Goal: Transaction & Acquisition: Obtain resource

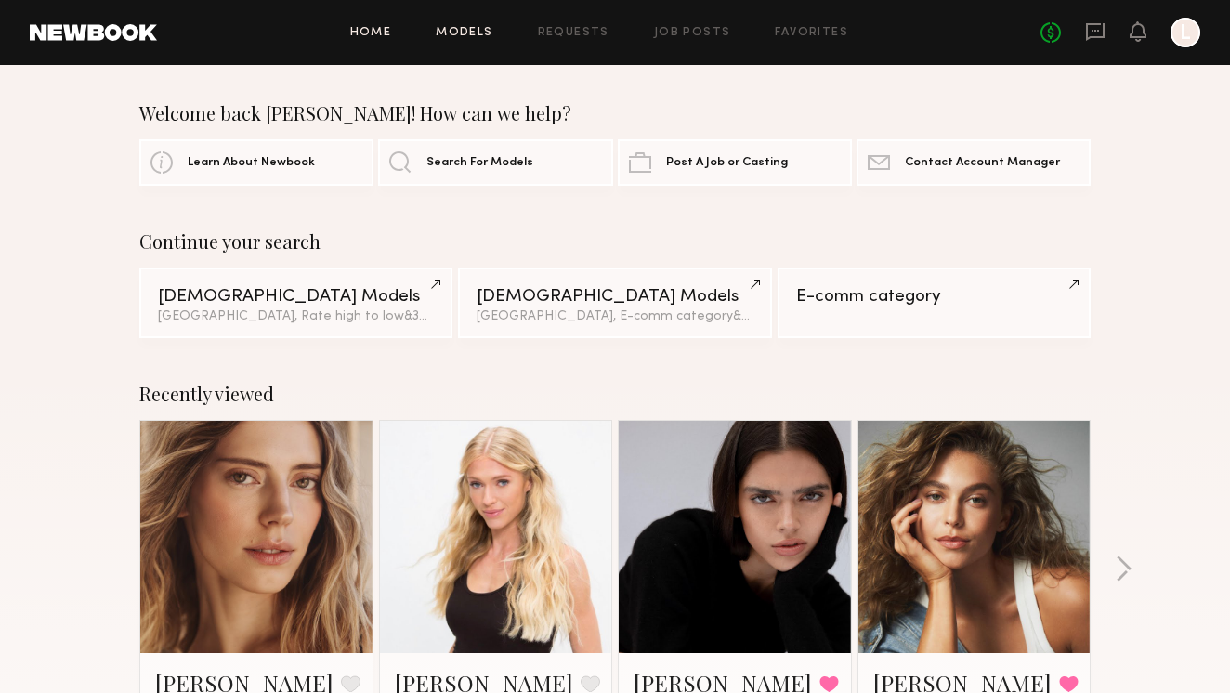
click at [479, 33] on link "Models" at bounding box center [464, 33] width 57 height 12
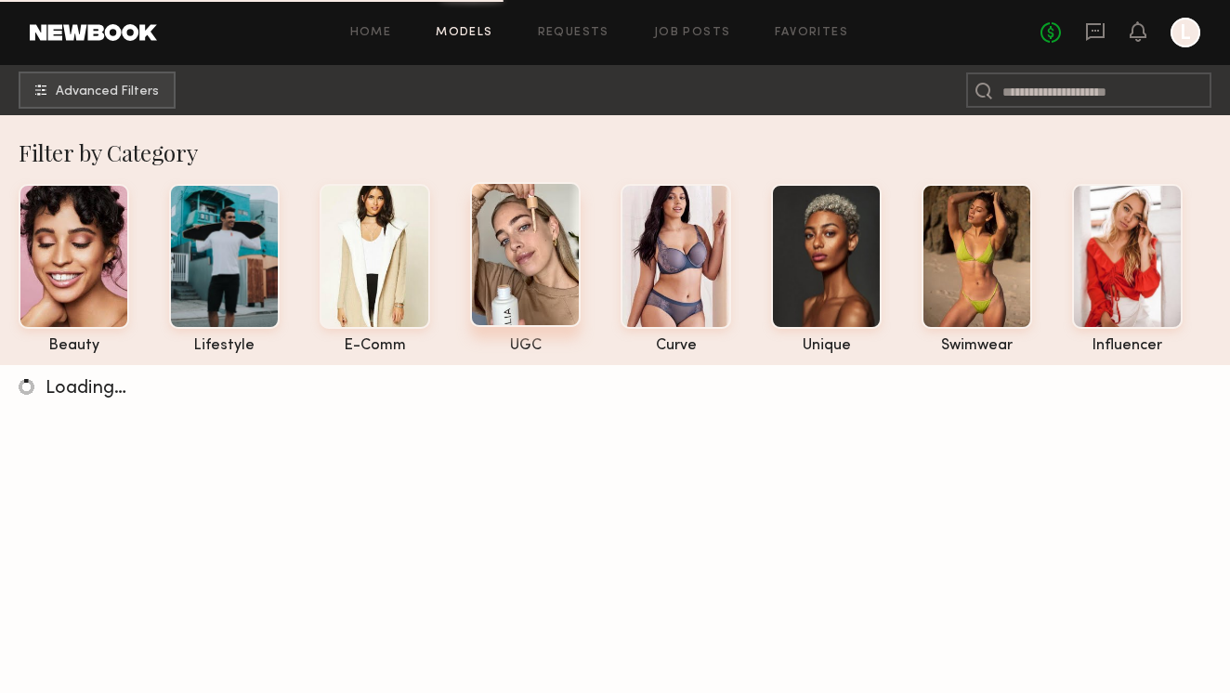
click at [516, 228] on div at bounding box center [525, 254] width 111 height 145
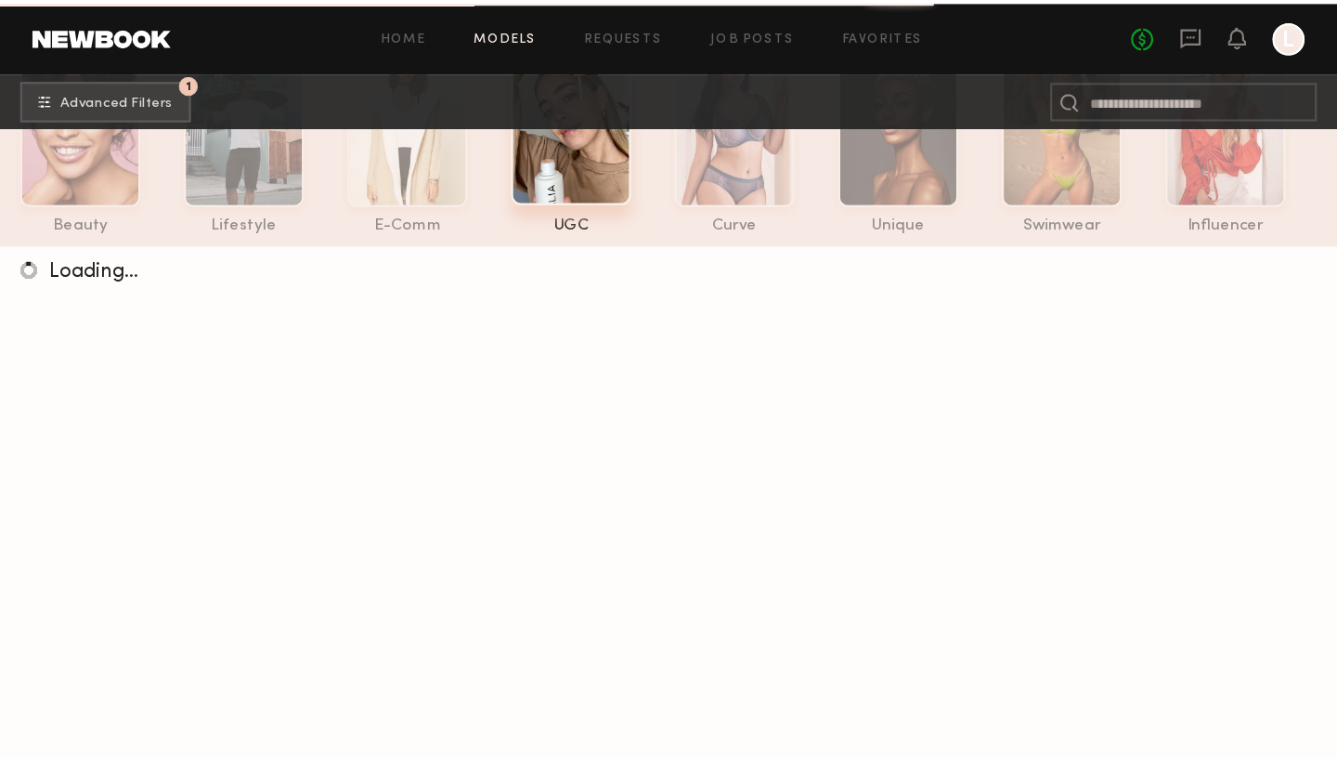
scroll to position [127, 0]
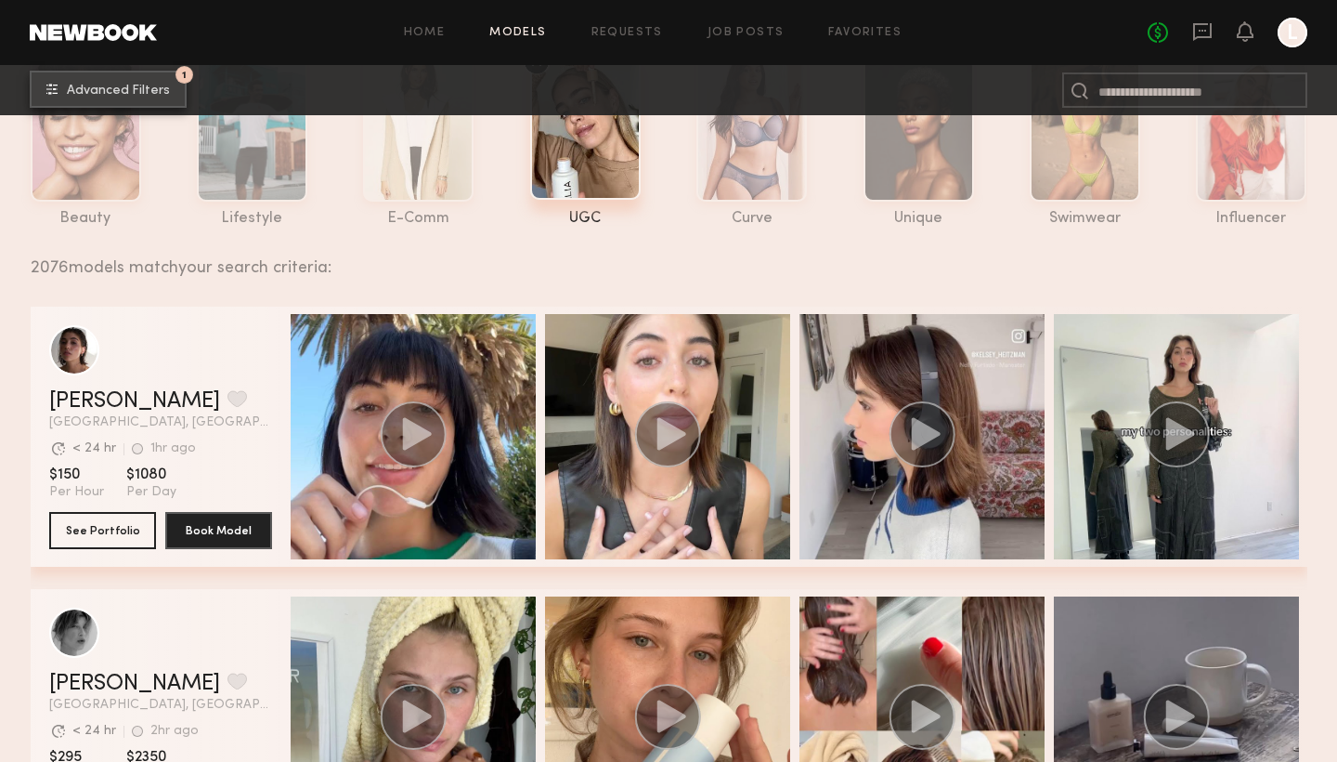
click at [122, 88] on span "Advanced Filters" at bounding box center [118, 91] width 103 height 13
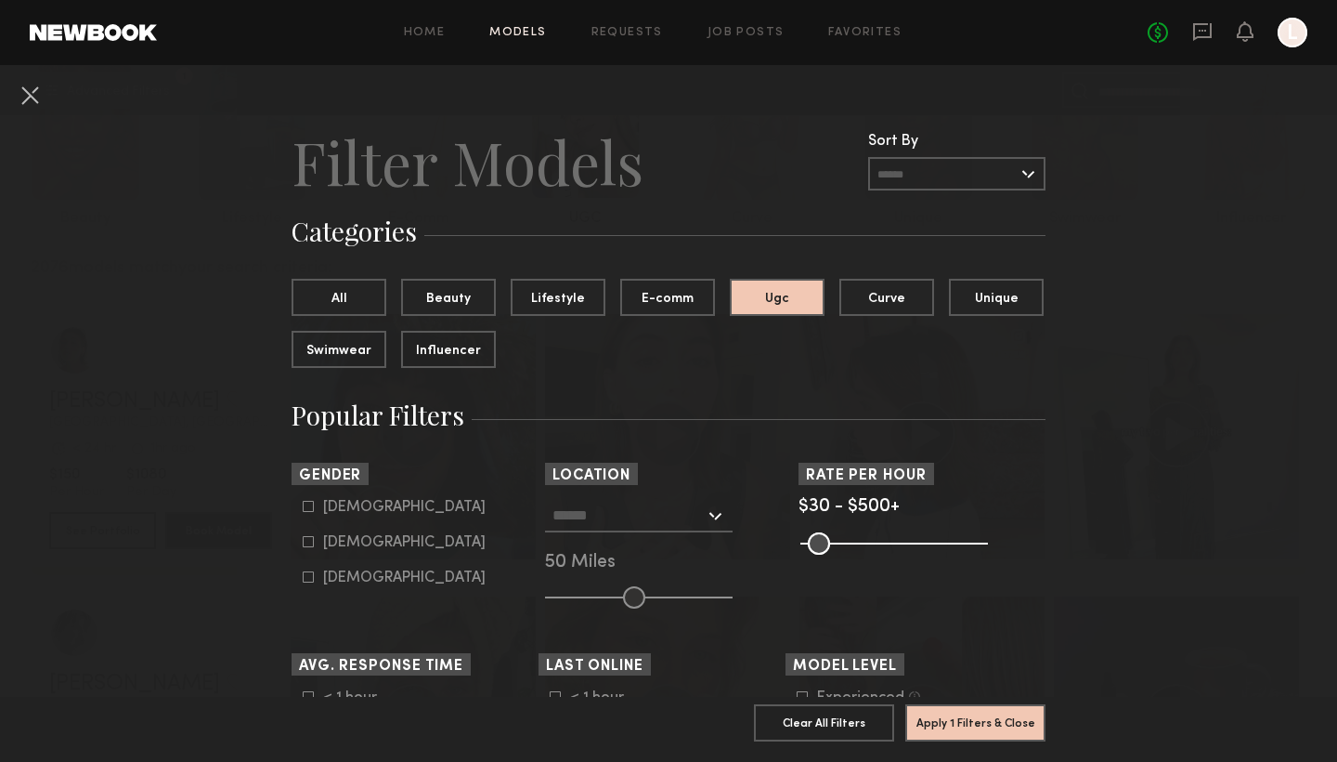
scroll to position [6, 0]
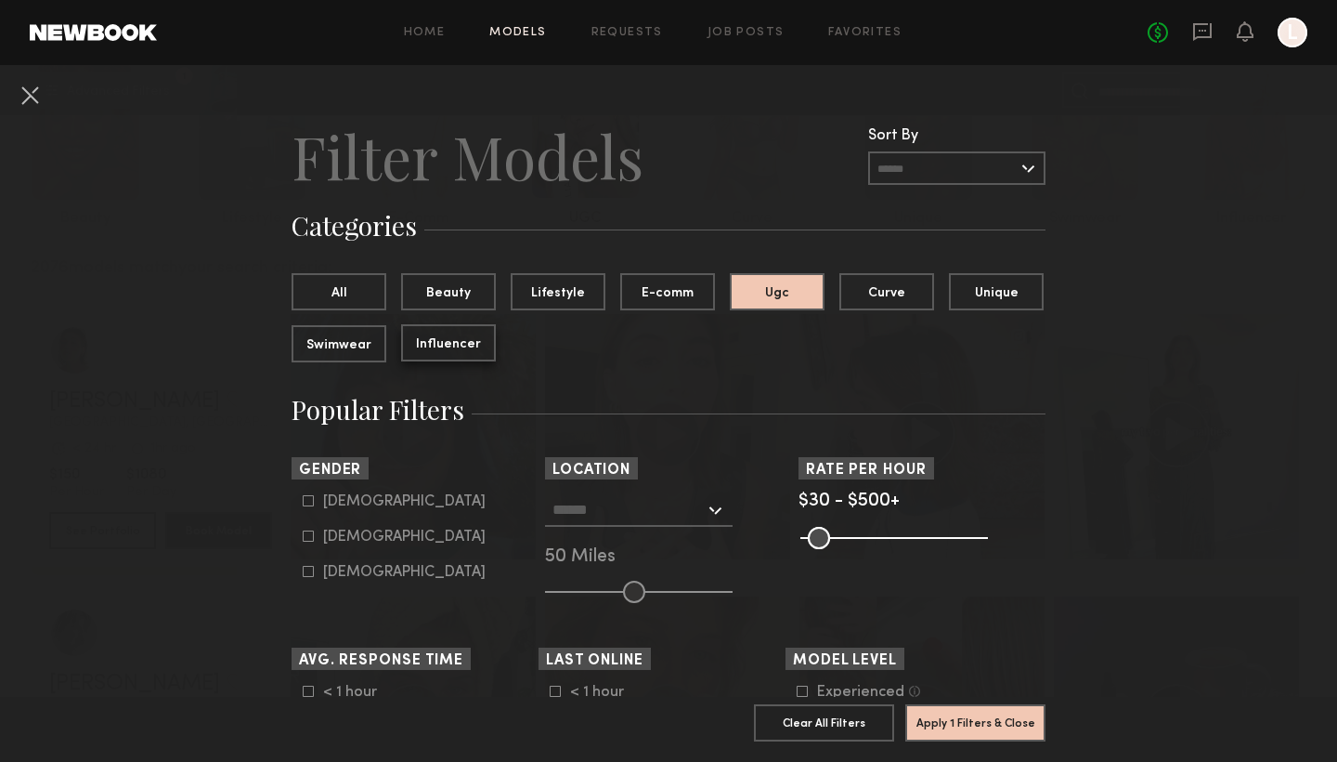
click at [489, 345] on button "Influencer" at bounding box center [448, 342] width 95 height 37
click at [803, 291] on button "Ugc" at bounding box center [777, 290] width 95 height 37
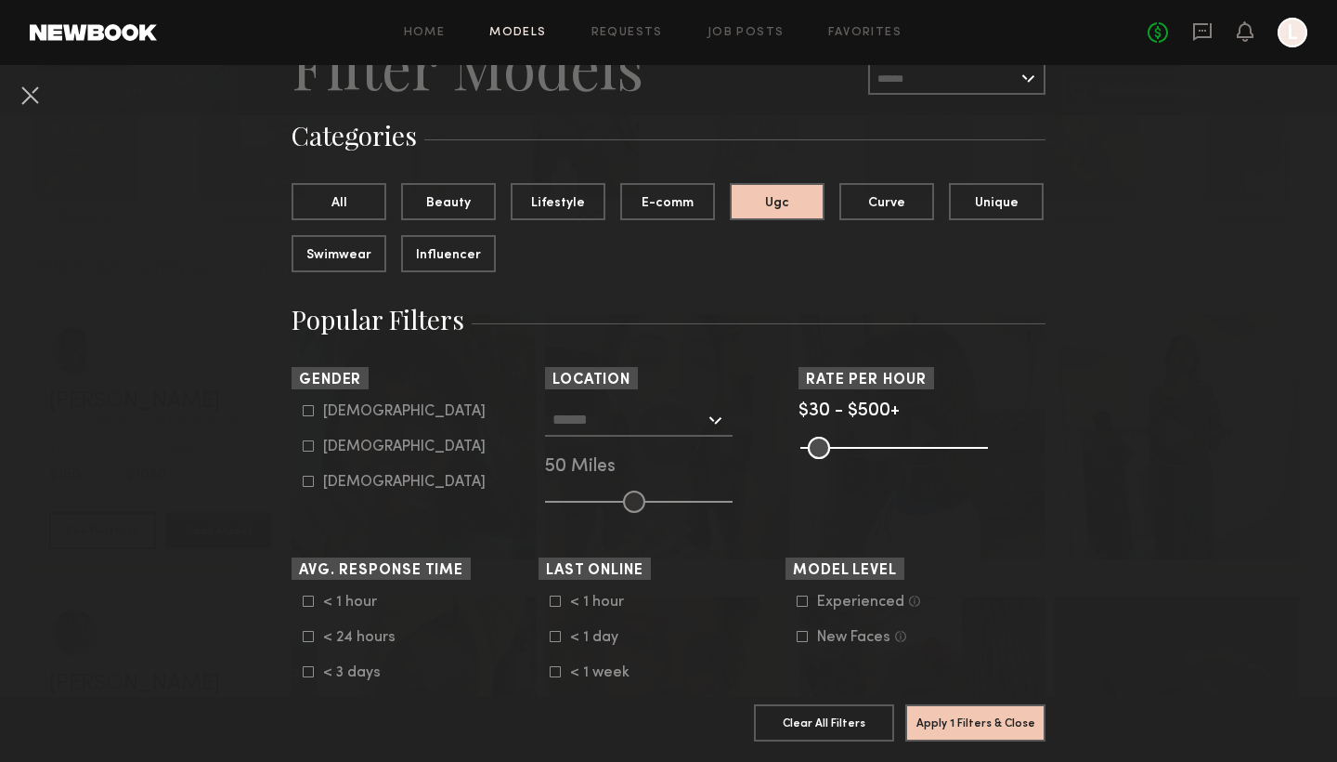
click at [309, 448] on icon at bounding box center [308, 445] width 11 height 11
type input "**"
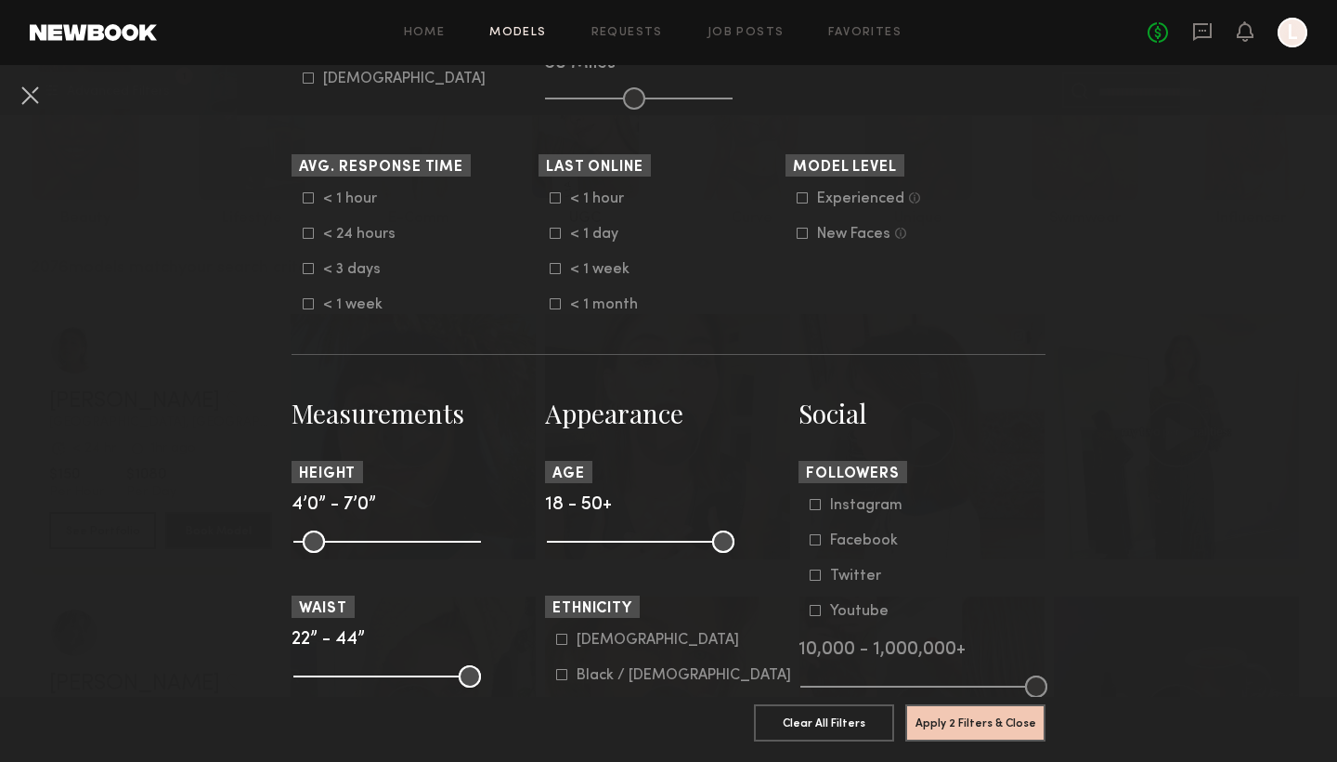
scroll to position [504, 0]
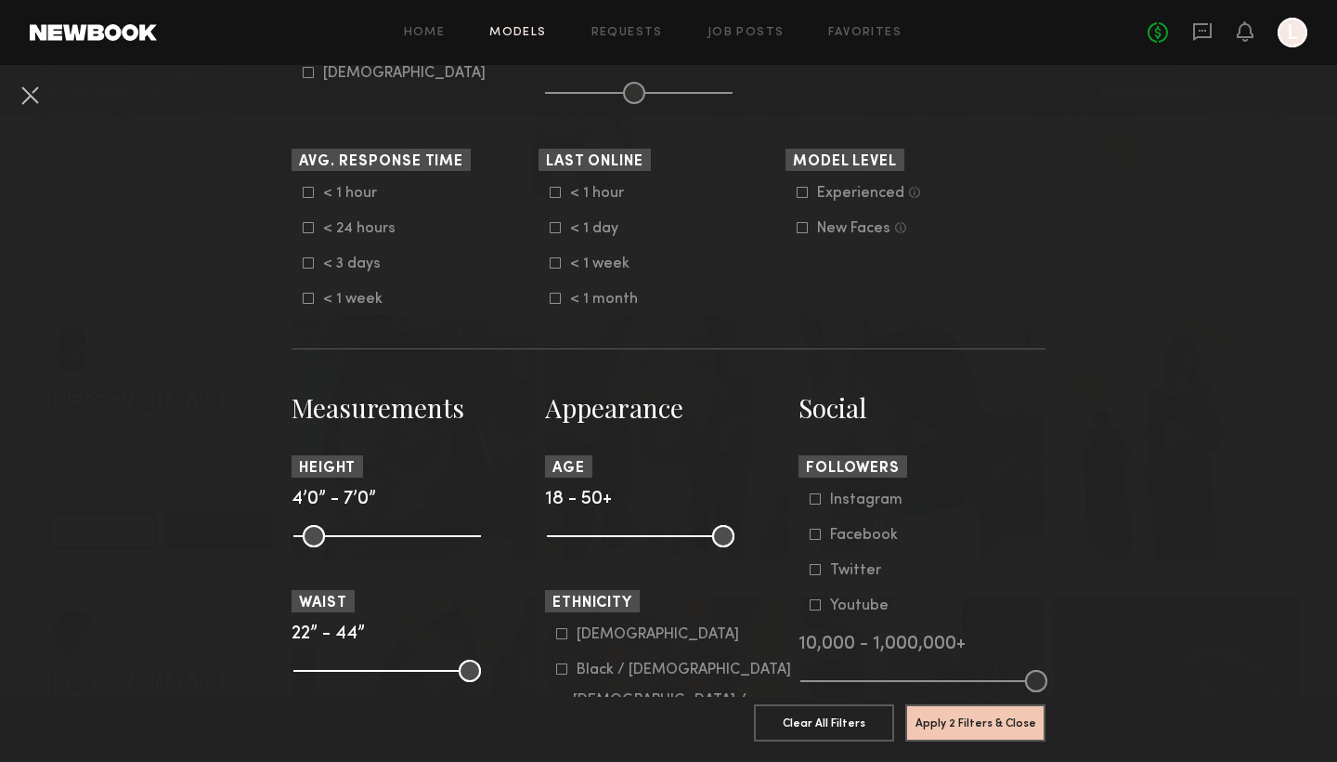
click at [815, 503] on icon at bounding box center [816, 499] width 10 height 10
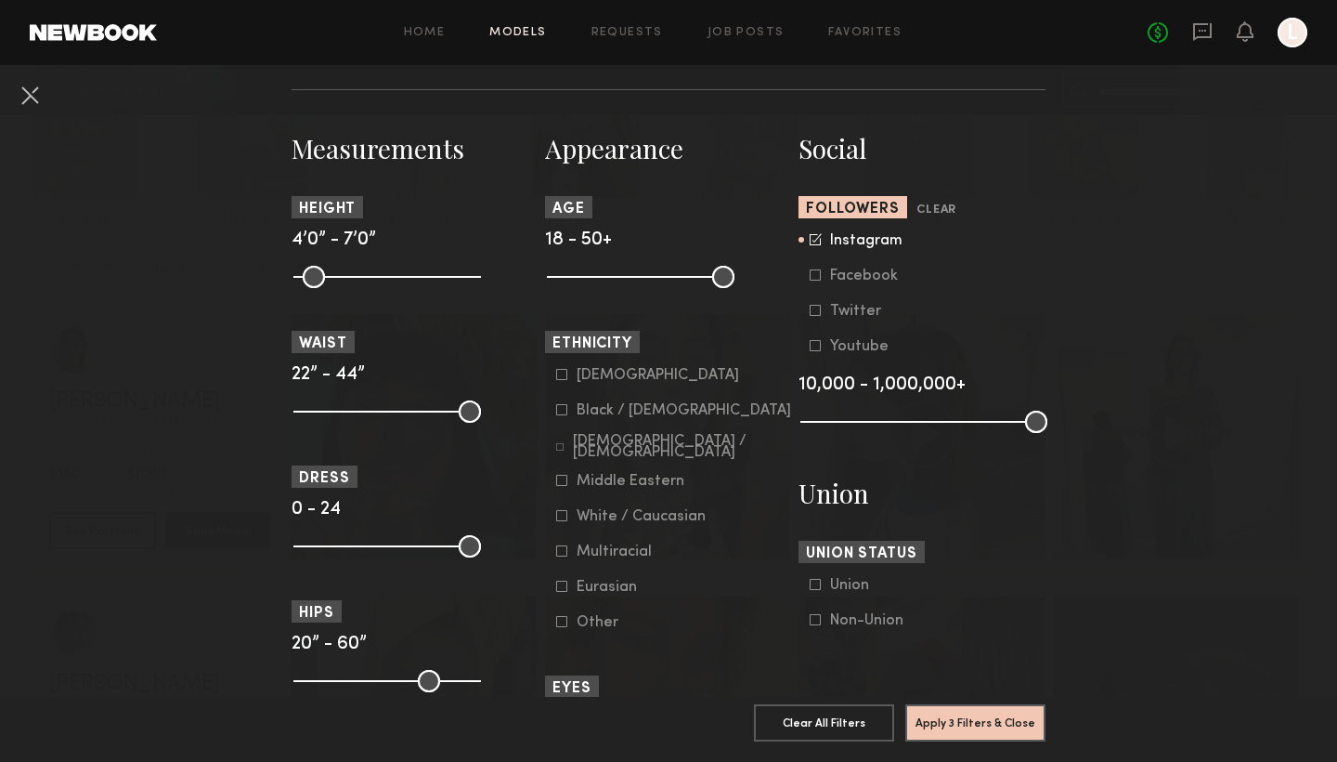
scroll to position [764, 0]
click at [815, 239] on icon at bounding box center [816, 238] width 12 height 12
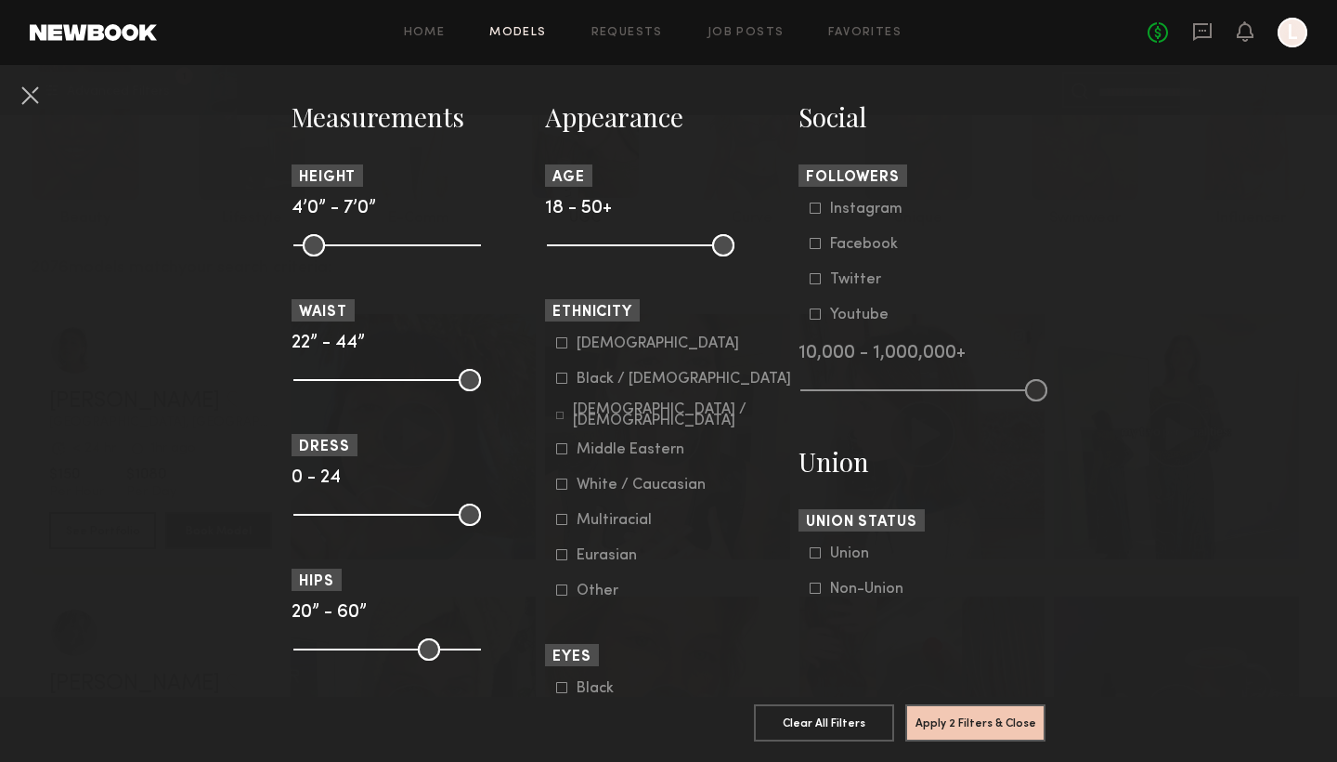
scroll to position [746, 0]
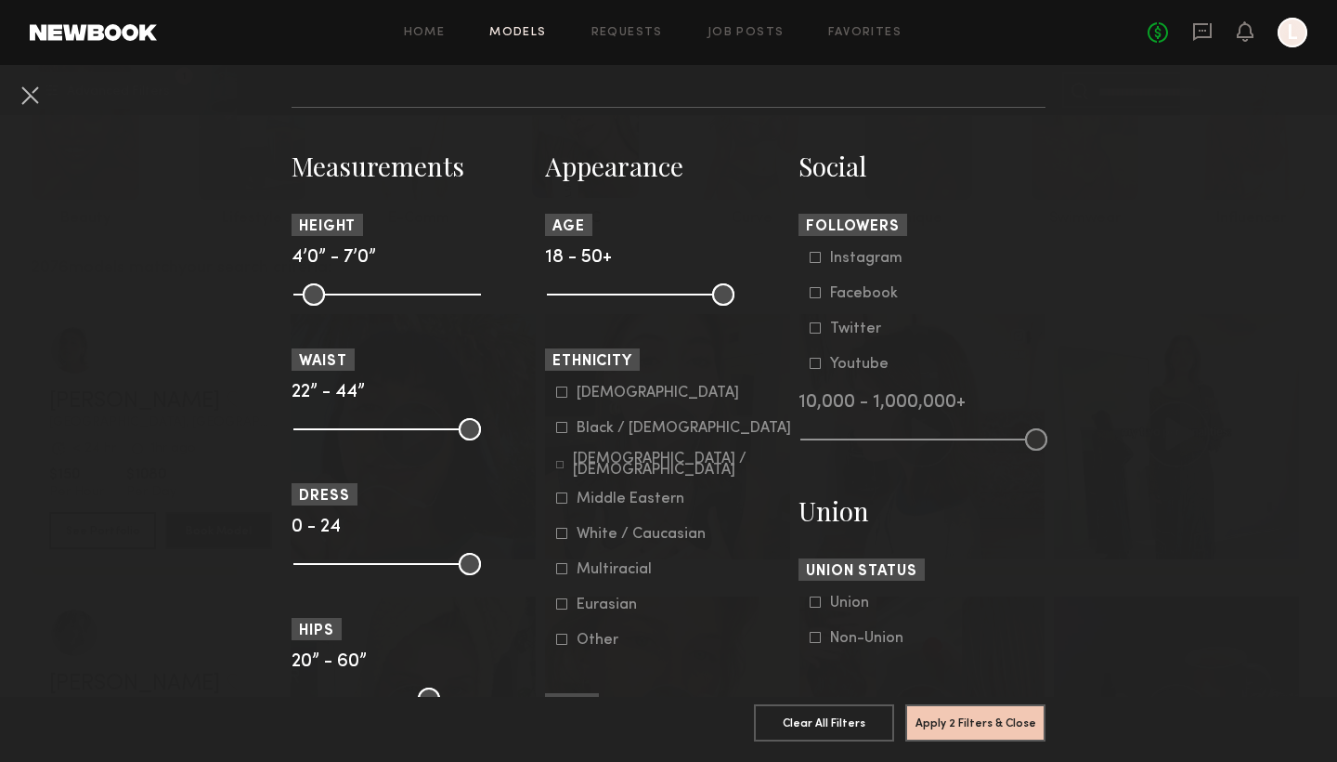
click at [366, 301] on common-range-minmax at bounding box center [386, 292] width 188 height 22
click at [375, 294] on common-range-minmax at bounding box center [386, 292] width 188 height 22
click at [961, 692] on button "Apply 2 Filters & Close" at bounding box center [976, 721] width 140 height 37
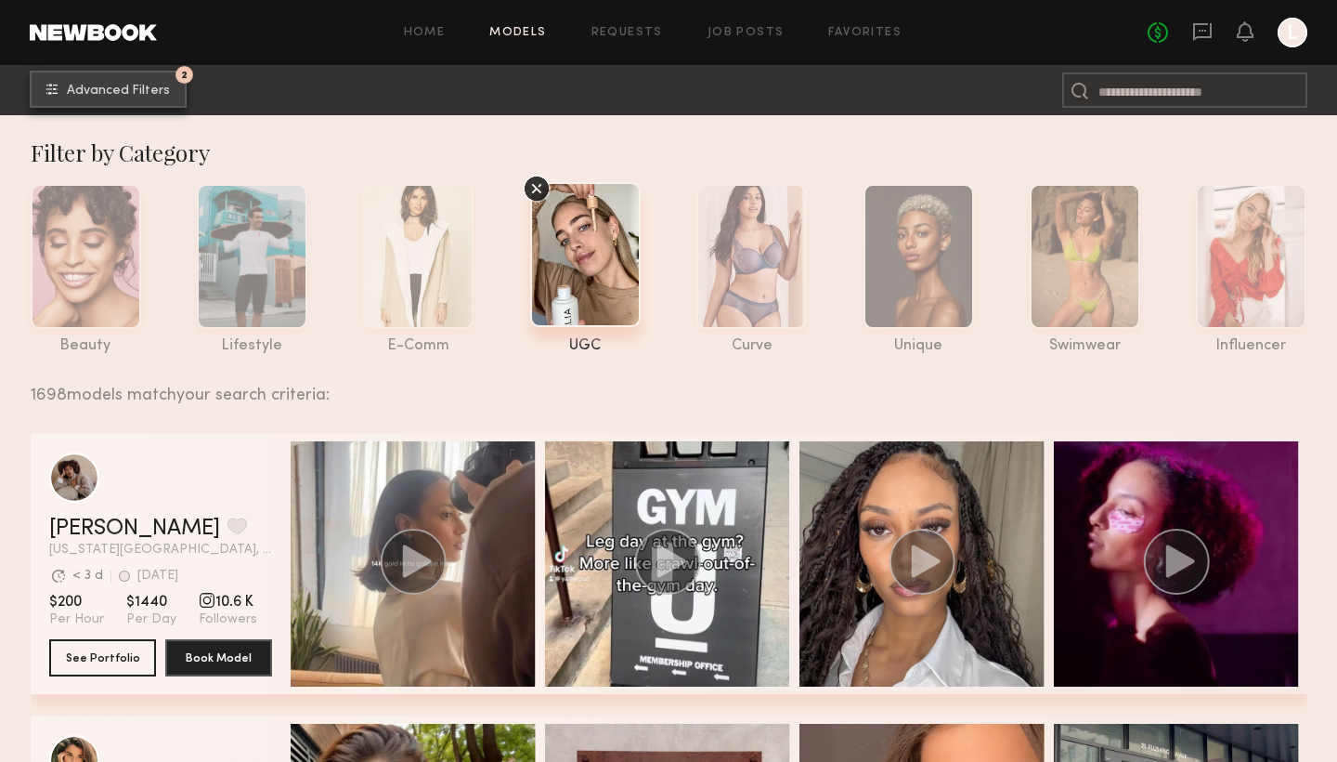
click at [118, 88] on span "Advanced Filters" at bounding box center [118, 91] width 103 height 13
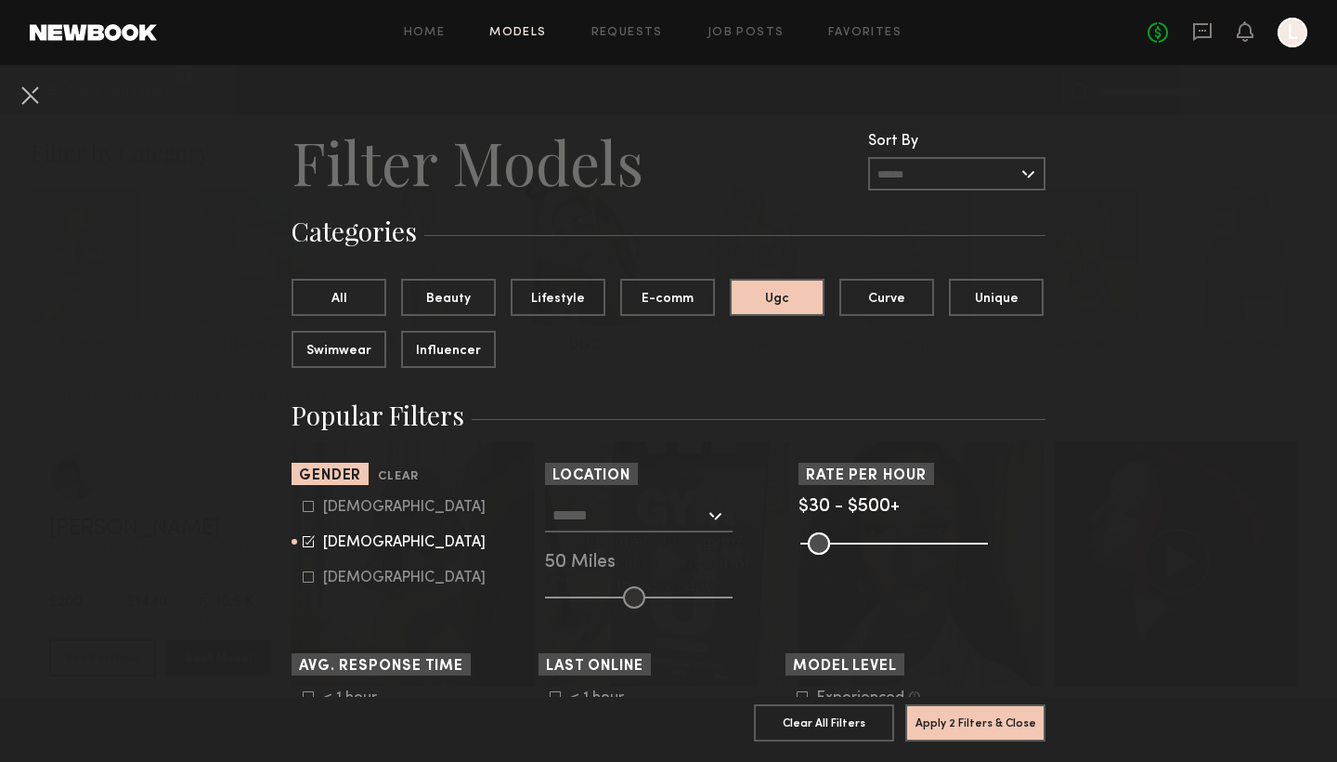
click at [719, 517] on div at bounding box center [639, 515] width 188 height 33
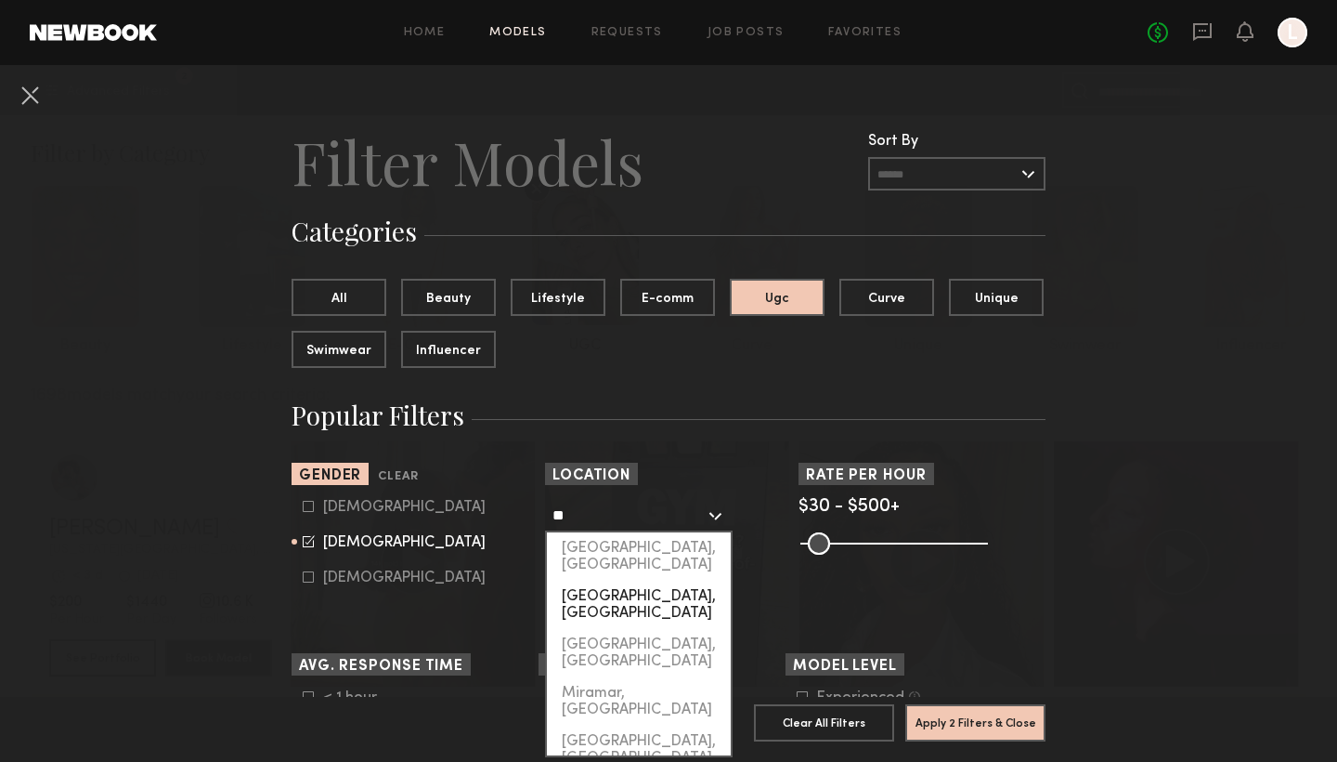
click at [623, 580] on div "Miami, FL" at bounding box center [639, 604] width 184 height 48
type input "*********"
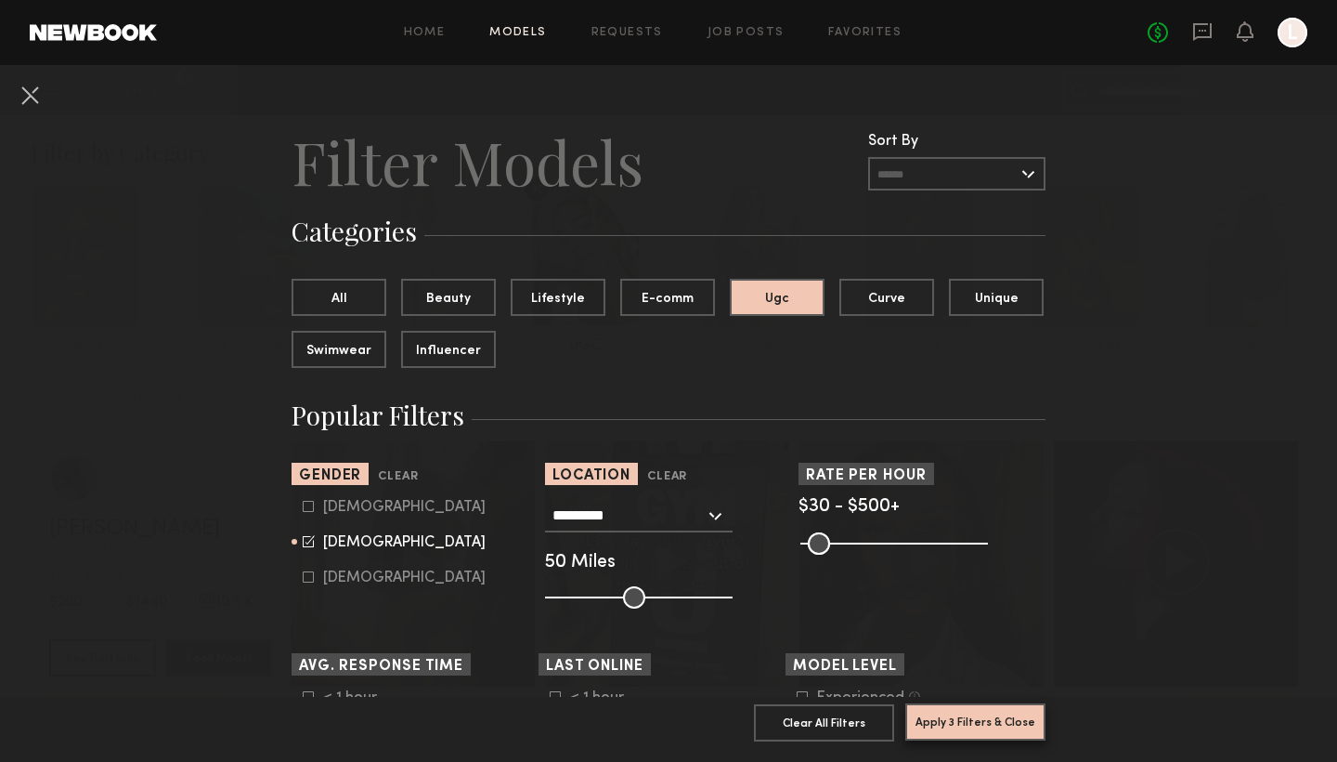
click at [975, 692] on button "Apply 3 Filters & Close" at bounding box center [976, 721] width 140 height 37
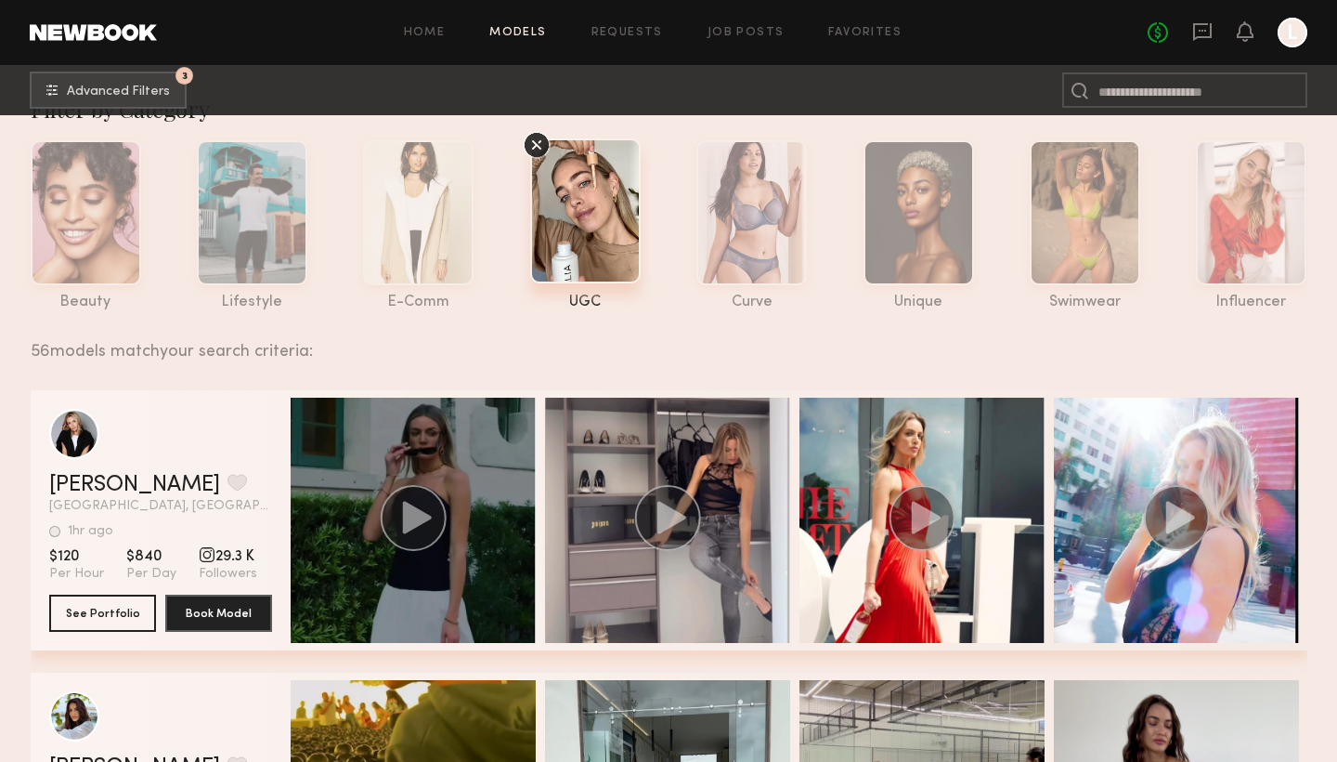
scroll to position [60, 0]
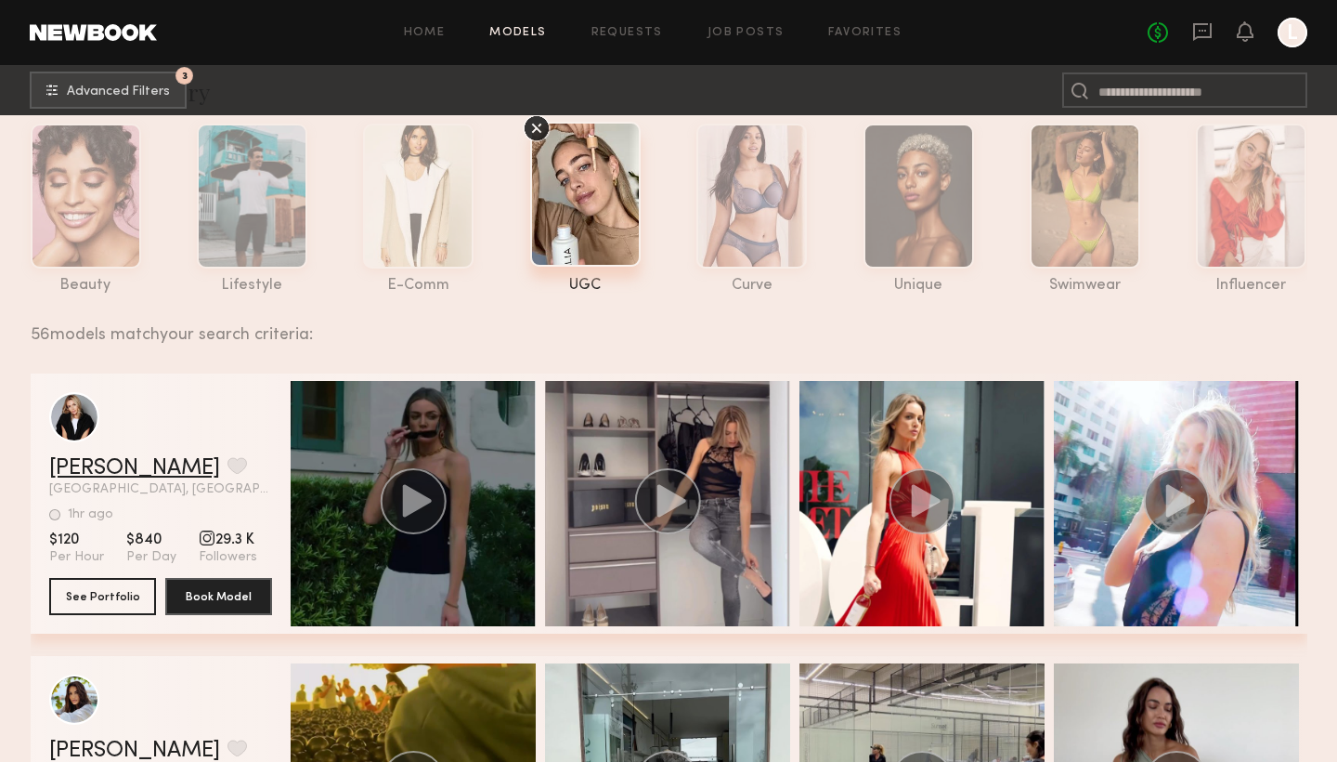
click at [119, 468] on link "Jessica E." at bounding box center [134, 468] width 171 height 22
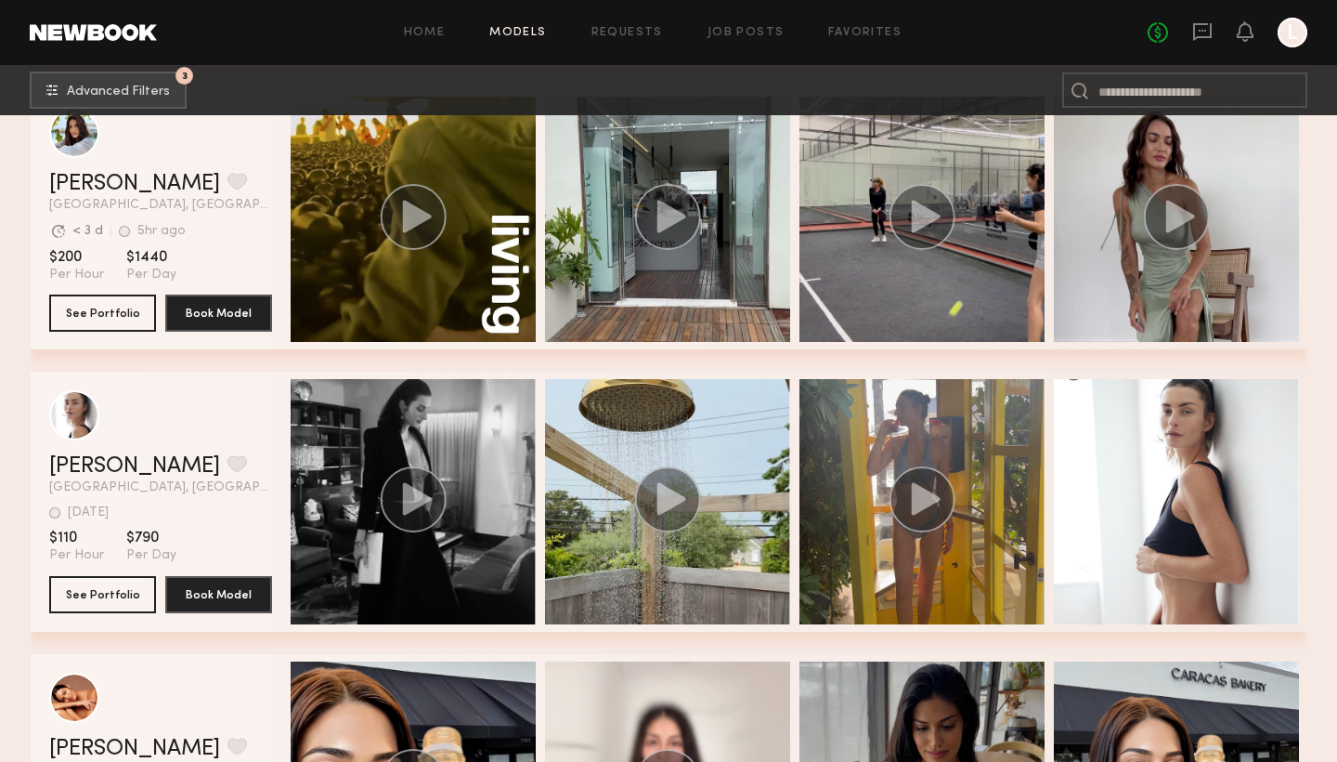
scroll to position [633, 0]
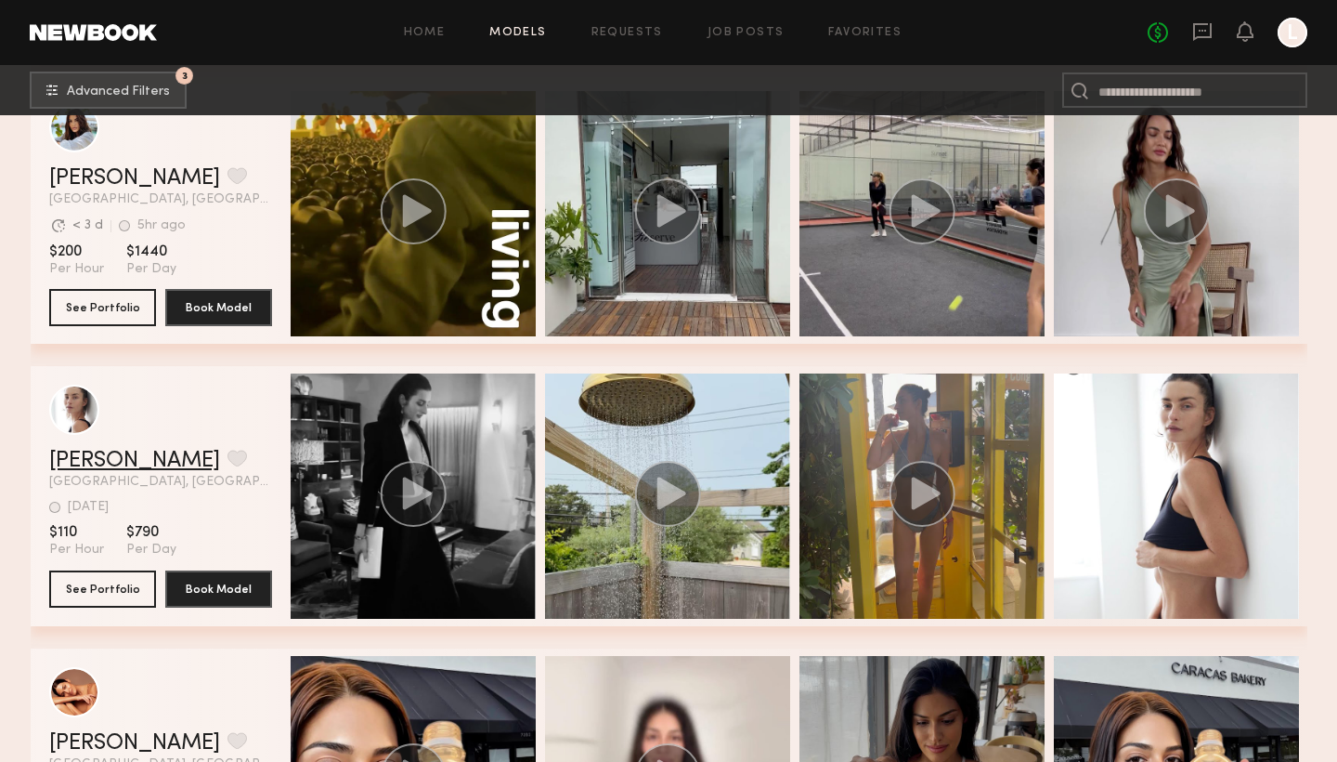
click at [133, 460] on link "Viktoriya A." at bounding box center [134, 461] width 171 height 22
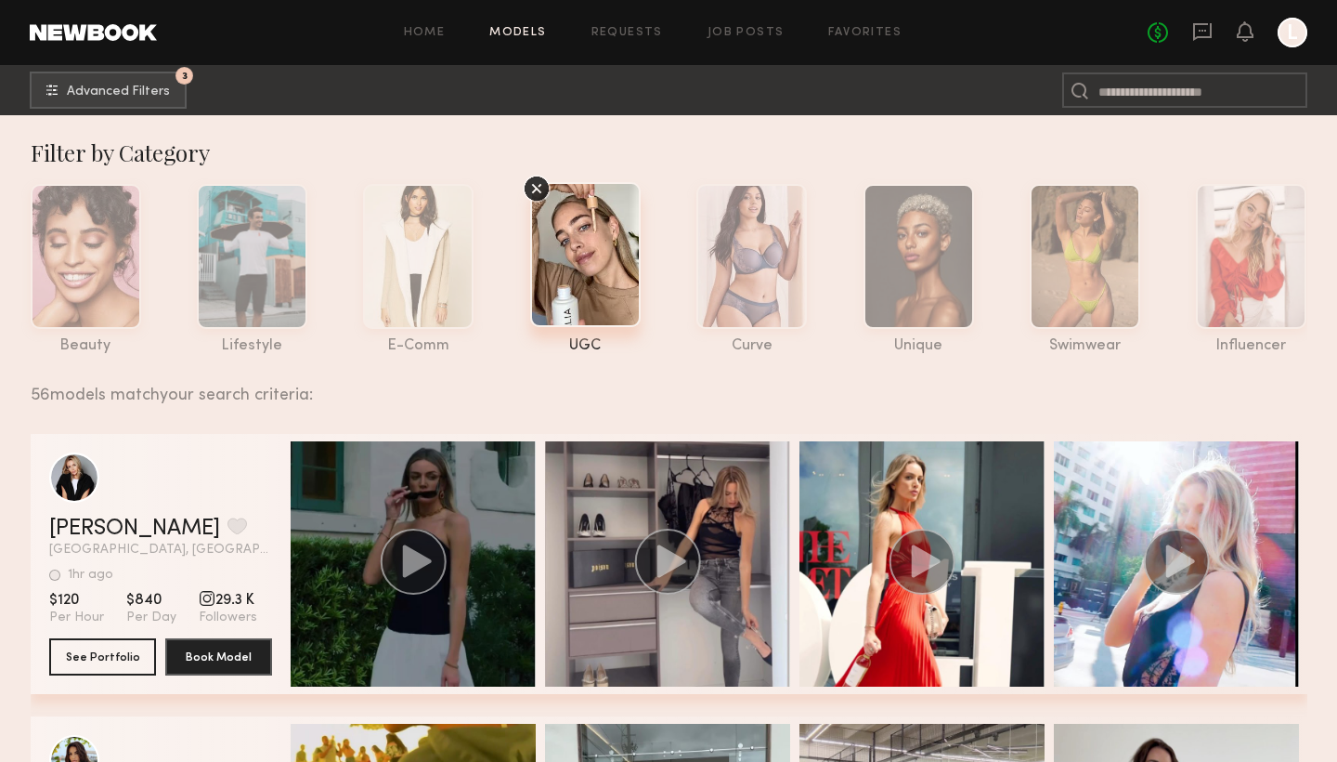
scroll to position [0, 0]
click at [104, 101] on button "3 Advanced Filters" at bounding box center [108, 90] width 157 height 37
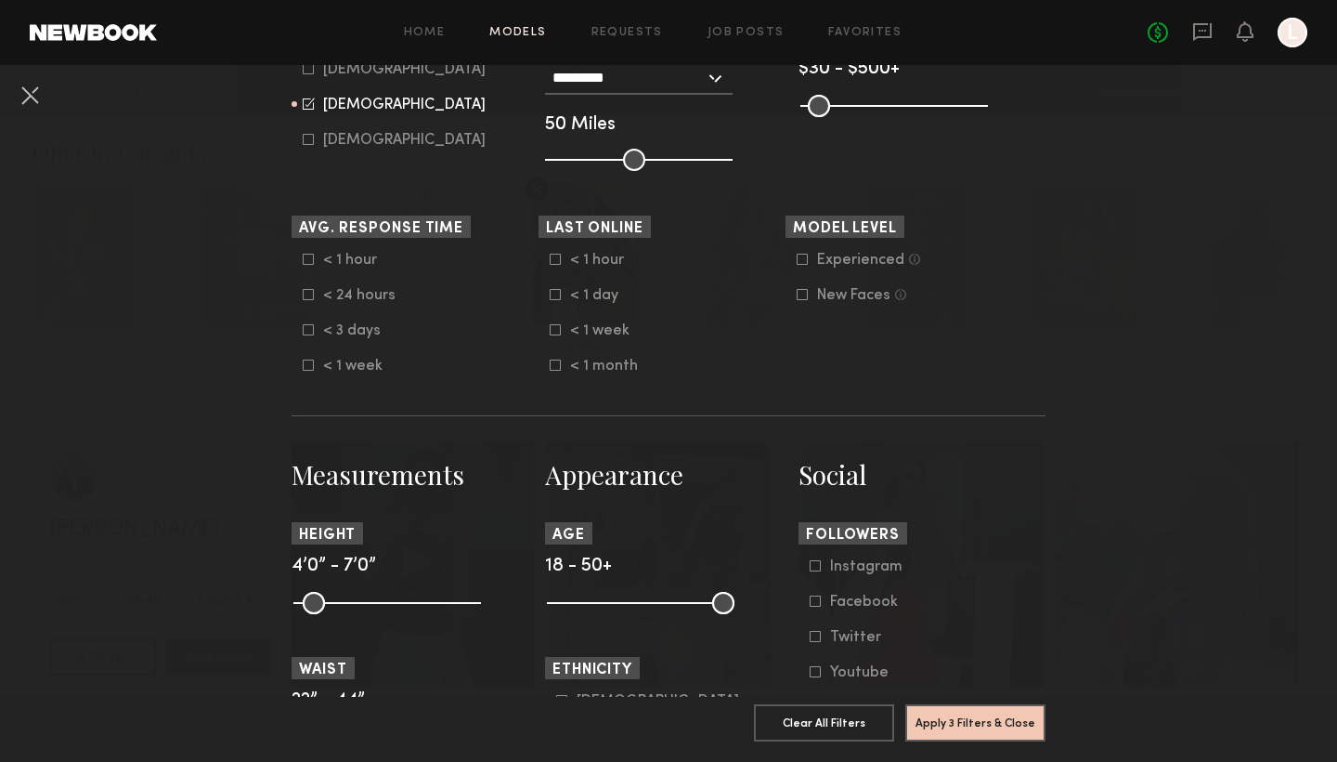
scroll to position [438, 0]
click at [403, 601] on common-range-minmax at bounding box center [386, 600] width 188 height 22
drag, startPoint x: 476, startPoint y: 609, endPoint x: 404, endPoint y: 602, distance: 72.8
type input "**"
click at [404, 602] on input "range" at bounding box center [387, 602] width 188 height 22
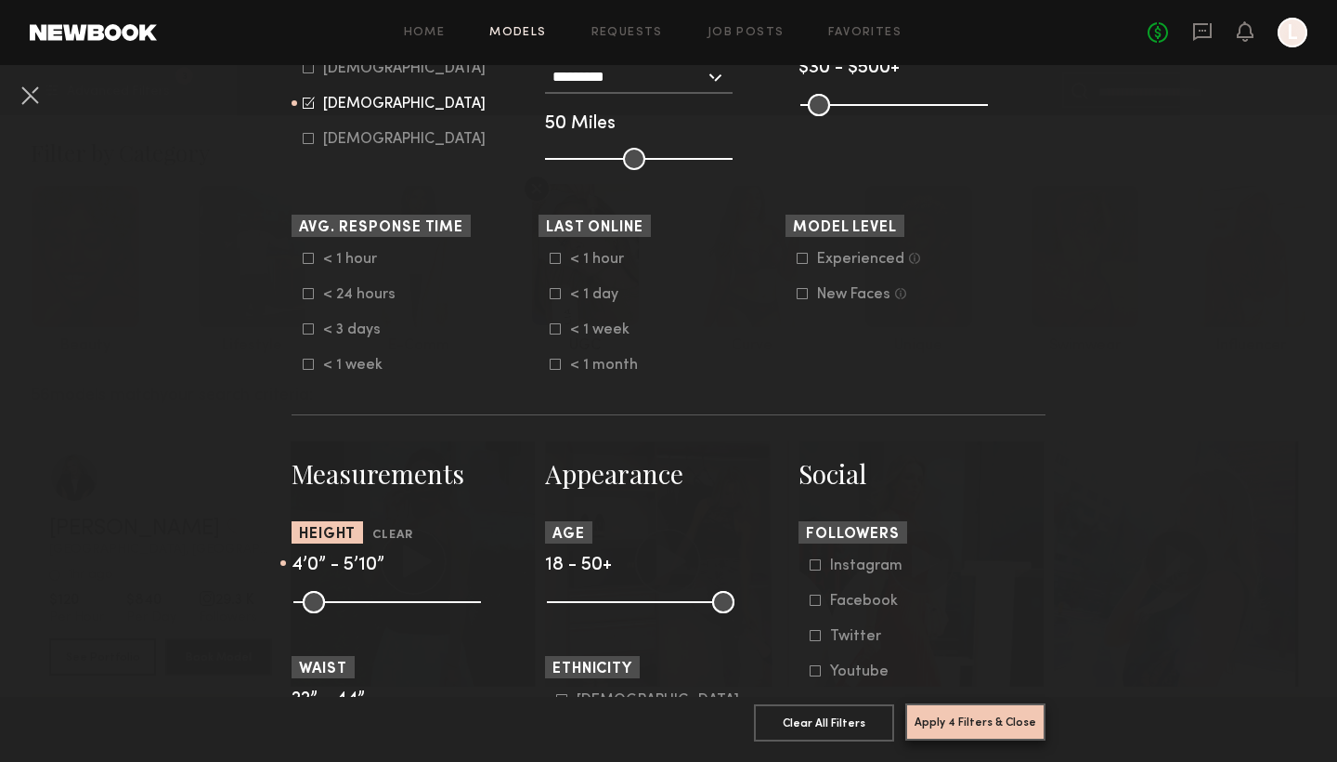
click at [1016, 692] on button "Apply 4 Filters & Close" at bounding box center [976, 721] width 140 height 37
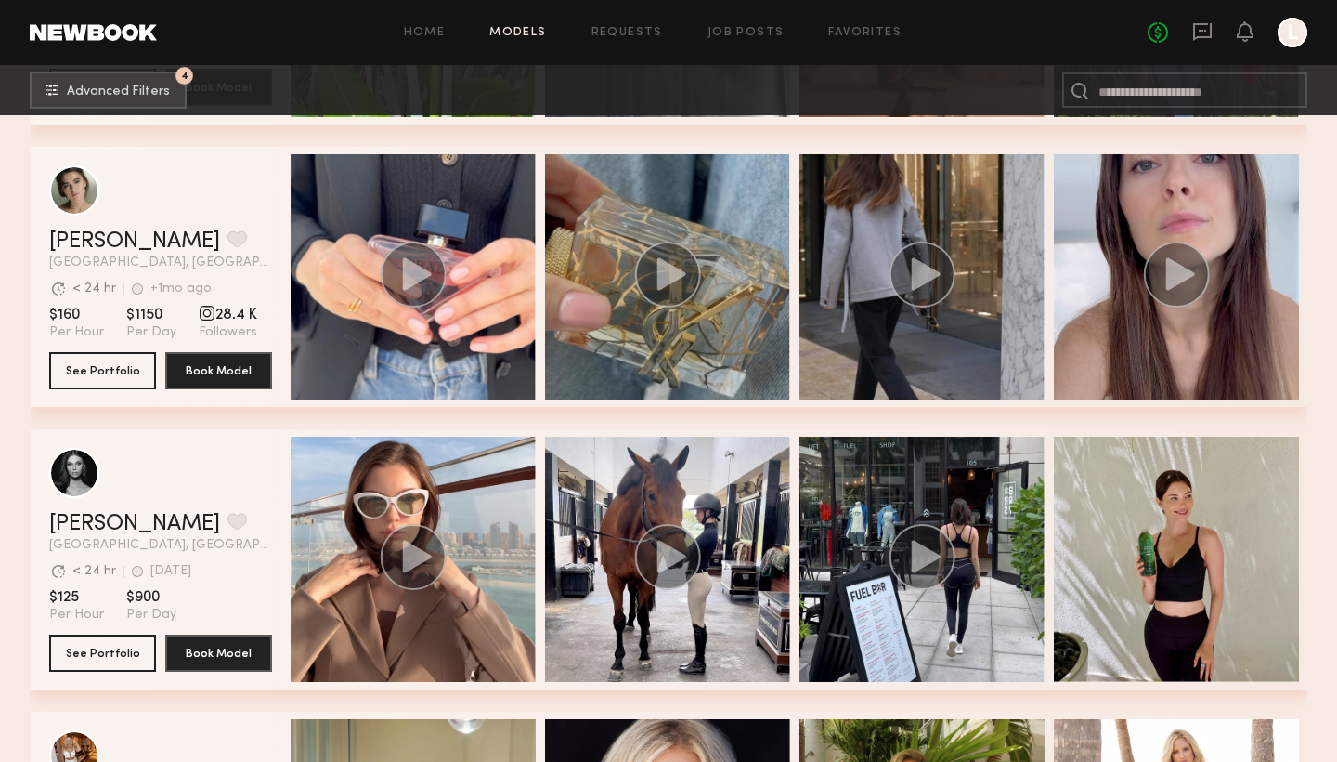
scroll to position [2009, 0]
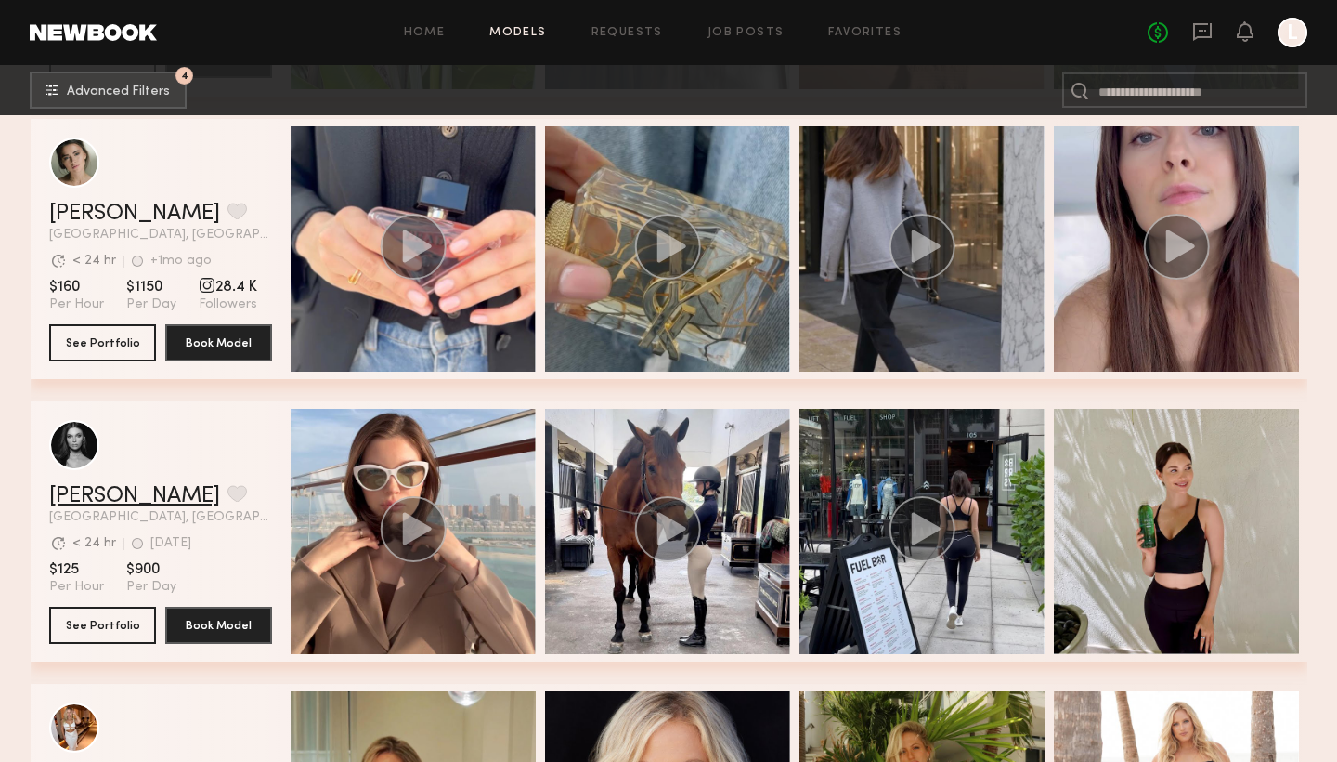
click at [107, 505] on link "Tiffany M." at bounding box center [134, 496] width 171 height 22
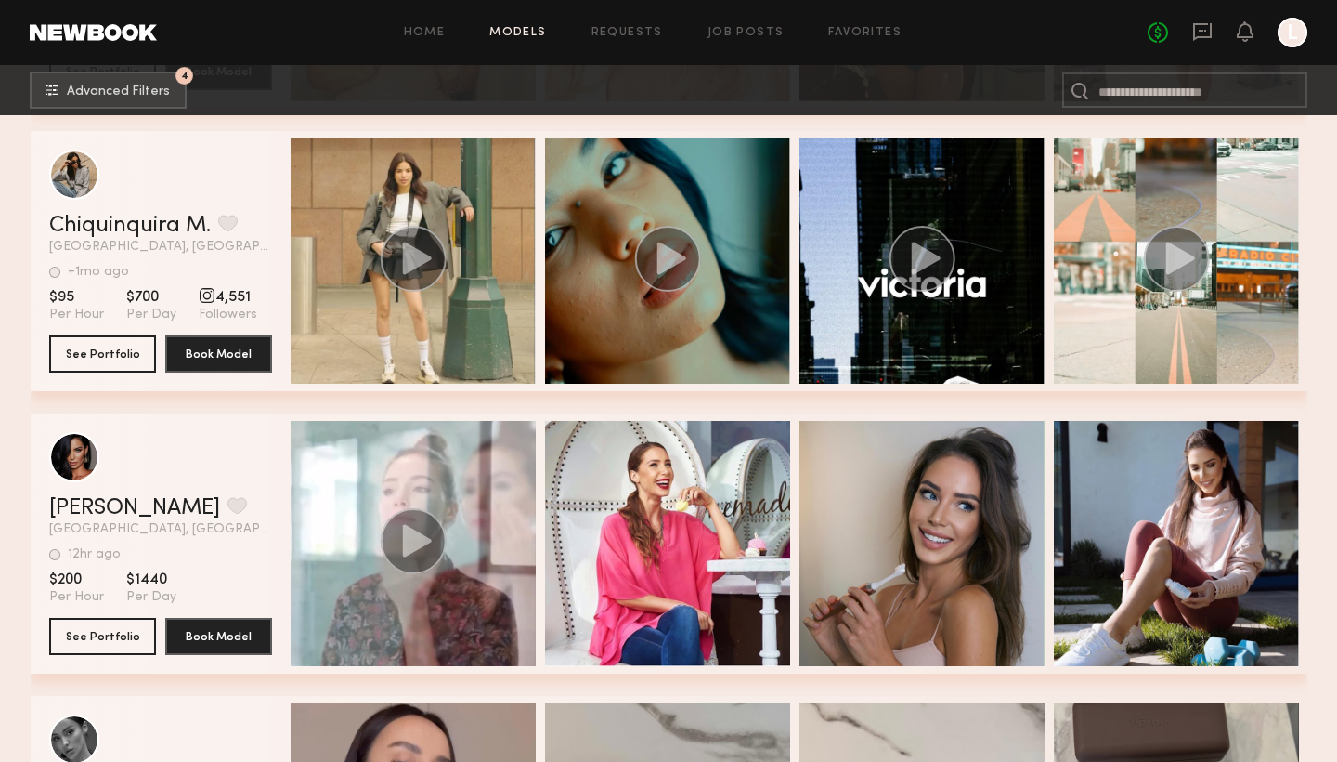
scroll to position [2851, 0]
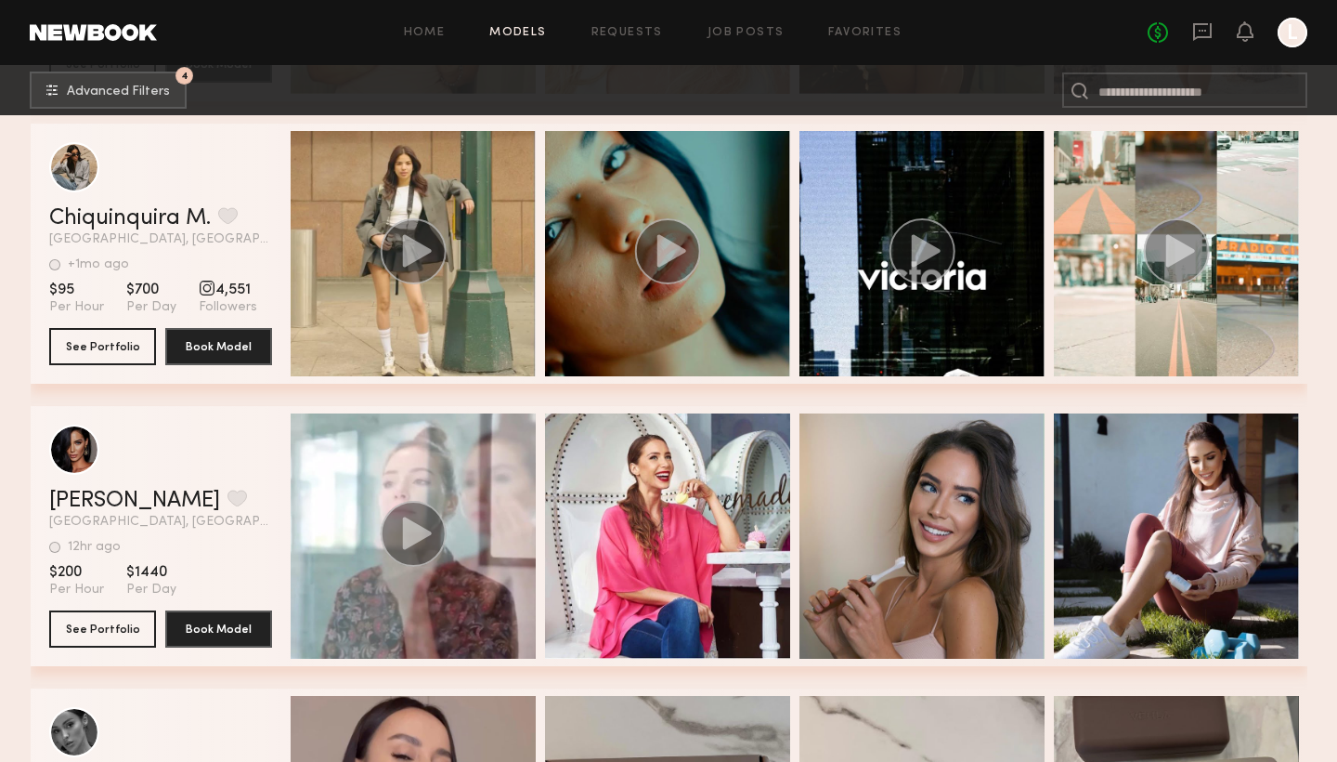
click at [71, 512] on div "Anya E. Favorite Fort Lauderdale, FL 12hr ago Last Online" at bounding box center [160, 508] width 223 height 39
click at [71, 508] on link "Anya E." at bounding box center [134, 500] width 171 height 22
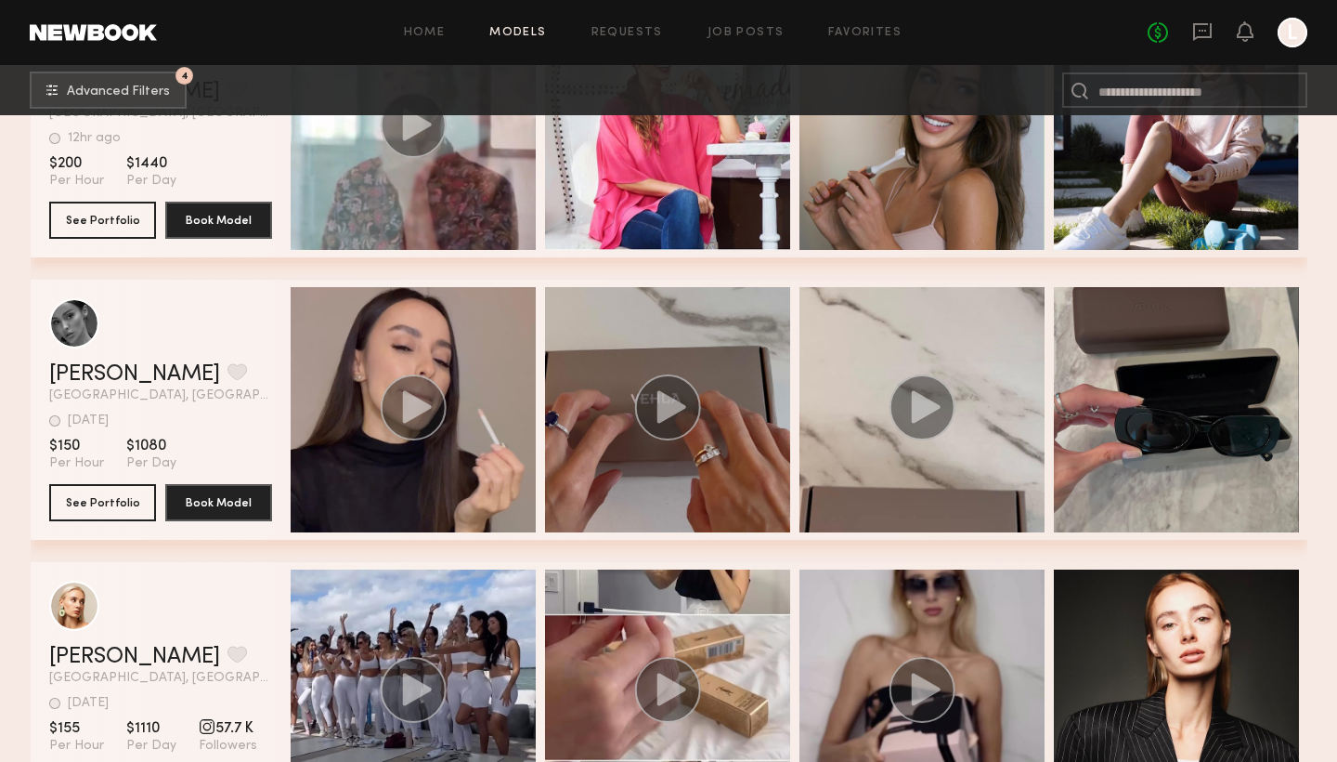
scroll to position [3262, 0]
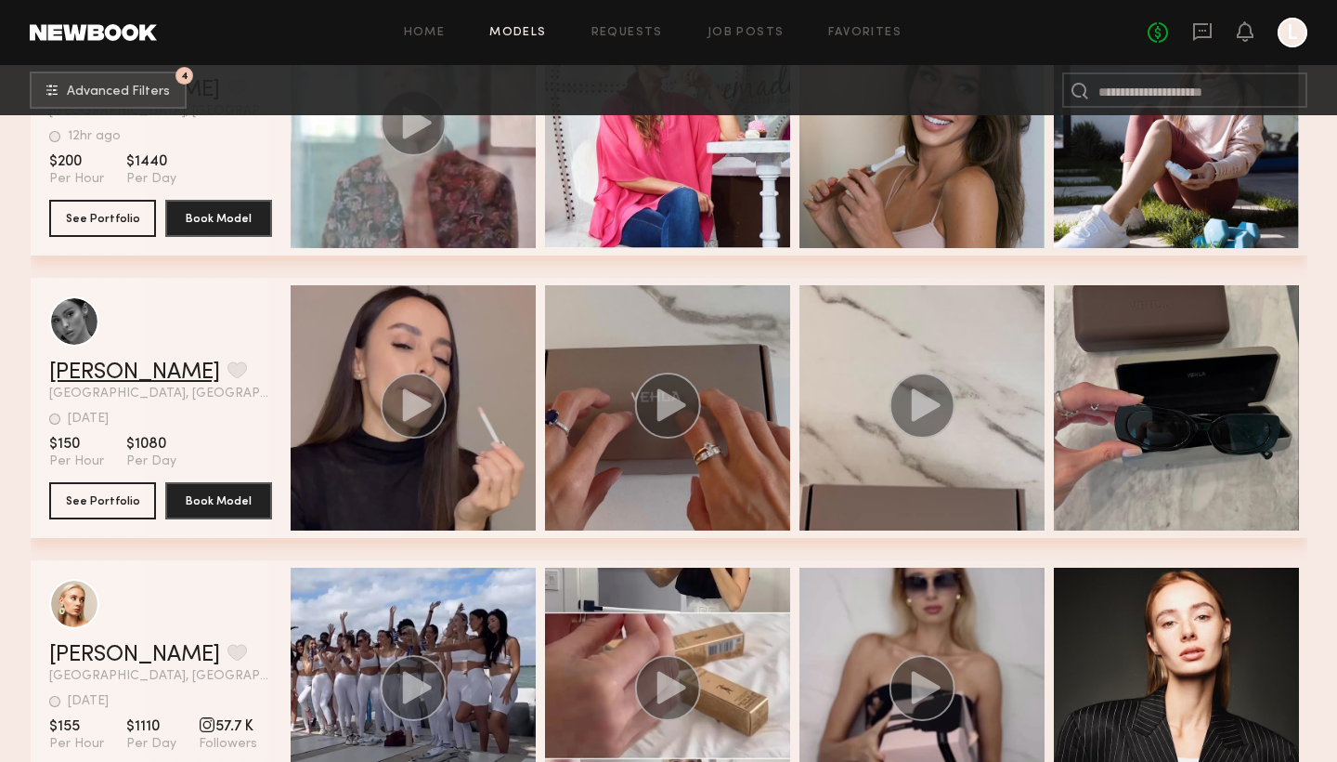
click at [68, 368] on link "Albina K." at bounding box center [134, 372] width 171 height 22
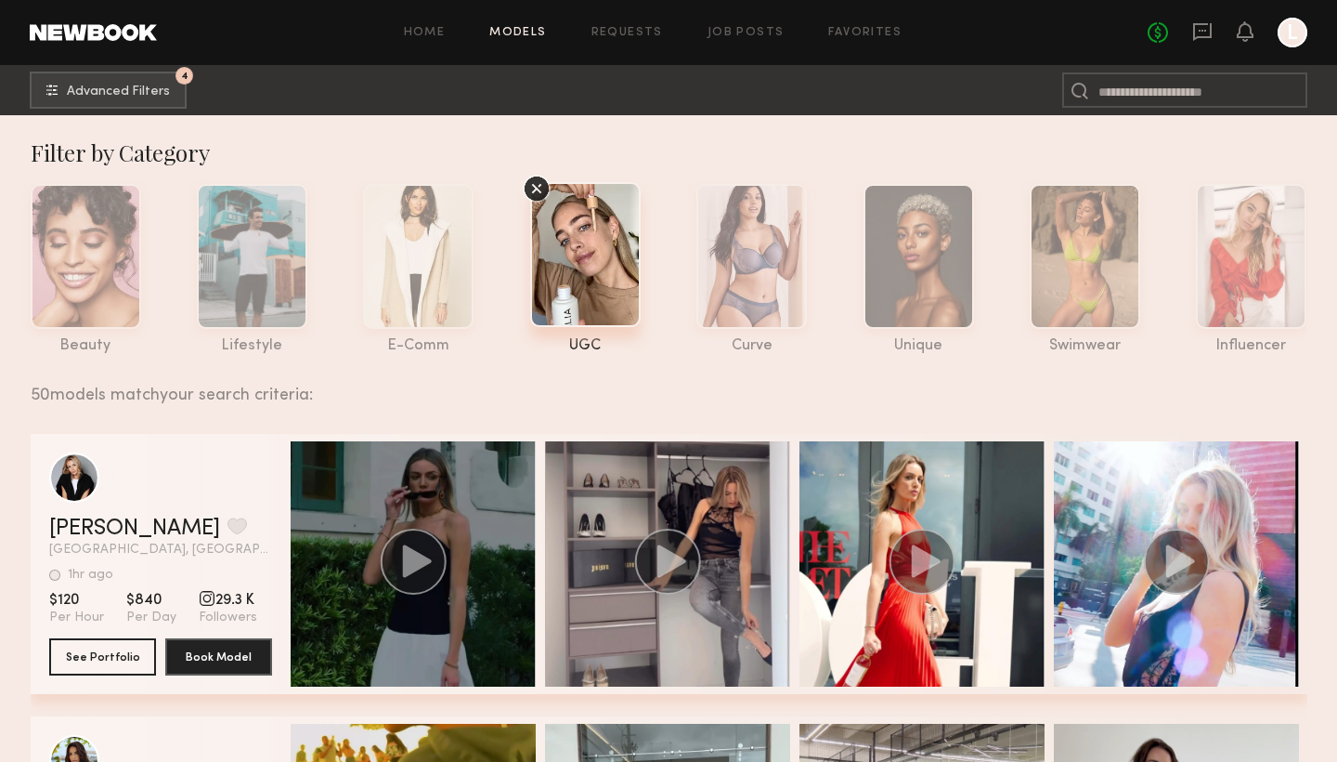
scroll to position [0, 0]
click at [1229, 254] on div at bounding box center [1251, 254] width 111 height 145
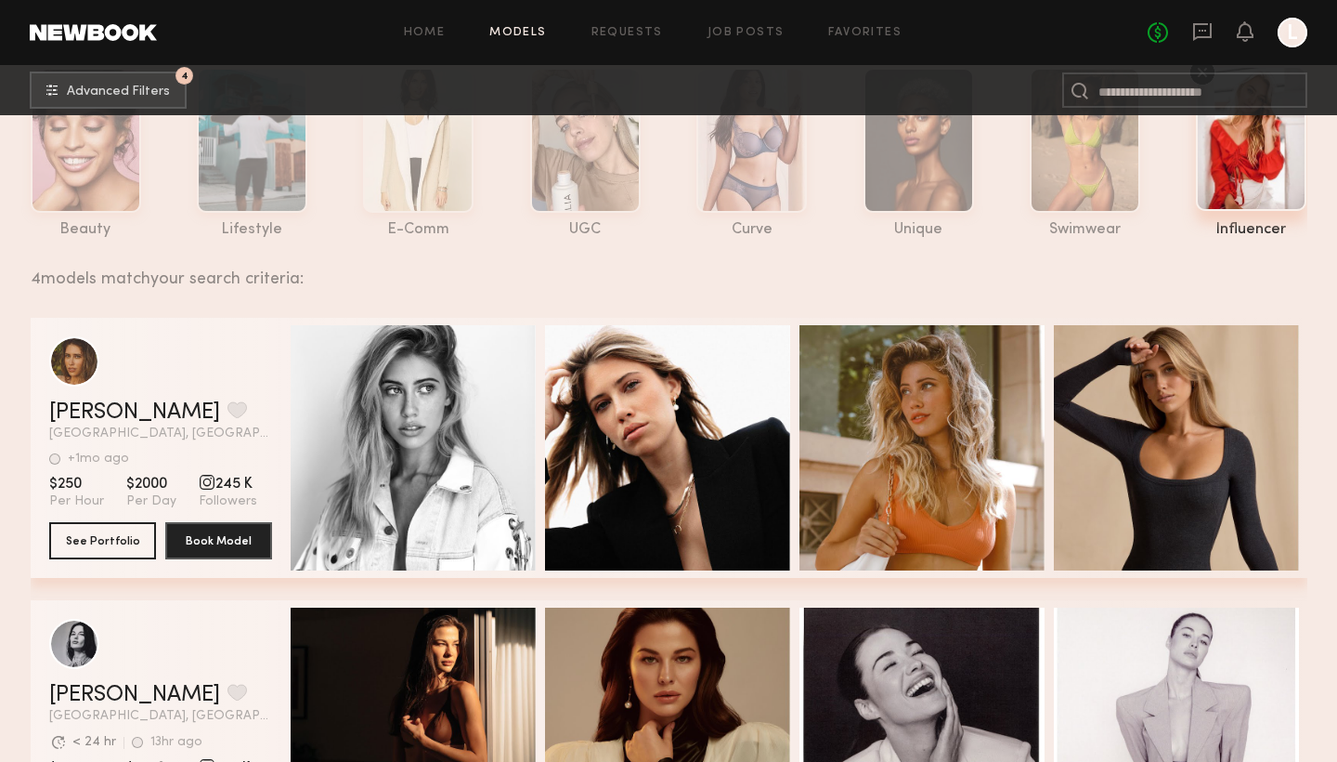
scroll to position [119, 0]
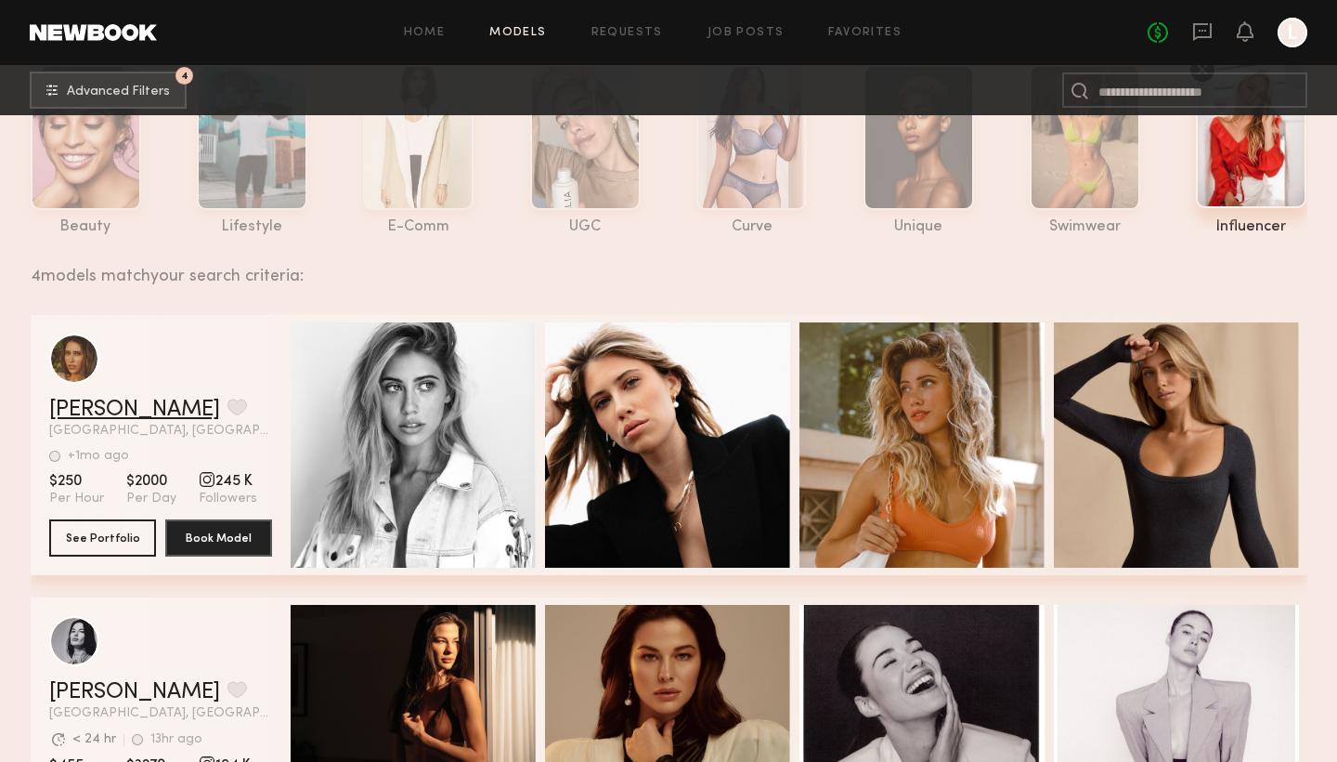
click at [119, 403] on link "Nikki M." at bounding box center [134, 409] width 171 height 22
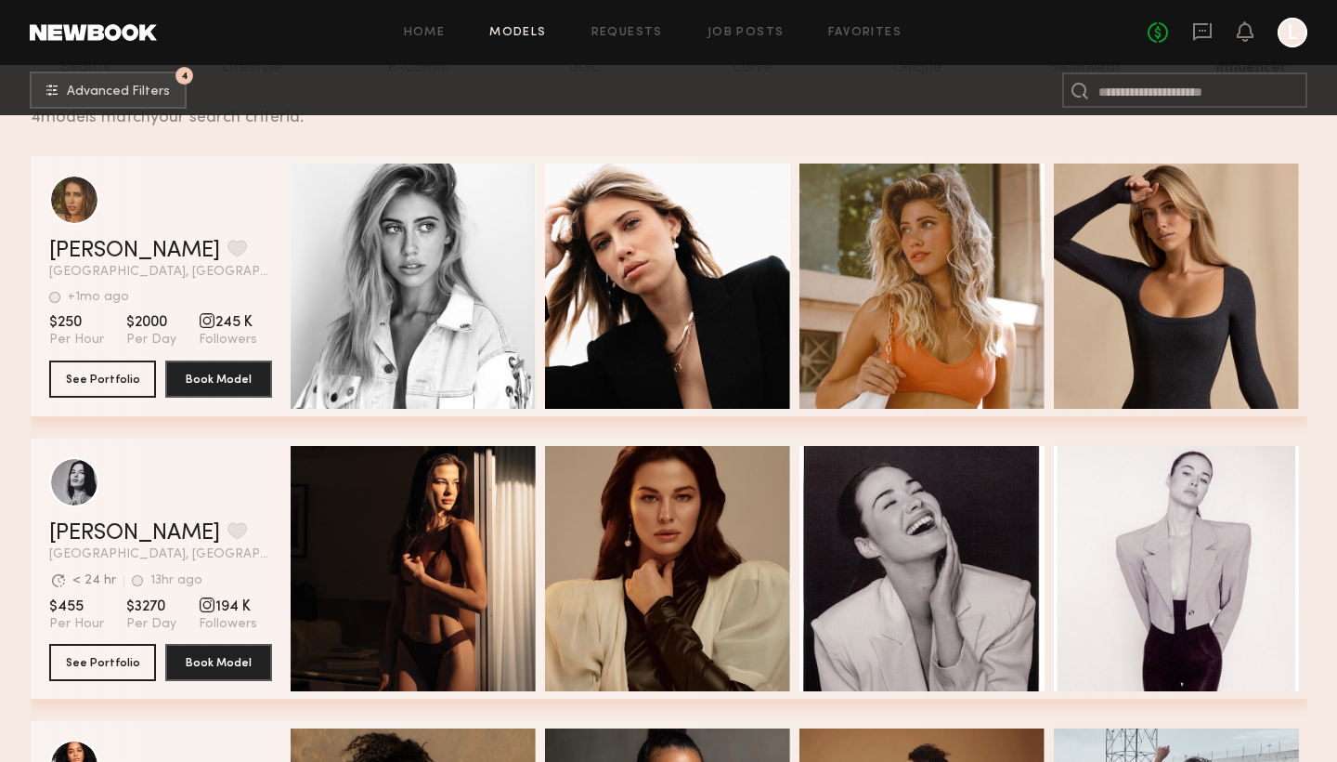
scroll to position [279, 0]
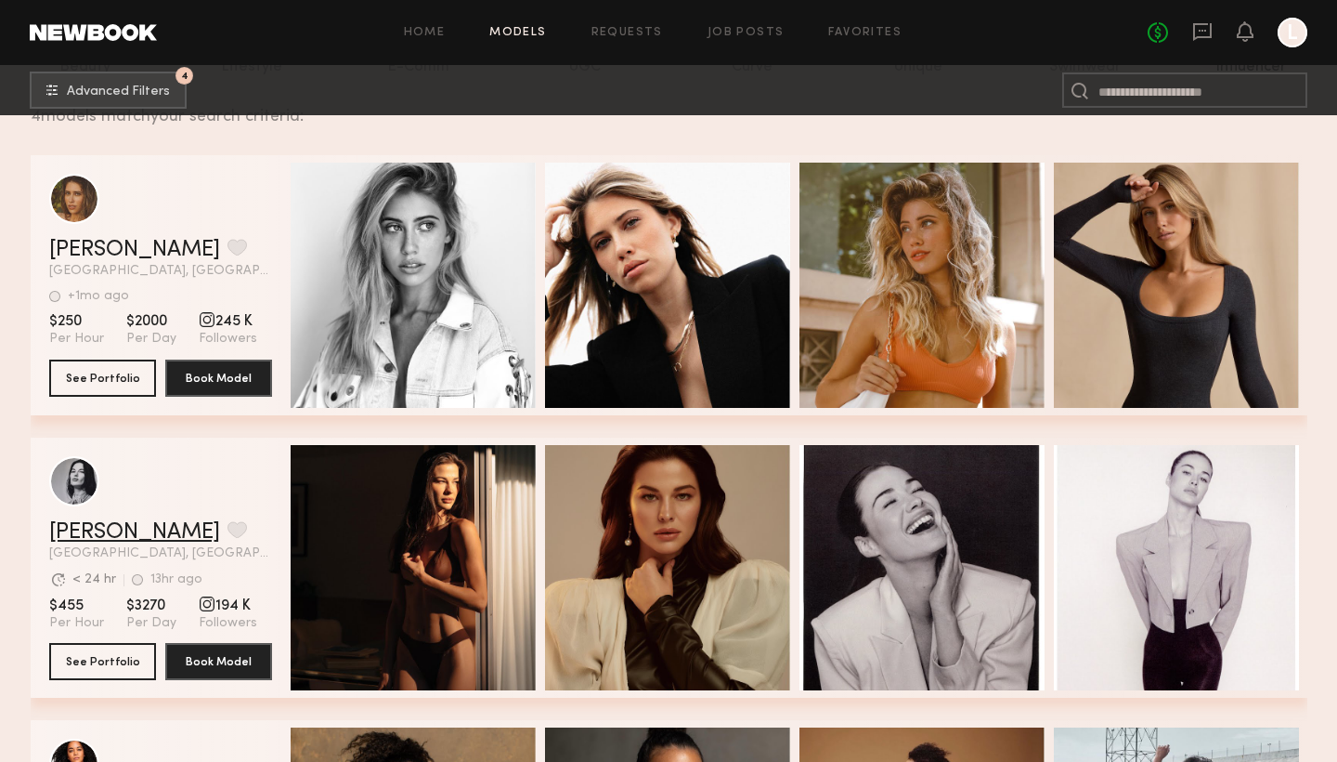
click at [88, 530] on link "Jenny W." at bounding box center [134, 532] width 171 height 22
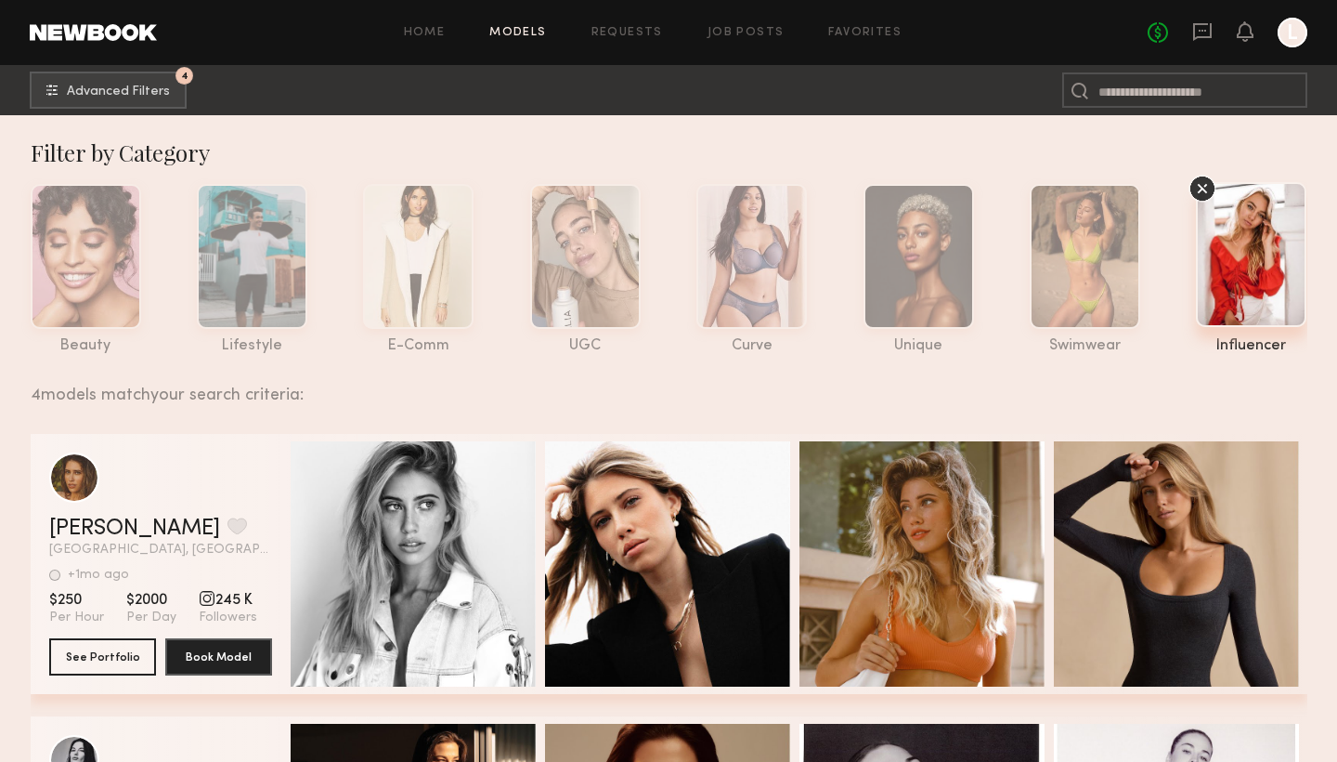
scroll to position [0, 0]
click at [128, 90] on span "Advanced Filters" at bounding box center [118, 91] width 103 height 13
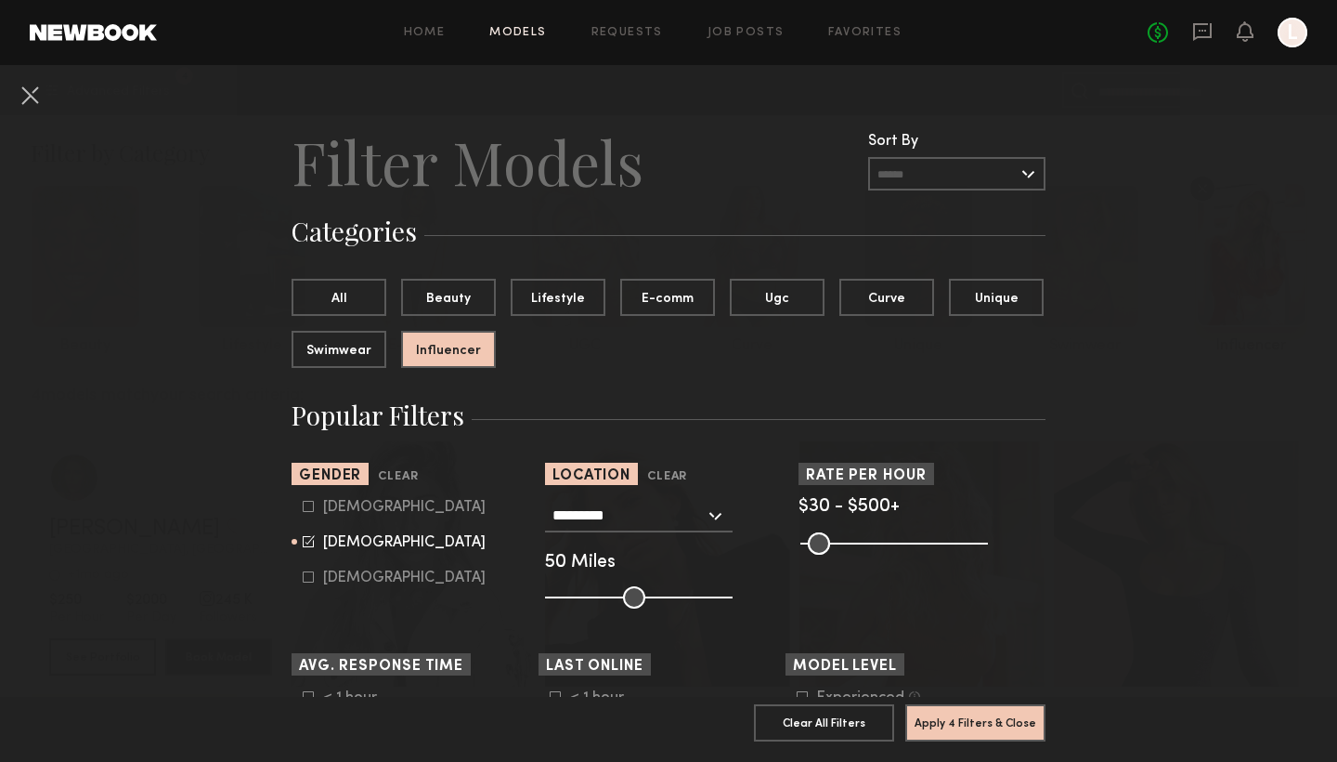
click at [717, 514] on div "*********" at bounding box center [639, 515] width 188 height 33
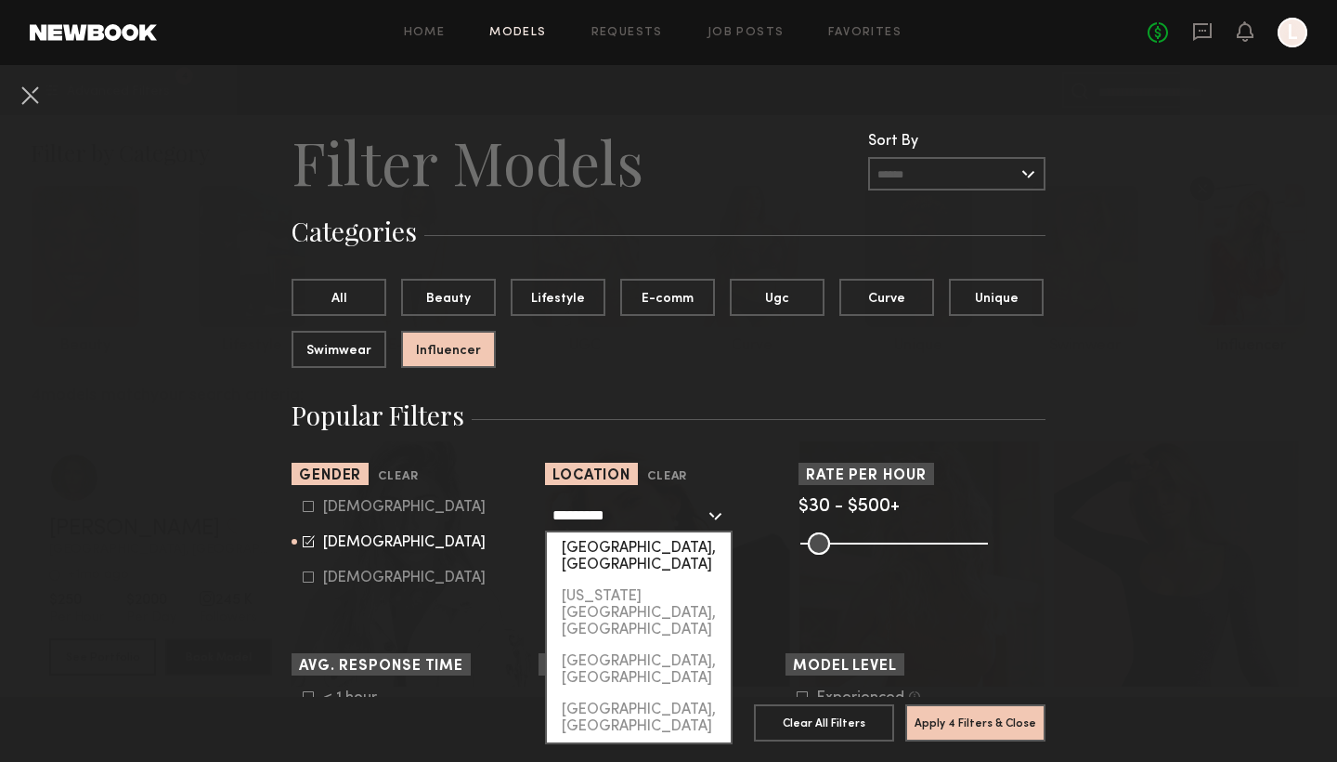
click at [675, 543] on div "Los Angeles, CA" at bounding box center [639, 556] width 184 height 48
type input "**********"
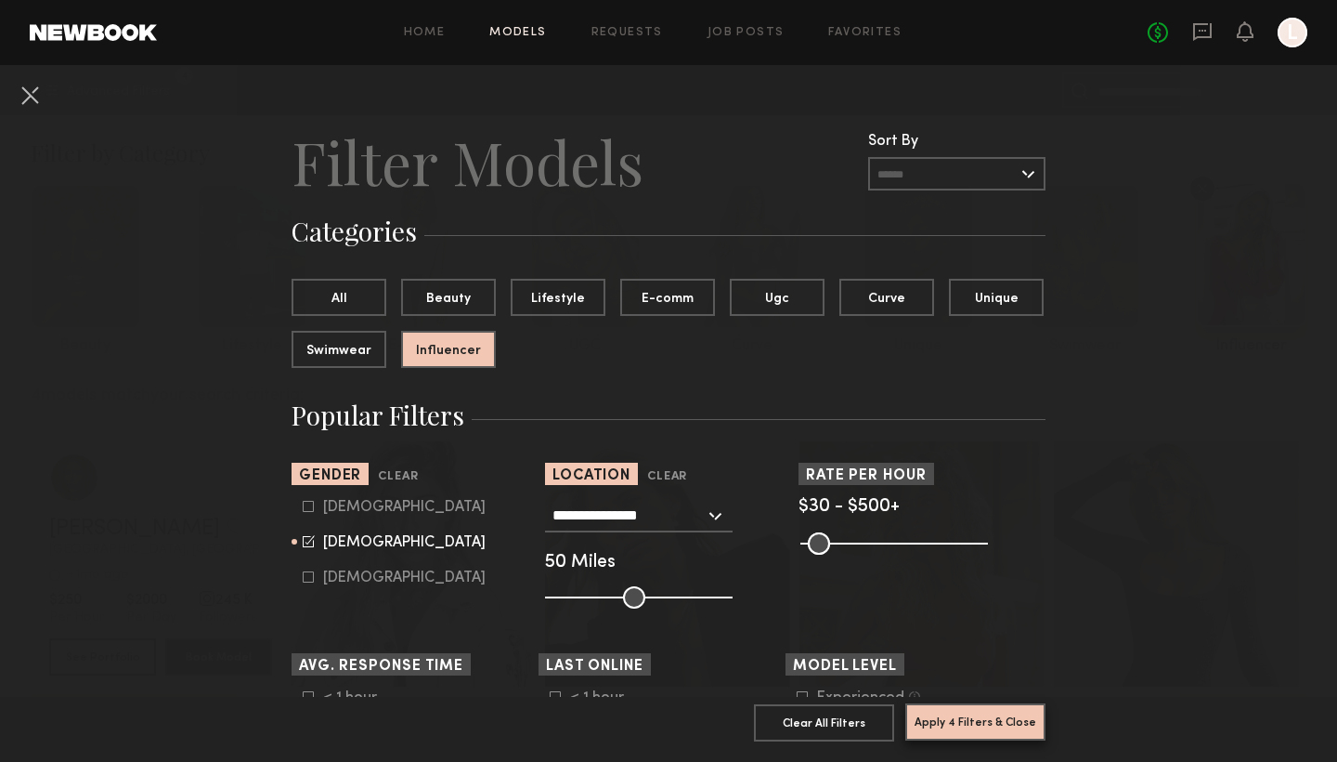
click at [990, 692] on button "Apply 4 Filters & Close" at bounding box center [976, 721] width 140 height 37
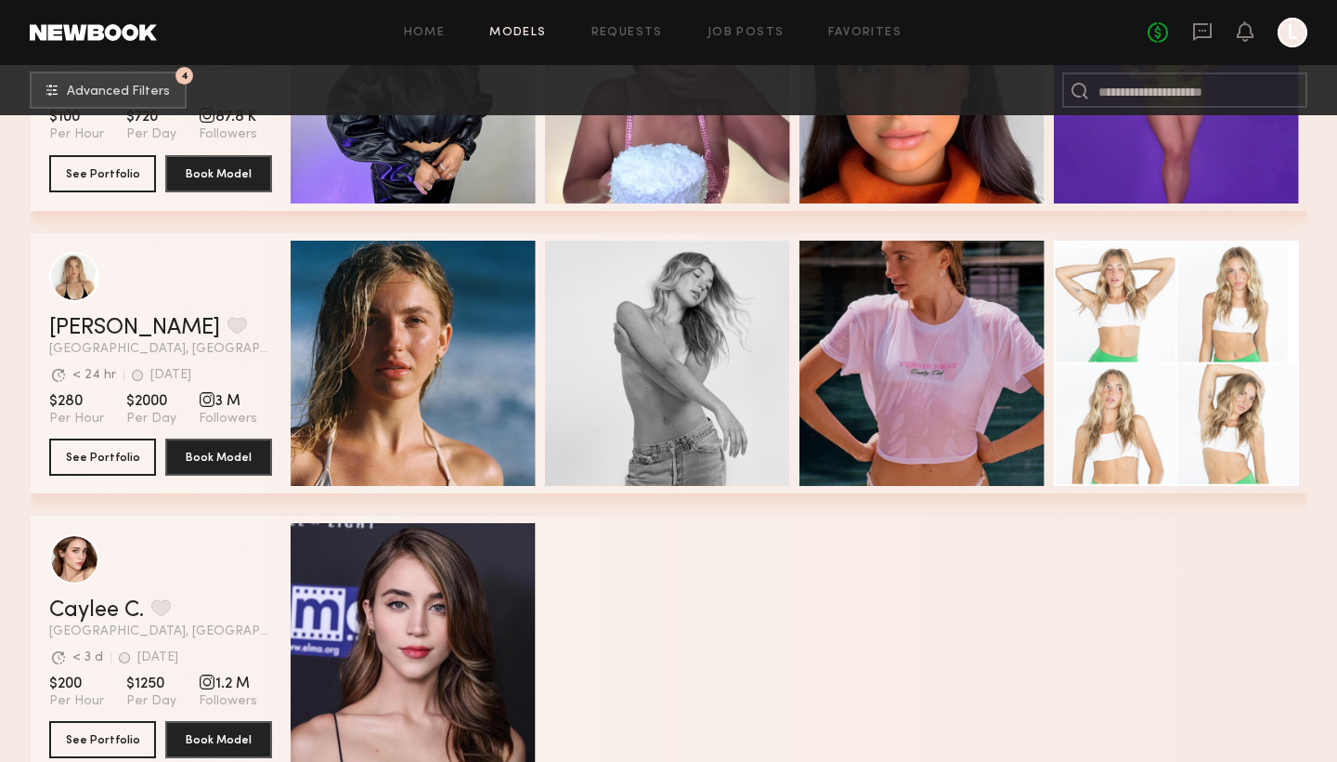
scroll to position [488, 0]
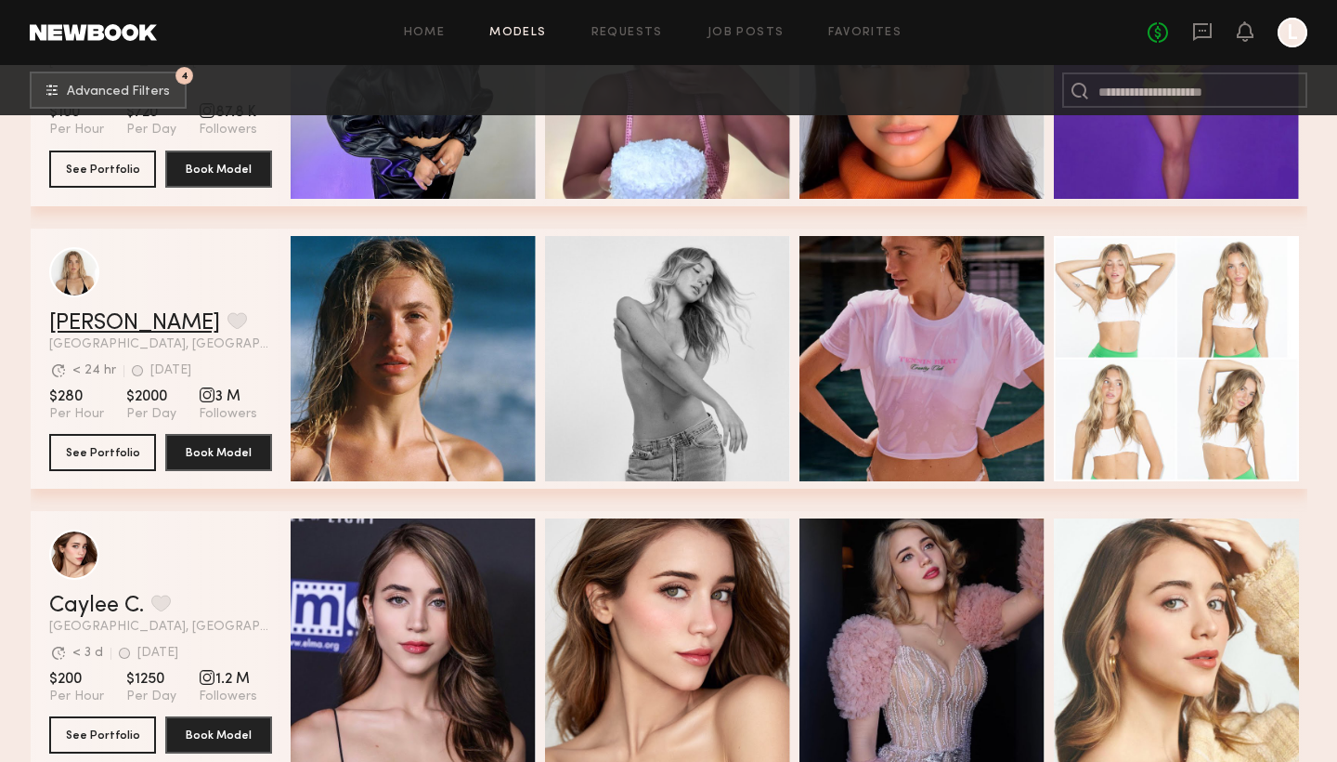
click at [102, 327] on link "[PERSON_NAME]" at bounding box center [134, 323] width 171 height 22
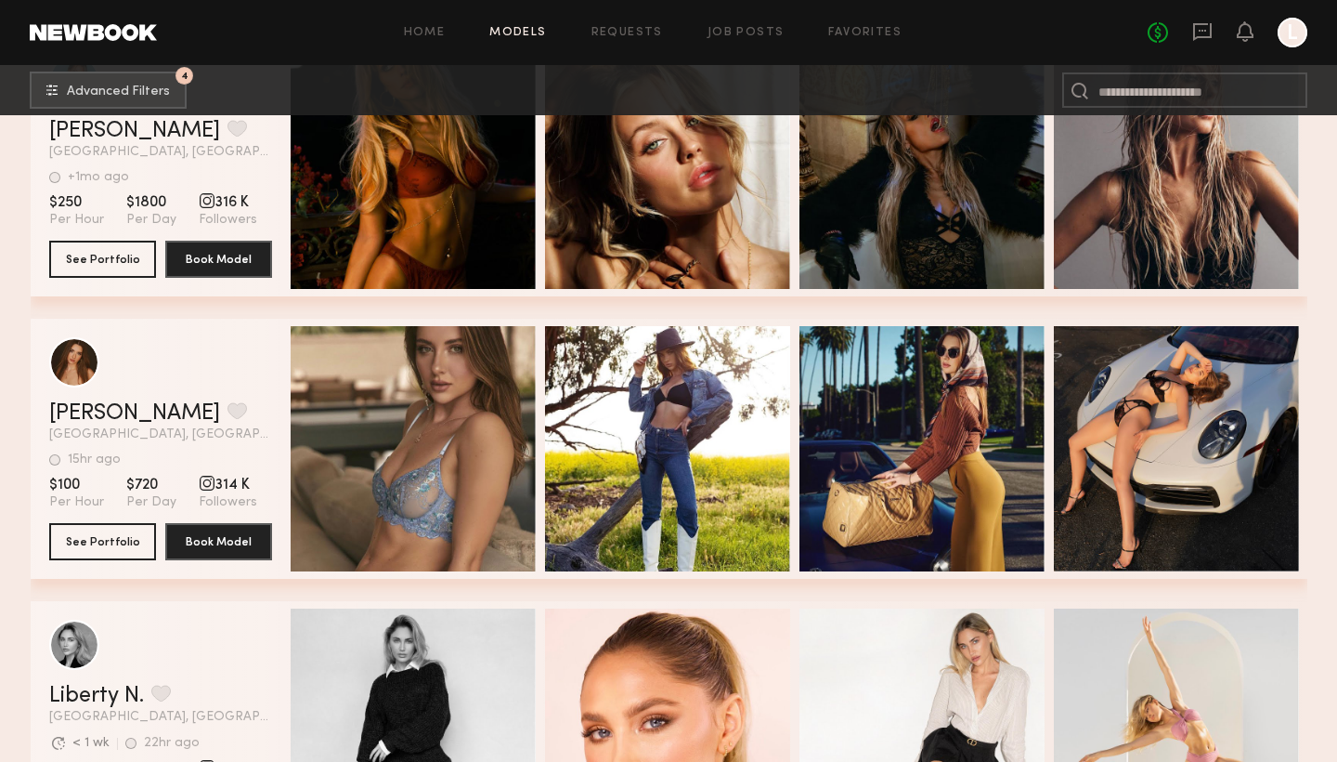
scroll to position [4342, 0]
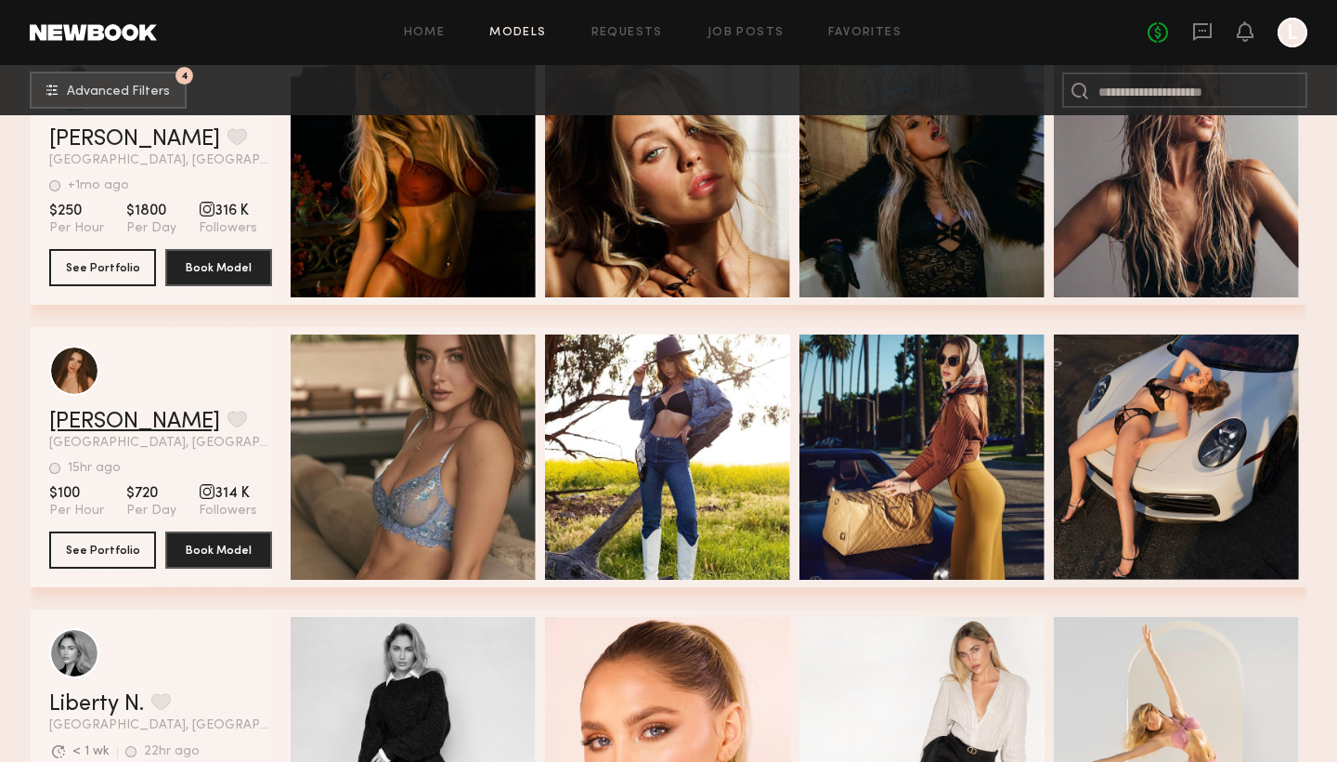
click at [102, 412] on link "Anastasia R." at bounding box center [134, 422] width 171 height 22
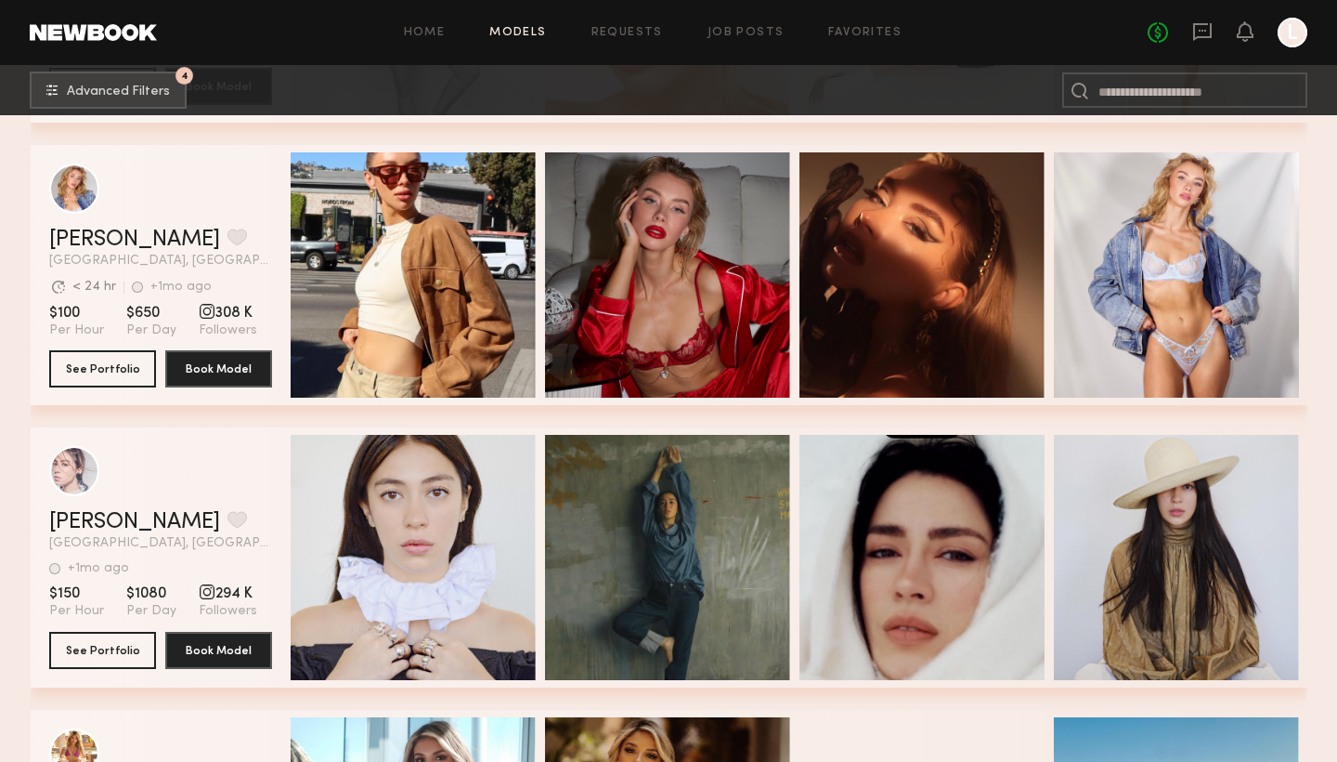
scroll to position [5106, 0]
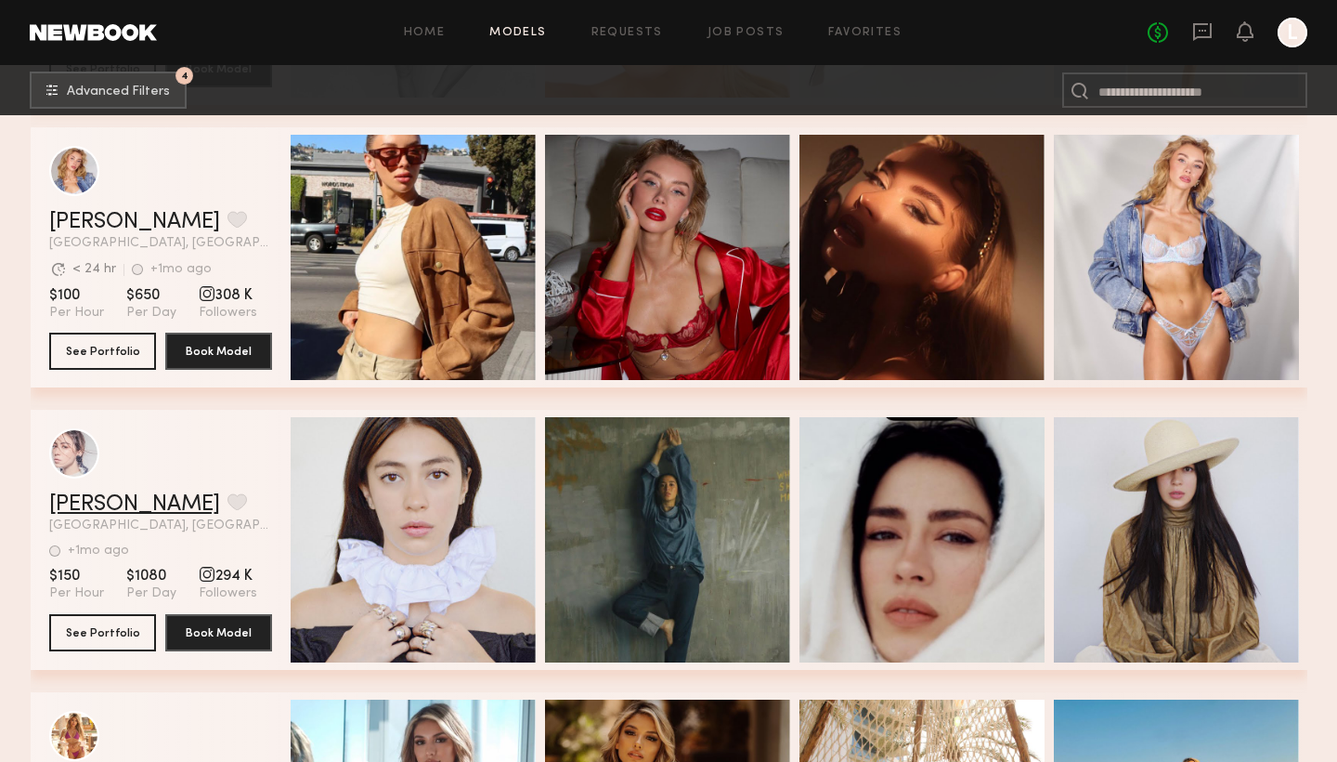
click at [83, 513] on link "Madz H." at bounding box center [134, 504] width 171 height 22
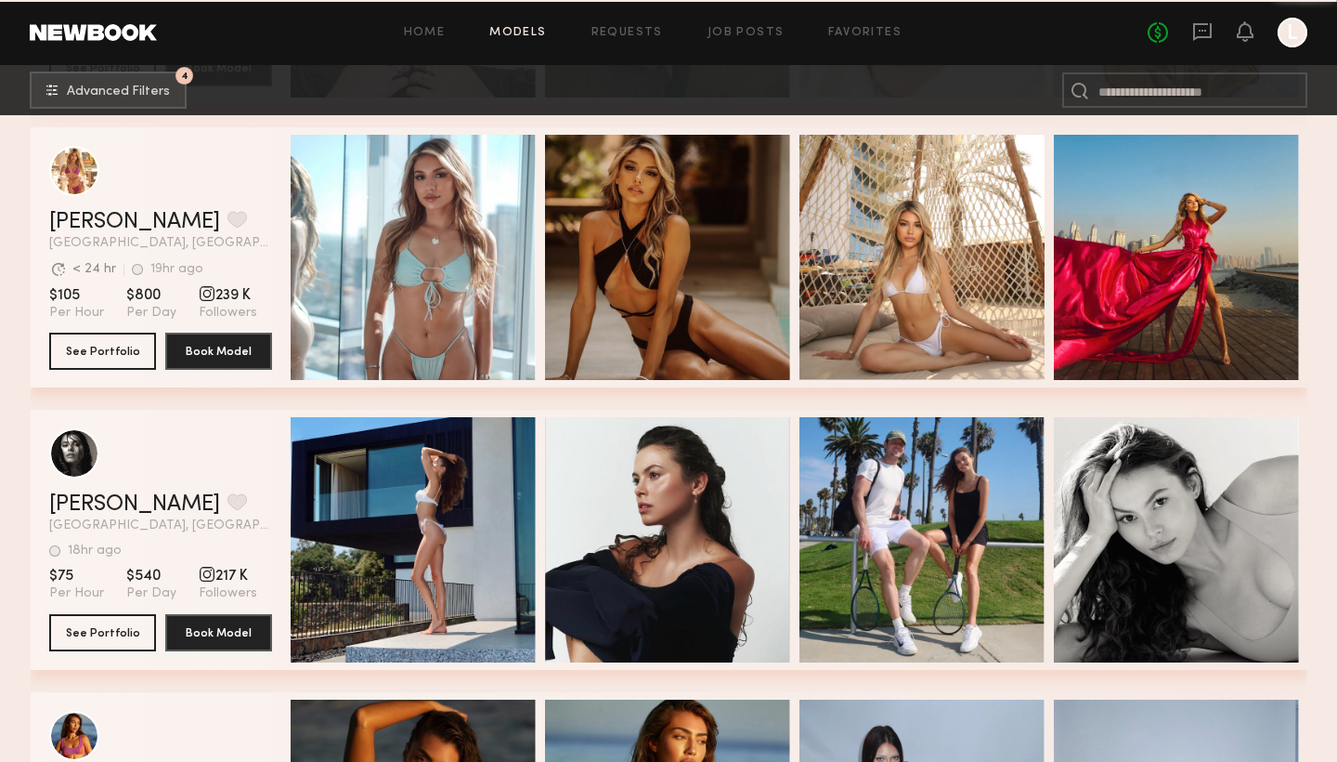
scroll to position [5684, 0]
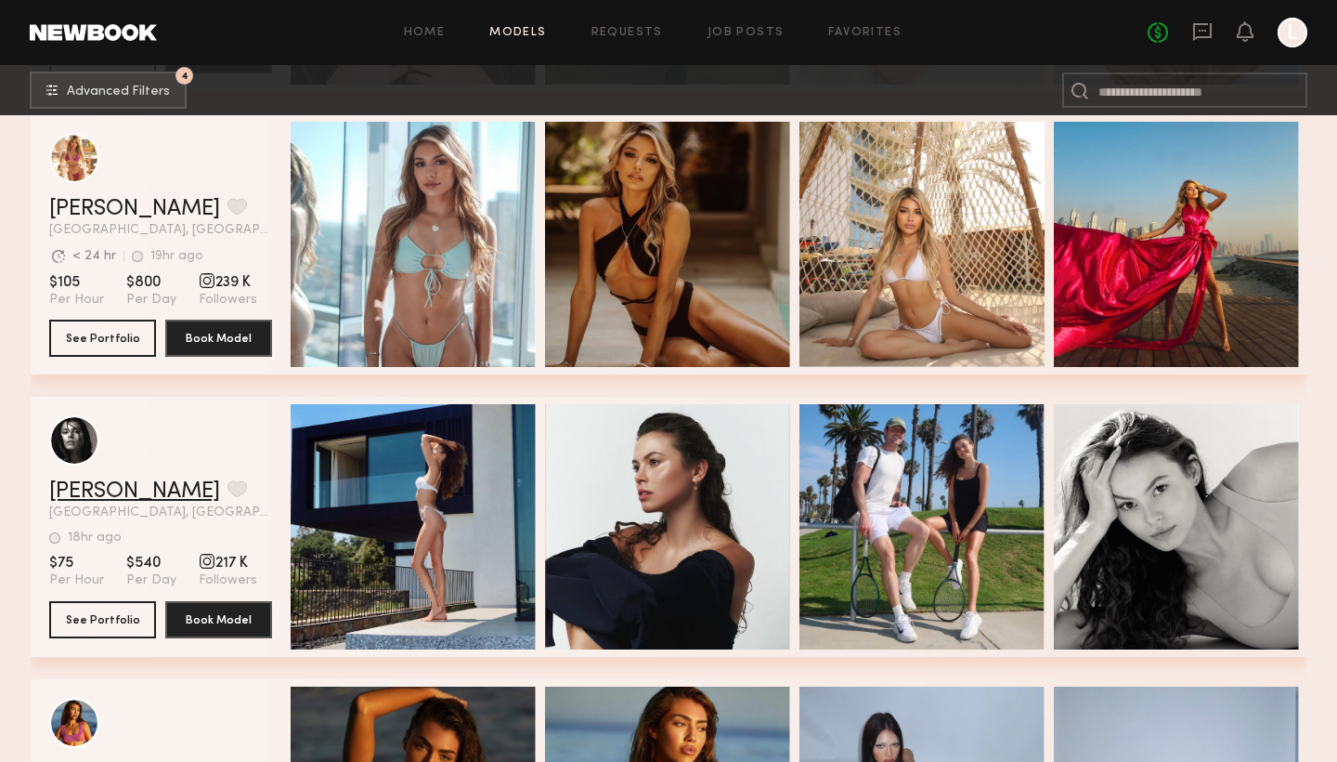
click at [105, 492] on link "Nikola S." at bounding box center [134, 491] width 171 height 22
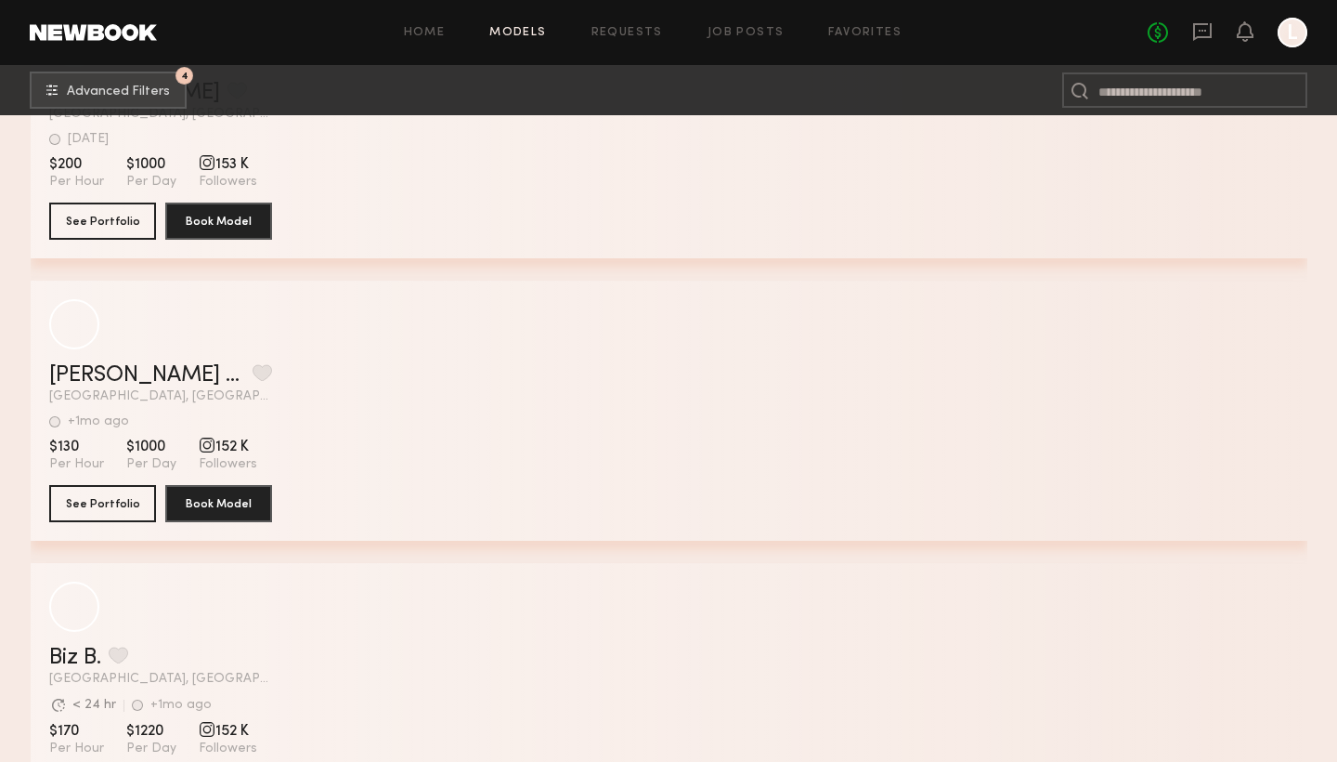
scroll to position [10037, 0]
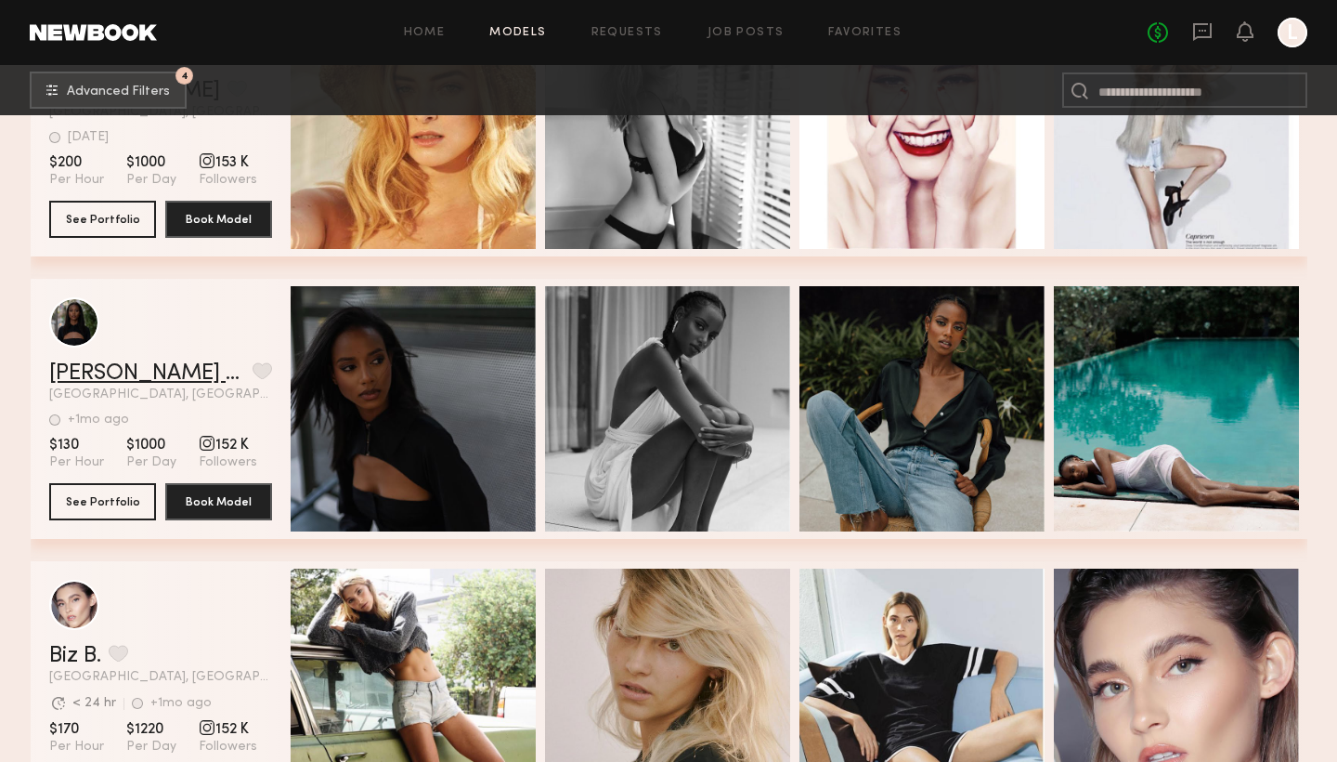
click at [152, 370] on link "Sadia Sadia M." at bounding box center [147, 373] width 196 height 22
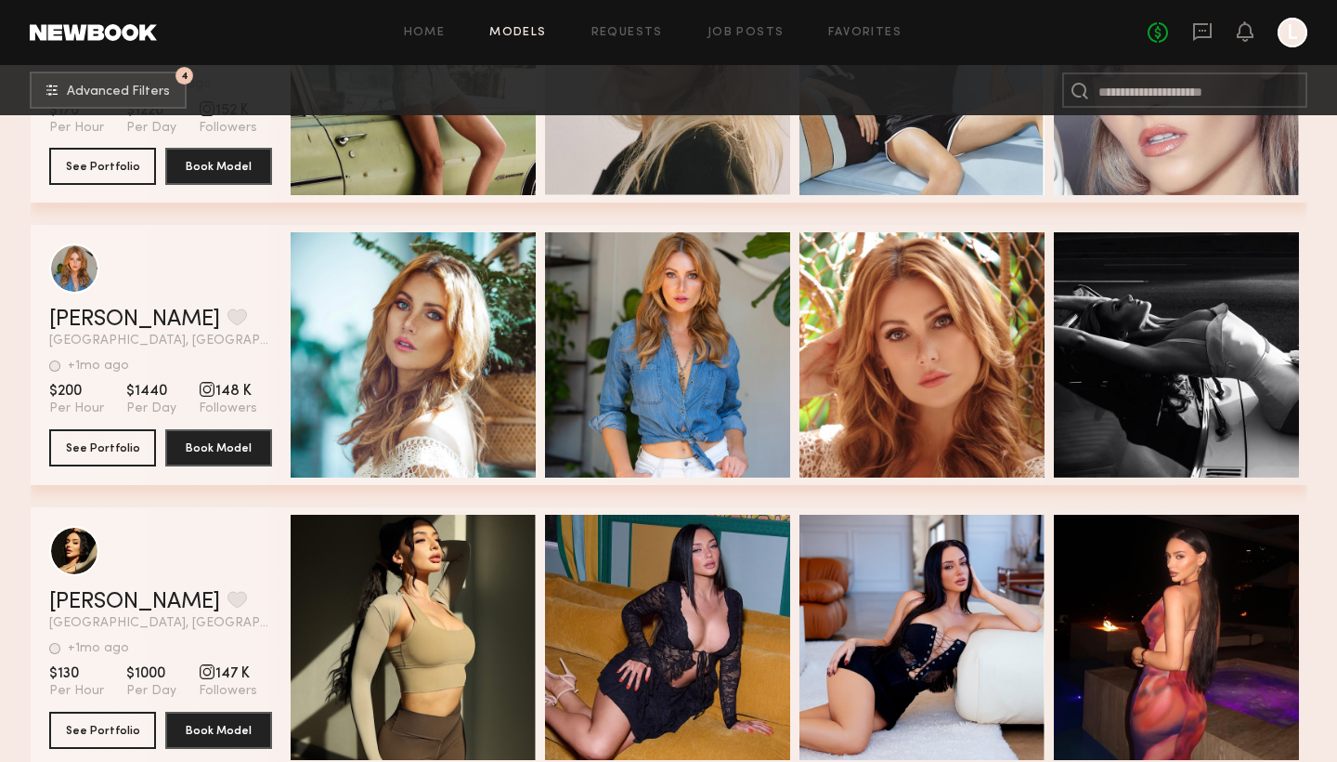
scroll to position [10679, 0]
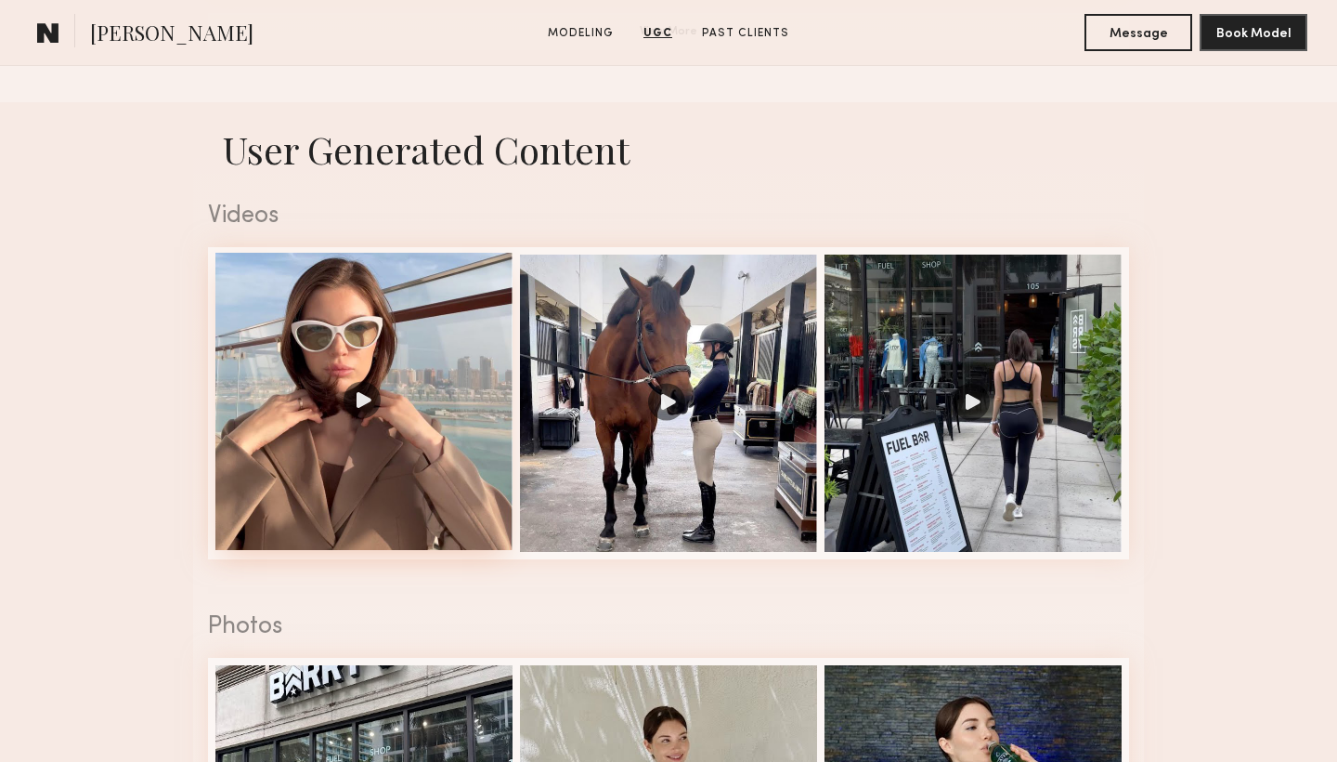
scroll to position [1766, 0]
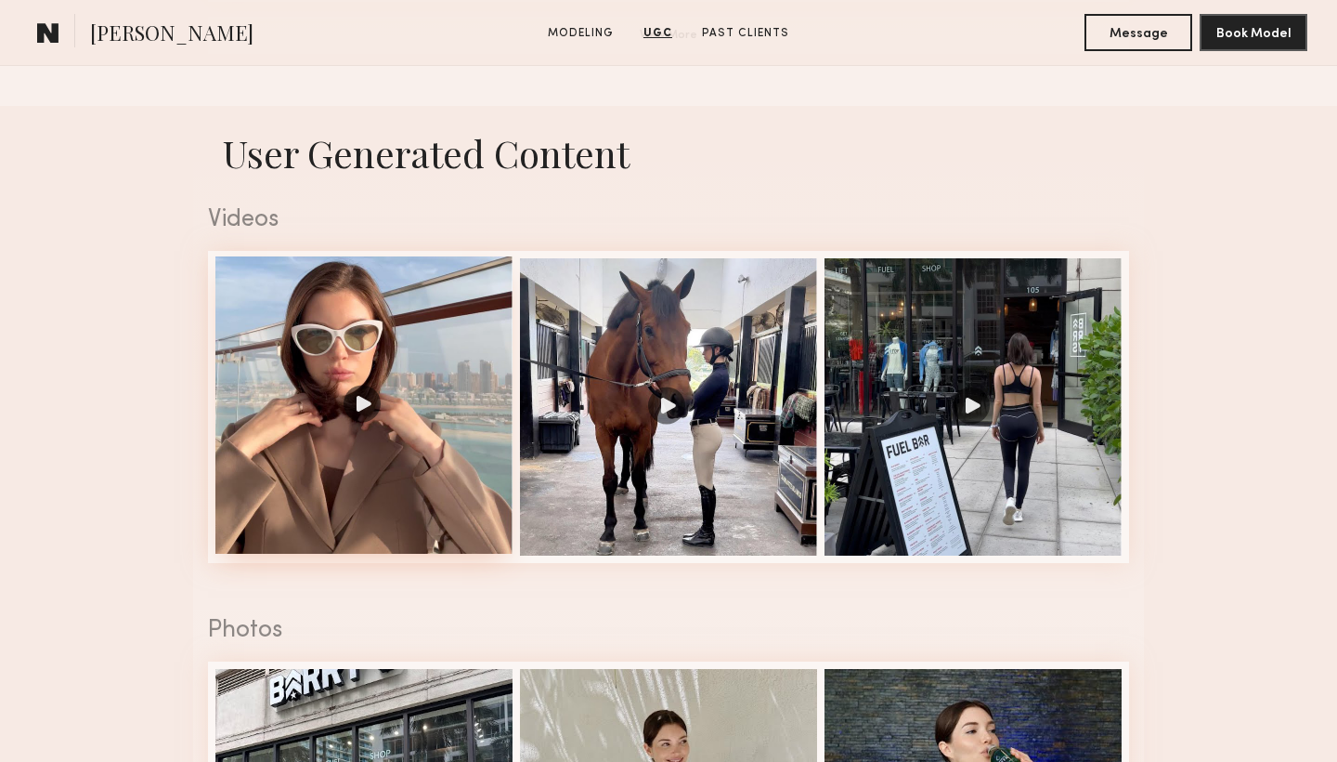
click at [352, 398] on div at bounding box center [363, 404] width 297 height 297
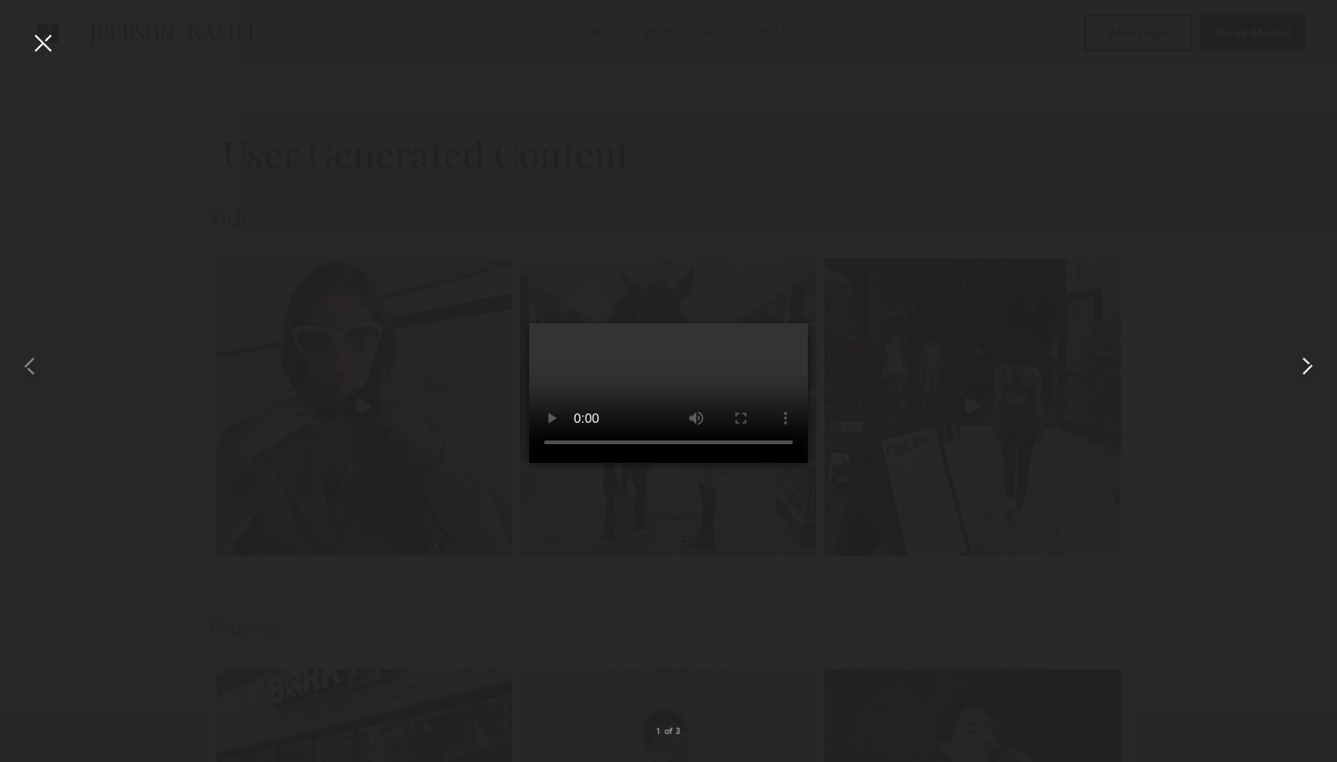
click at [1308, 371] on common-icon at bounding box center [1308, 366] width 30 height 30
click at [46, 45] on div at bounding box center [43, 43] width 30 height 30
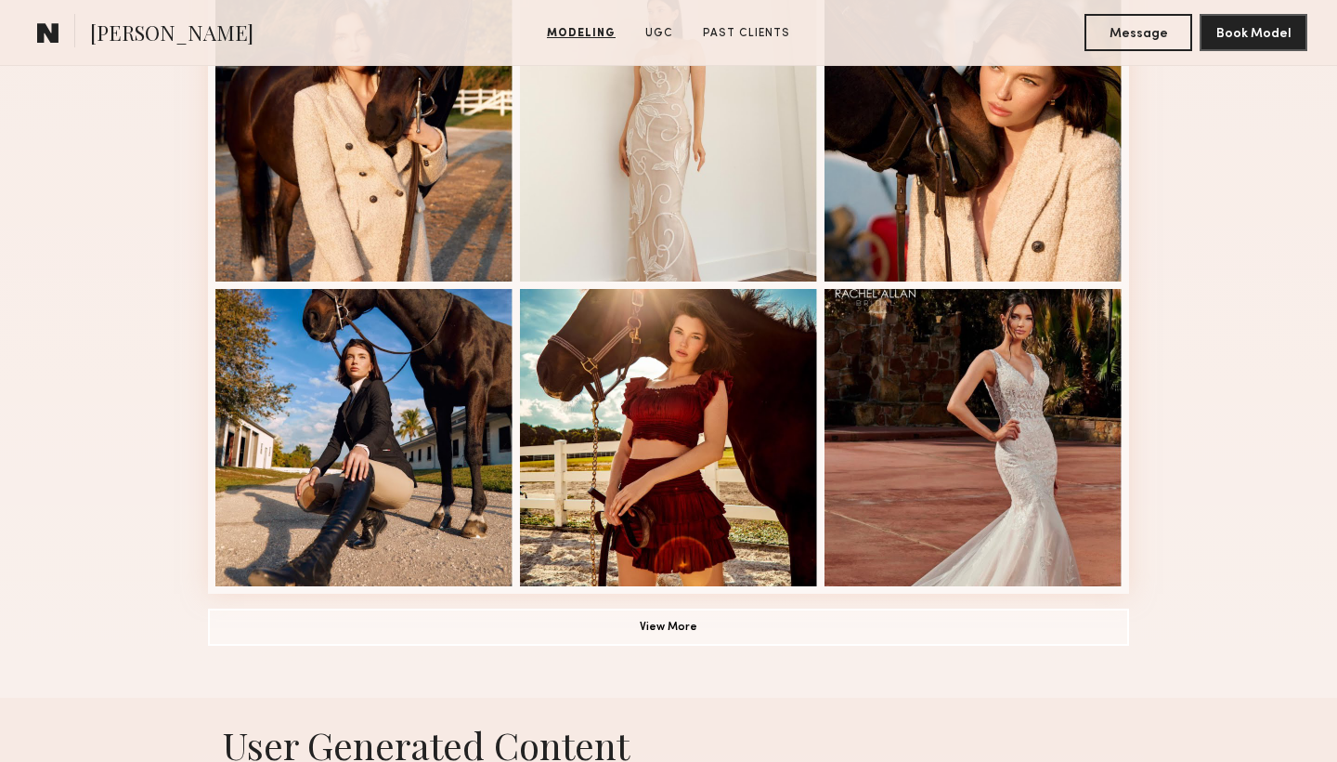
scroll to position [1173, 0]
click at [682, 642] on button "View More" at bounding box center [668, 626] width 921 height 37
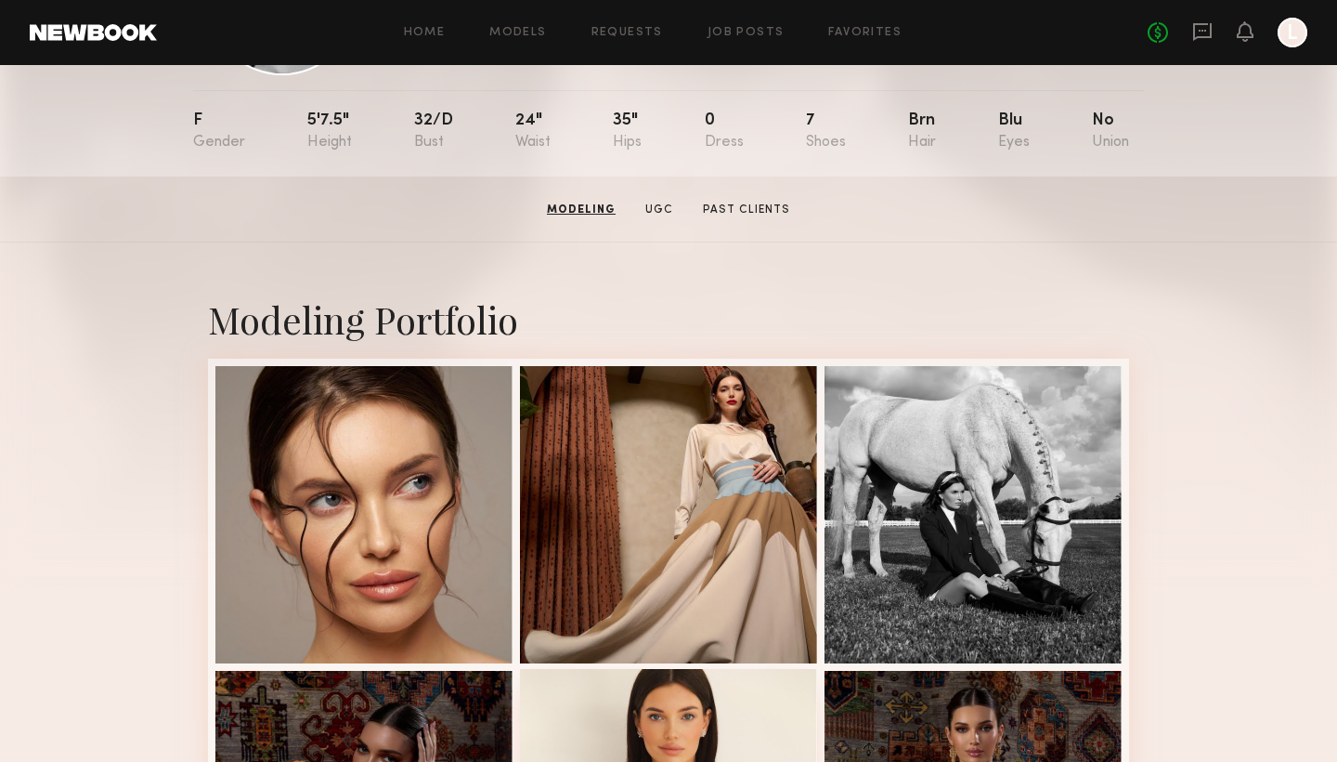
scroll to position [168, 0]
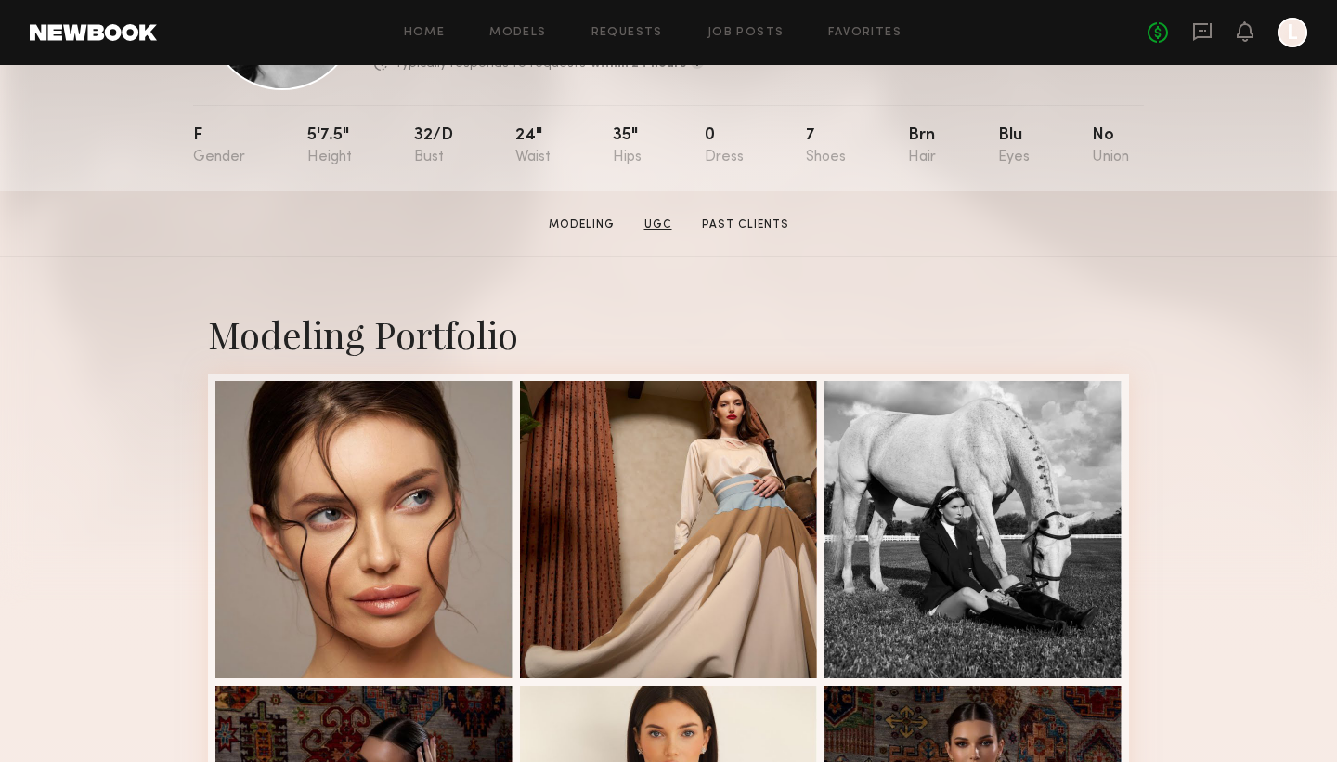
click at [663, 226] on link "UGC" at bounding box center [658, 224] width 43 height 17
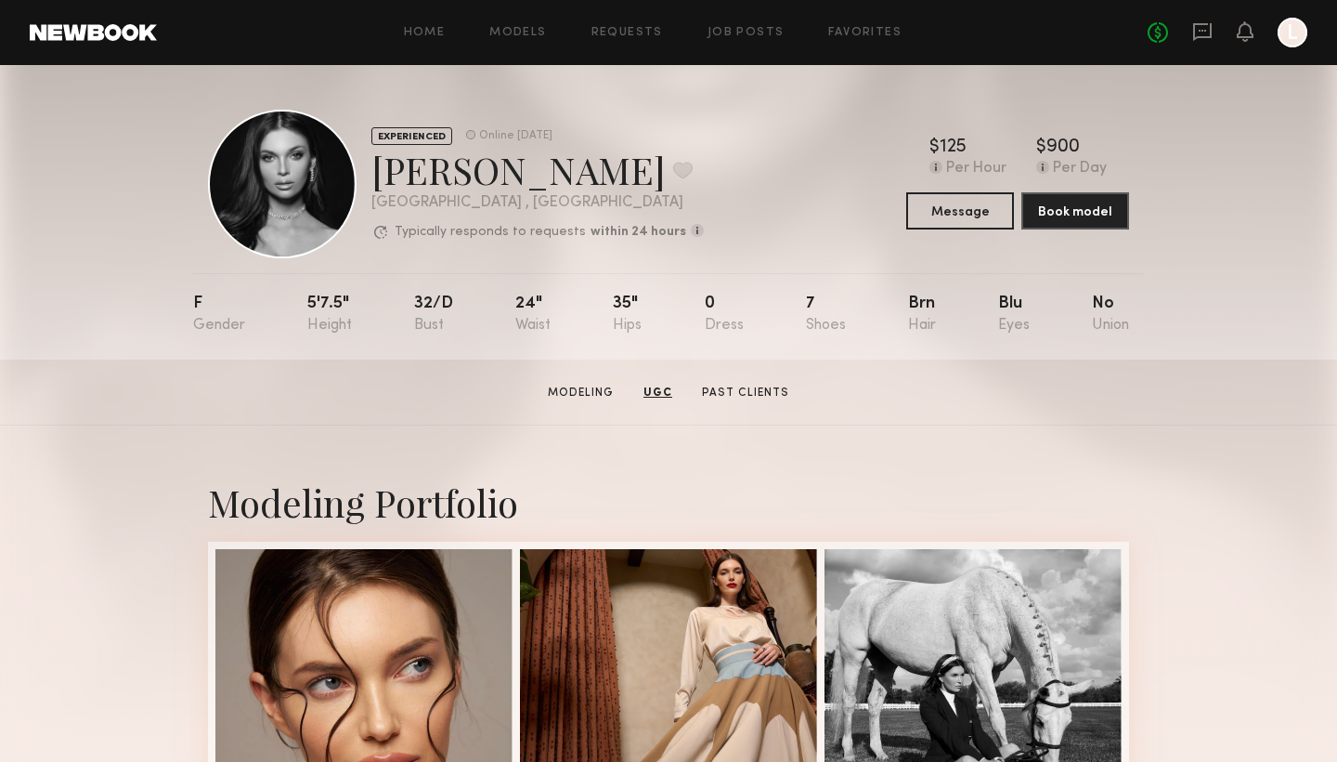
scroll to position [0, 0]
click at [745, 386] on link "Past Clients" at bounding box center [746, 393] width 102 height 17
click at [673, 163] on button at bounding box center [683, 170] width 20 height 17
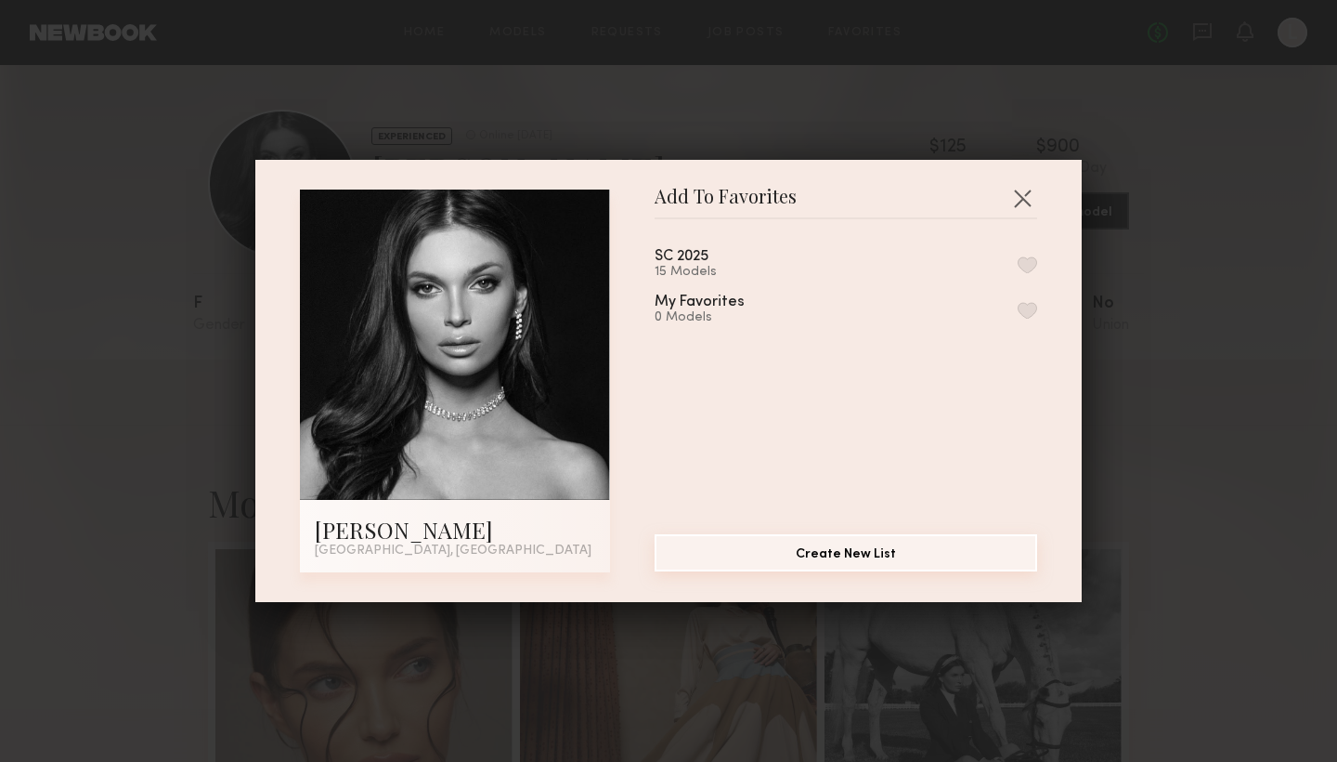
click at [830, 569] on button "Create New List" at bounding box center [846, 552] width 383 height 37
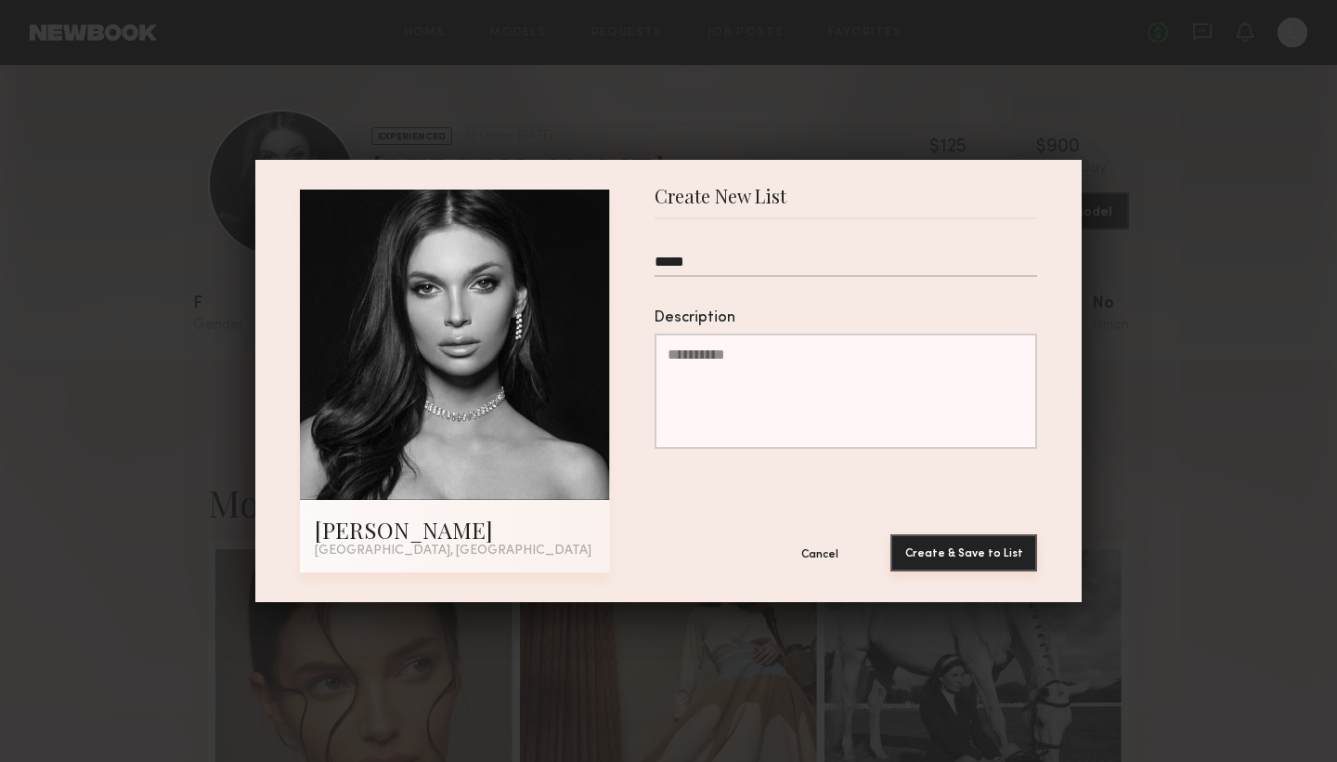
type input "*****"
click at [978, 548] on button "Create & Save to List" at bounding box center [964, 552] width 147 height 37
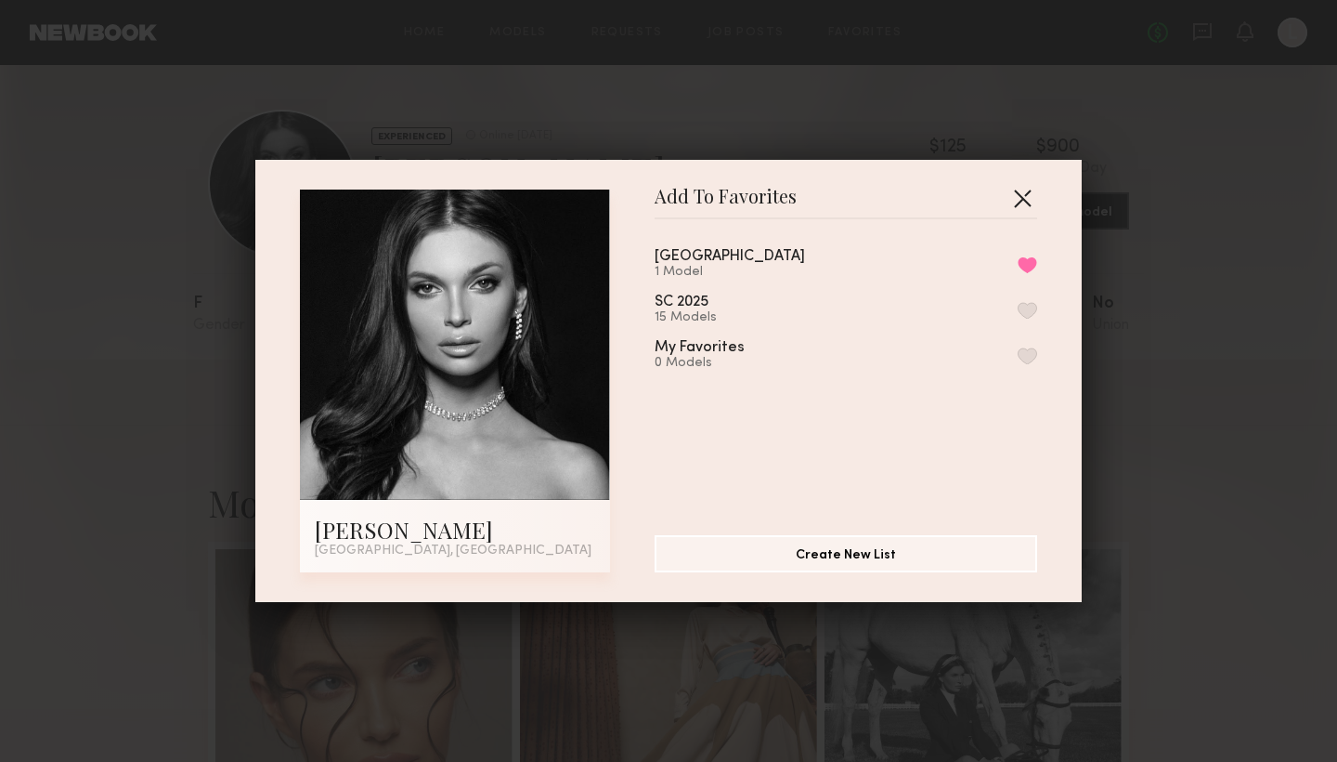
click at [1025, 192] on button "button" at bounding box center [1023, 198] width 30 height 30
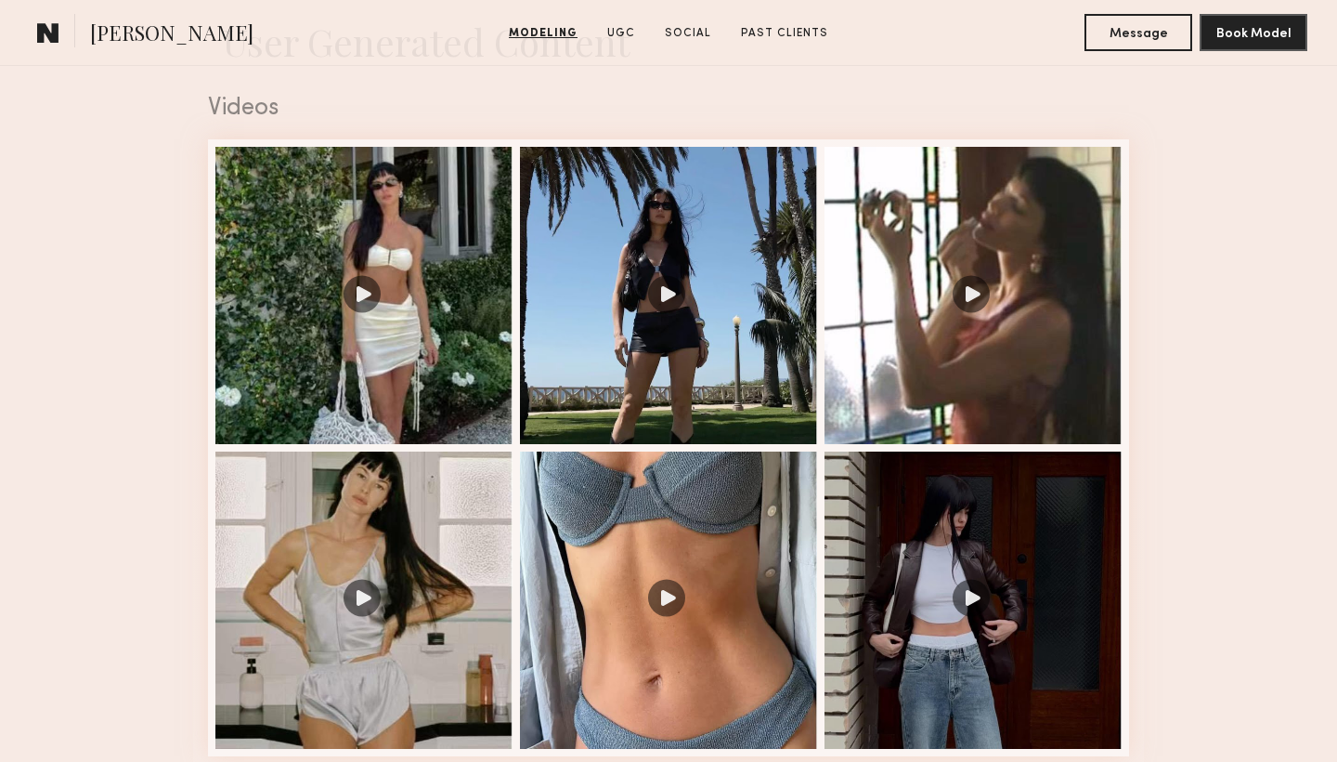
scroll to position [1879, 0]
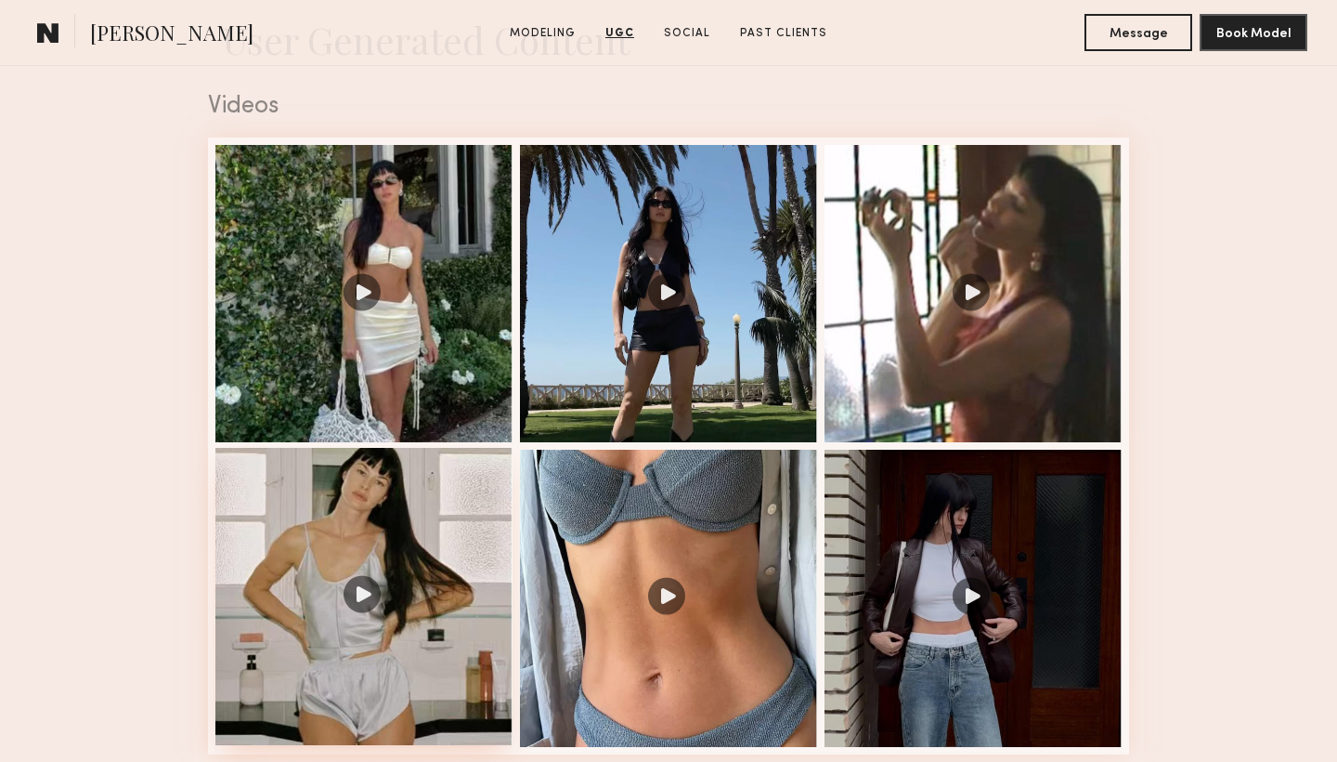
click at [365, 593] on div at bounding box center [363, 596] width 297 height 297
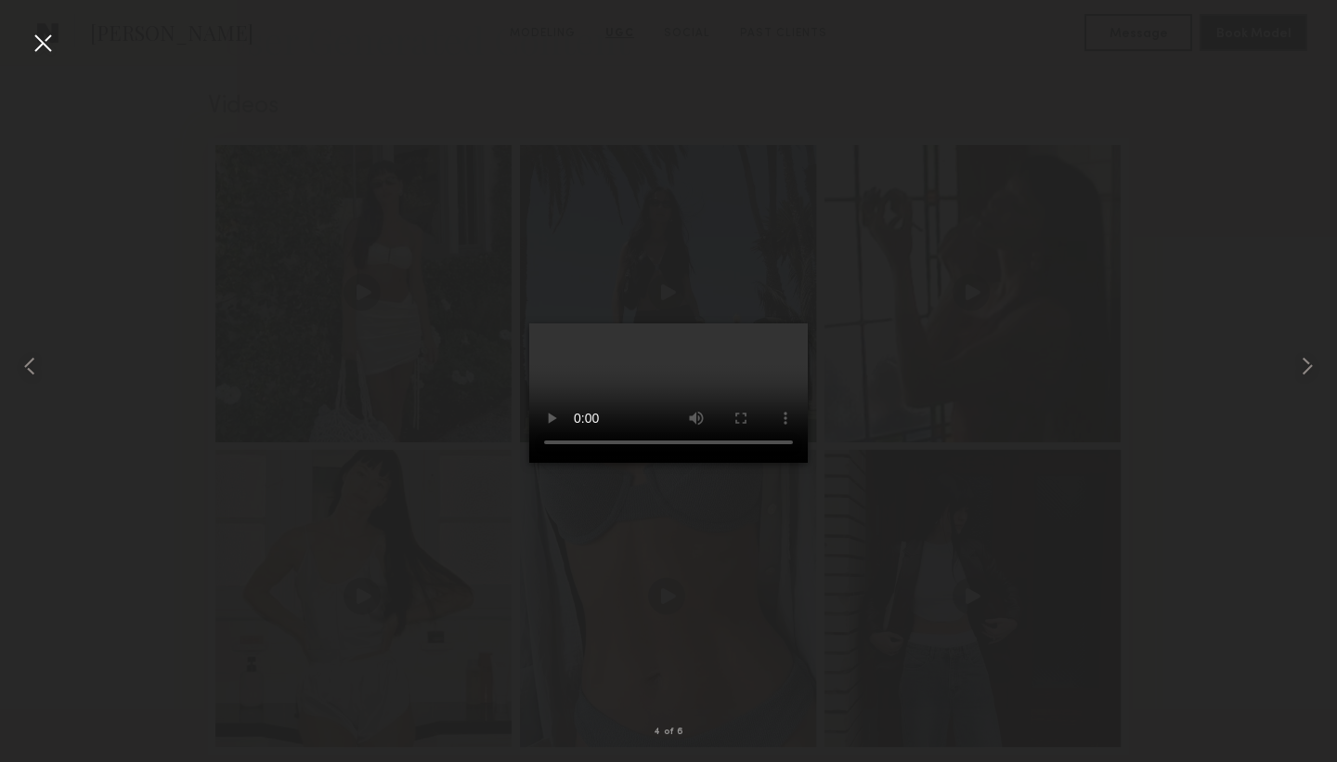
click at [47, 39] on div at bounding box center [43, 43] width 30 height 30
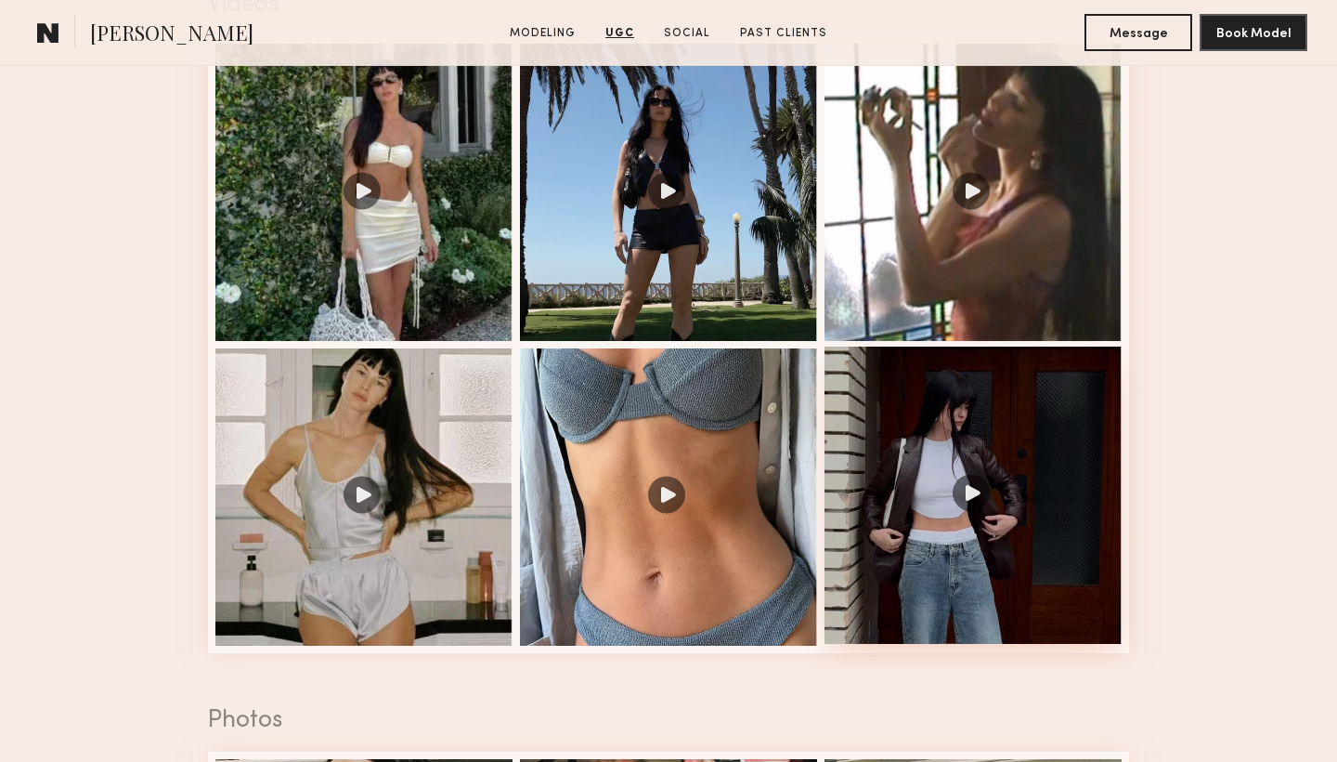
scroll to position [1983, 0]
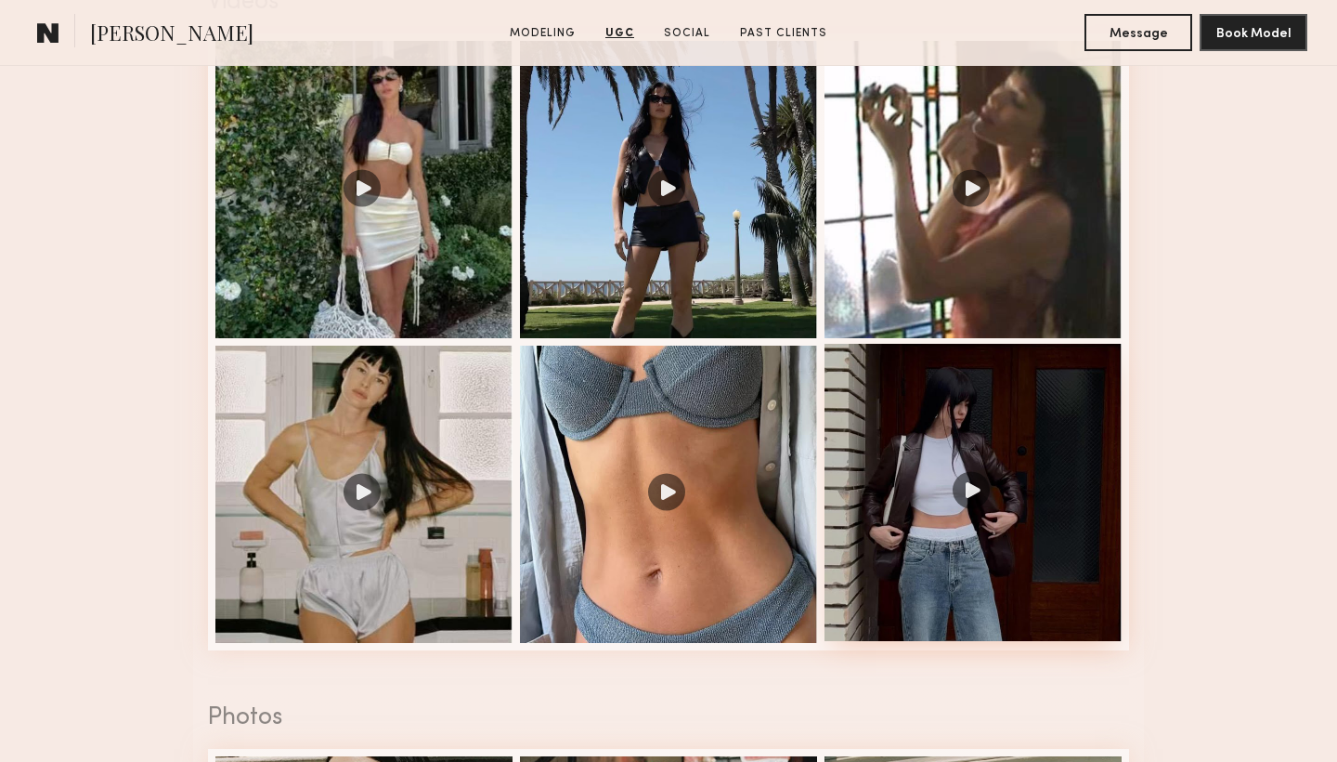
click at [966, 497] on div at bounding box center [973, 492] width 297 height 297
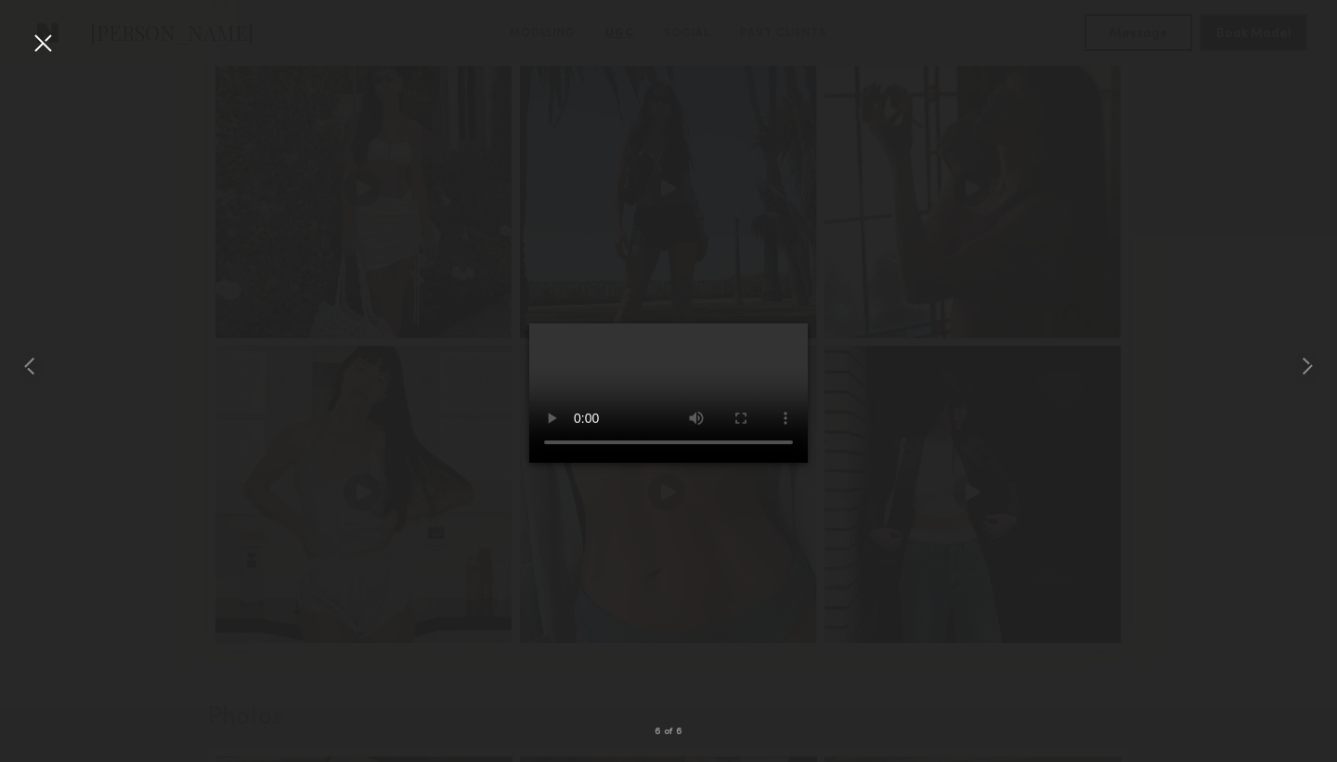
click at [48, 35] on div at bounding box center [43, 43] width 30 height 30
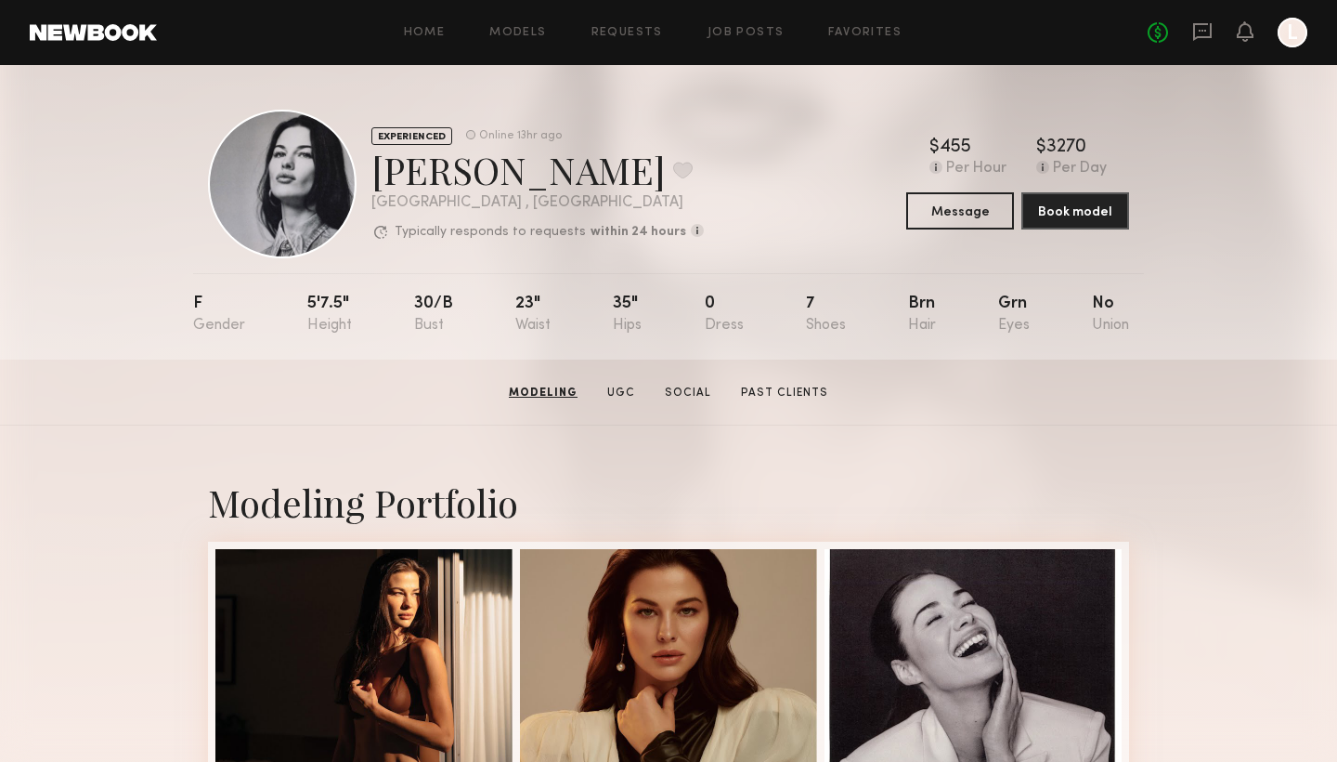
scroll to position [0, 0]
click at [673, 176] on button at bounding box center [683, 170] width 20 height 17
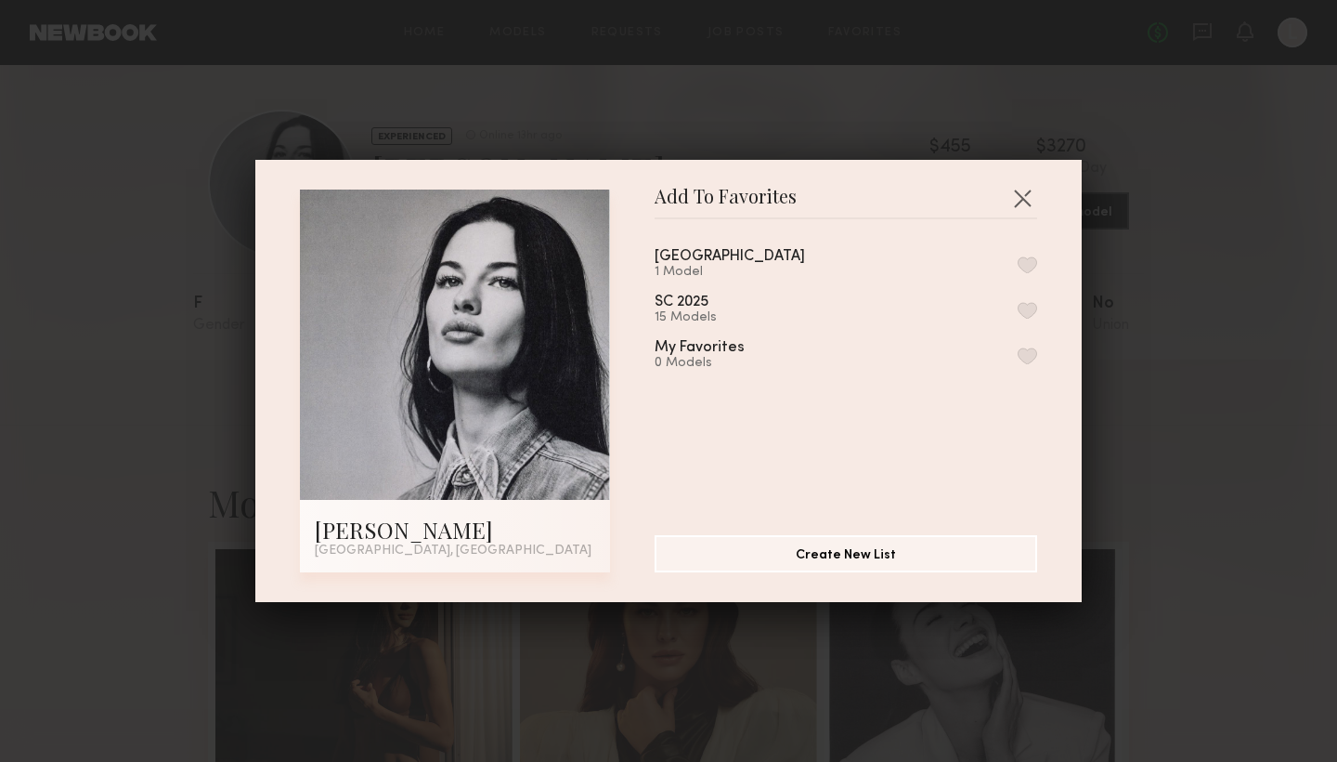
click at [1030, 264] on button "button" at bounding box center [1028, 264] width 20 height 17
click at [1024, 208] on button "button" at bounding box center [1023, 198] width 30 height 30
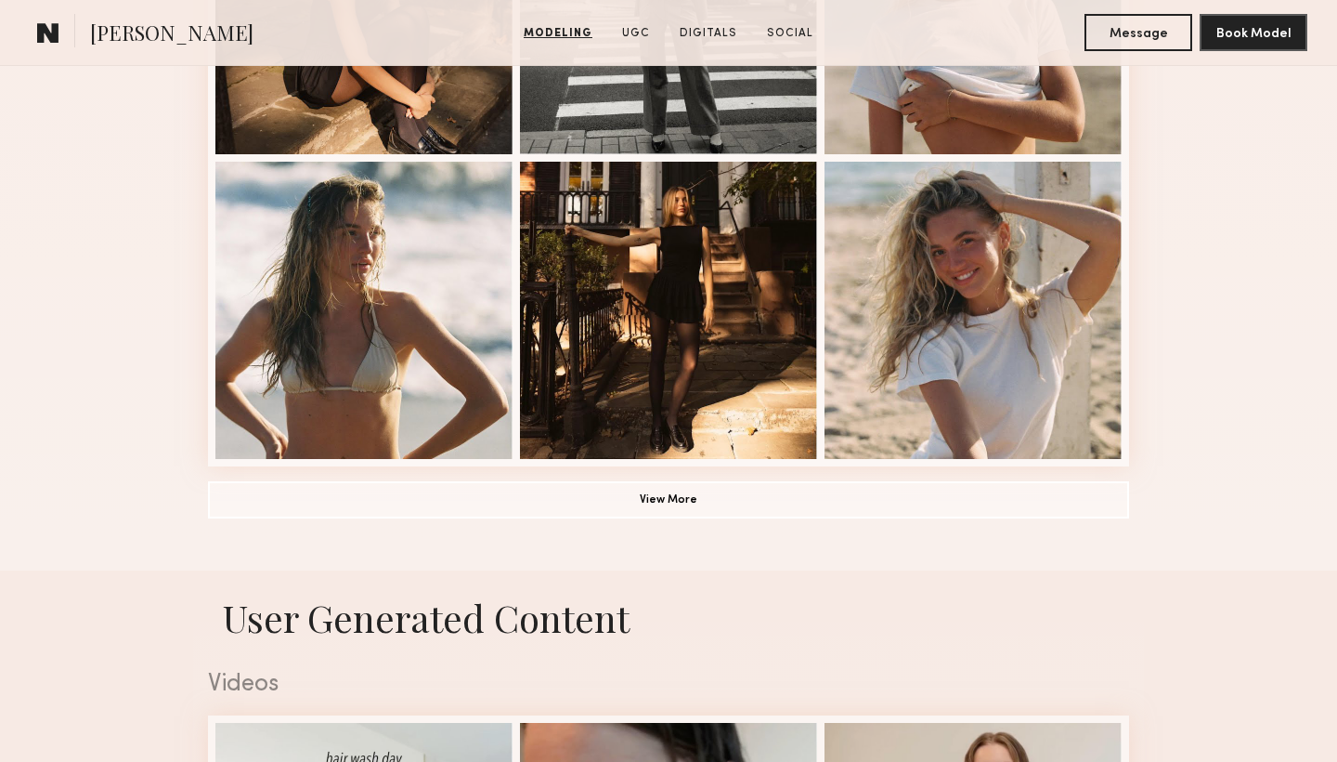
scroll to position [1304, 0]
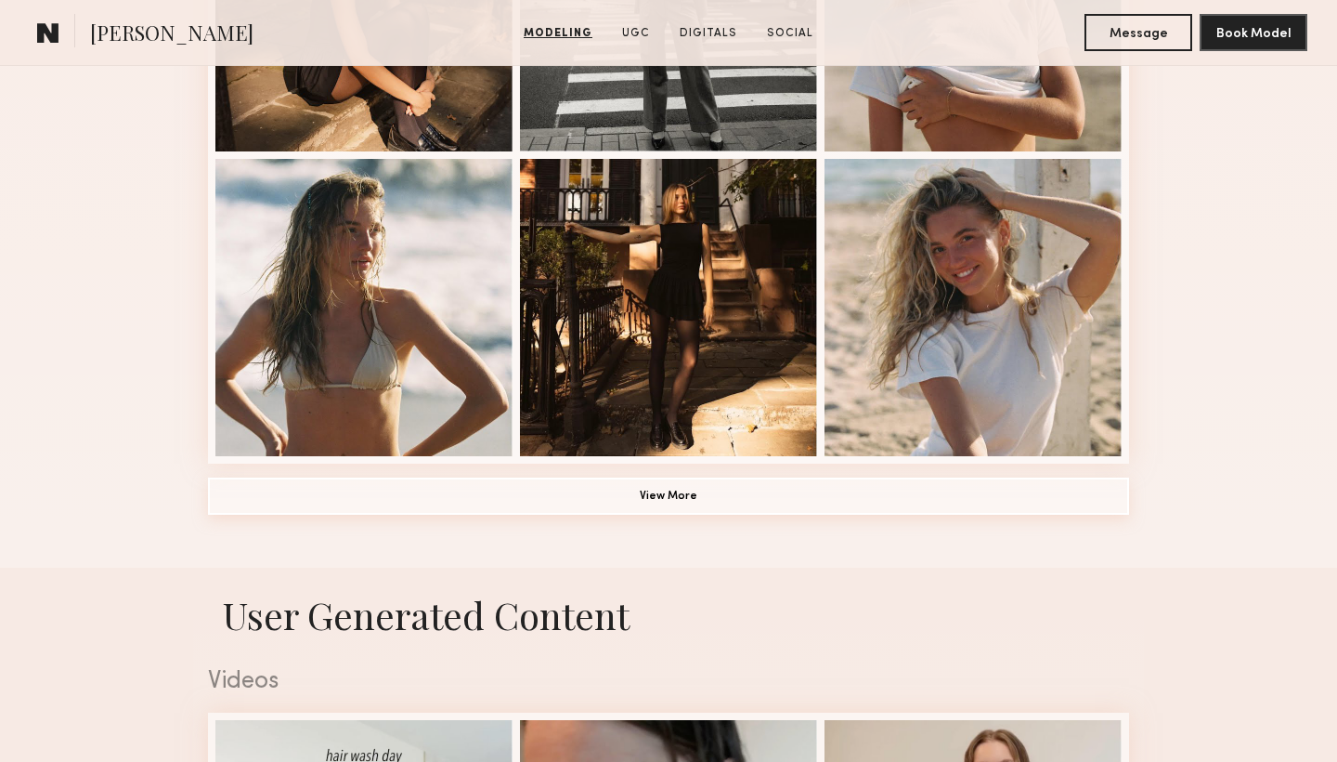
click at [640, 489] on button "View More" at bounding box center [668, 495] width 921 height 37
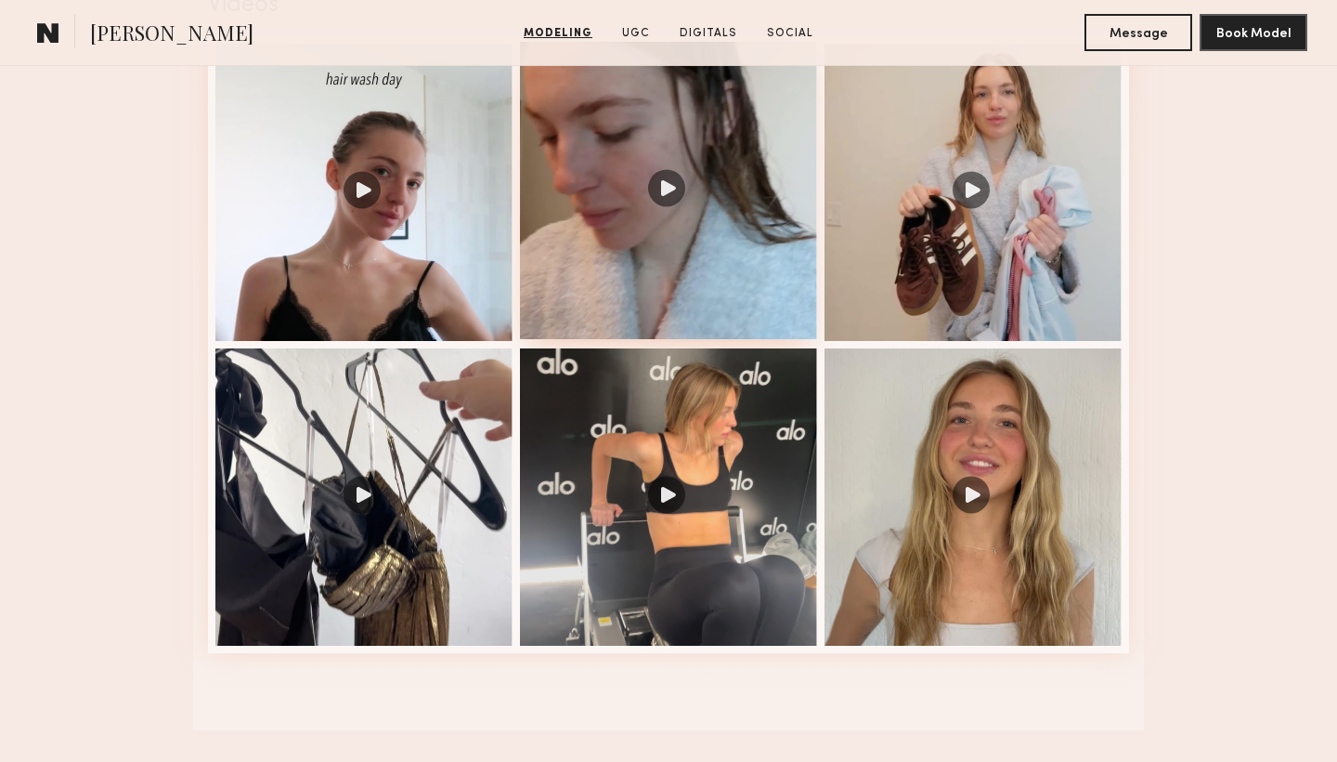
scroll to position [2235, 0]
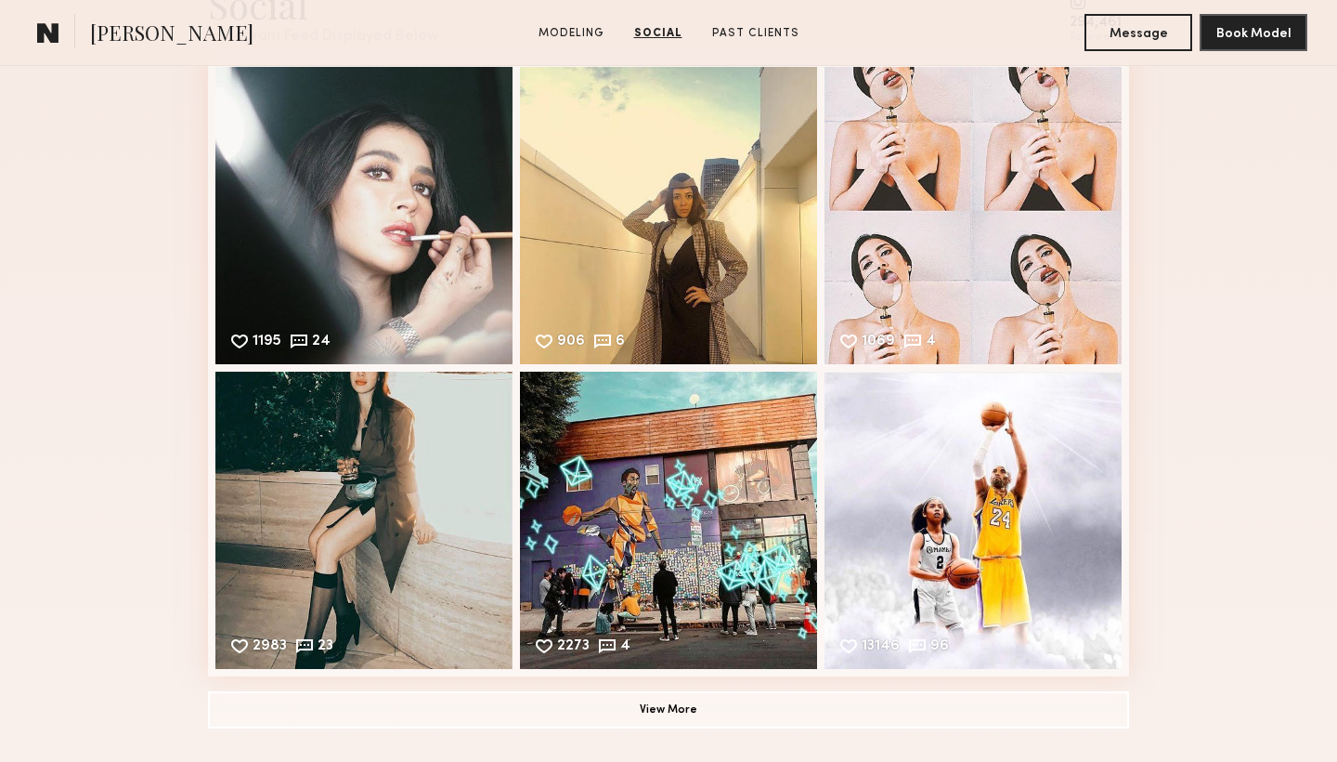
scroll to position [1946, 0]
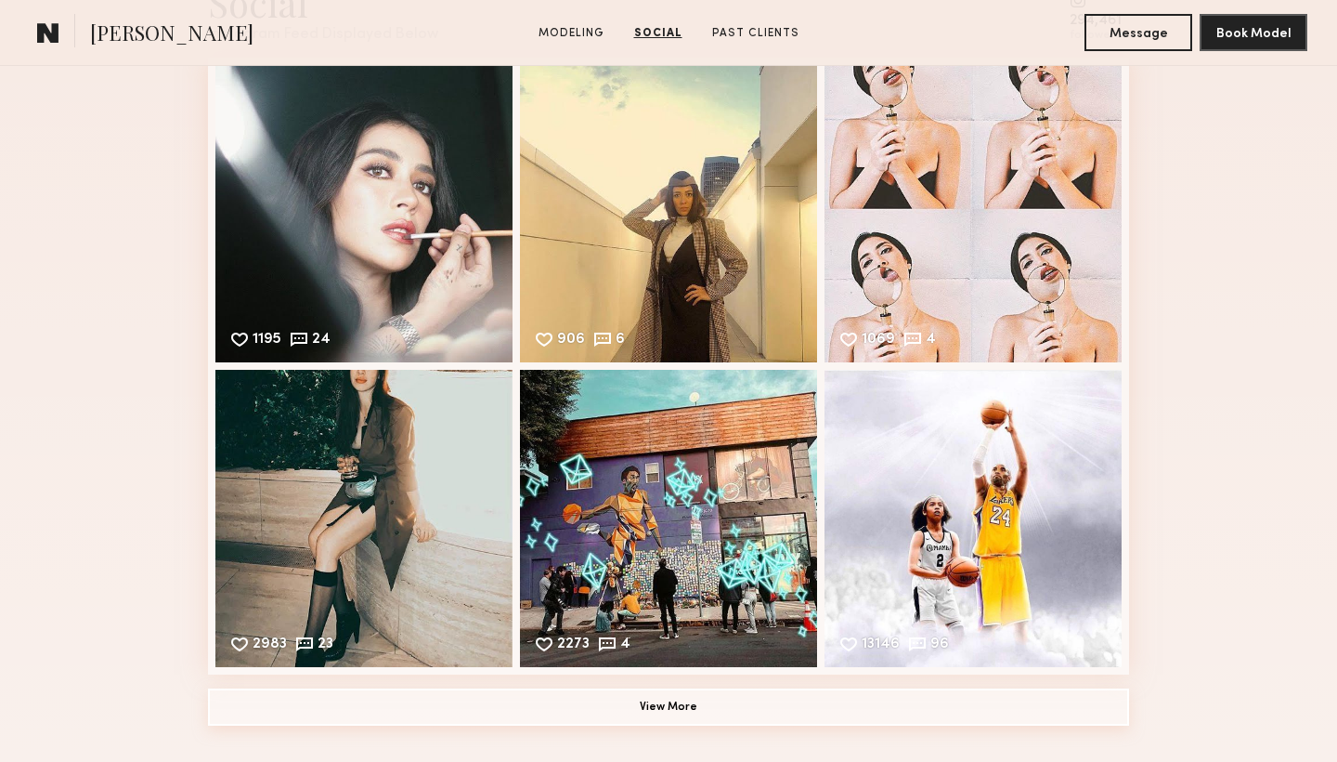
click at [580, 704] on button "View More" at bounding box center [668, 706] width 921 height 37
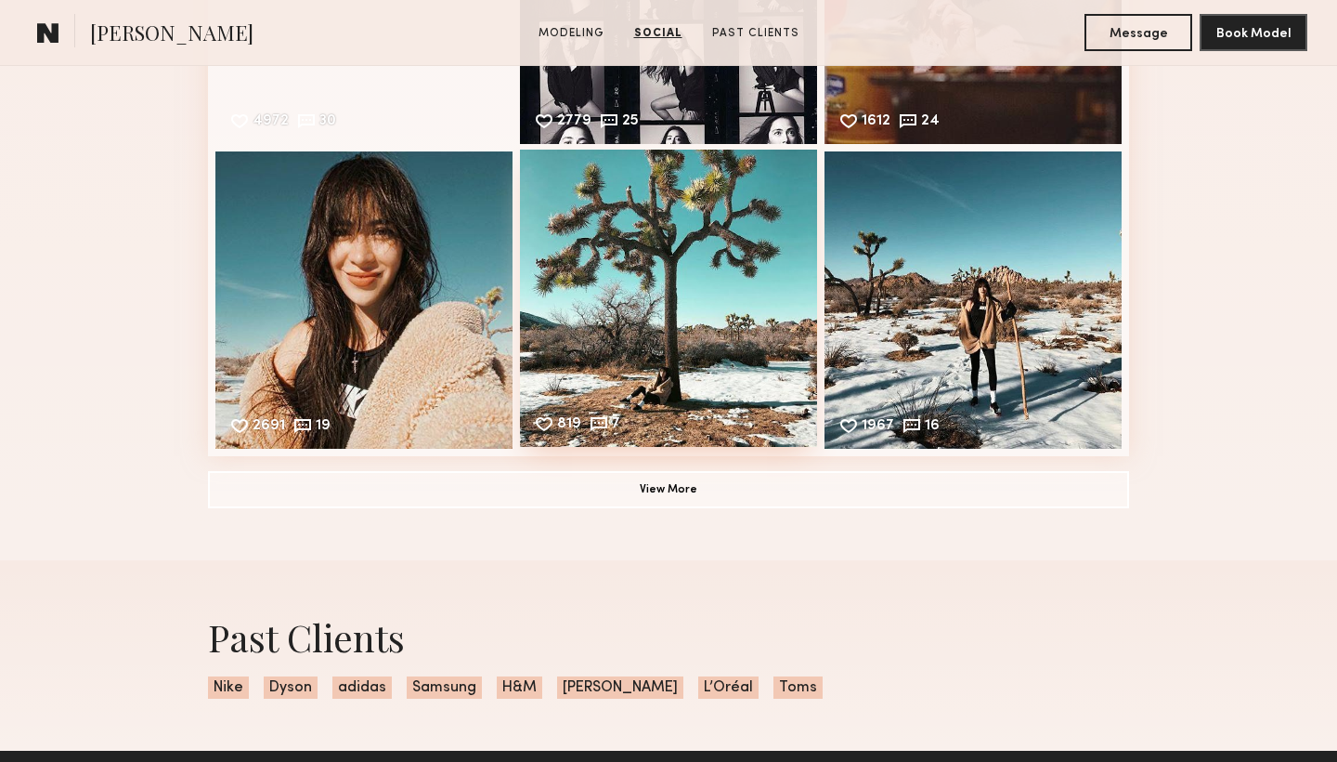
scroll to position [2777, 0]
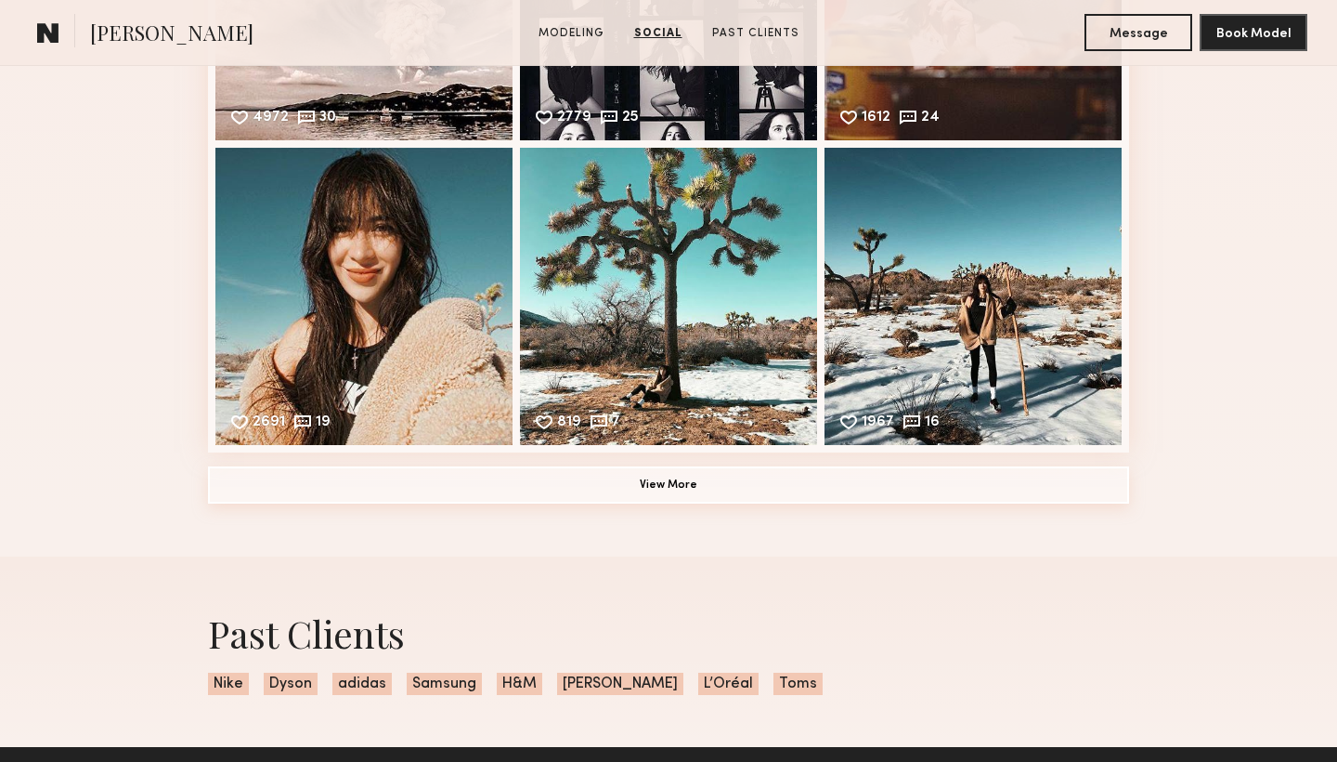
click at [689, 489] on button "View More" at bounding box center [668, 484] width 921 height 37
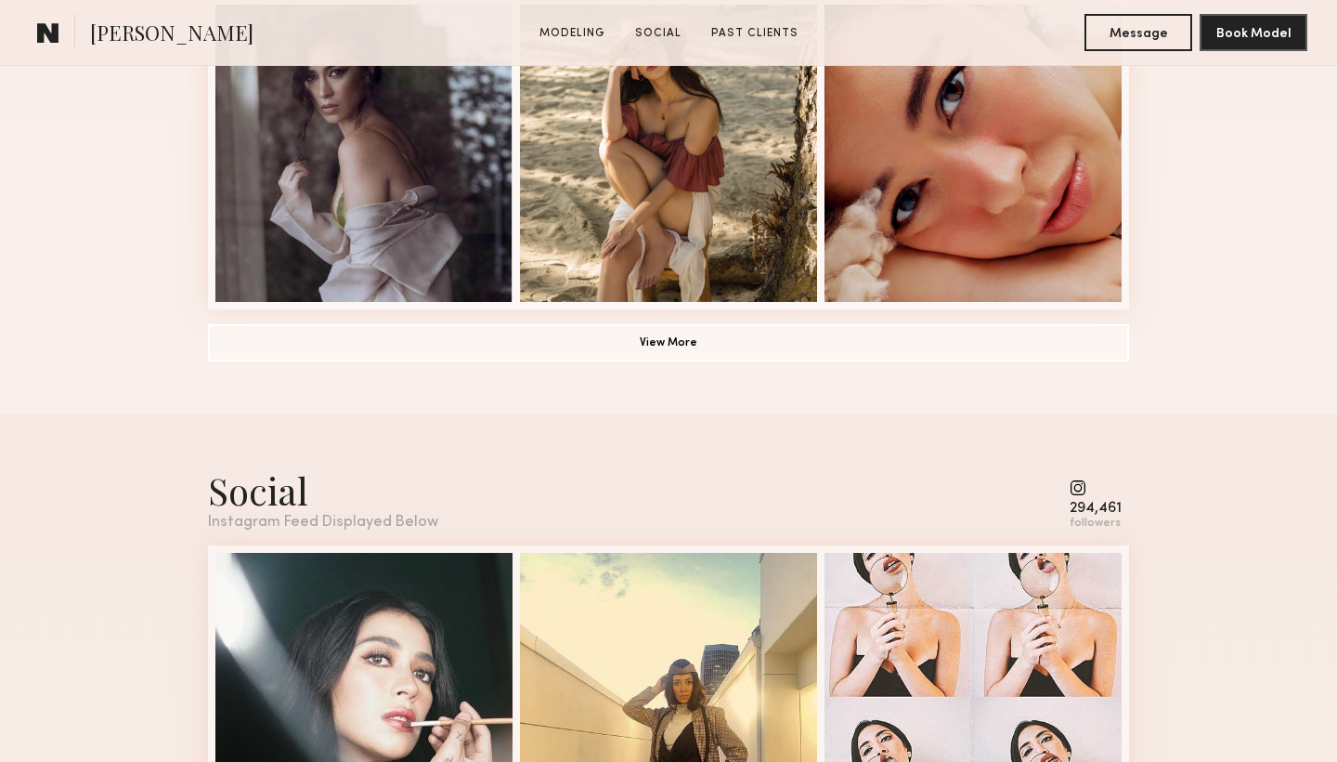
scroll to position [1485, 0]
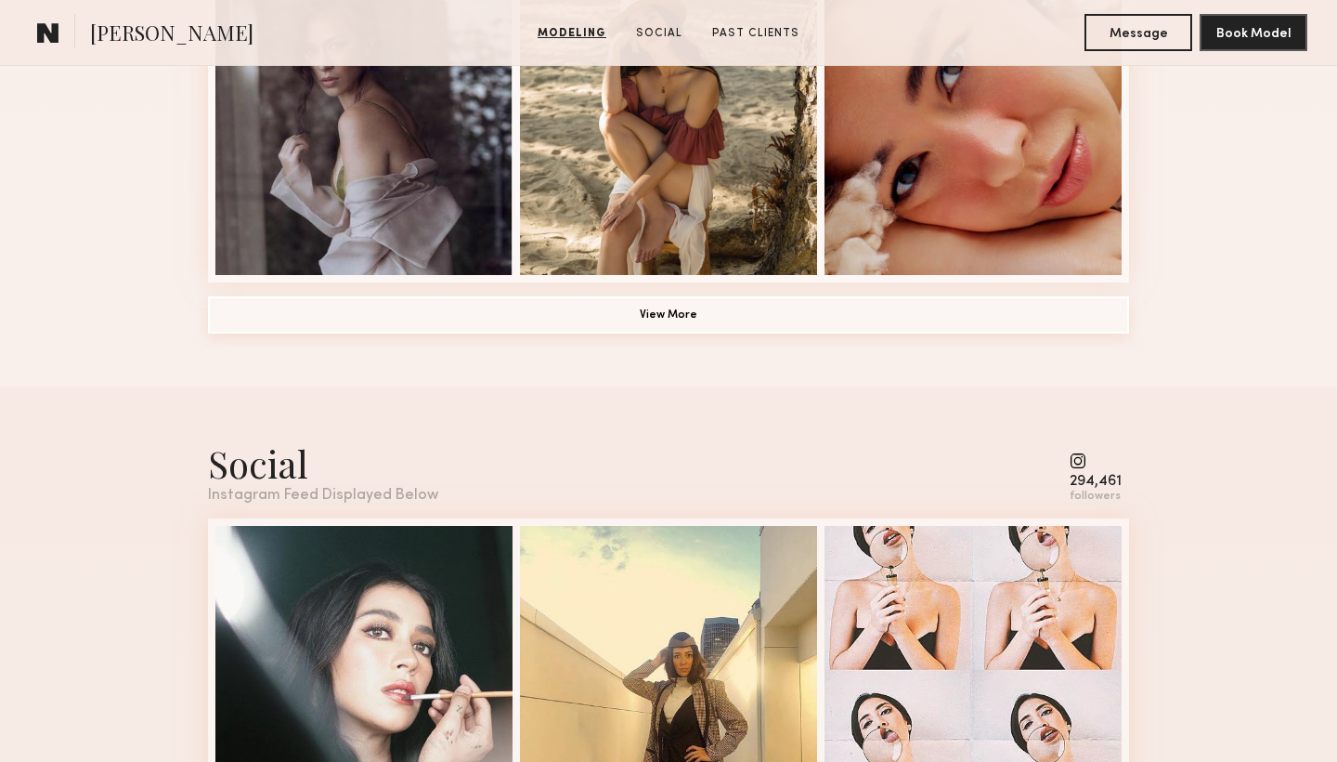
click at [707, 312] on button "View More" at bounding box center [668, 314] width 921 height 37
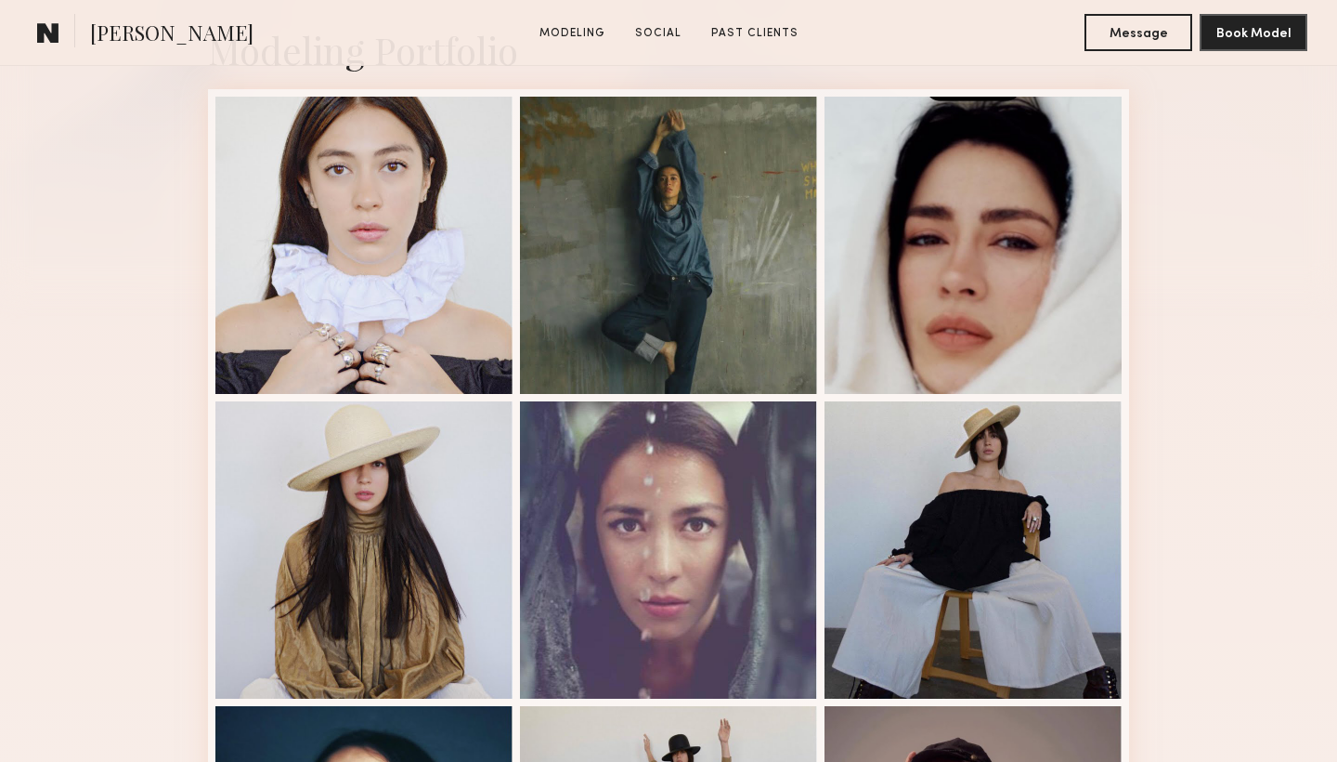
scroll to position [453, 0]
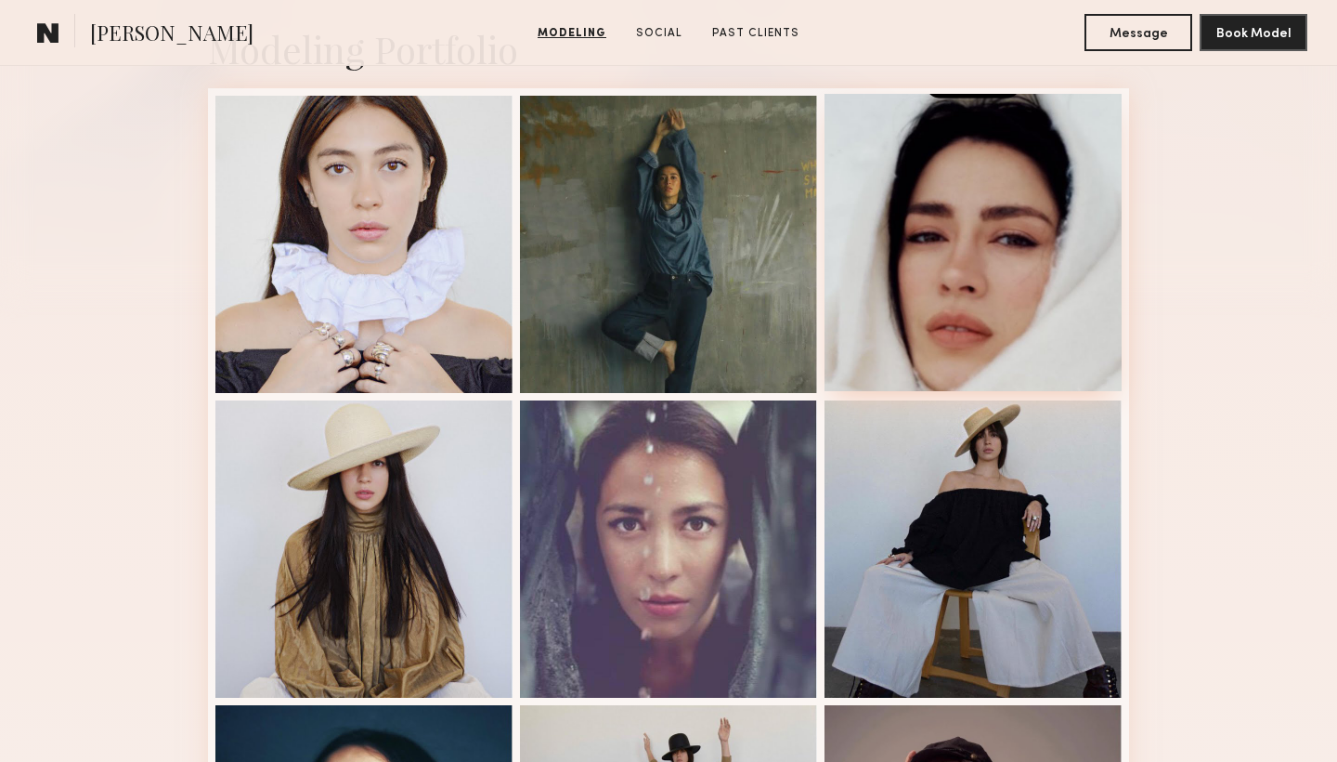
click at [1056, 216] on div at bounding box center [973, 242] width 297 height 297
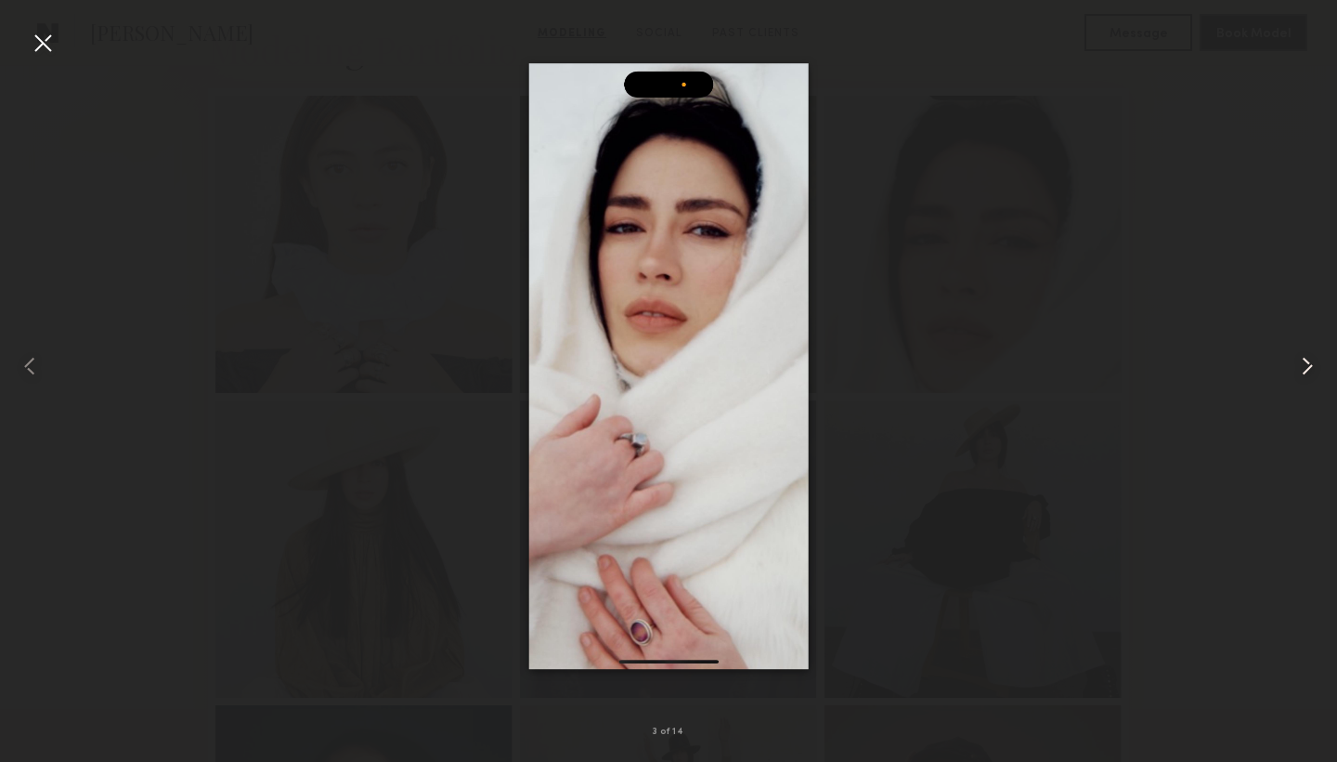
click at [1313, 358] on common-icon at bounding box center [1308, 366] width 30 height 30
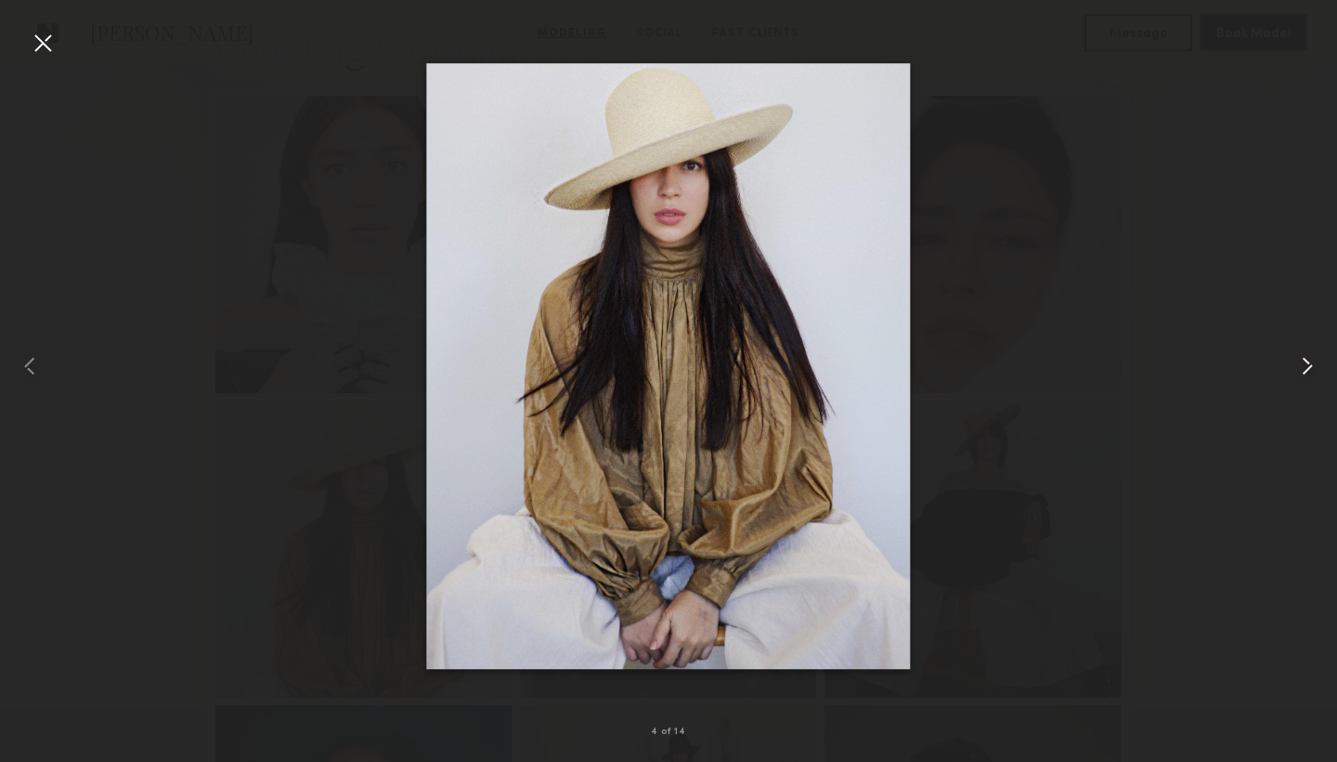
click at [1313, 358] on common-icon at bounding box center [1308, 366] width 30 height 30
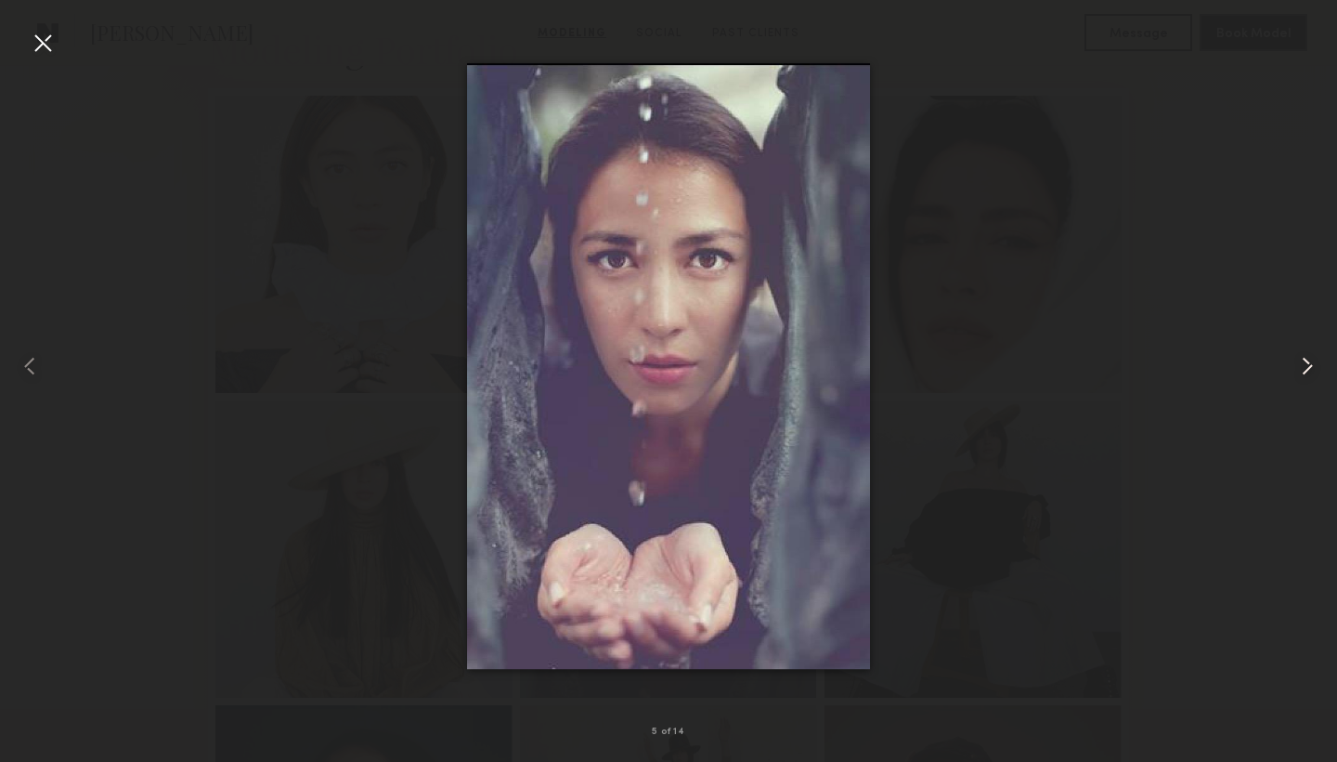
click at [1313, 358] on common-icon at bounding box center [1308, 366] width 30 height 30
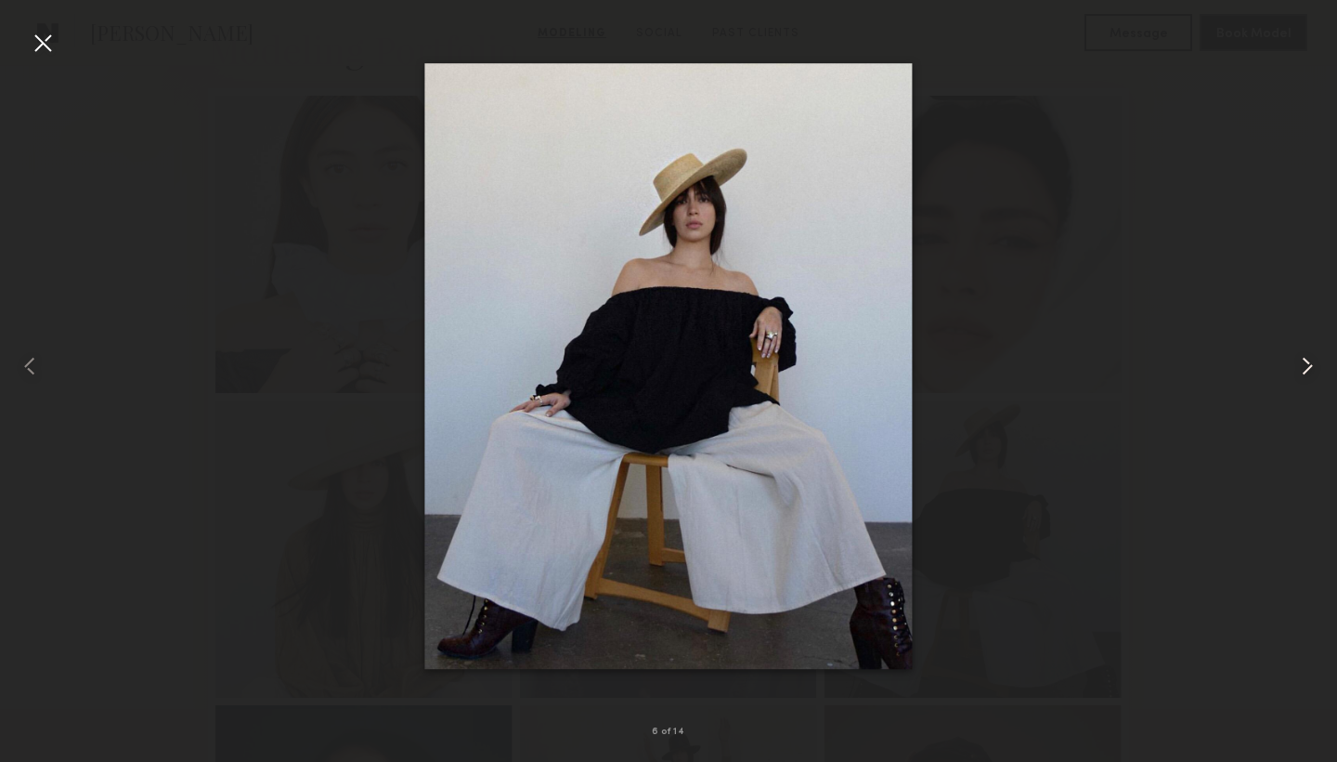
click at [1313, 358] on common-icon at bounding box center [1308, 366] width 30 height 30
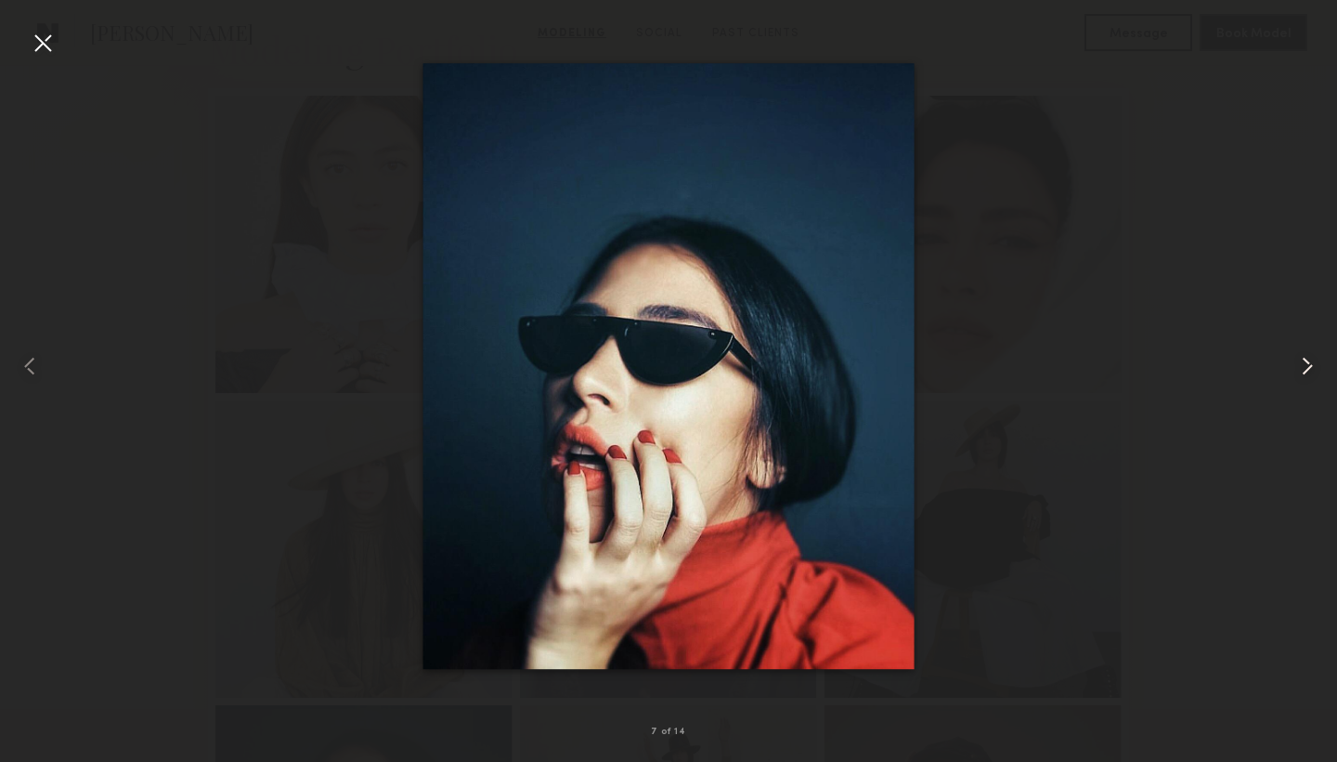
click at [1313, 359] on common-icon at bounding box center [1308, 366] width 30 height 30
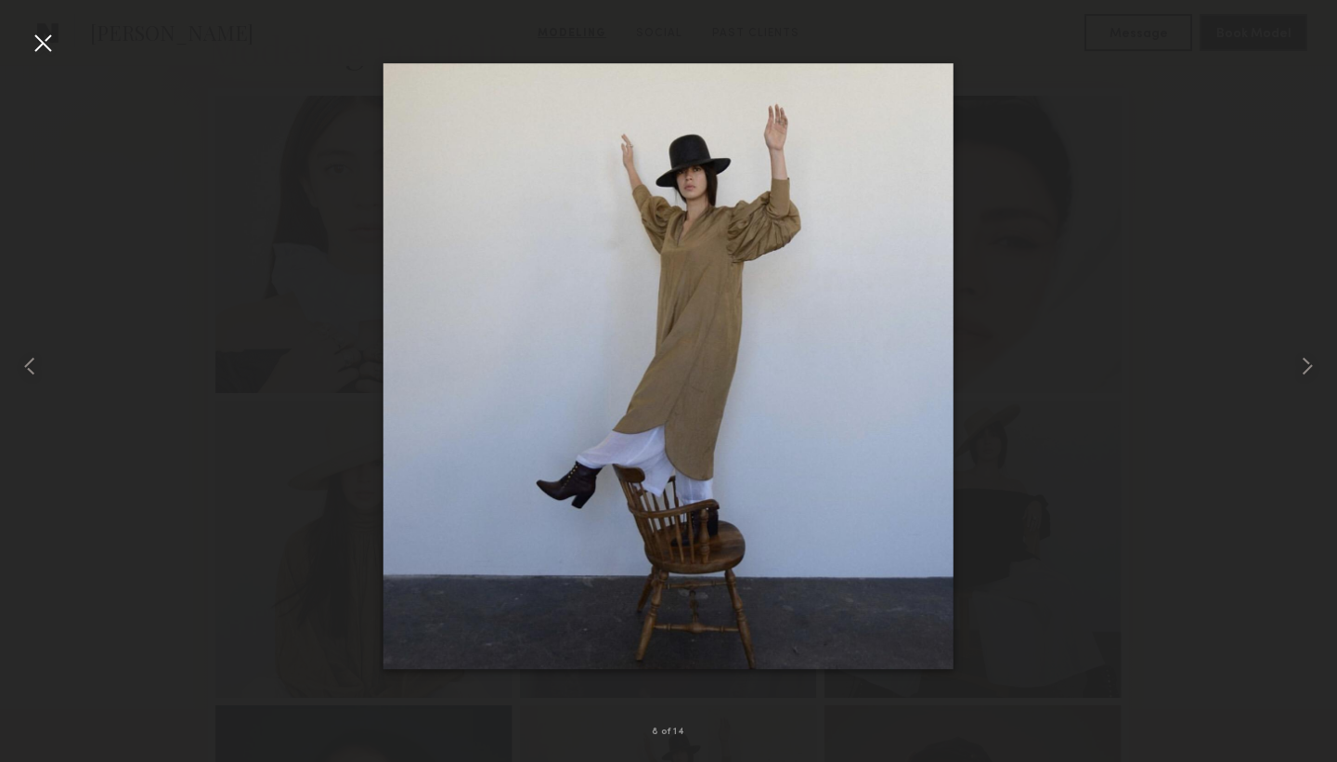
click at [36, 48] on div at bounding box center [43, 43] width 30 height 30
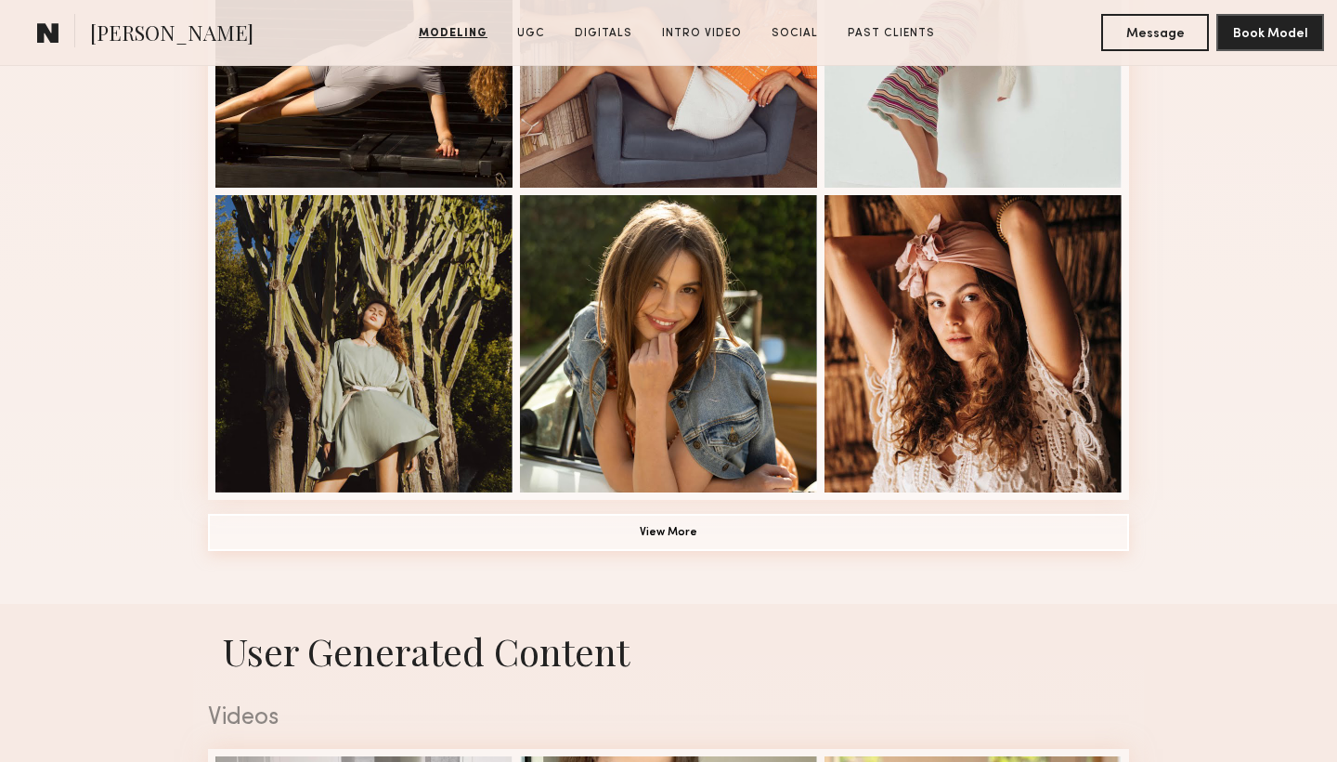
scroll to position [1270, 0]
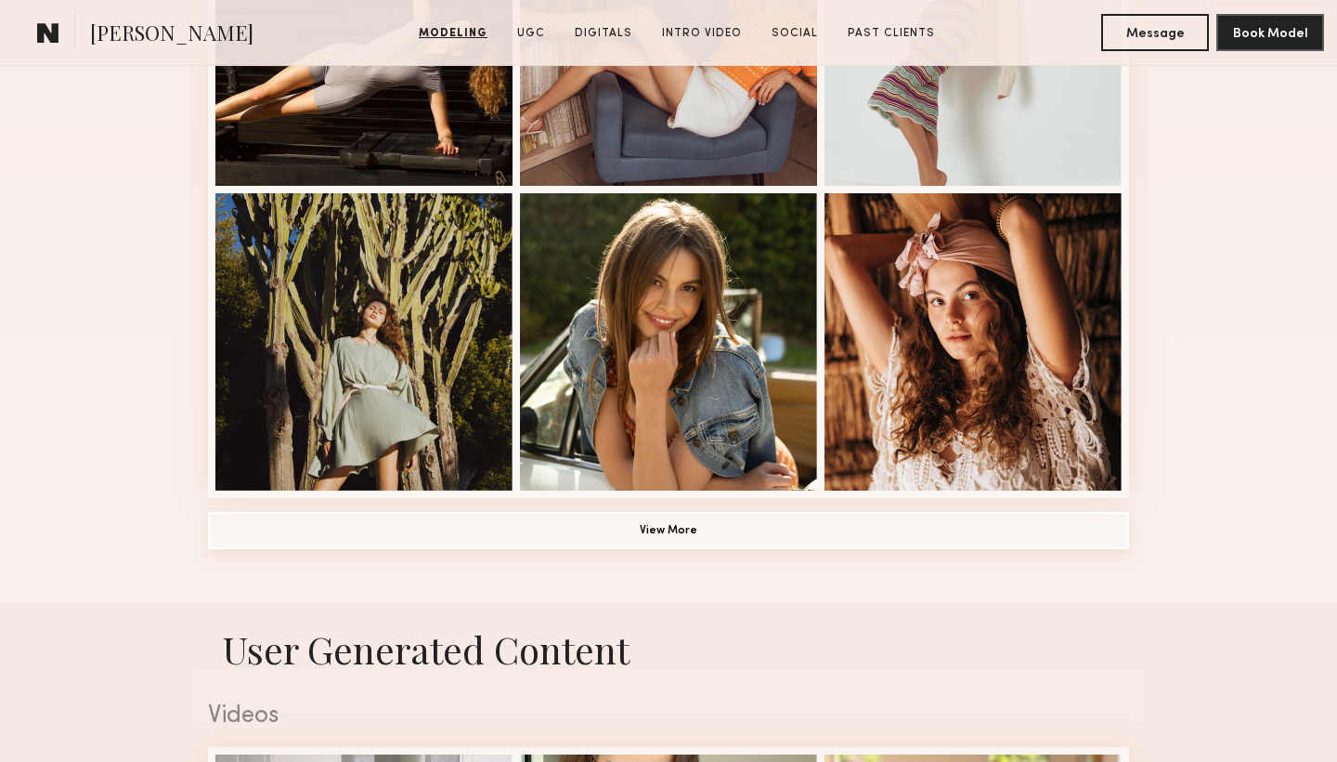
click at [600, 530] on button "View More" at bounding box center [668, 530] width 921 height 37
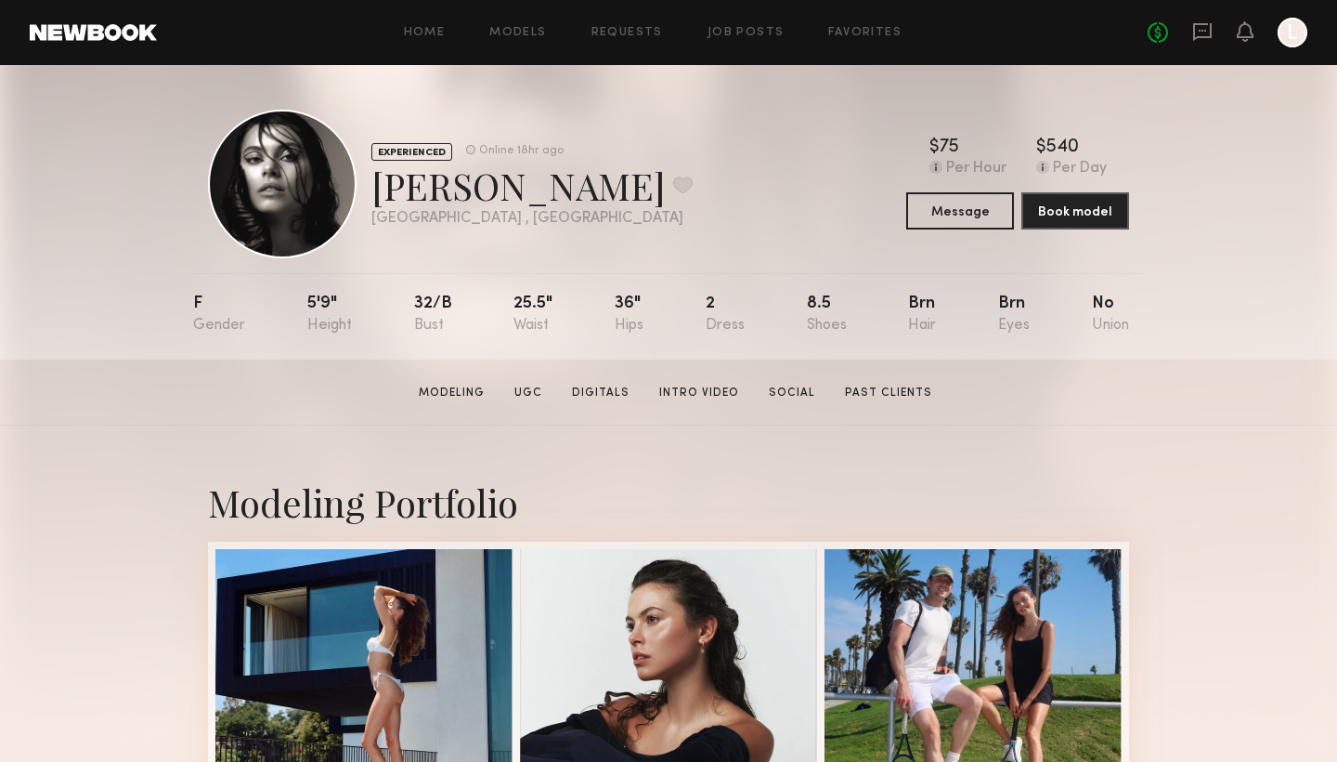
scroll to position [0, 0]
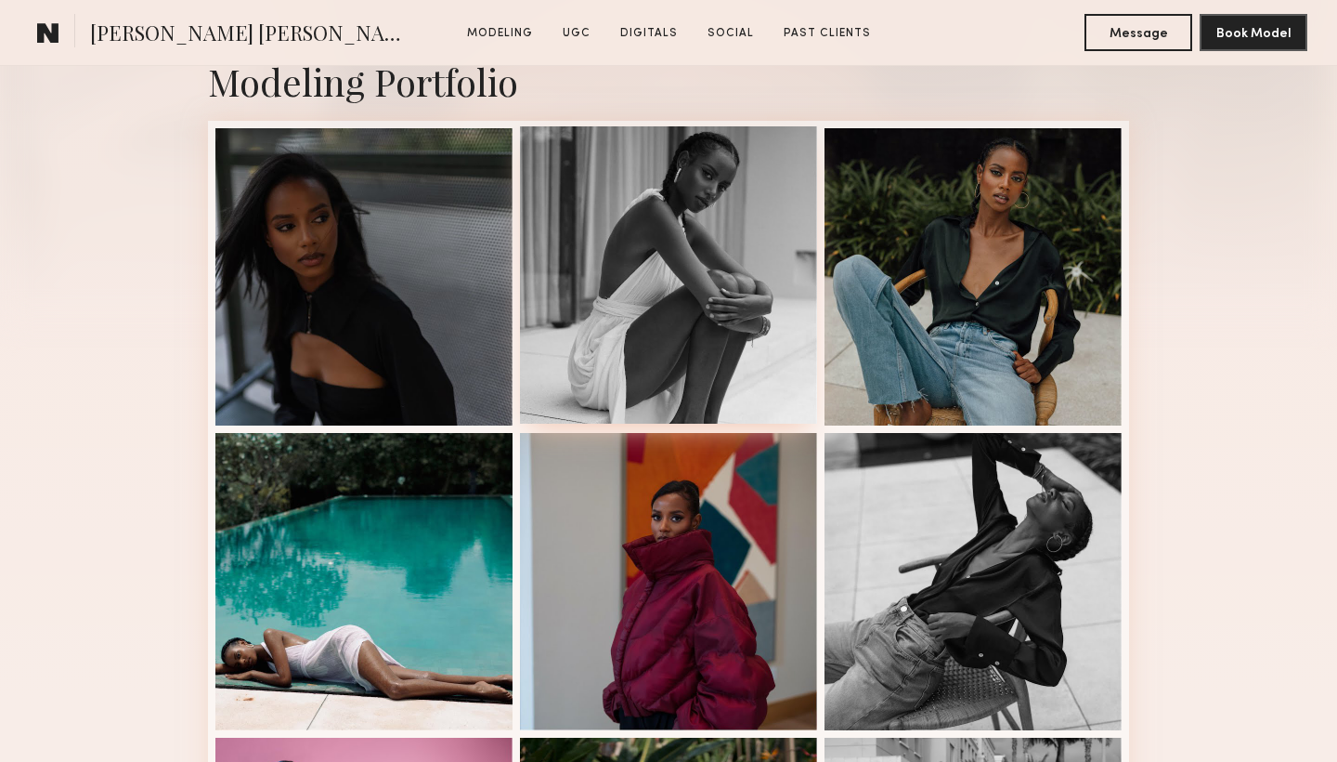
scroll to position [426, 0]
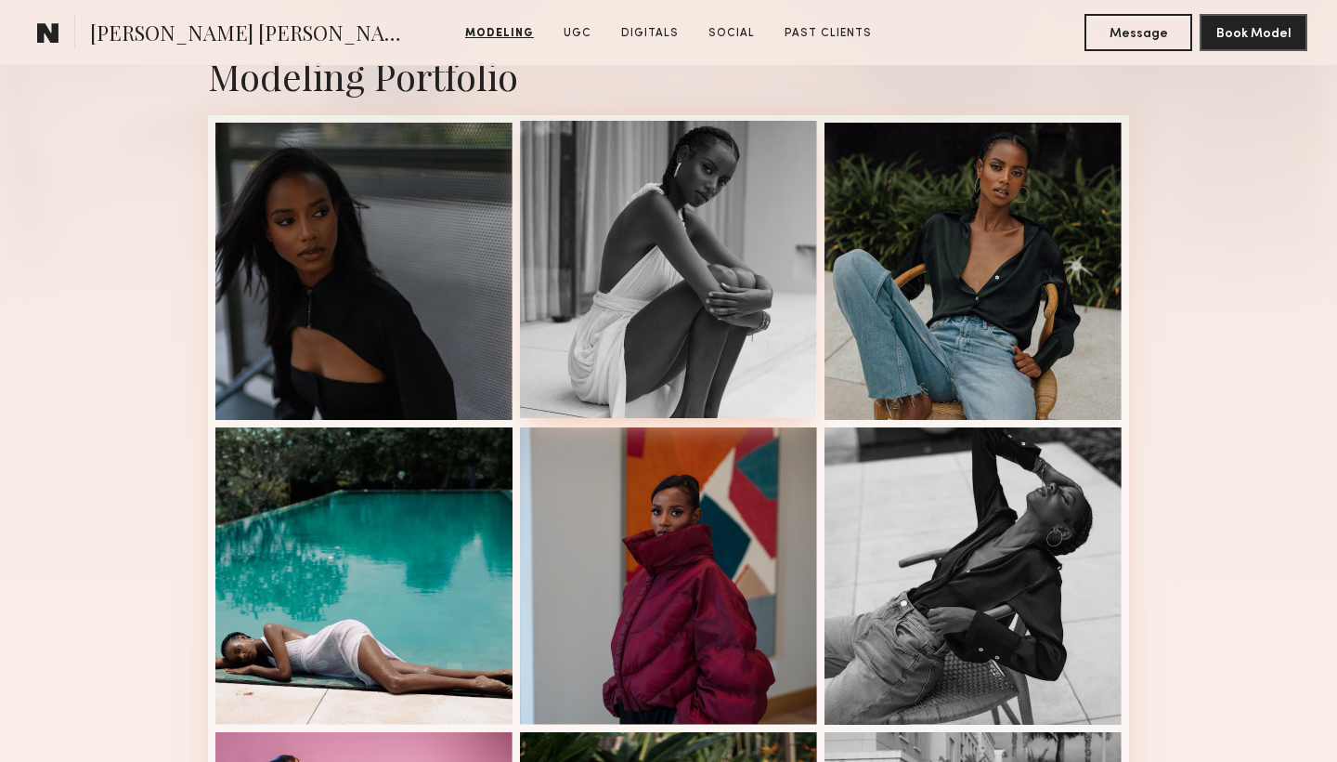
click at [673, 298] on div at bounding box center [668, 269] width 297 height 297
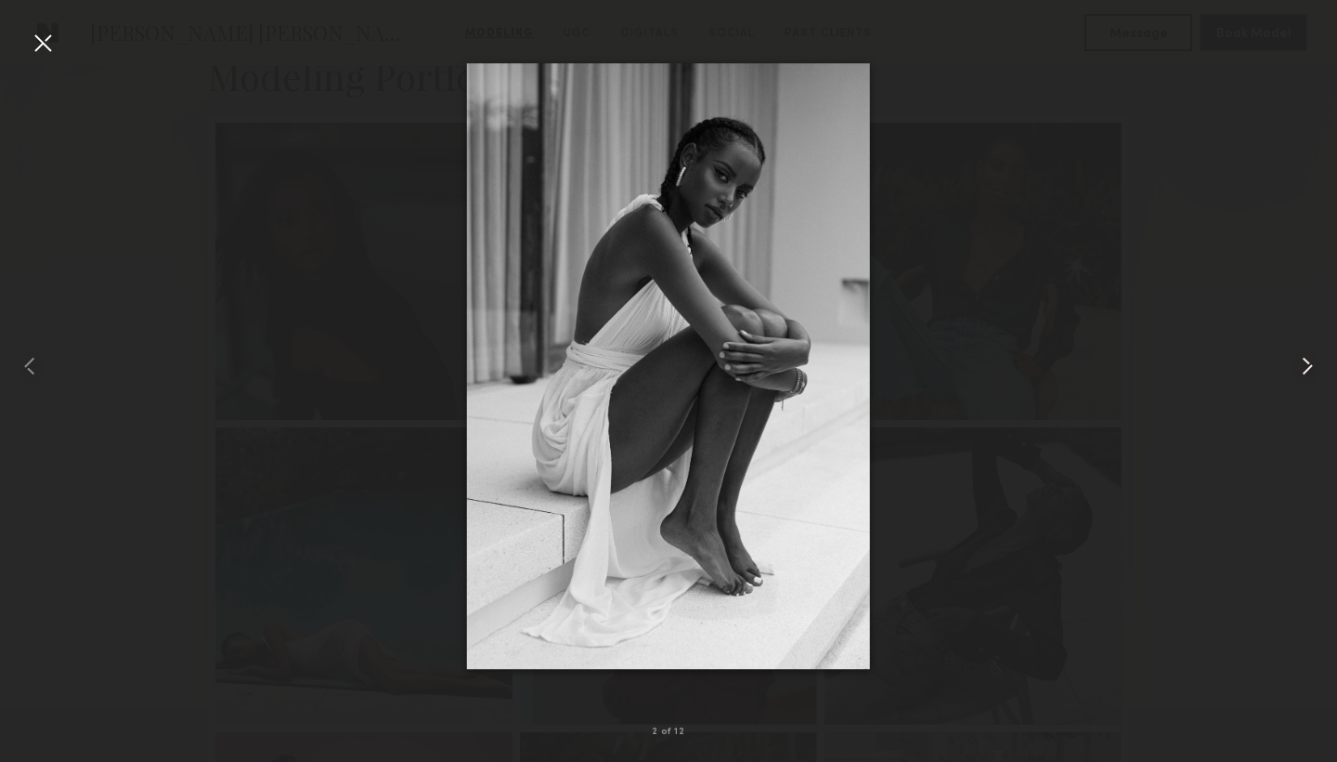
click at [1313, 365] on common-icon at bounding box center [1308, 366] width 30 height 30
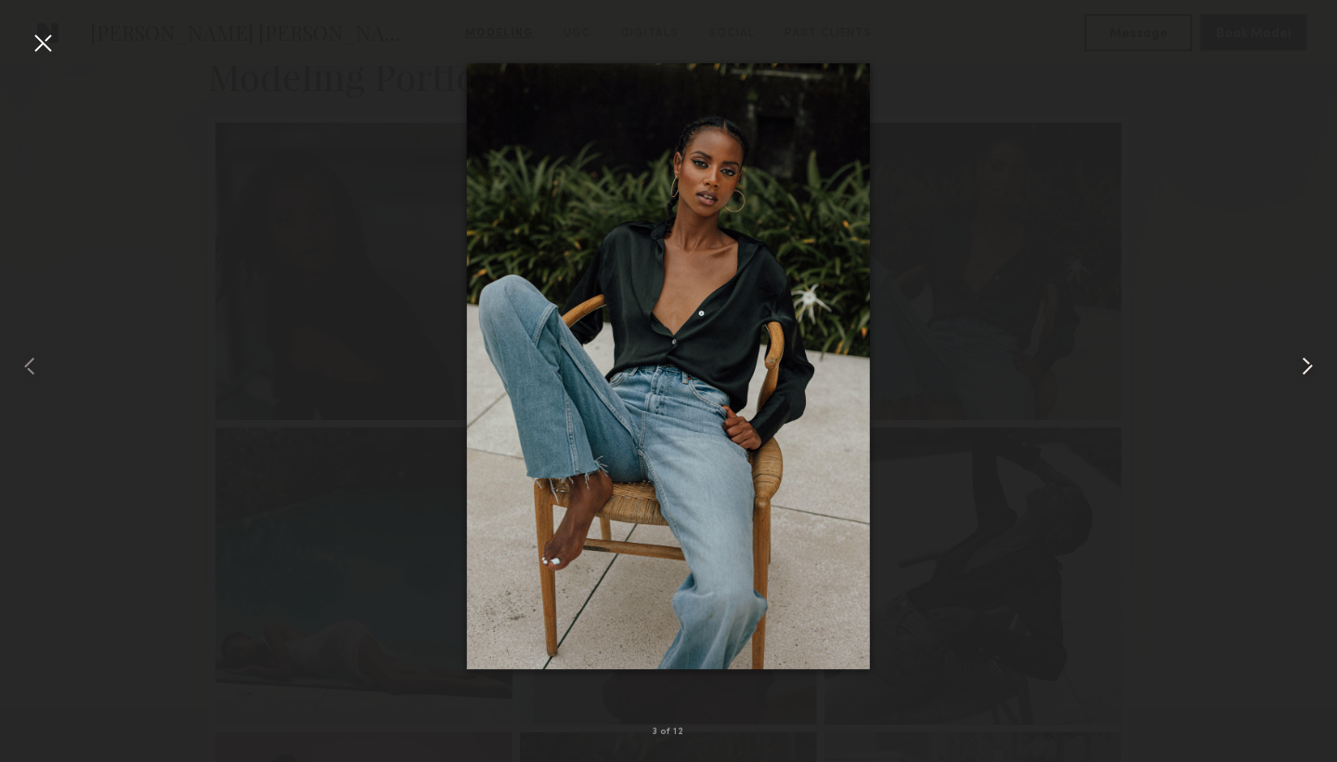
click at [1313, 365] on common-icon at bounding box center [1308, 366] width 30 height 30
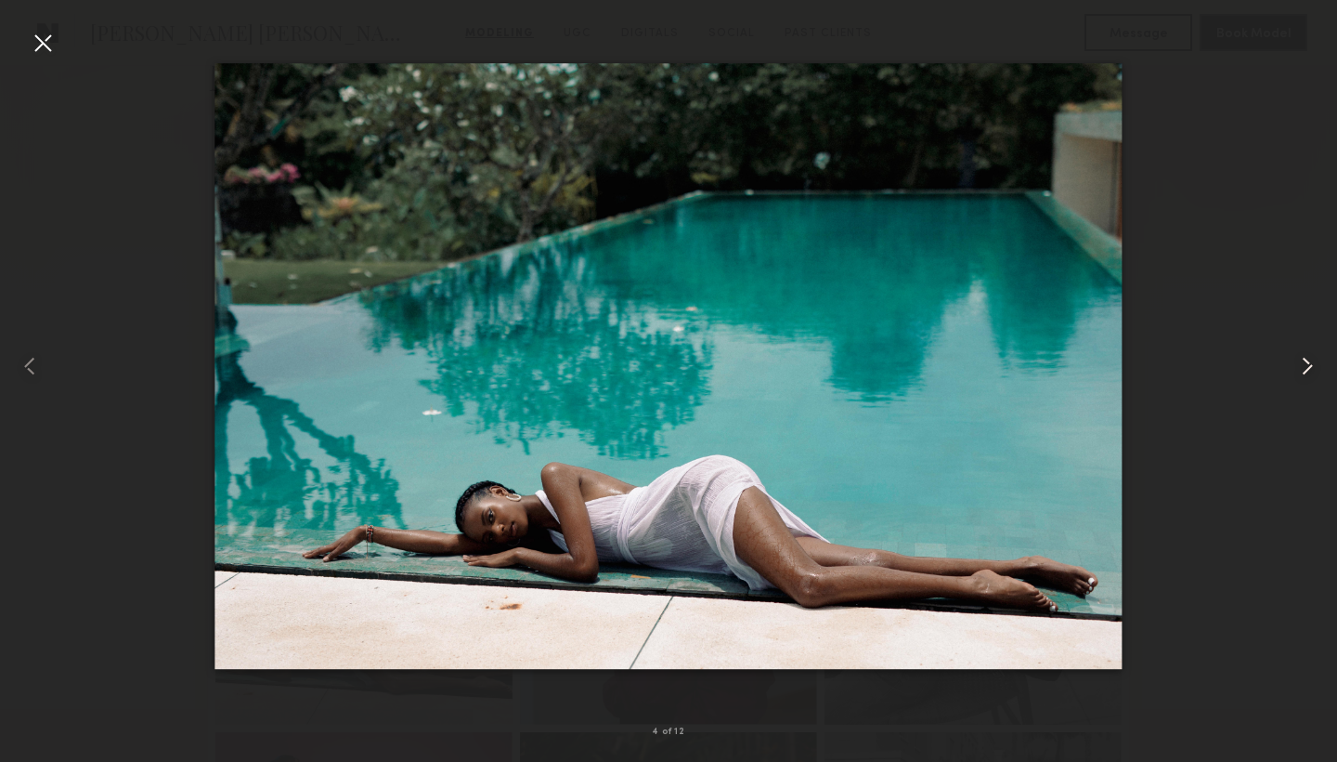
click at [1313, 365] on common-icon at bounding box center [1308, 366] width 30 height 30
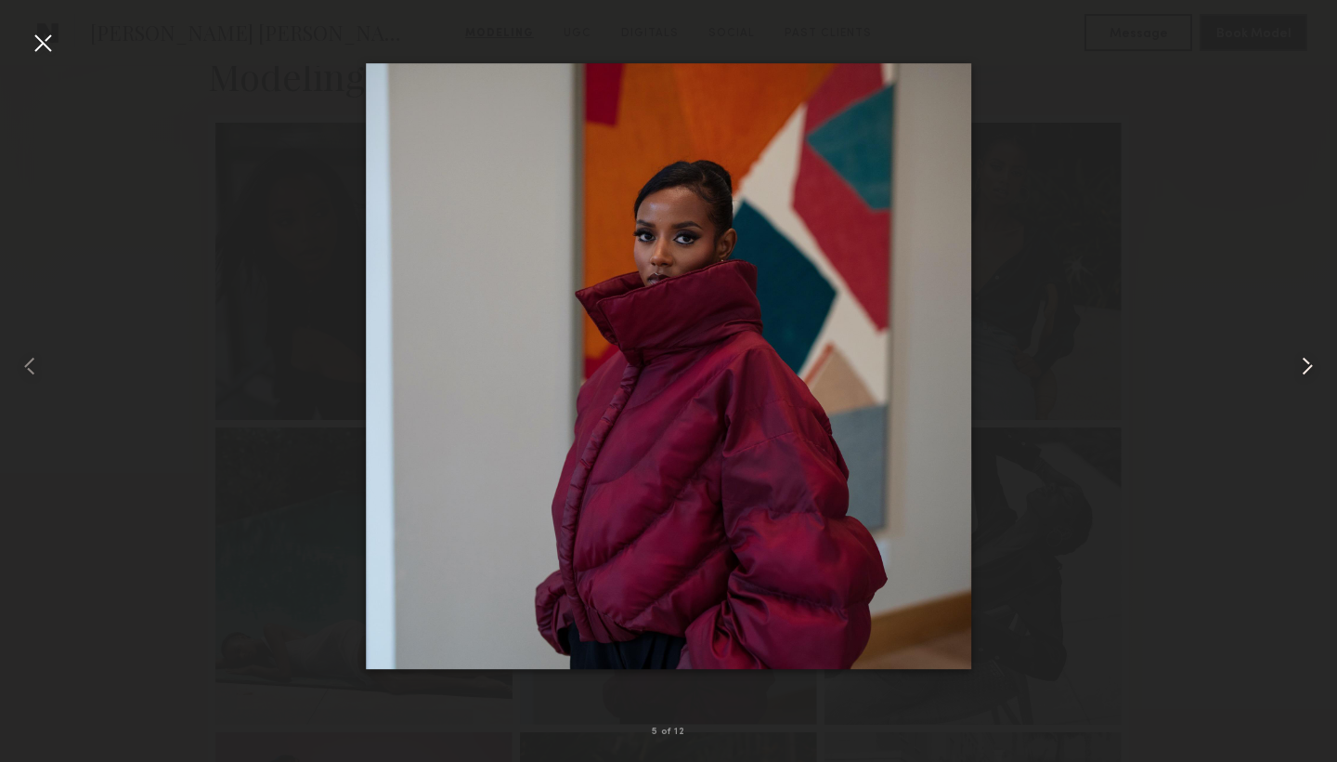
click at [1313, 365] on common-icon at bounding box center [1308, 366] width 30 height 30
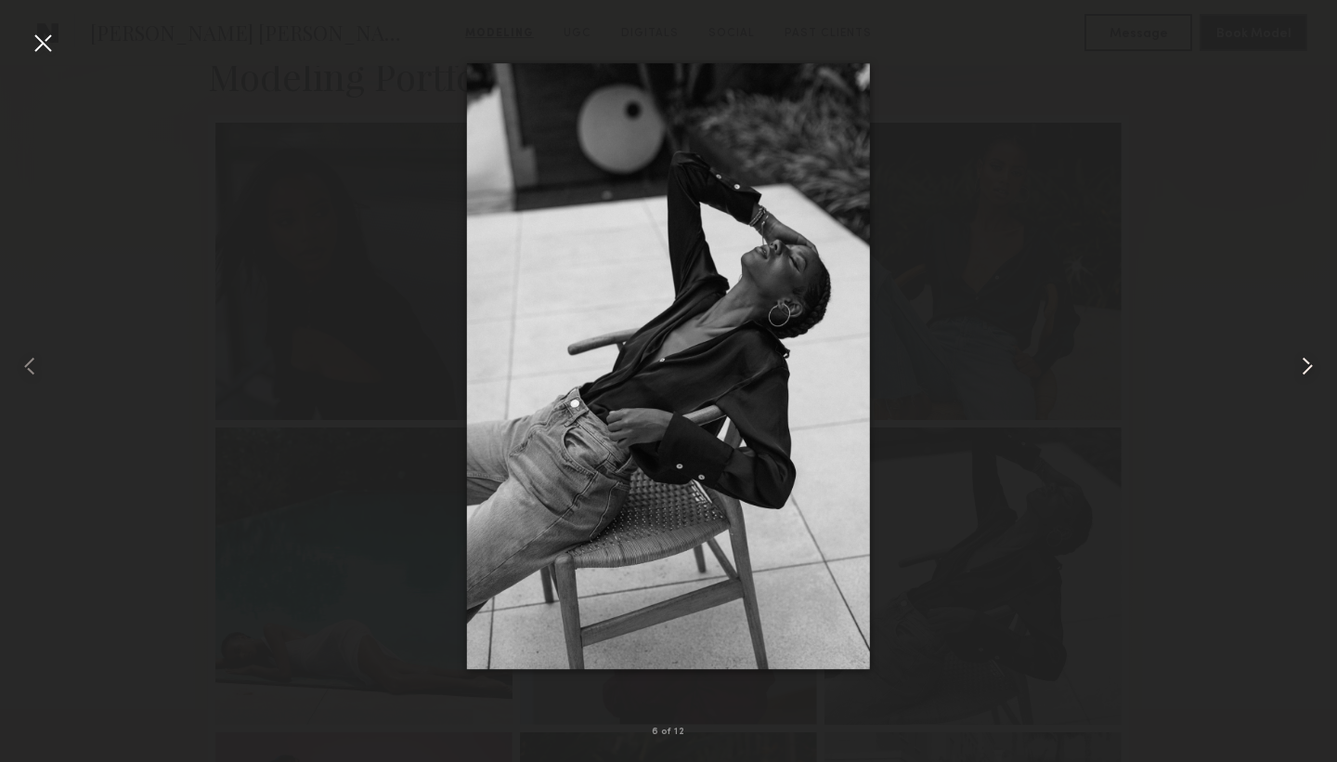
click at [1313, 365] on common-icon at bounding box center [1308, 366] width 30 height 30
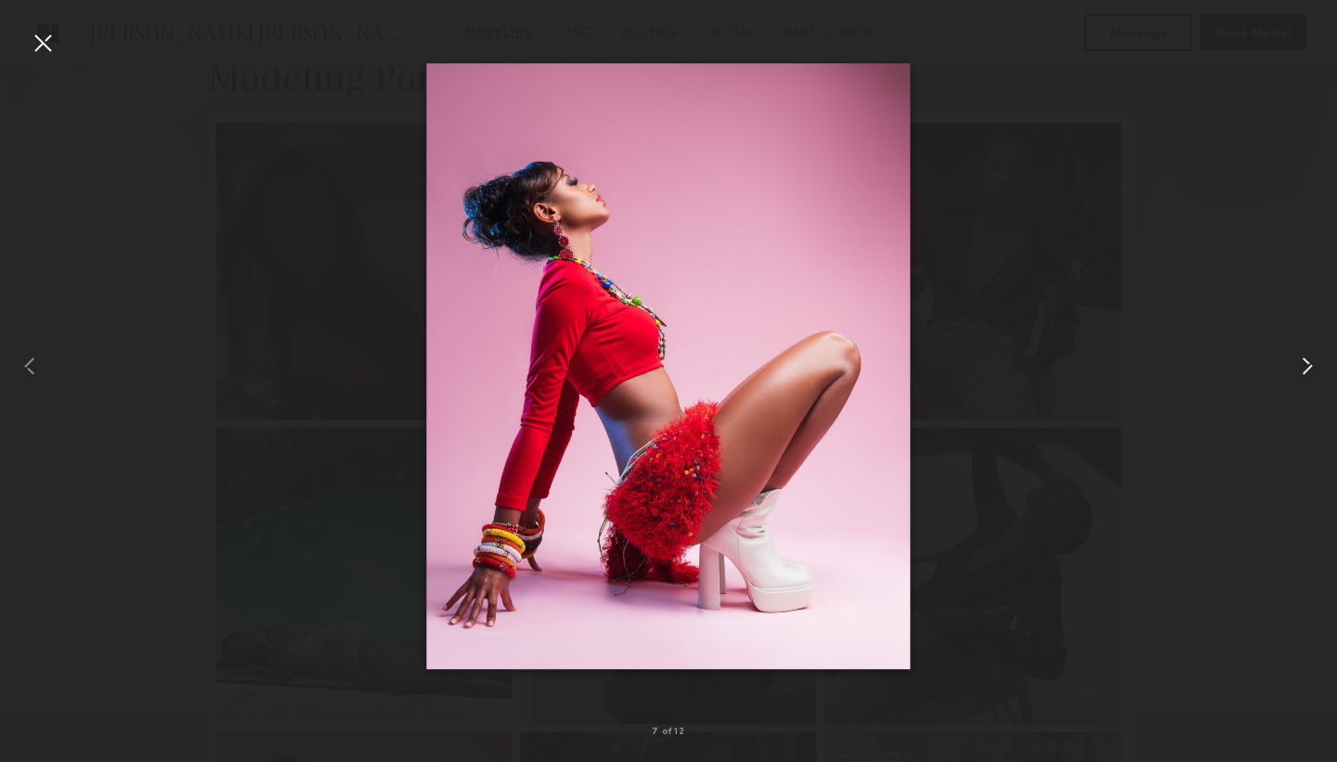
click at [1313, 365] on common-icon at bounding box center [1308, 366] width 30 height 30
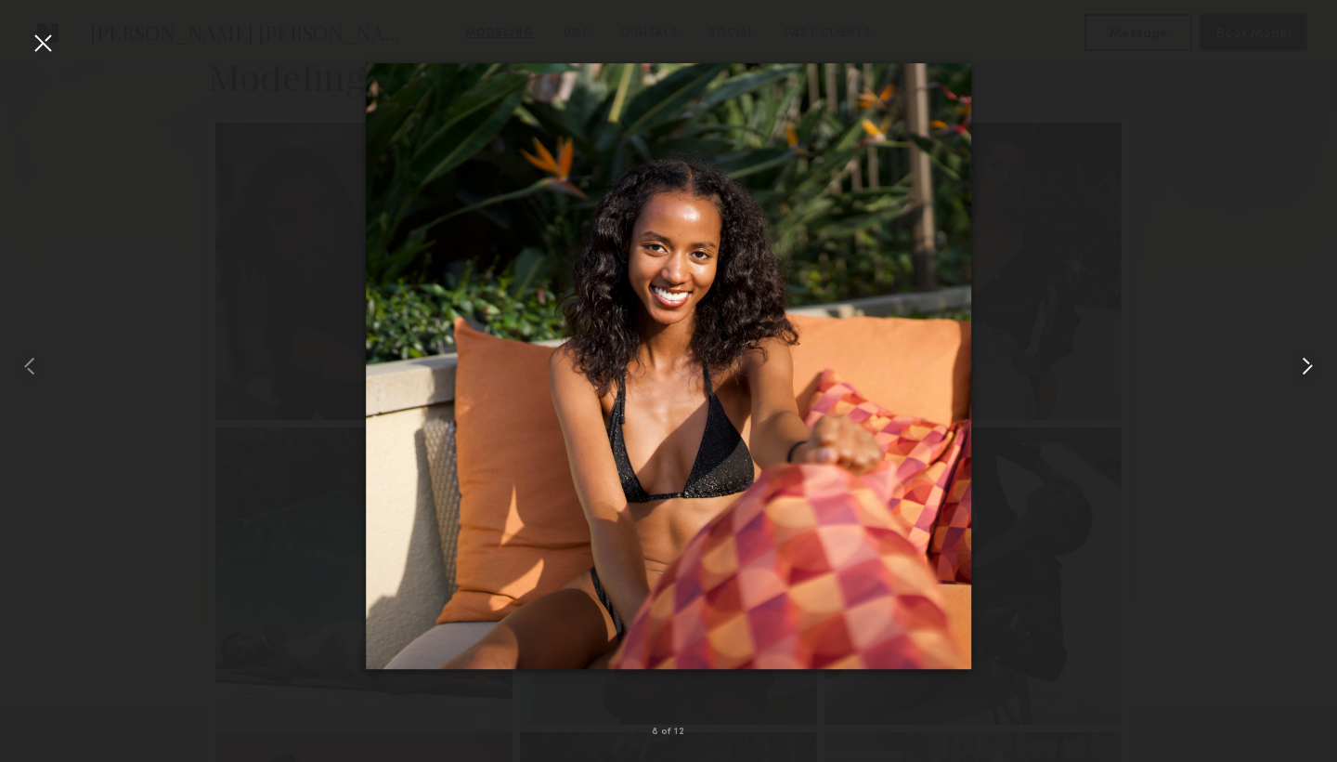
click at [1313, 365] on common-icon at bounding box center [1308, 366] width 30 height 30
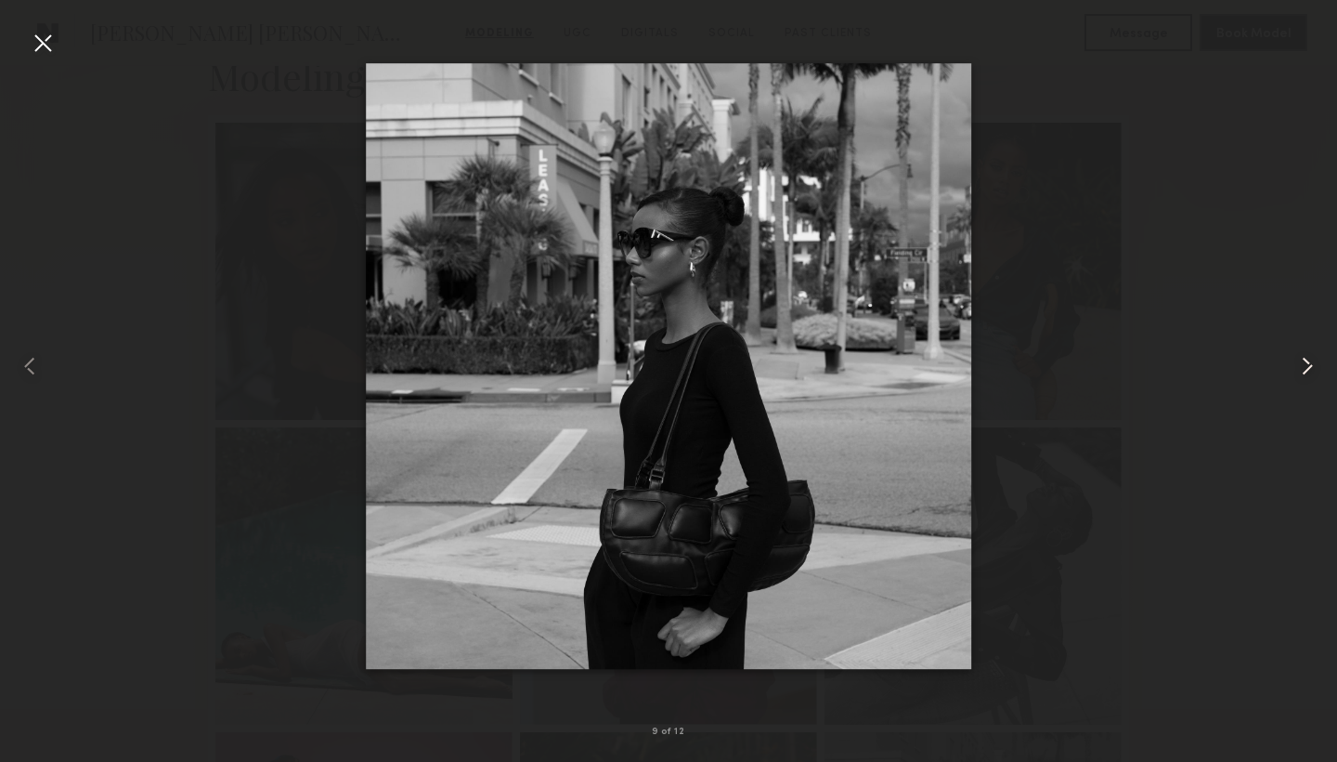
click at [1313, 365] on common-icon at bounding box center [1308, 366] width 30 height 30
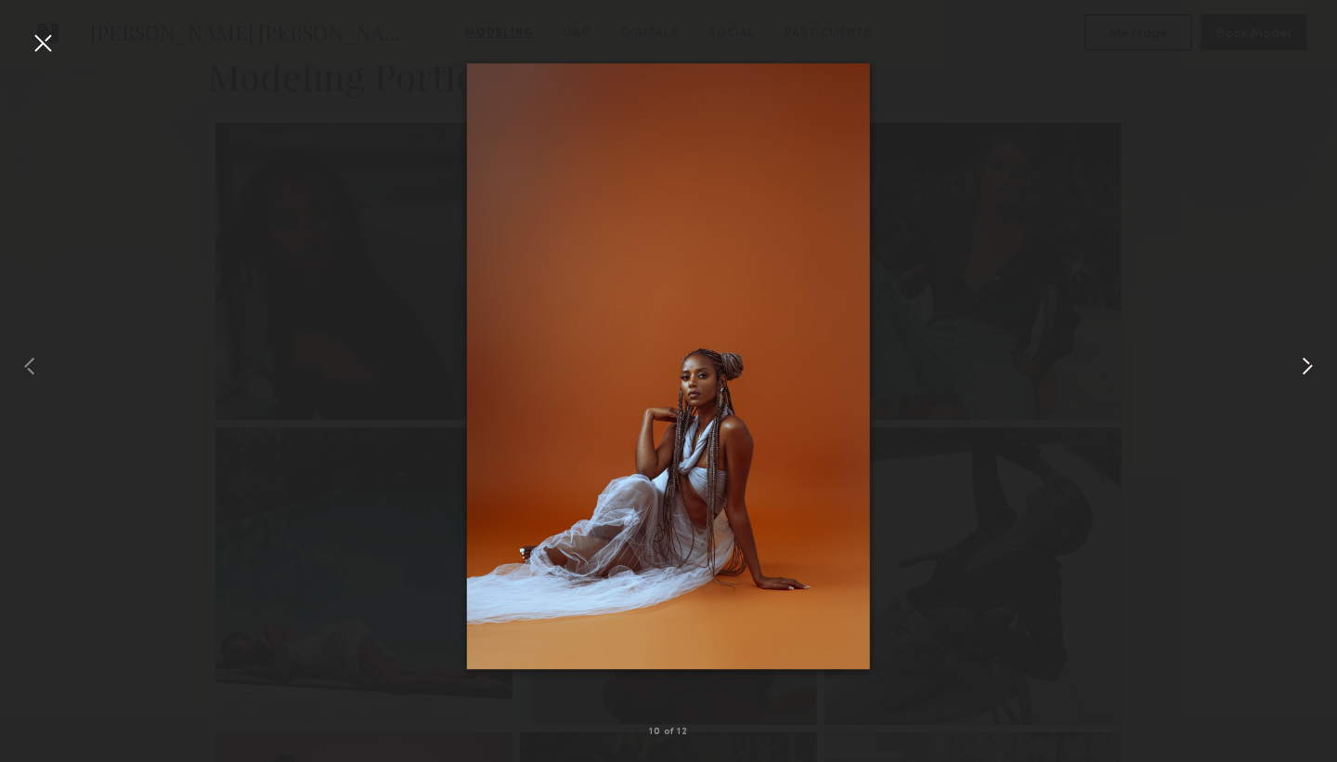
click at [1313, 365] on common-icon at bounding box center [1308, 366] width 30 height 30
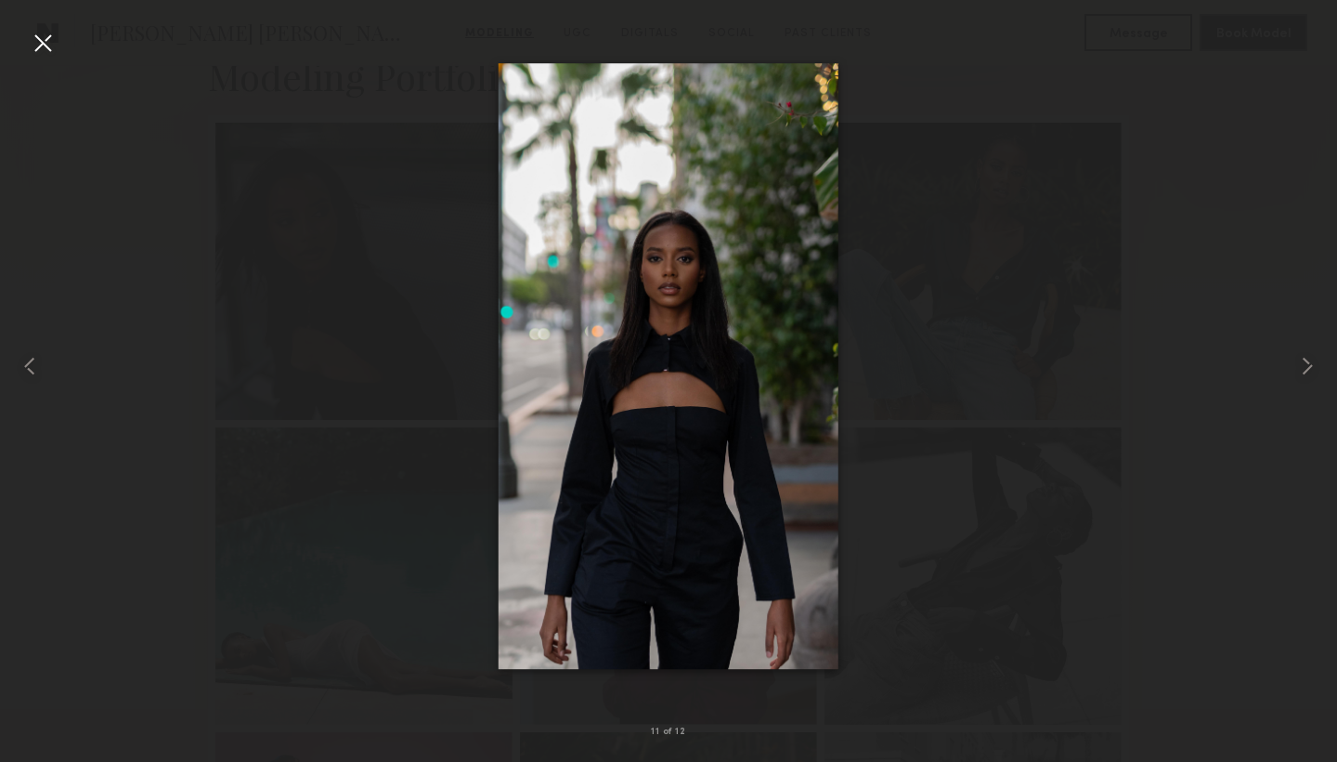
click at [44, 34] on div at bounding box center [43, 43] width 30 height 30
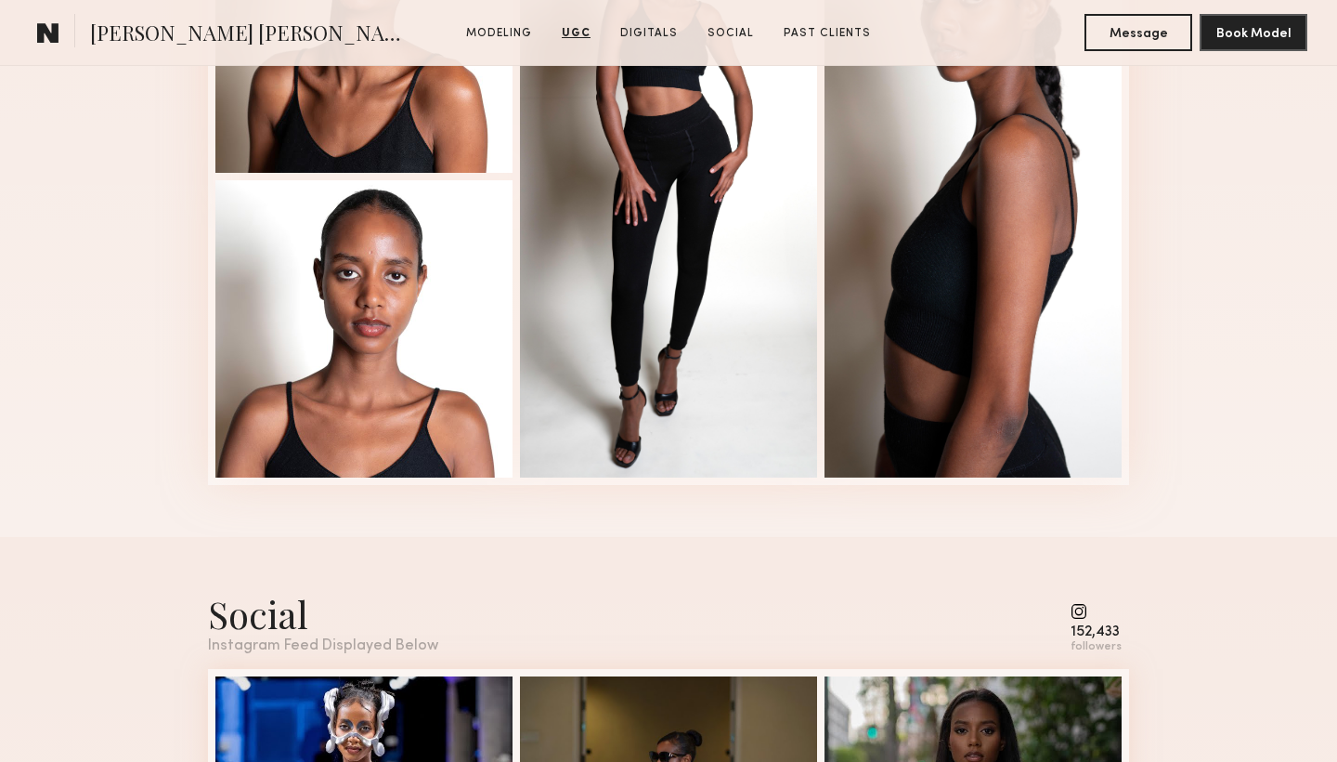
scroll to position [2982, 0]
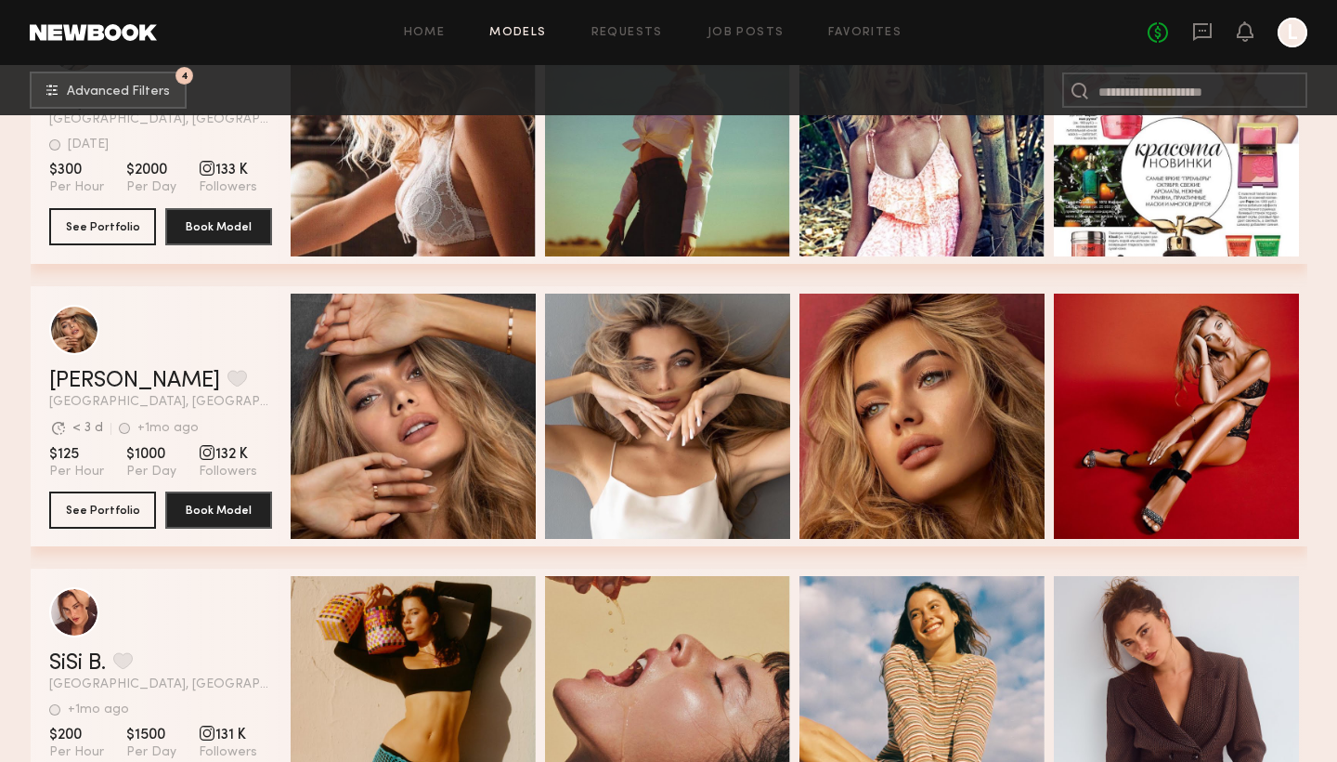
scroll to position [13428, 0]
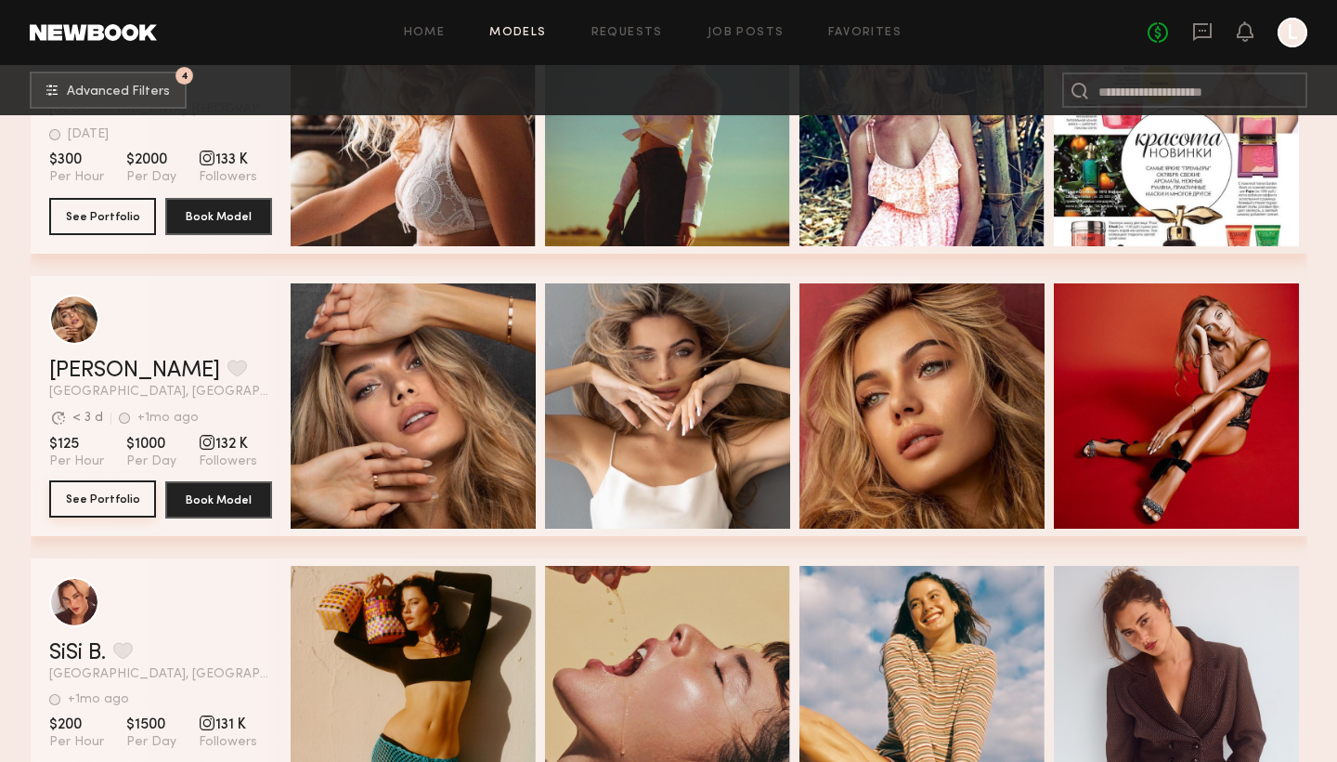
click at [133, 492] on button "See Portfolio" at bounding box center [102, 498] width 107 height 37
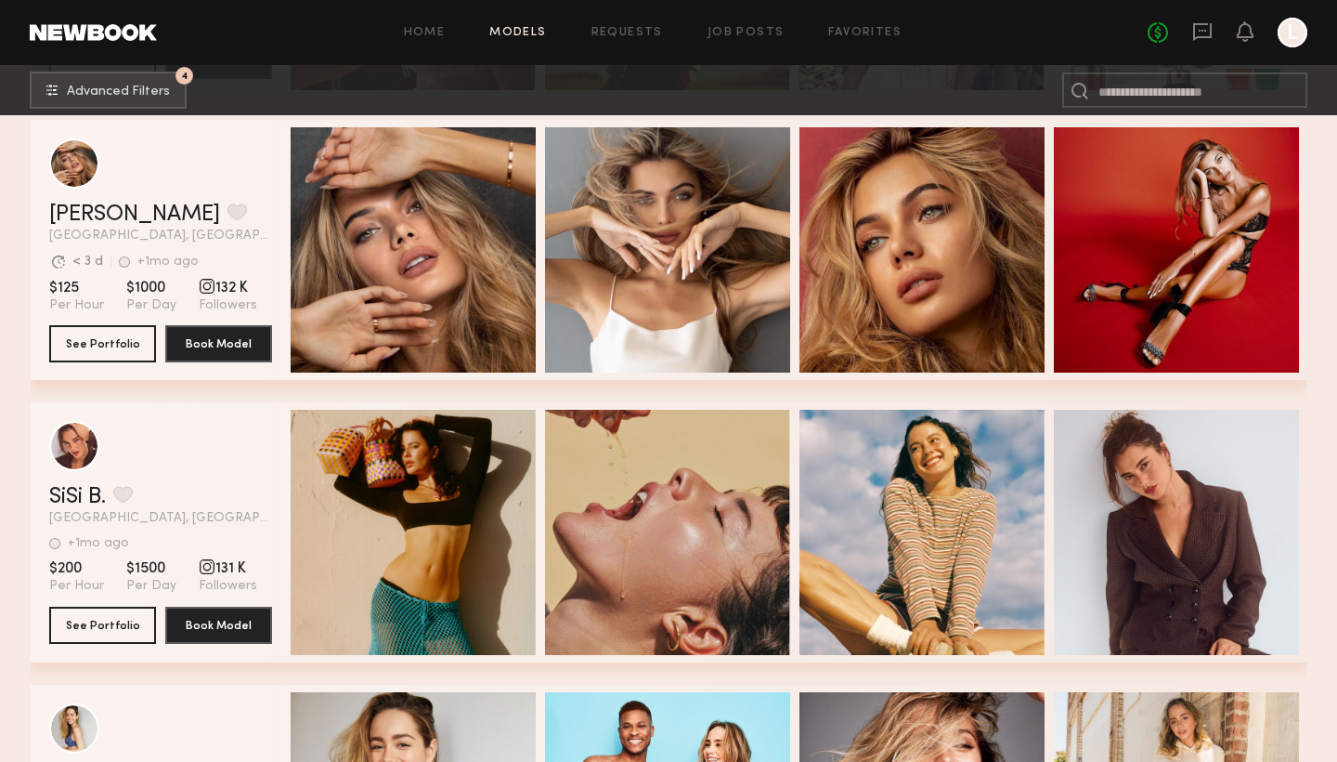
scroll to position [13585, 0]
click at [79, 500] on link "SiSi B." at bounding box center [77, 496] width 57 height 22
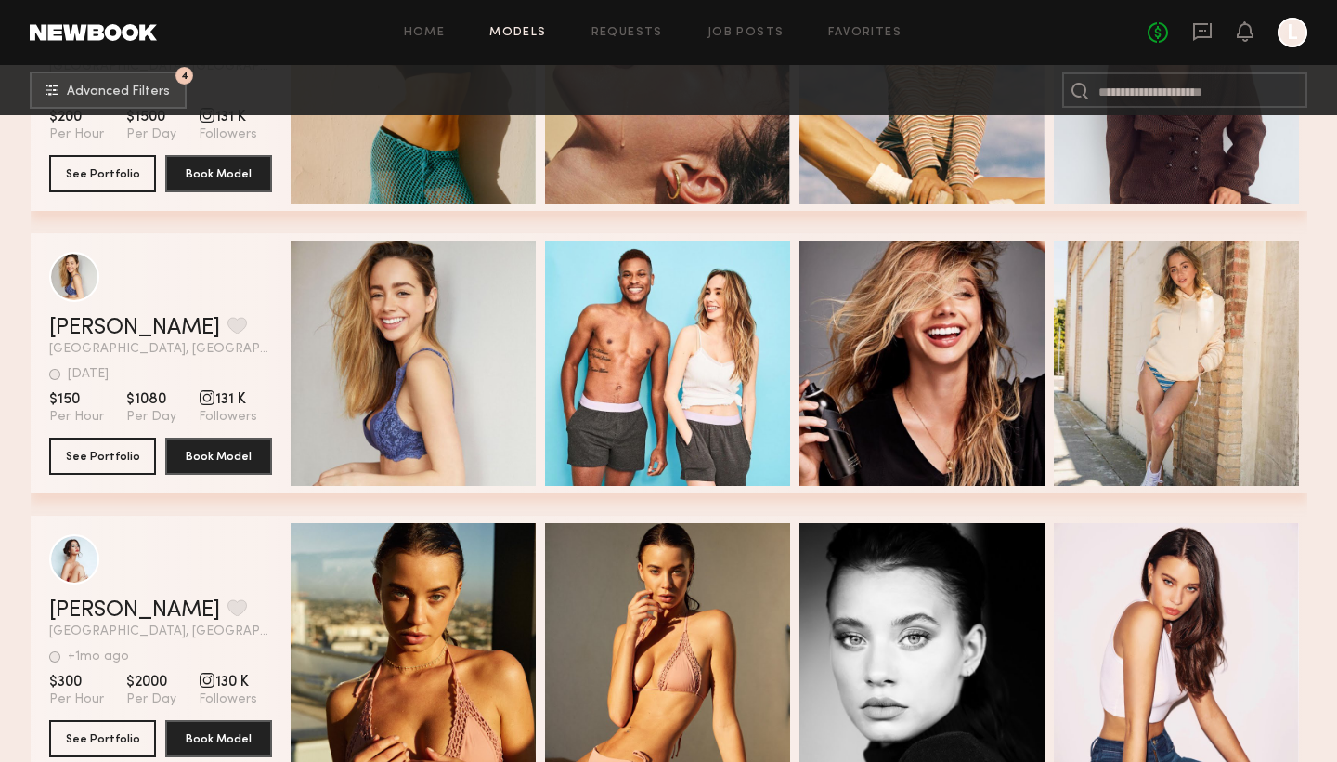
scroll to position [14129, 0]
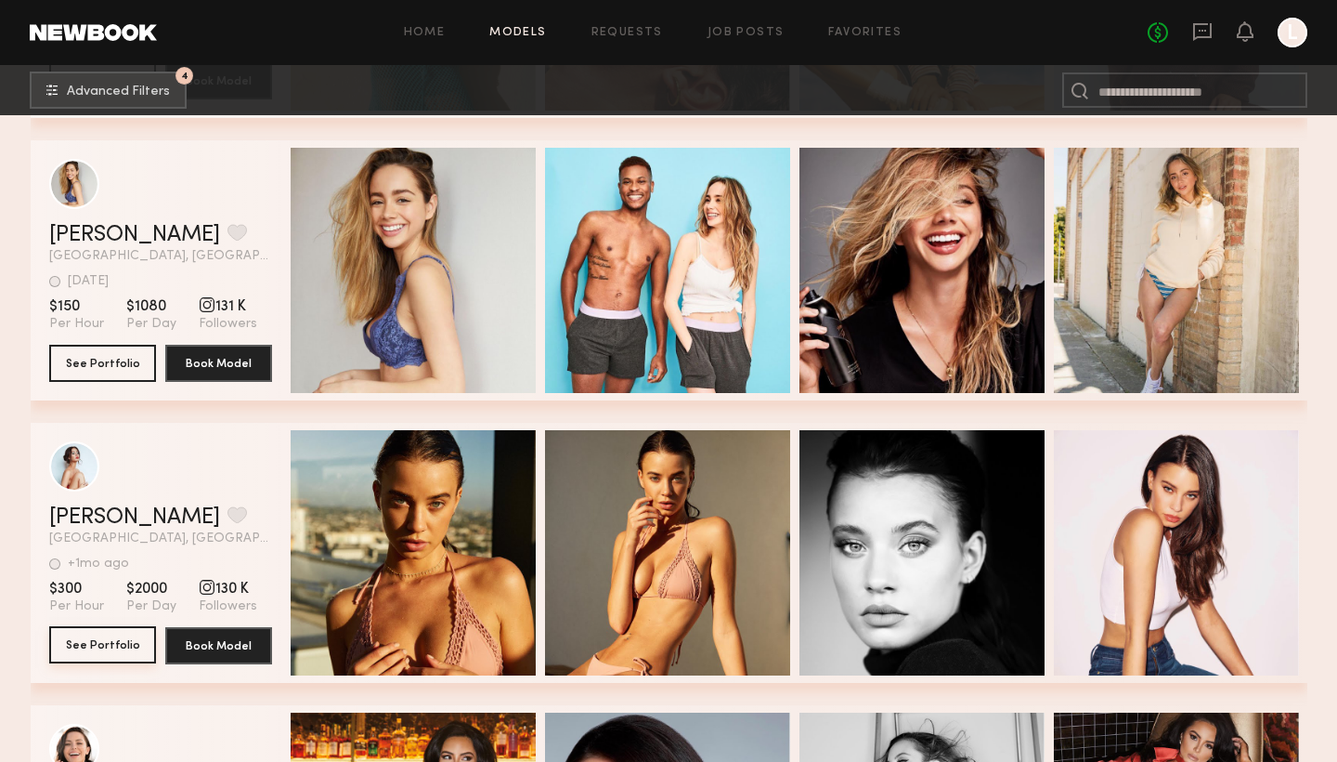
click at [103, 642] on button "See Portfolio" at bounding box center [102, 644] width 107 height 37
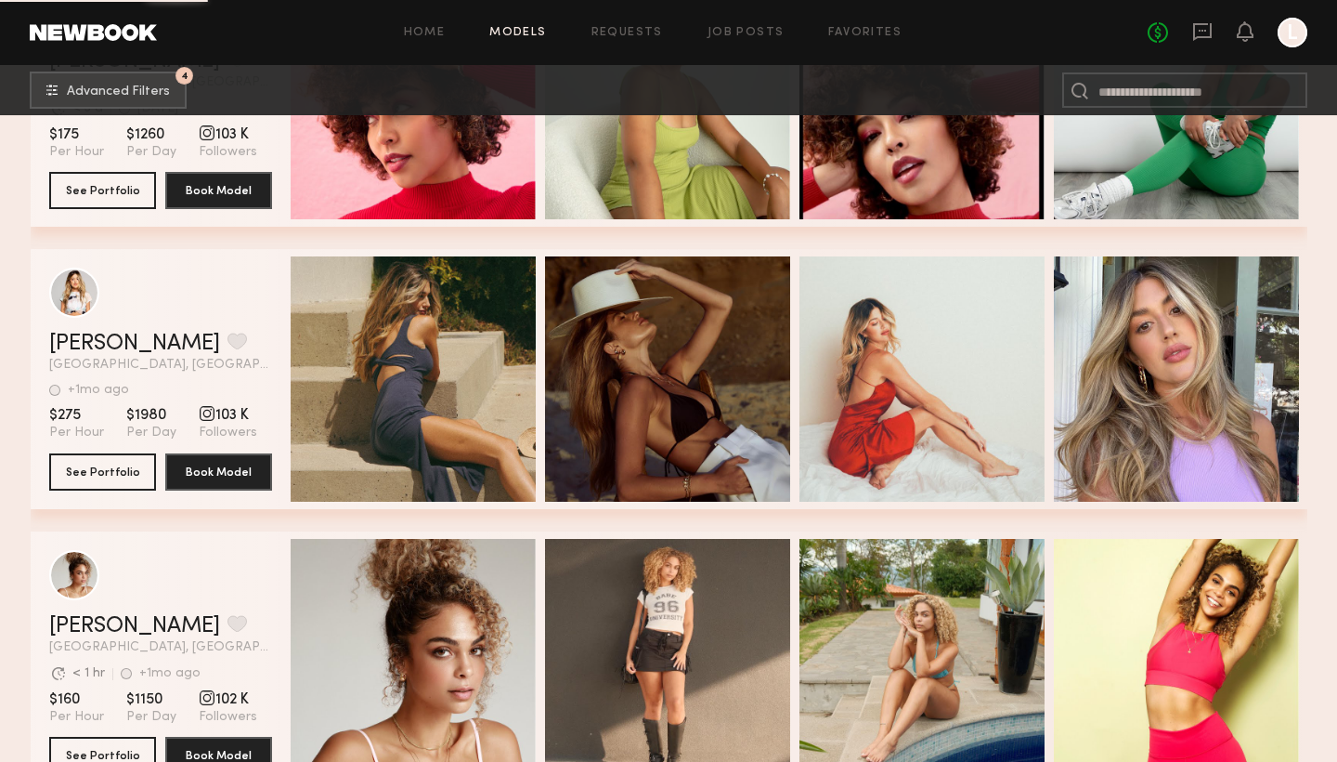
scroll to position [19123, 0]
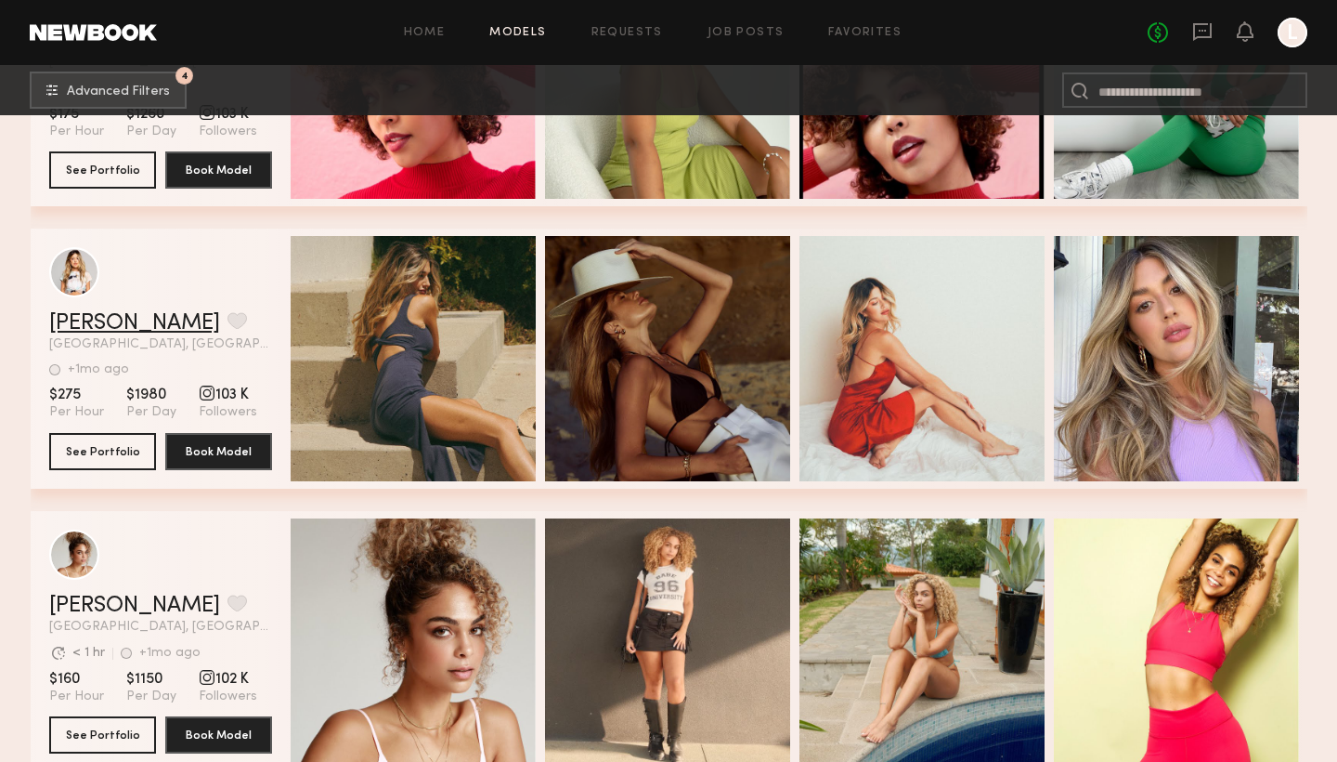
click at [143, 326] on link "Hanna M." at bounding box center [134, 323] width 171 height 22
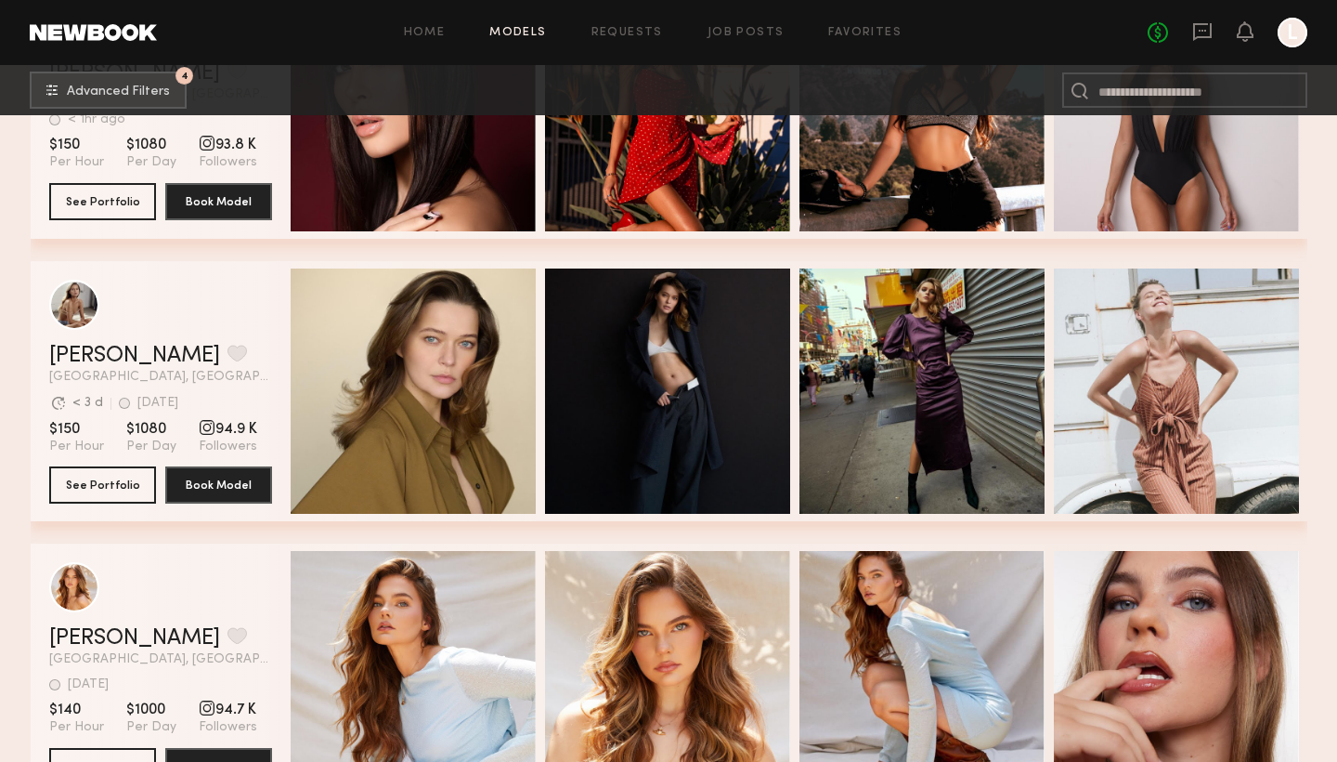
scroll to position [21634, 0]
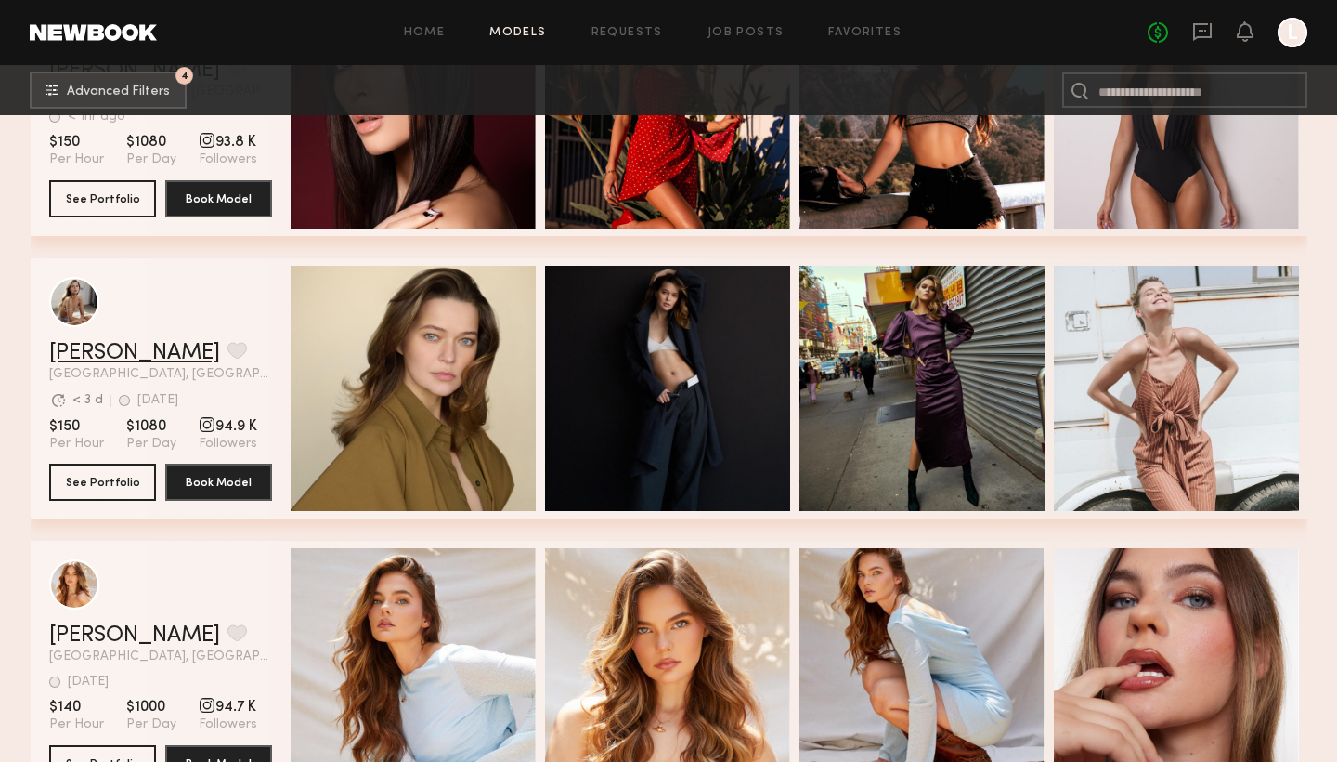
click at [101, 353] on link "Liza K." at bounding box center [134, 353] width 171 height 22
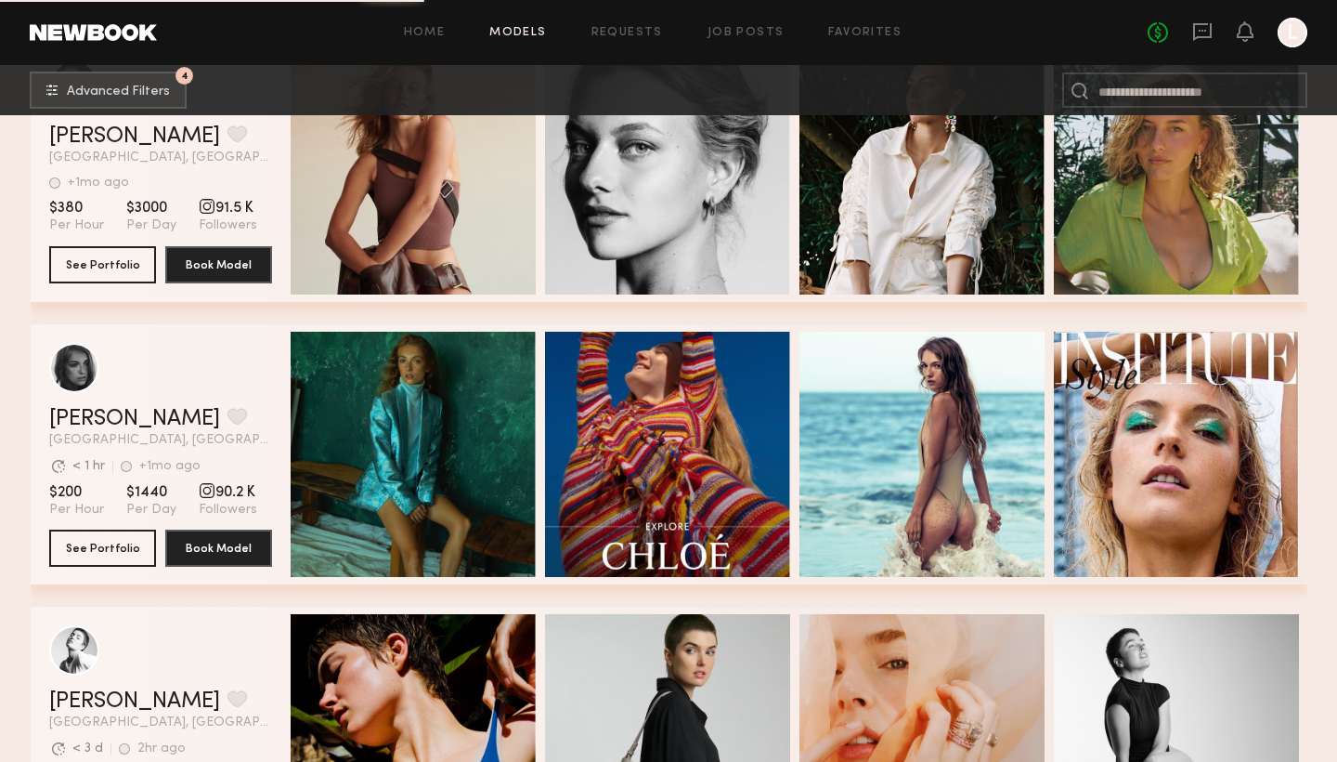
scroll to position [22585, 0]
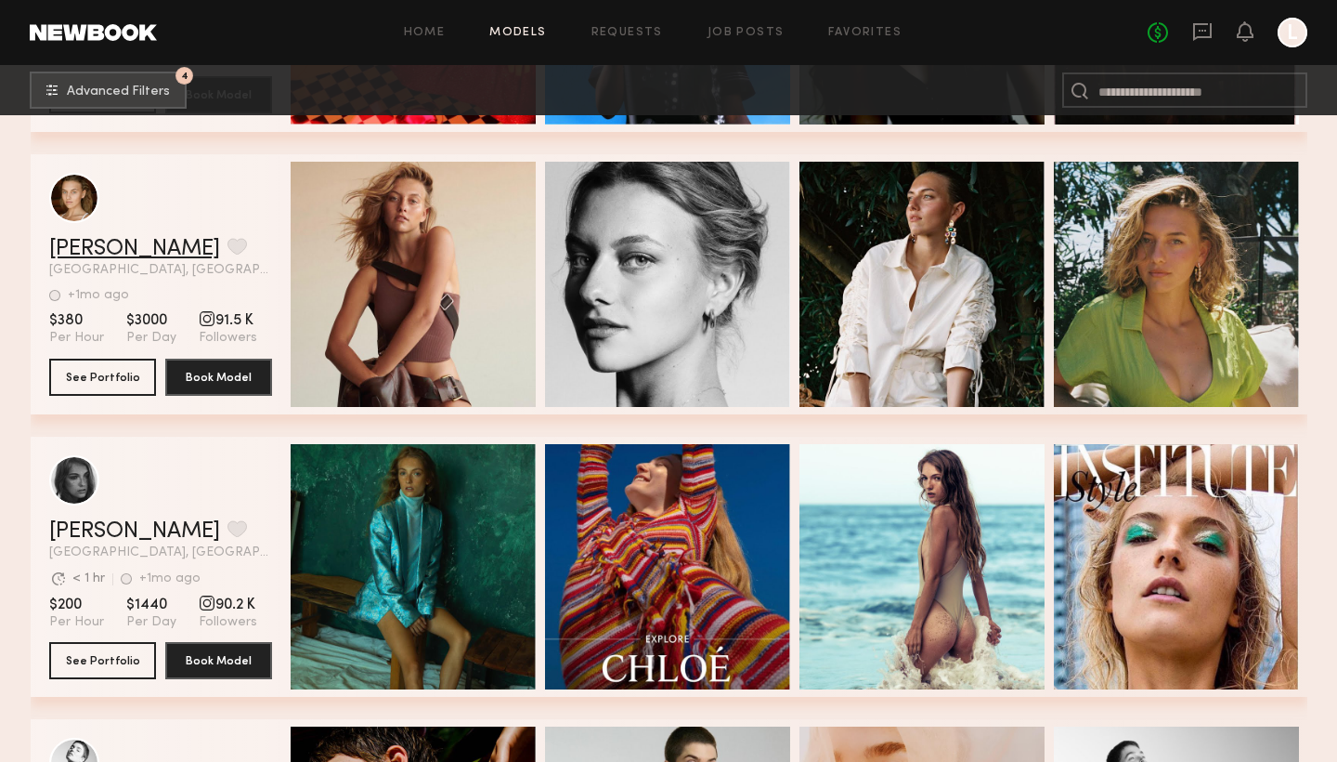
click at [72, 256] on link "Ella K." at bounding box center [134, 249] width 171 height 22
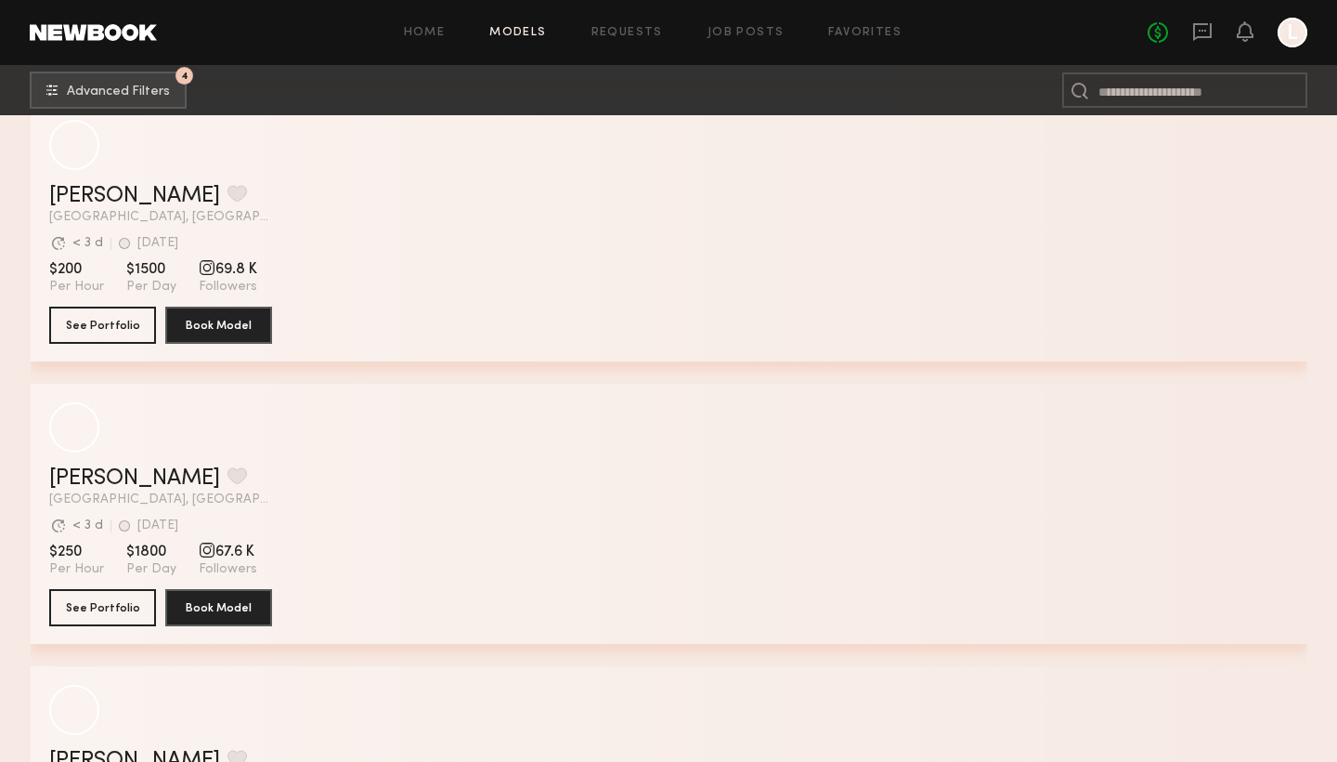
scroll to position [29692, 0]
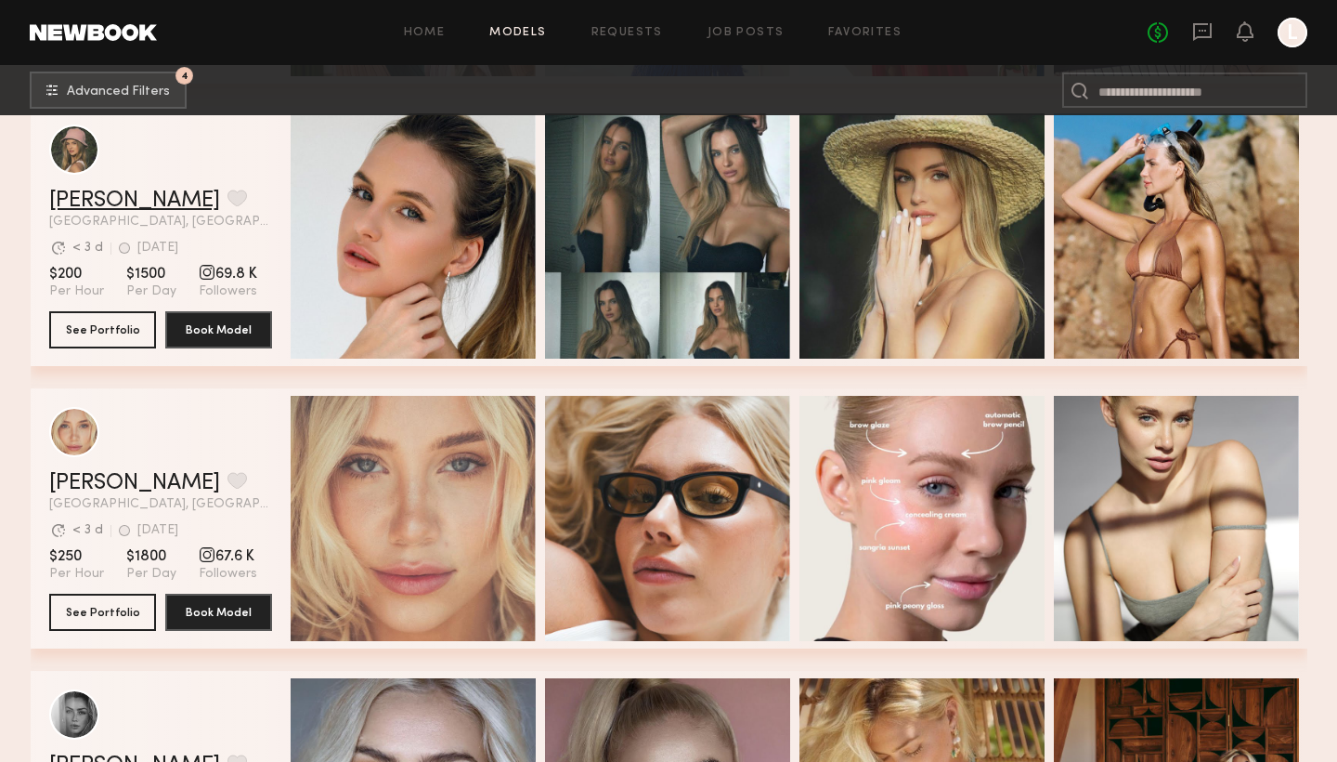
click at [117, 204] on link "Alena N." at bounding box center [134, 200] width 171 height 22
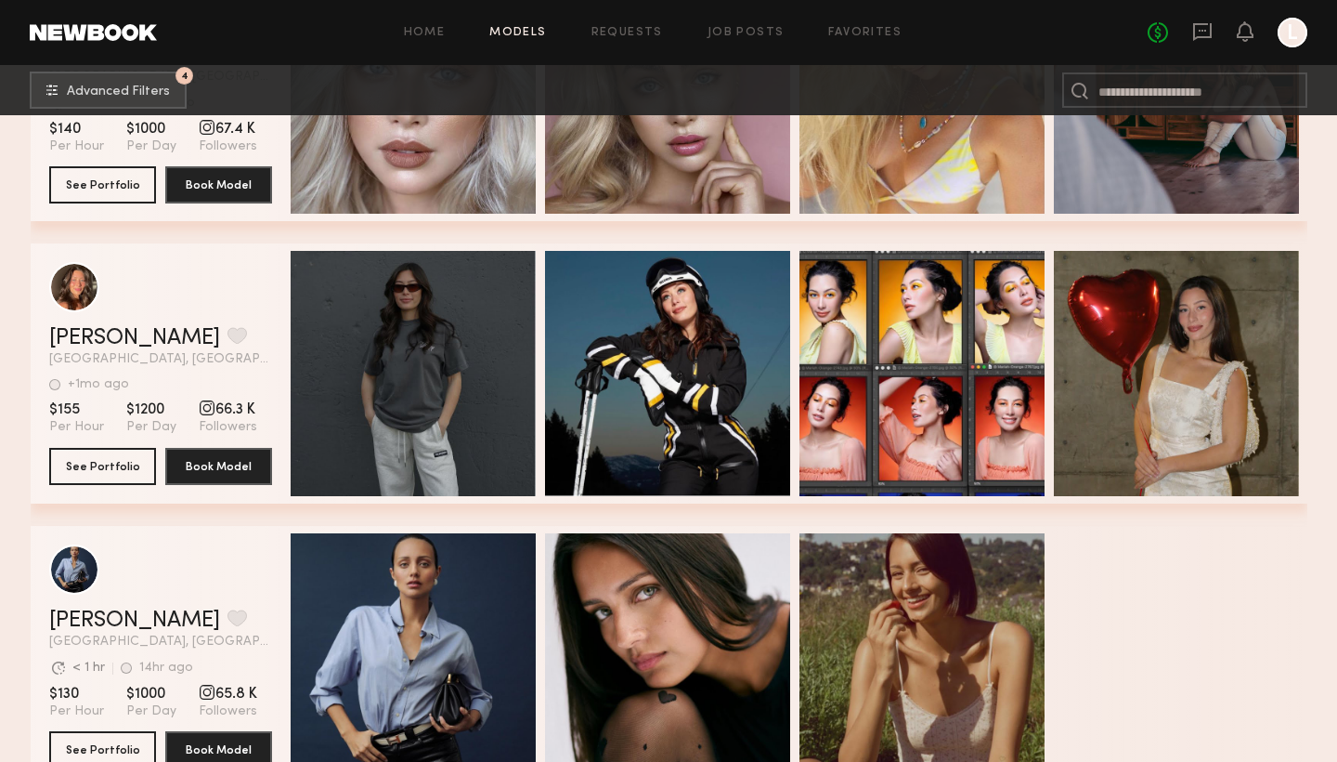
scroll to position [30404, 0]
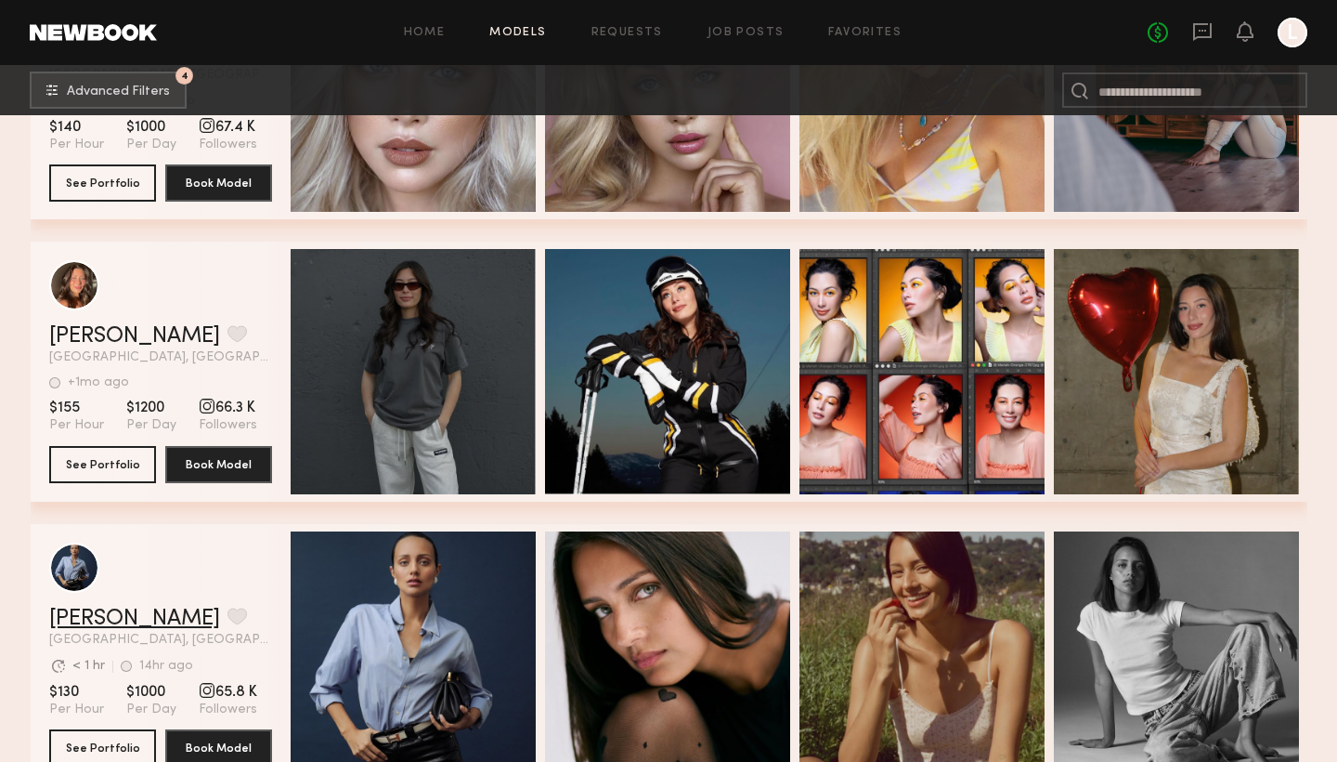
click at [72, 613] on link "Kloey R." at bounding box center [134, 618] width 171 height 22
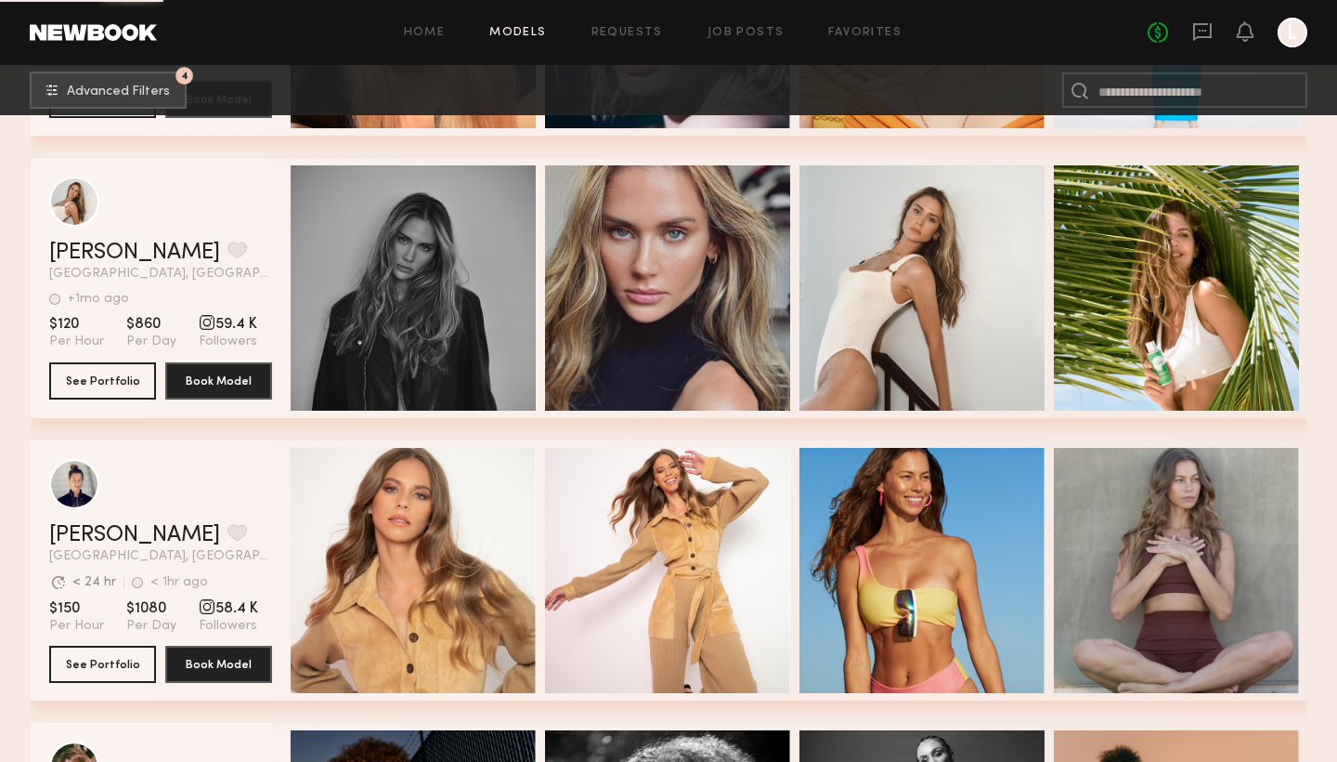
scroll to position [32748, 0]
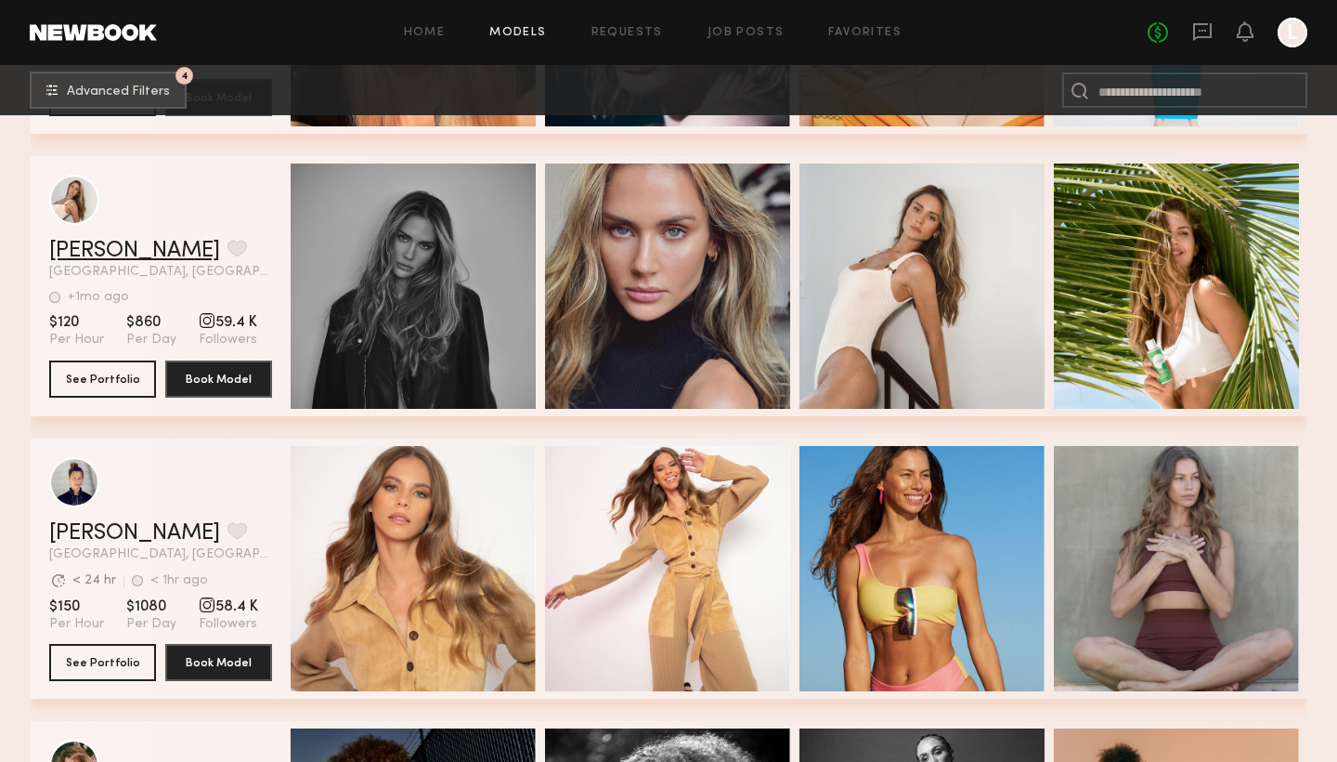
click at [145, 241] on link "Carolina B." at bounding box center [134, 251] width 171 height 22
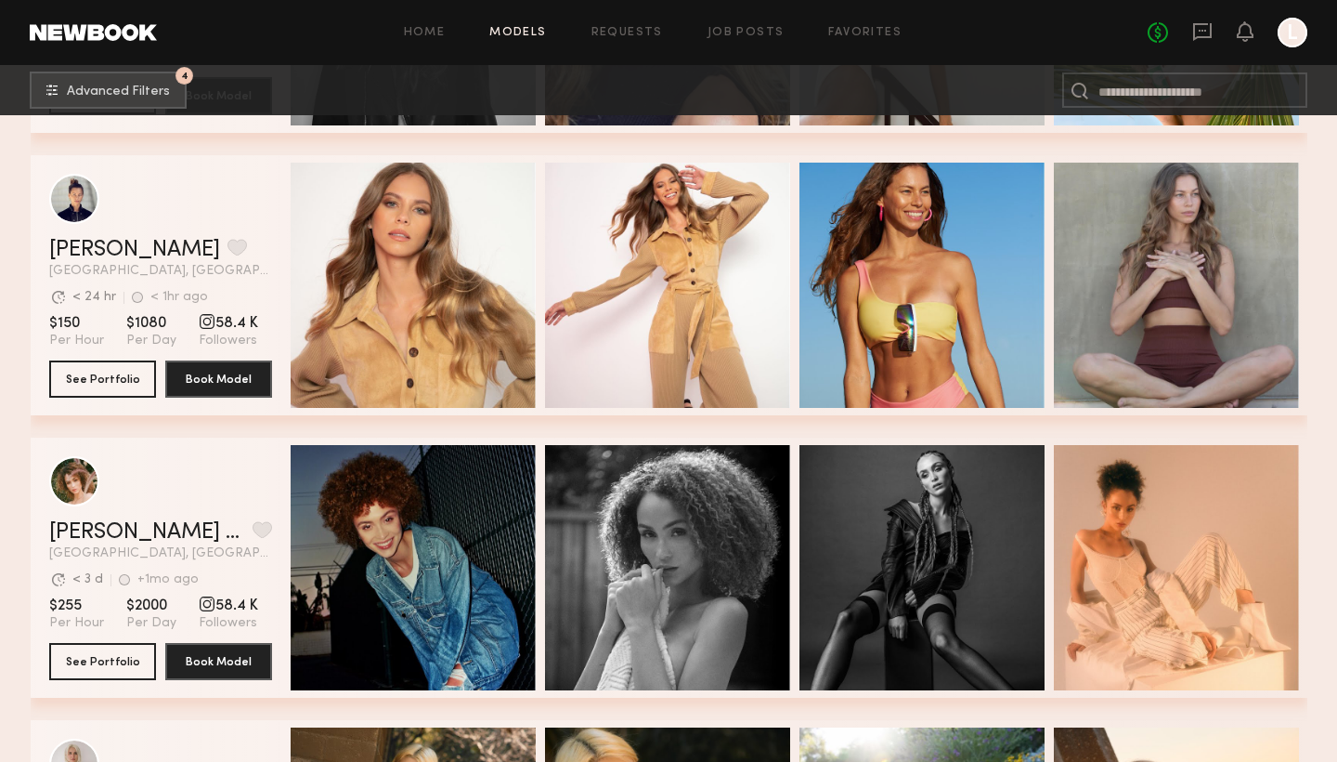
scroll to position [33031, 0]
click at [72, 254] on link "Jana C." at bounding box center [134, 250] width 171 height 22
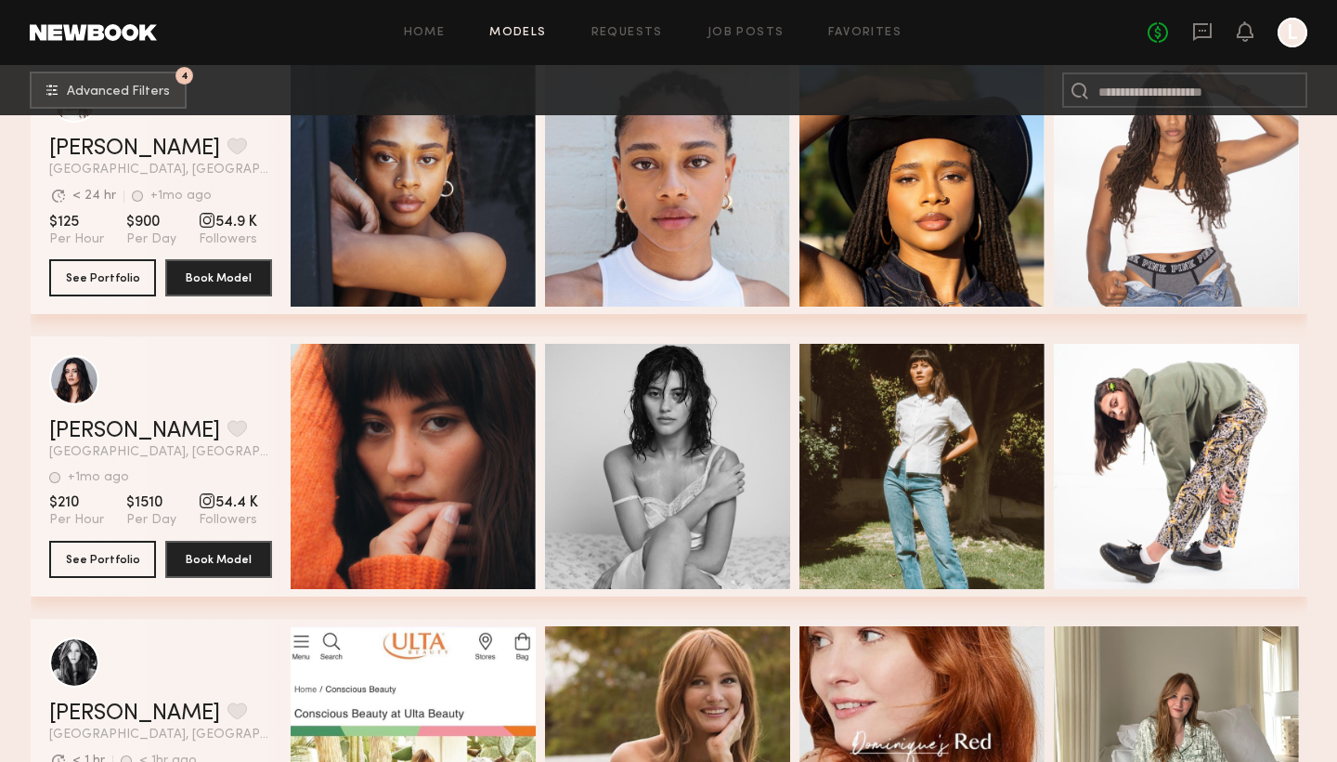
scroll to position [35393, 0]
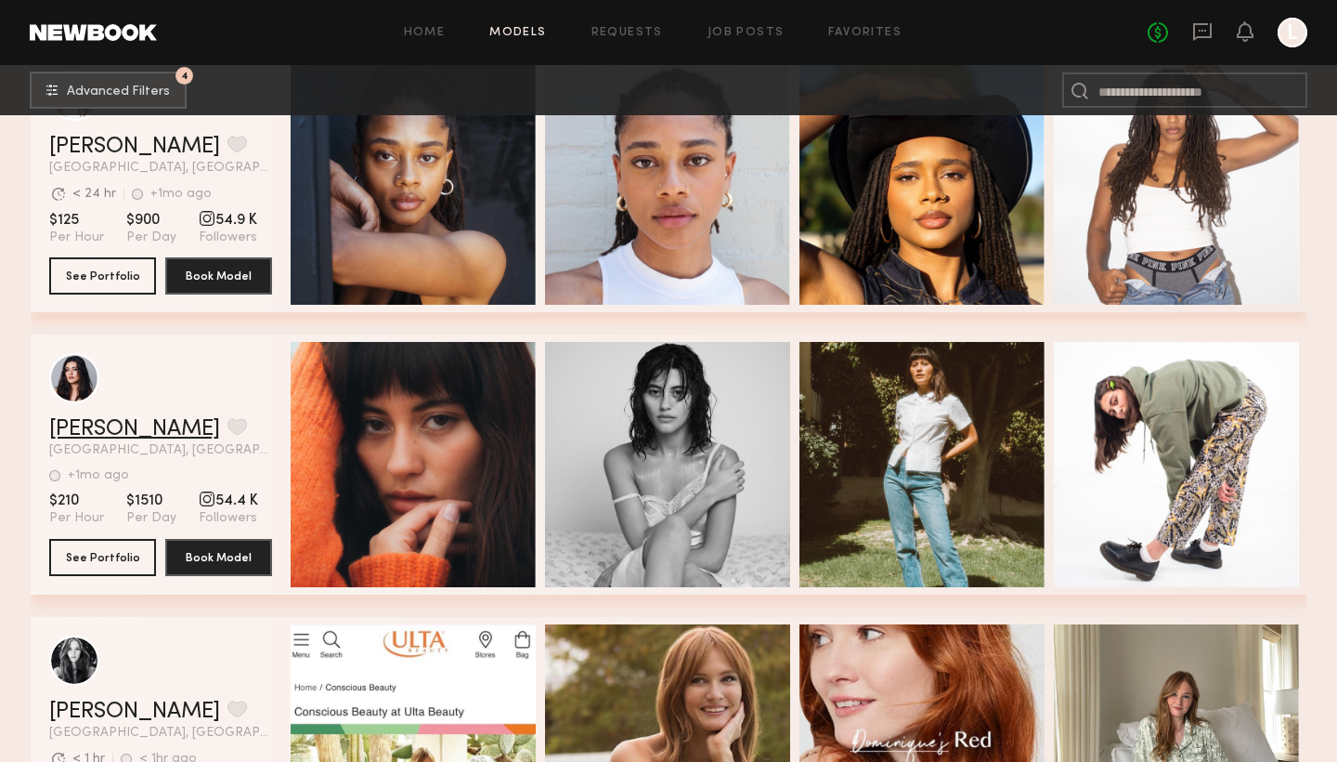
click at [65, 424] on link "Emma M." at bounding box center [134, 429] width 171 height 22
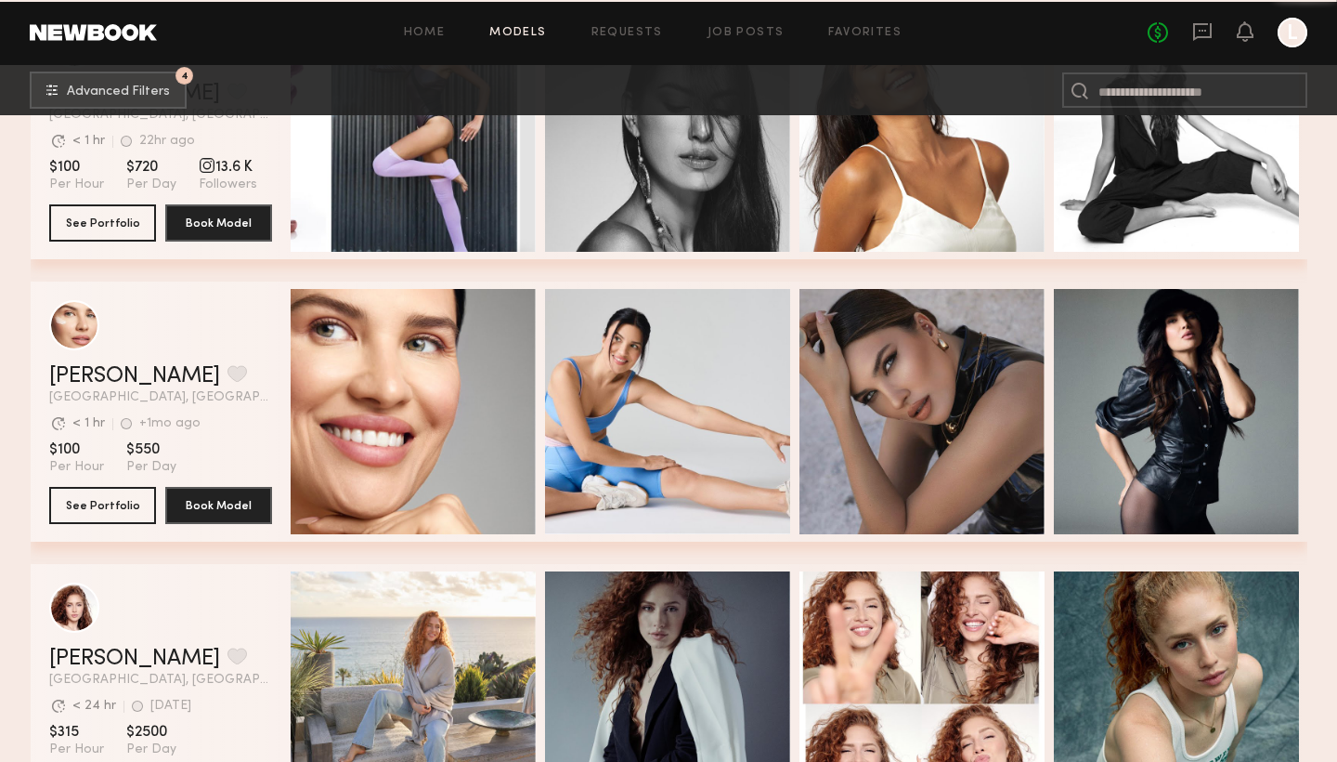
scroll to position [40558, 0]
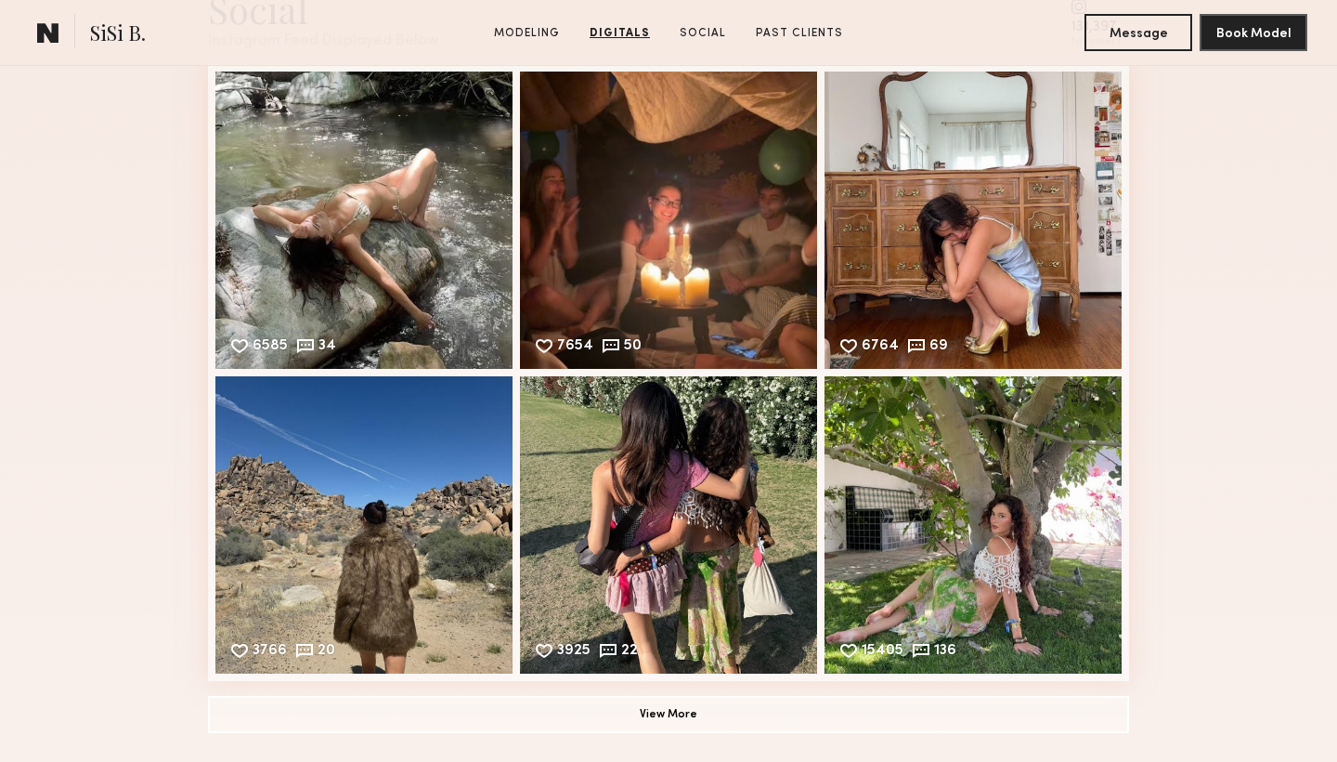
scroll to position [2677, 0]
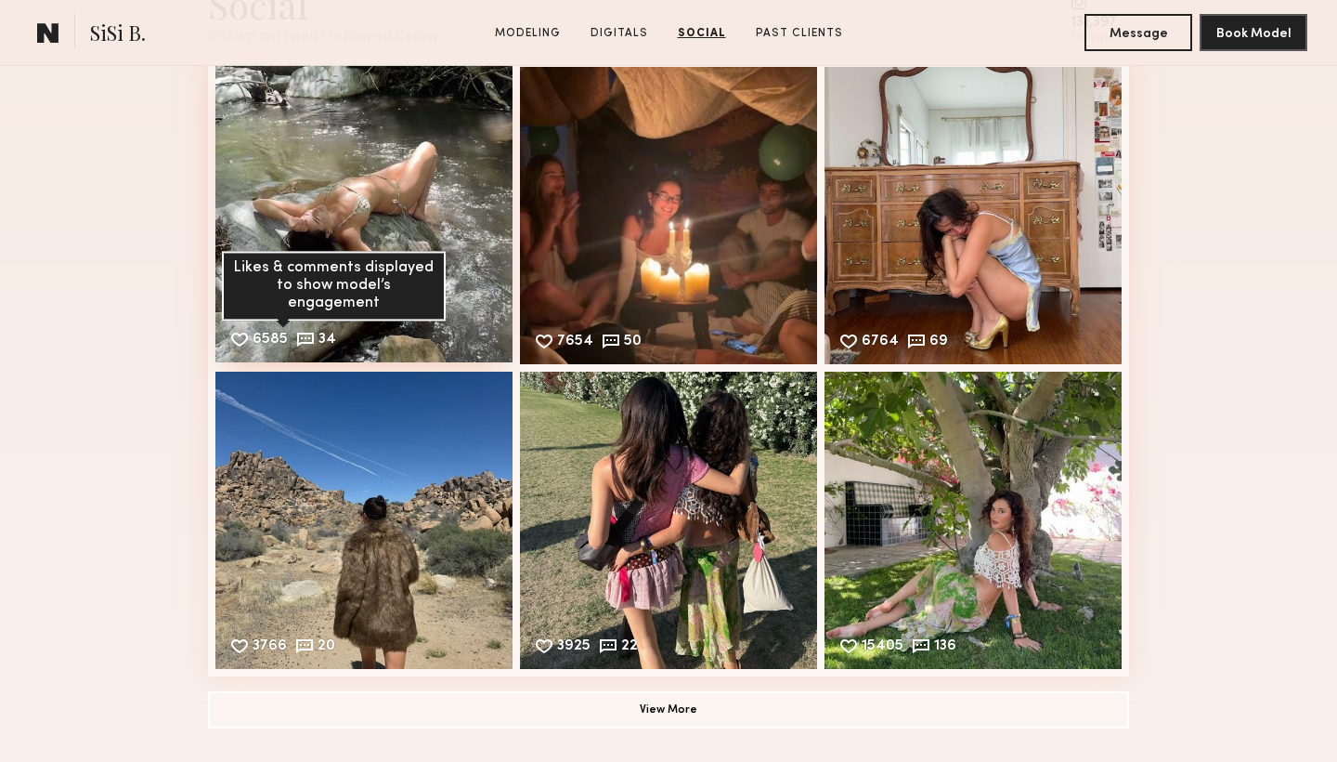
click at [333, 345] on div "34" at bounding box center [328, 341] width 18 height 17
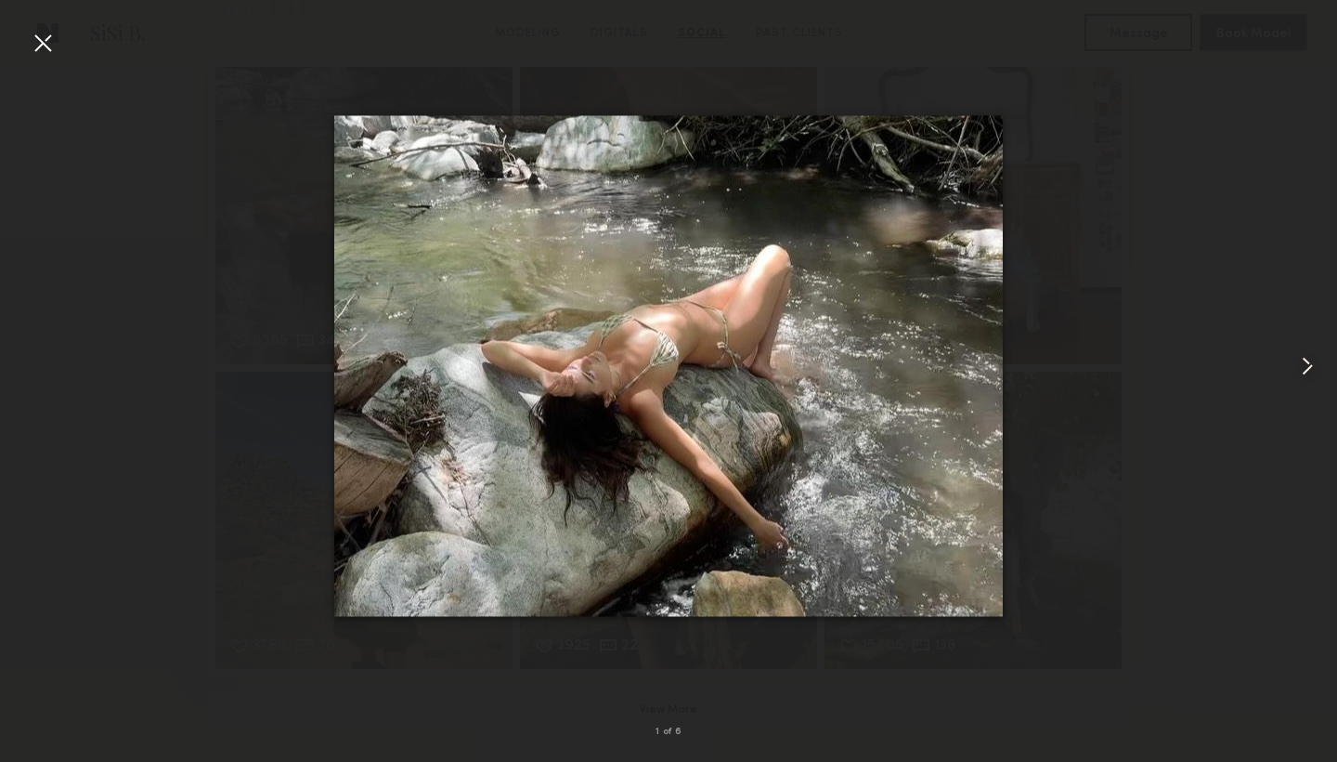
click at [1314, 360] on common-icon at bounding box center [1308, 366] width 30 height 30
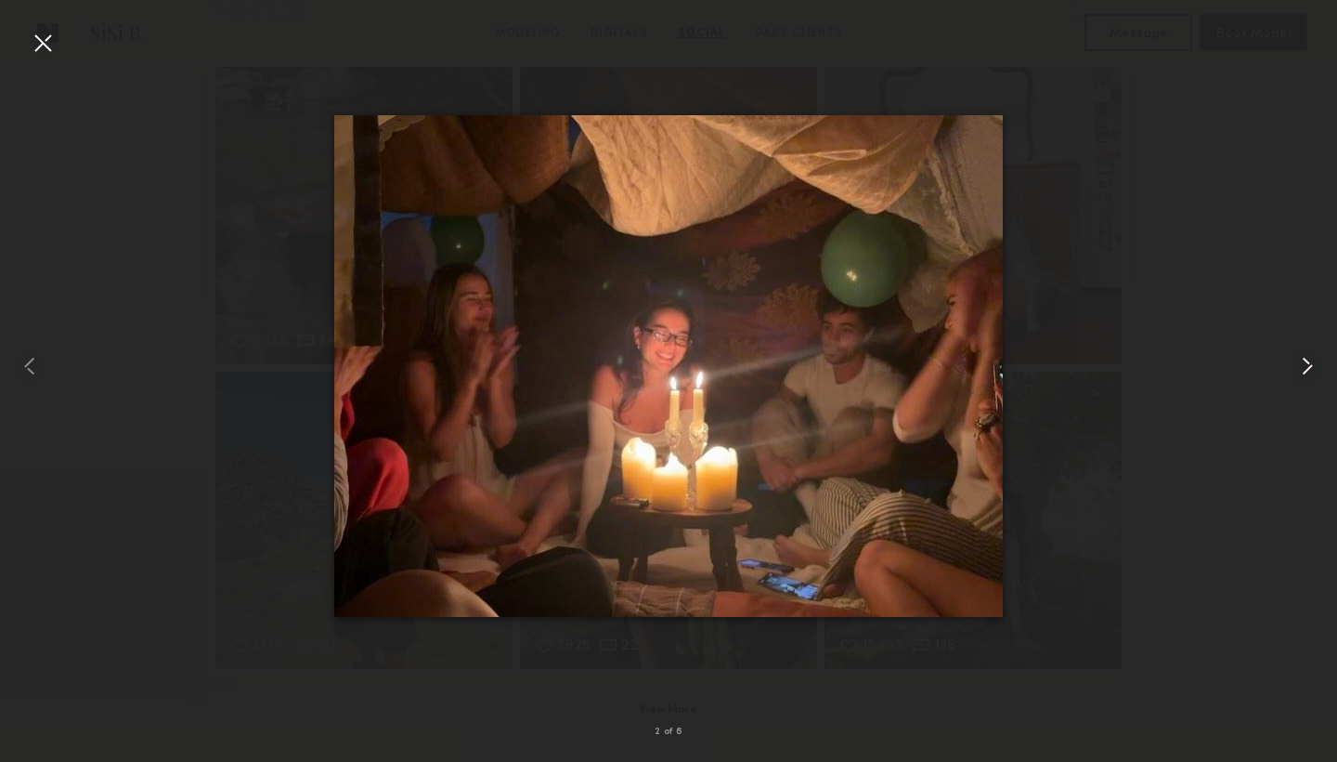
click at [1314, 360] on common-icon at bounding box center [1308, 366] width 30 height 30
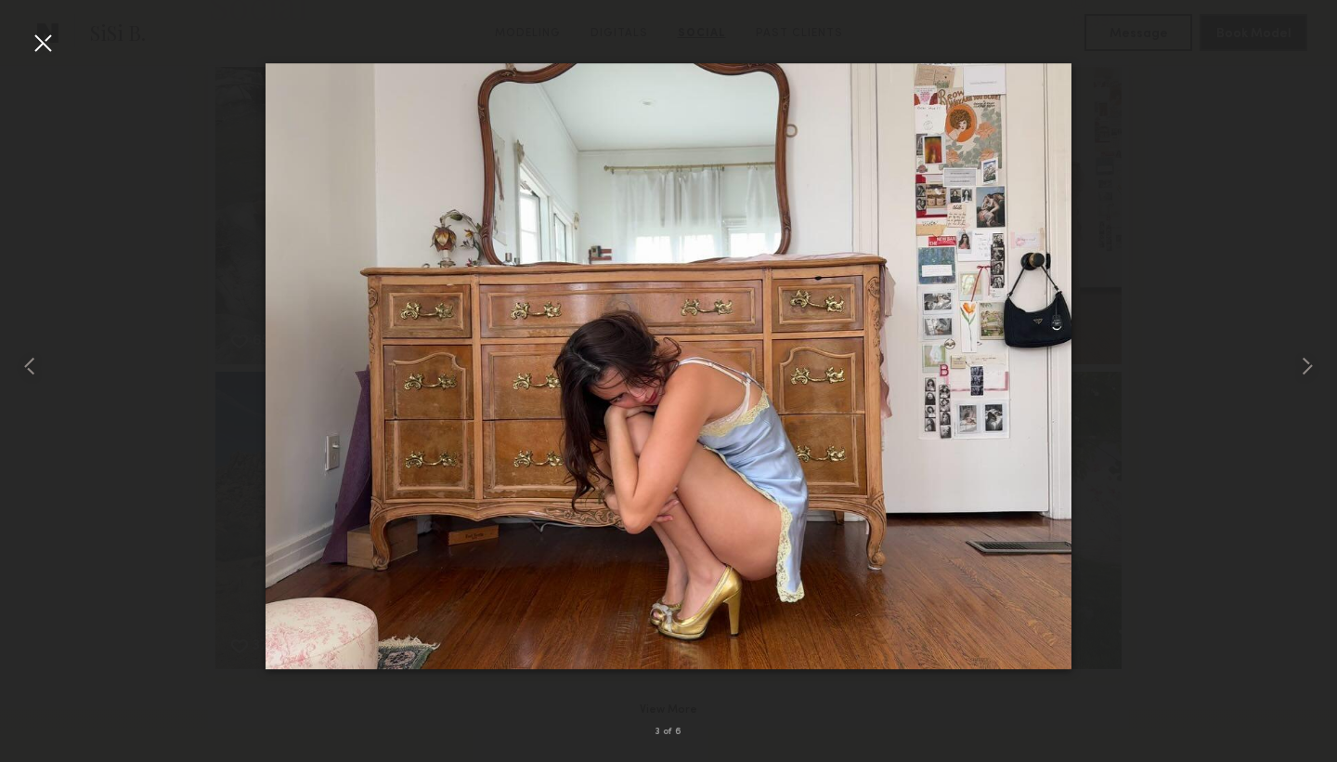
click at [51, 46] on div at bounding box center [43, 43] width 30 height 30
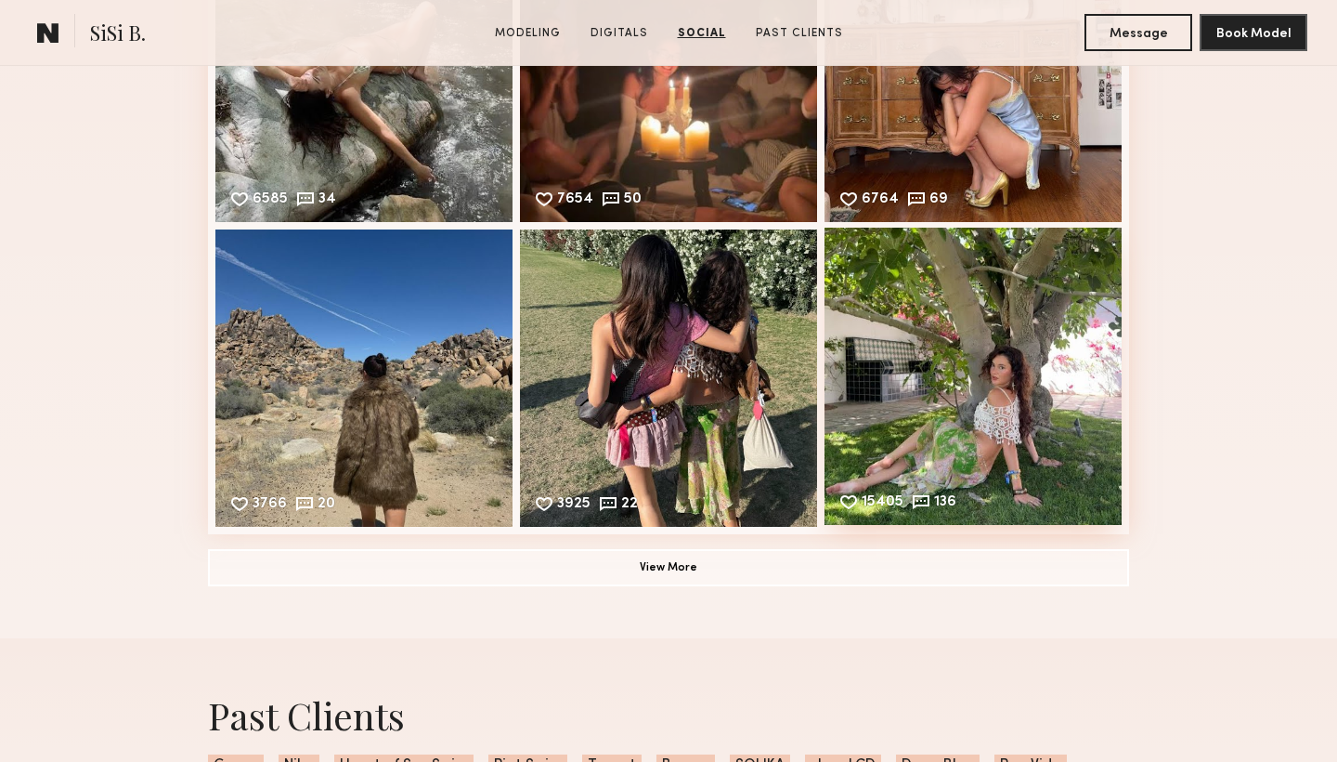
scroll to position [2840, 0]
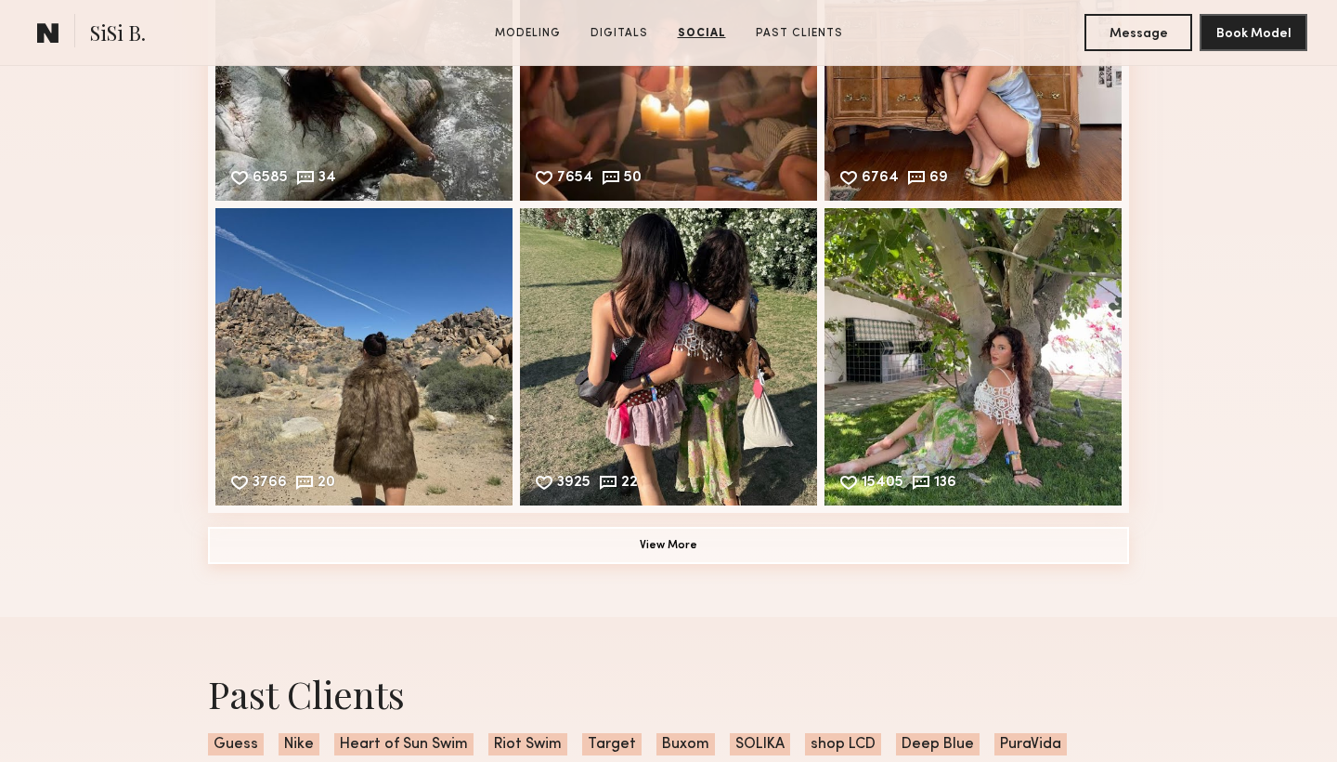
click at [736, 554] on button "View More" at bounding box center [668, 545] width 921 height 37
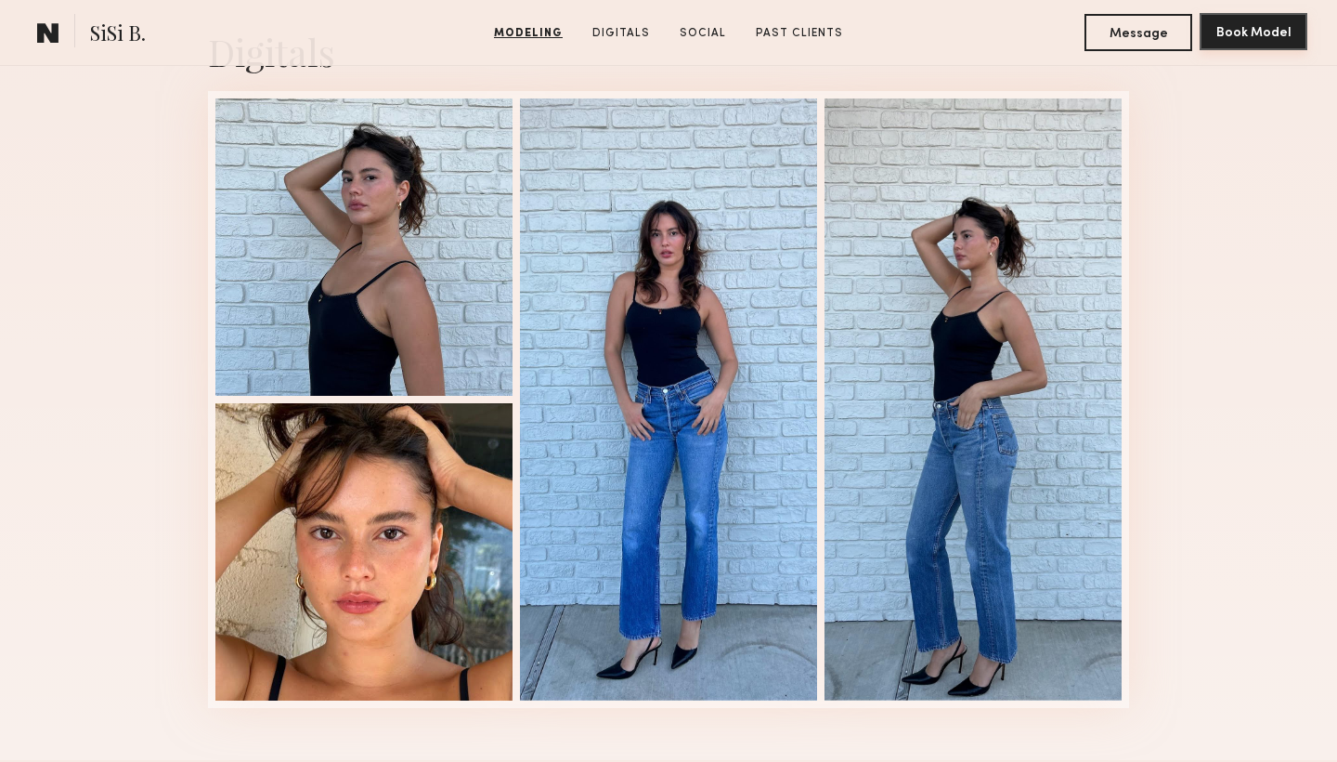
scroll to position [1015, 0]
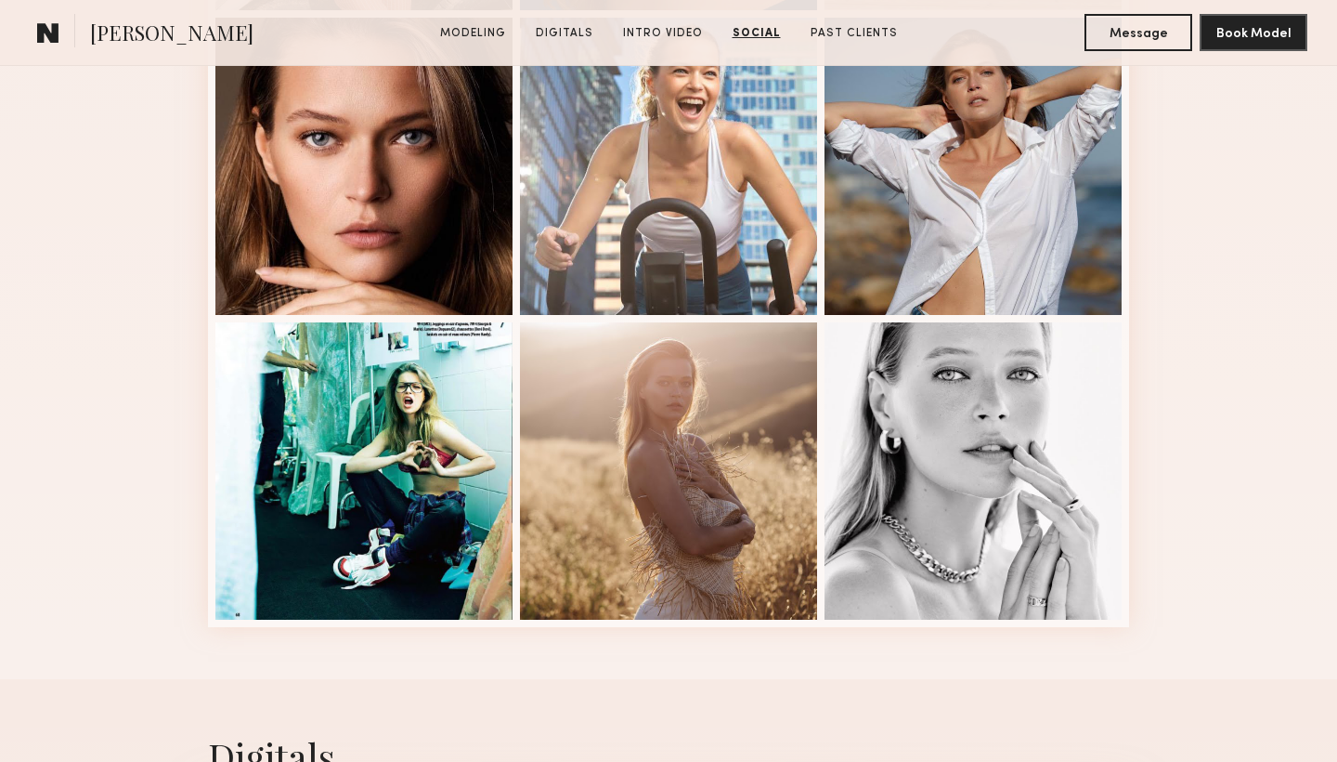
scroll to position [1140, 0]
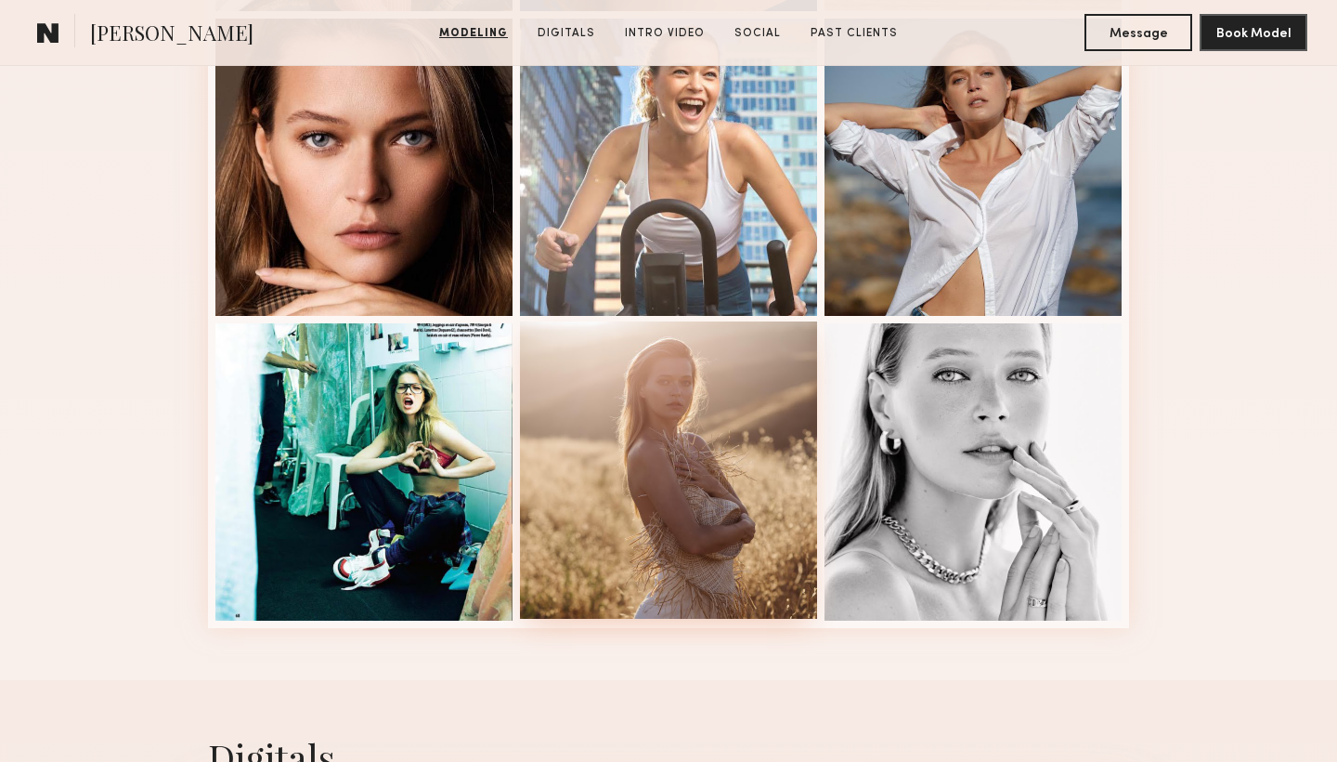
click at [710, 392] on div at bounding box center [668, 469] width 297 height 297
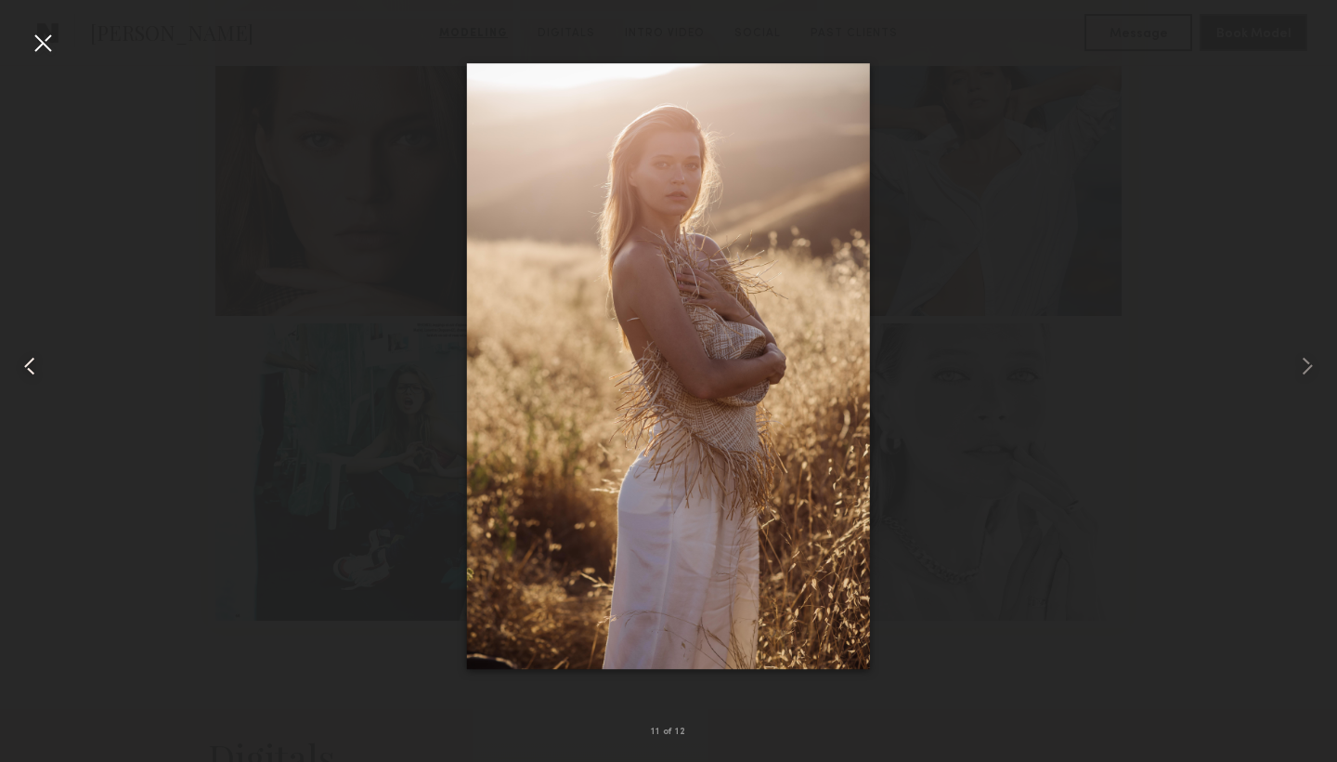
click at [39, 356] on common-icon at bounding box center [30, 366] width 30 height 30
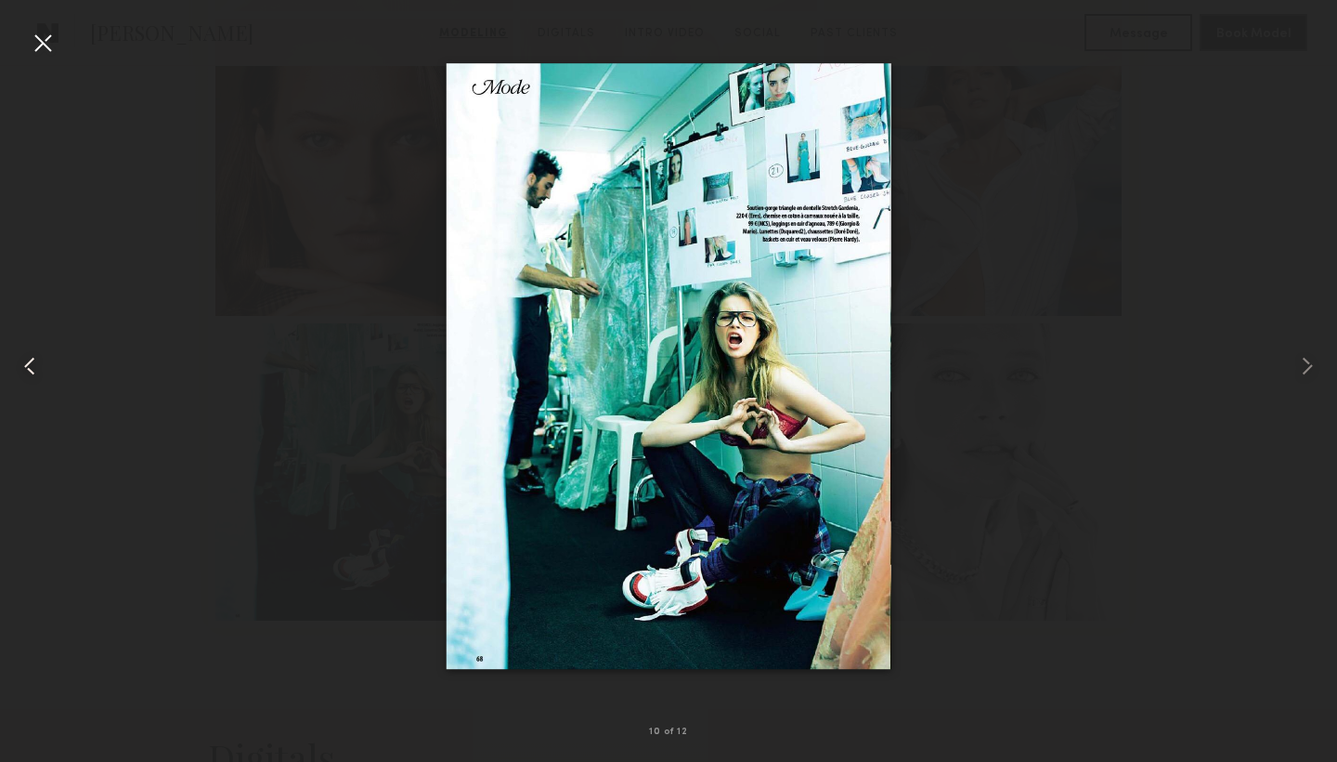
click at [39, 356] on common-icon at bounding box center [30, 366] width 30 height 30
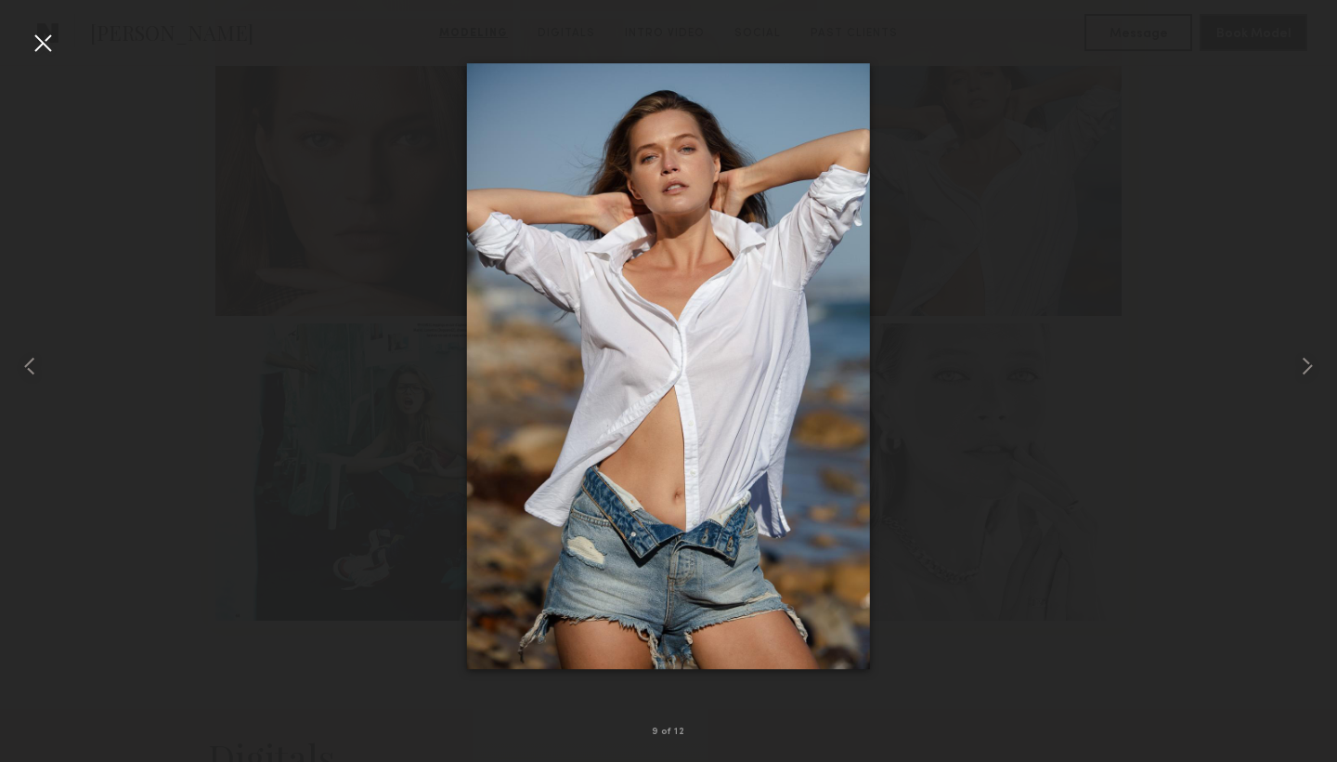
click at [47, 46] on div at bounding box center [43, 43] width 30 height 30
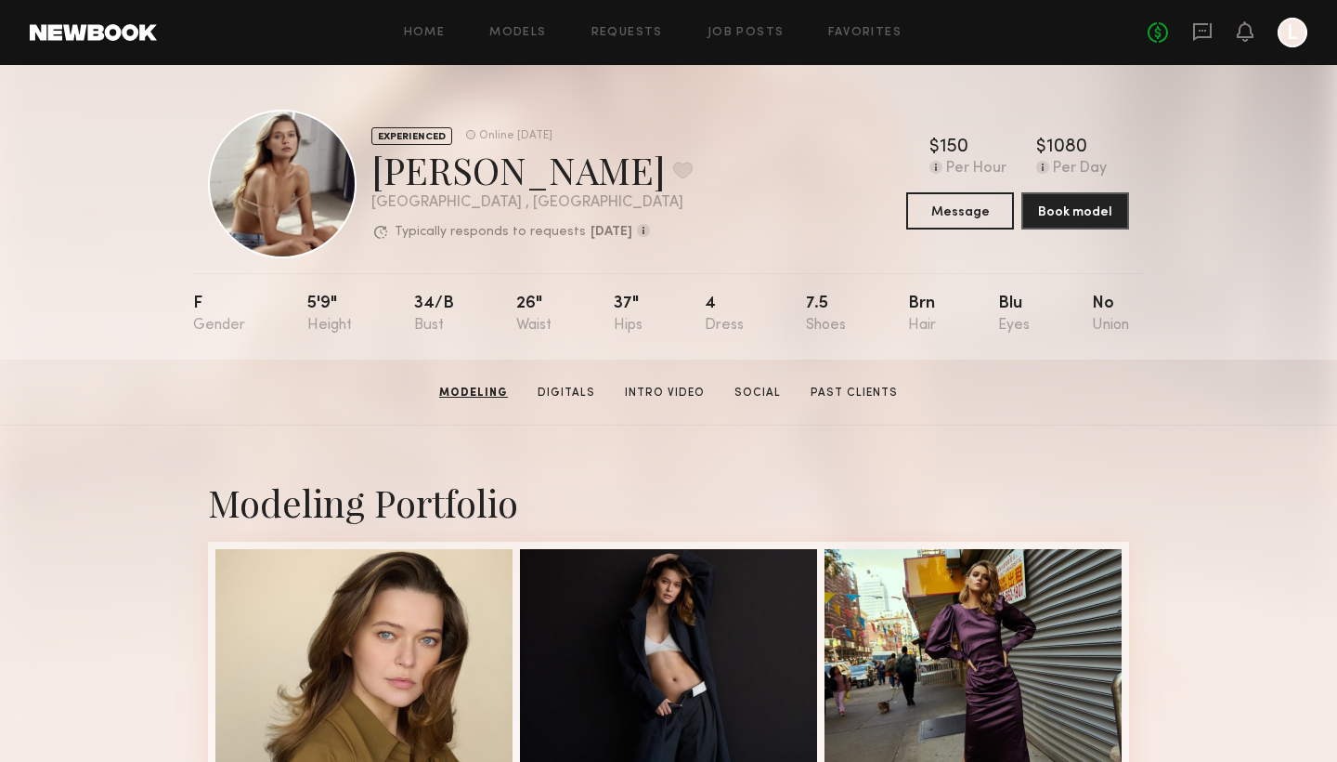
scroll to position [0, 0]
click at [673, 166] on button at bounding box center [683, 170] width 20 height 17
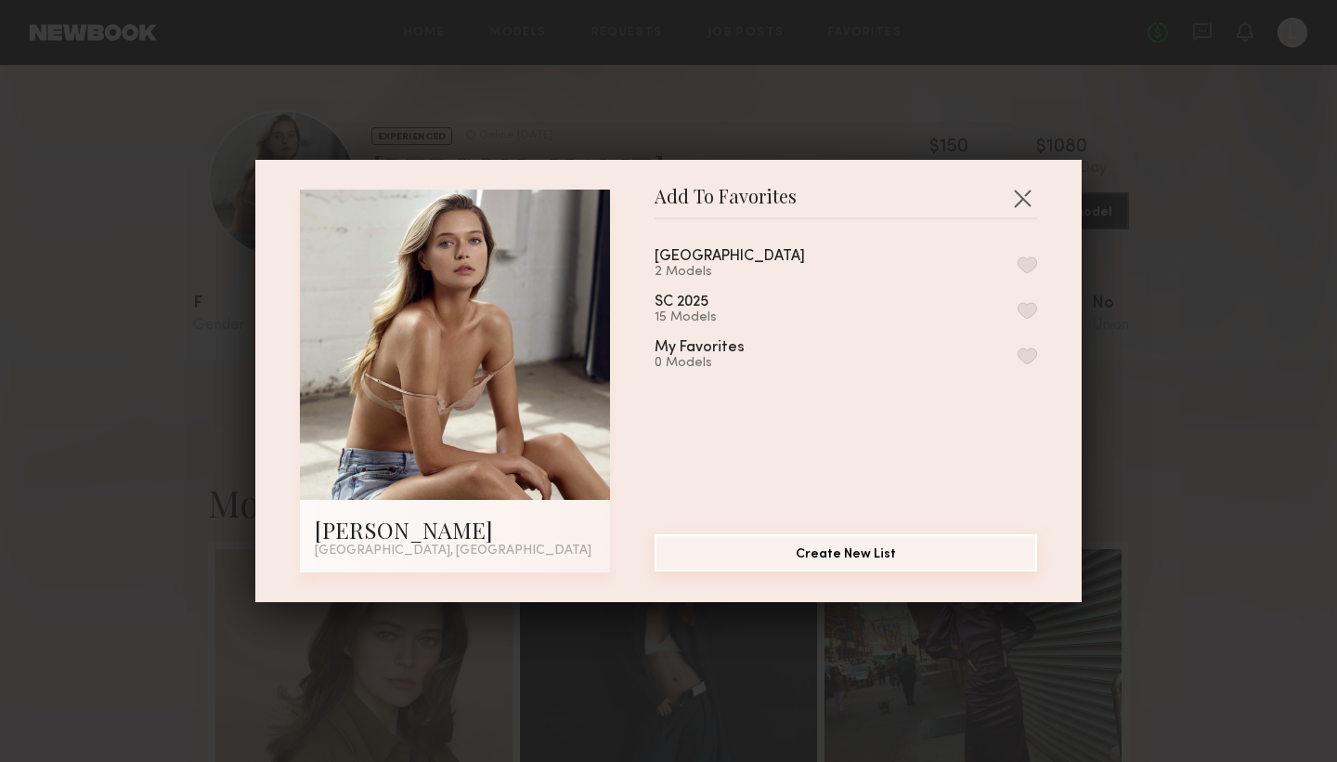
click at [780, 553] on button "Create New List" at bounding box center [846, 552] width 383 height 37
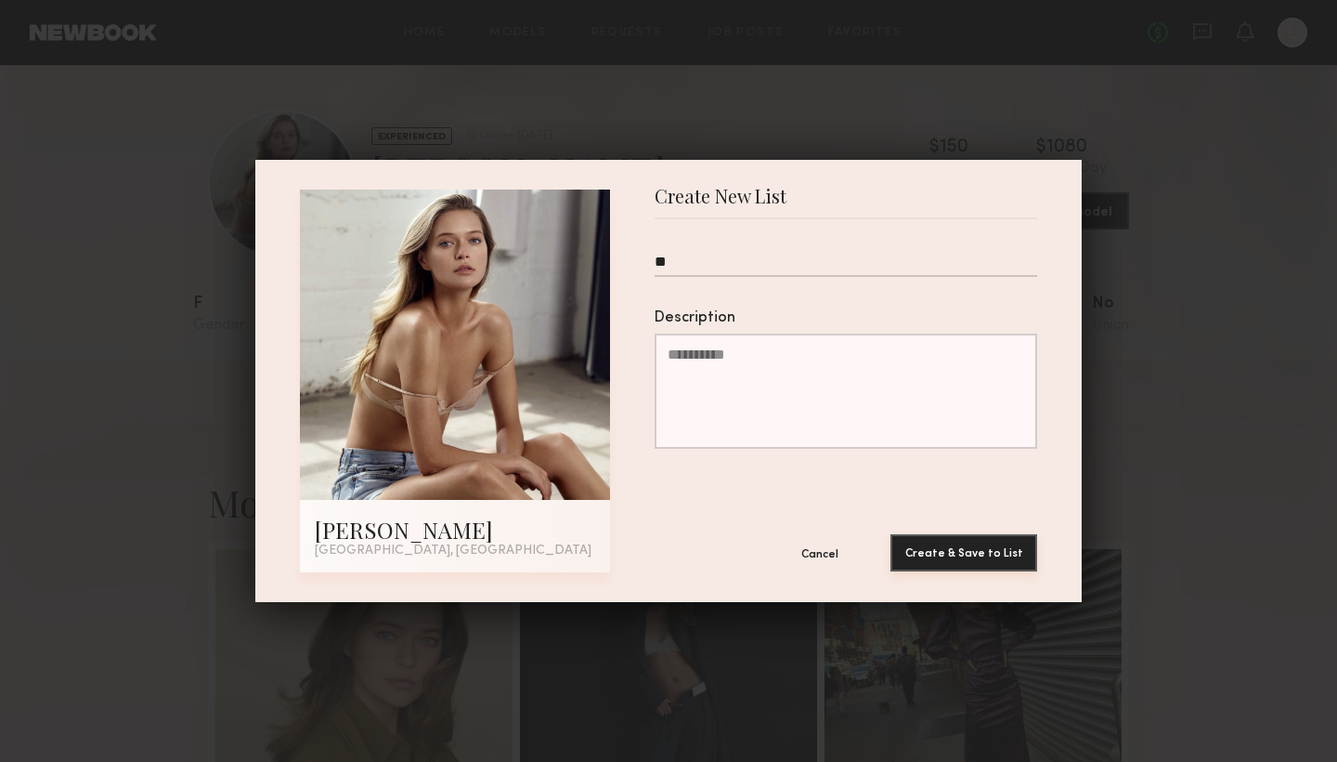
type input "**"
click at [959, 547] on button "Create & Save to List" at bounding box center [964, 552] width 147 height 37
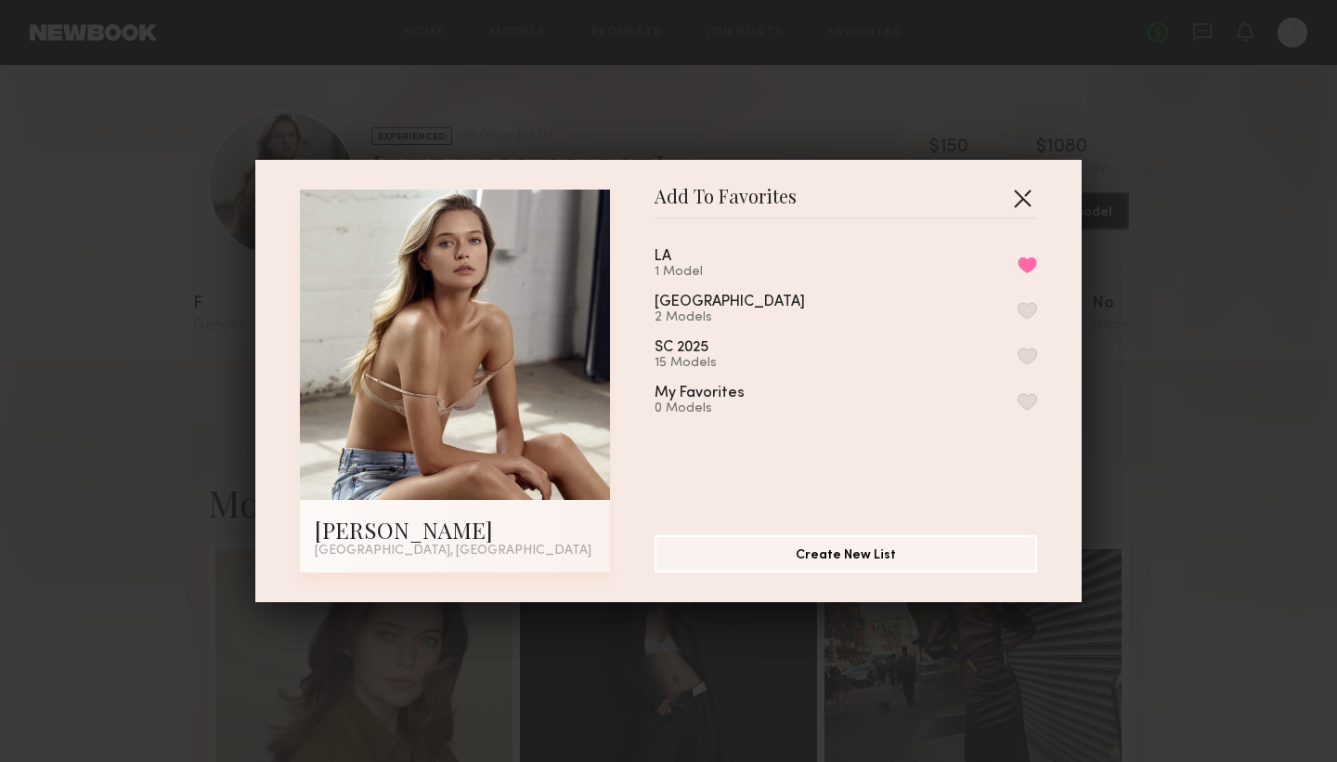
click at [1029, 201] on button "button" at bounding box center [1023, 198] width 30 height 30
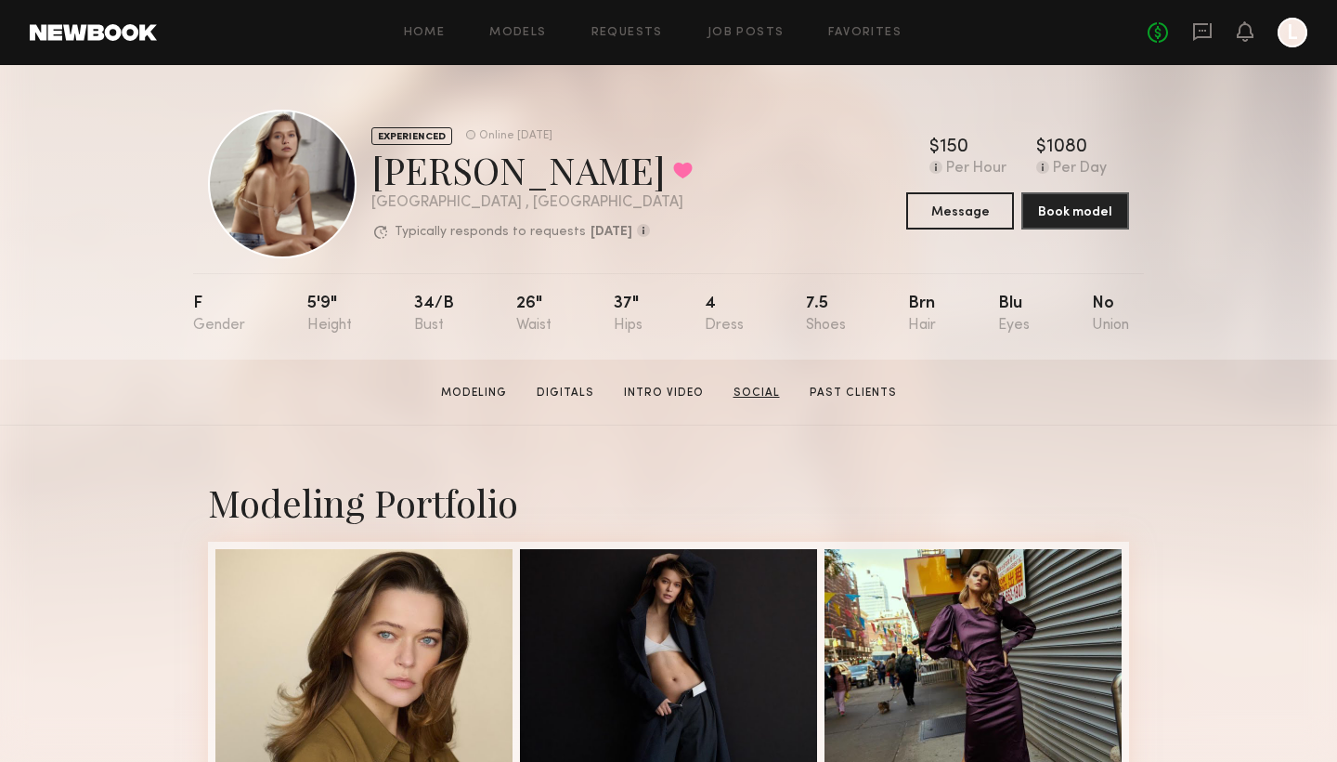
click at [760, 391] on link "Social" at bounding box center [756, 393] width 61 height 17
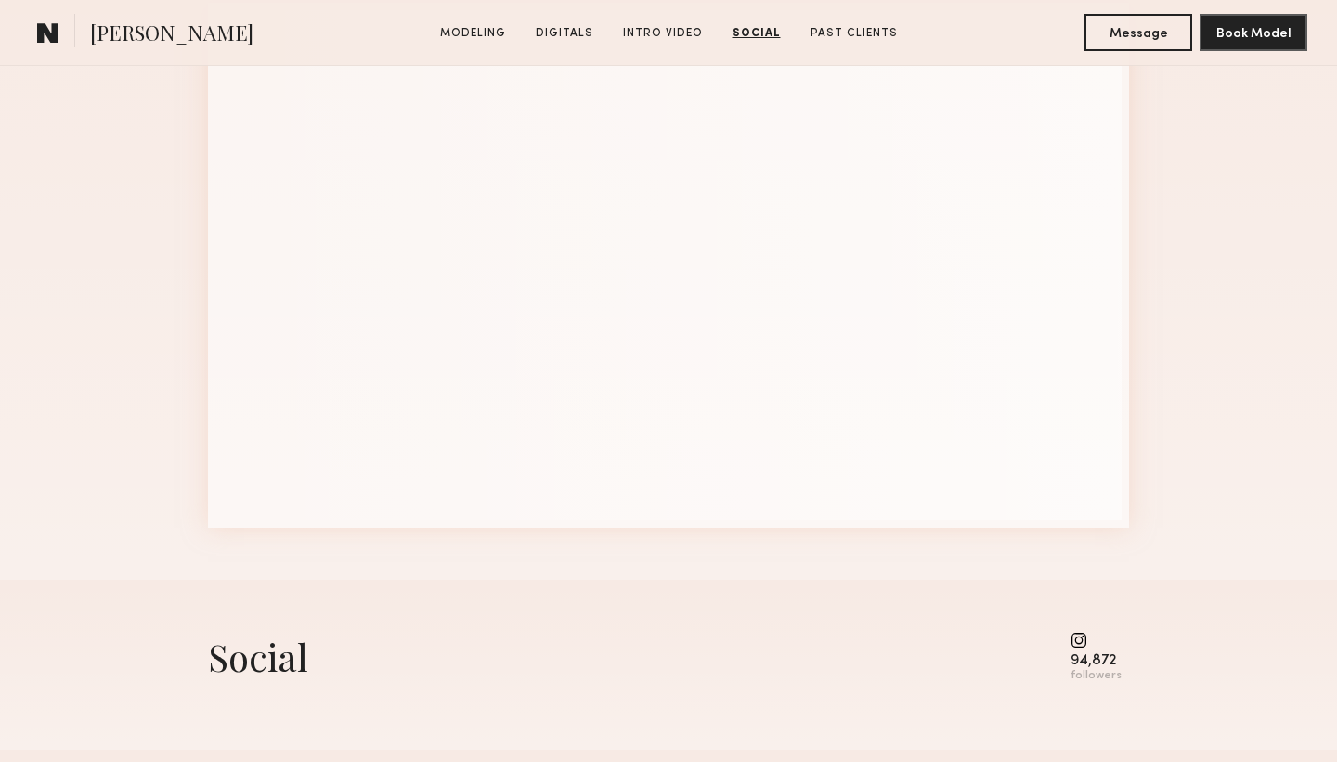
scroll to position [2716, 0]
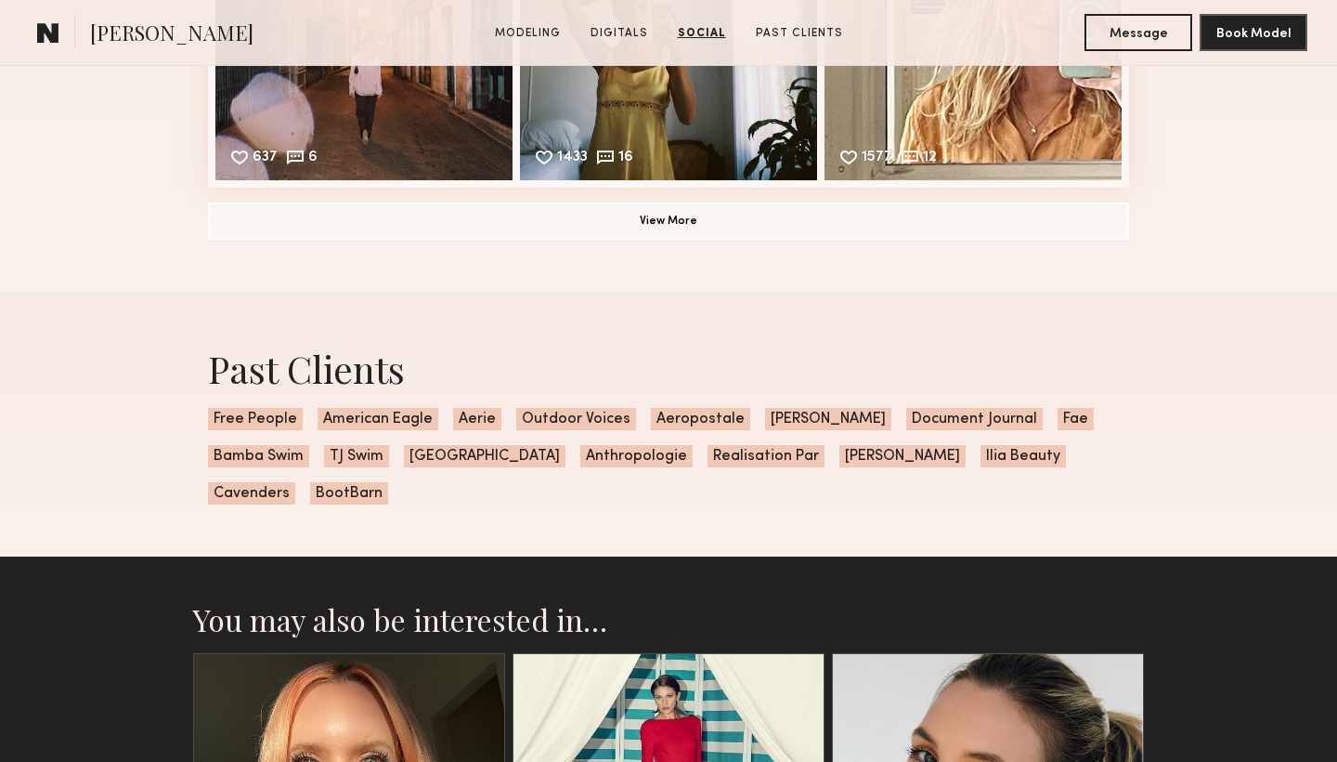
scroll to position [3220, 0]
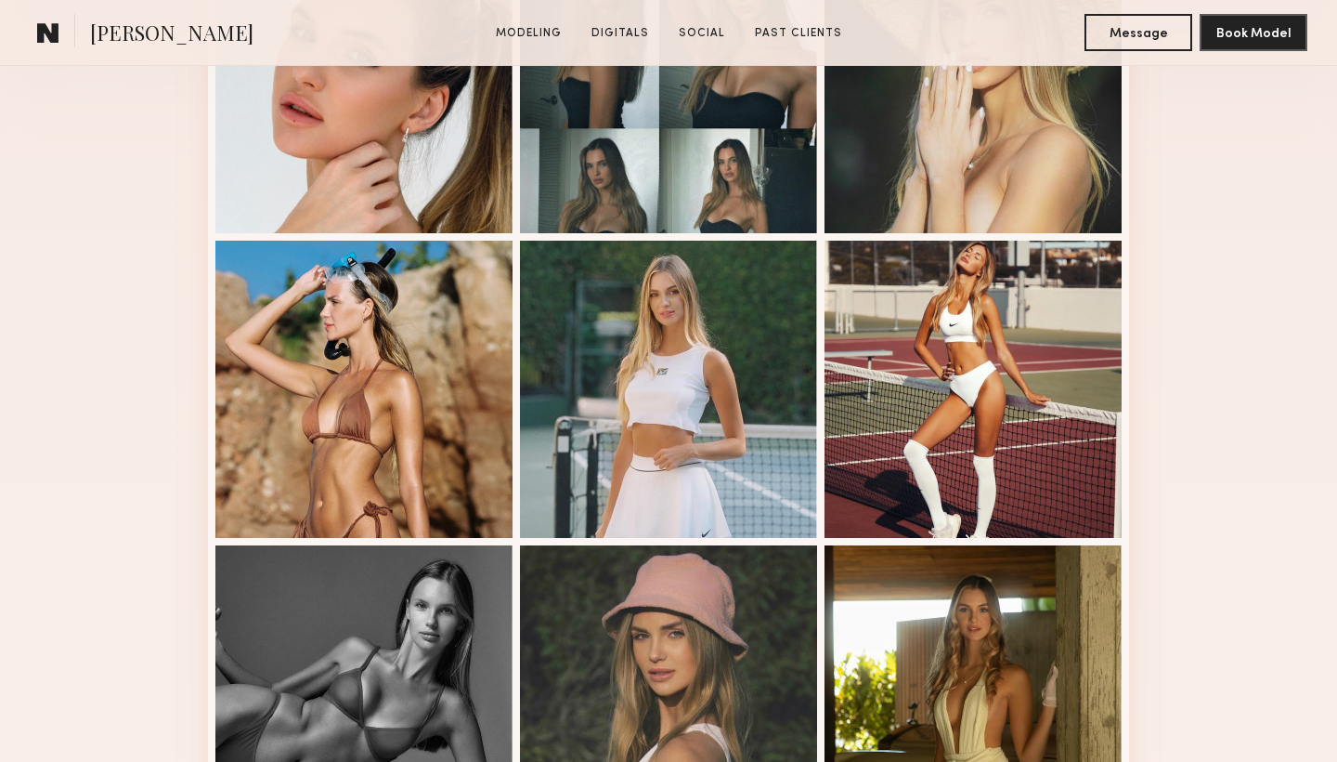
scroll to position [615, 0]
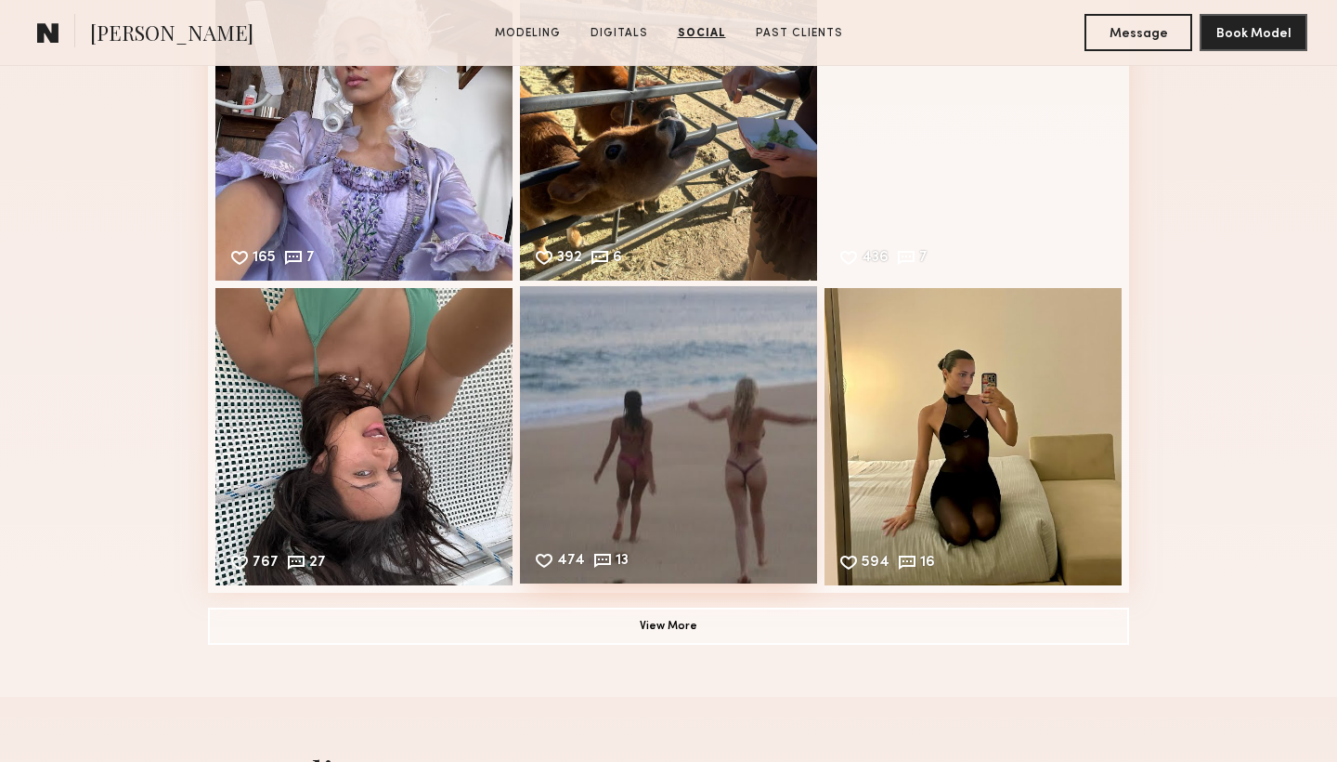
scroll to position [2827, 0]
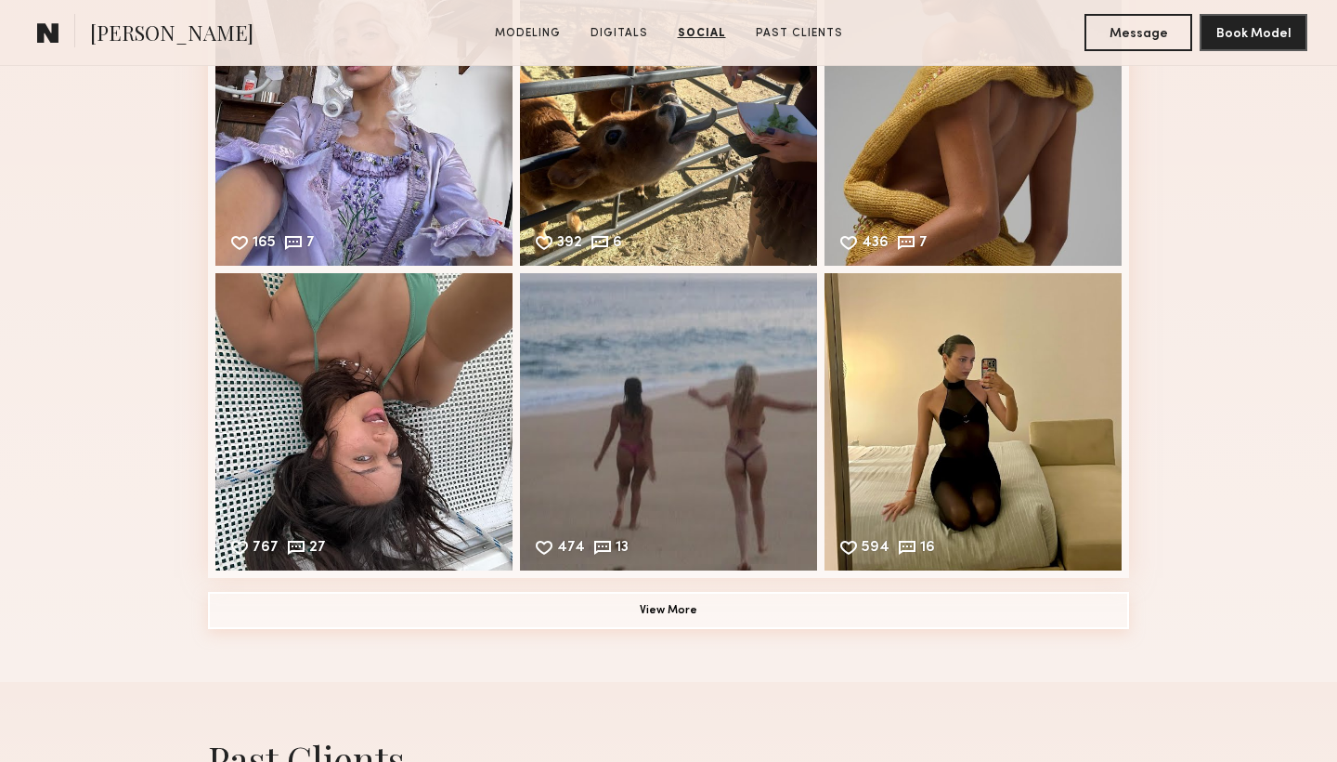
click at [700, 601] on button "View More" at bounding box center [668, 610] width 921 height 37
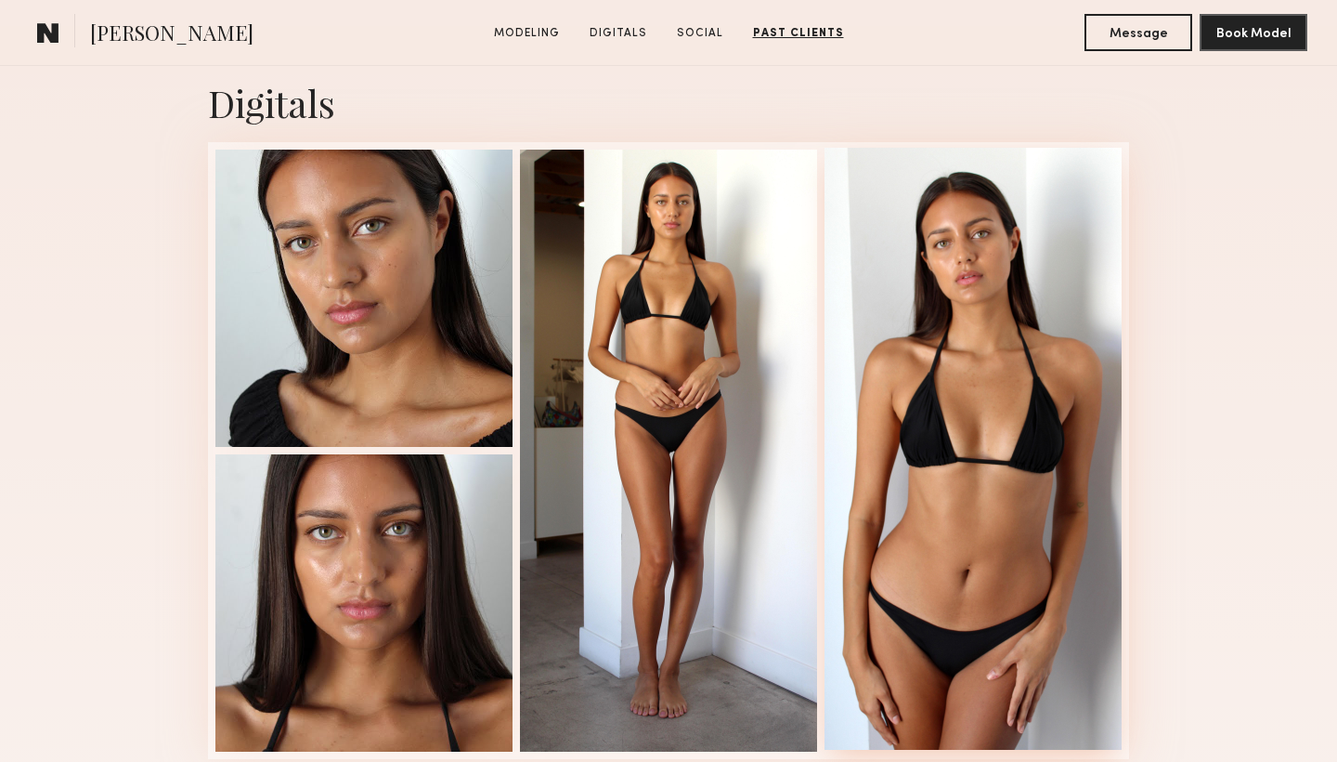
scroll to position [1839, 0]
